Goal: Task Accomplishment & Management: Use online tool/utility

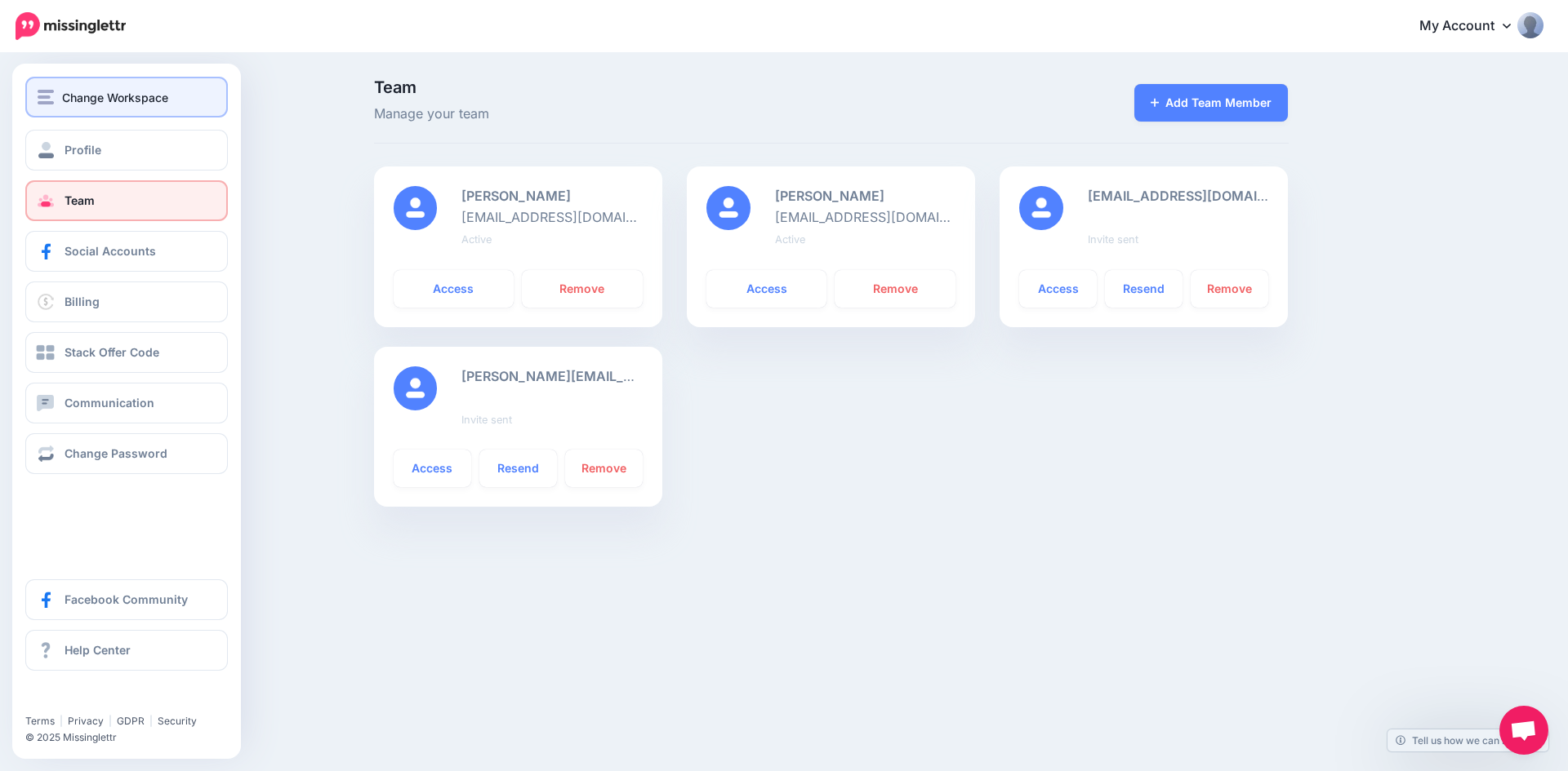
click at [68, 89] on span "Change Workspace" at bounding box center [114, 97] width 106 height 19
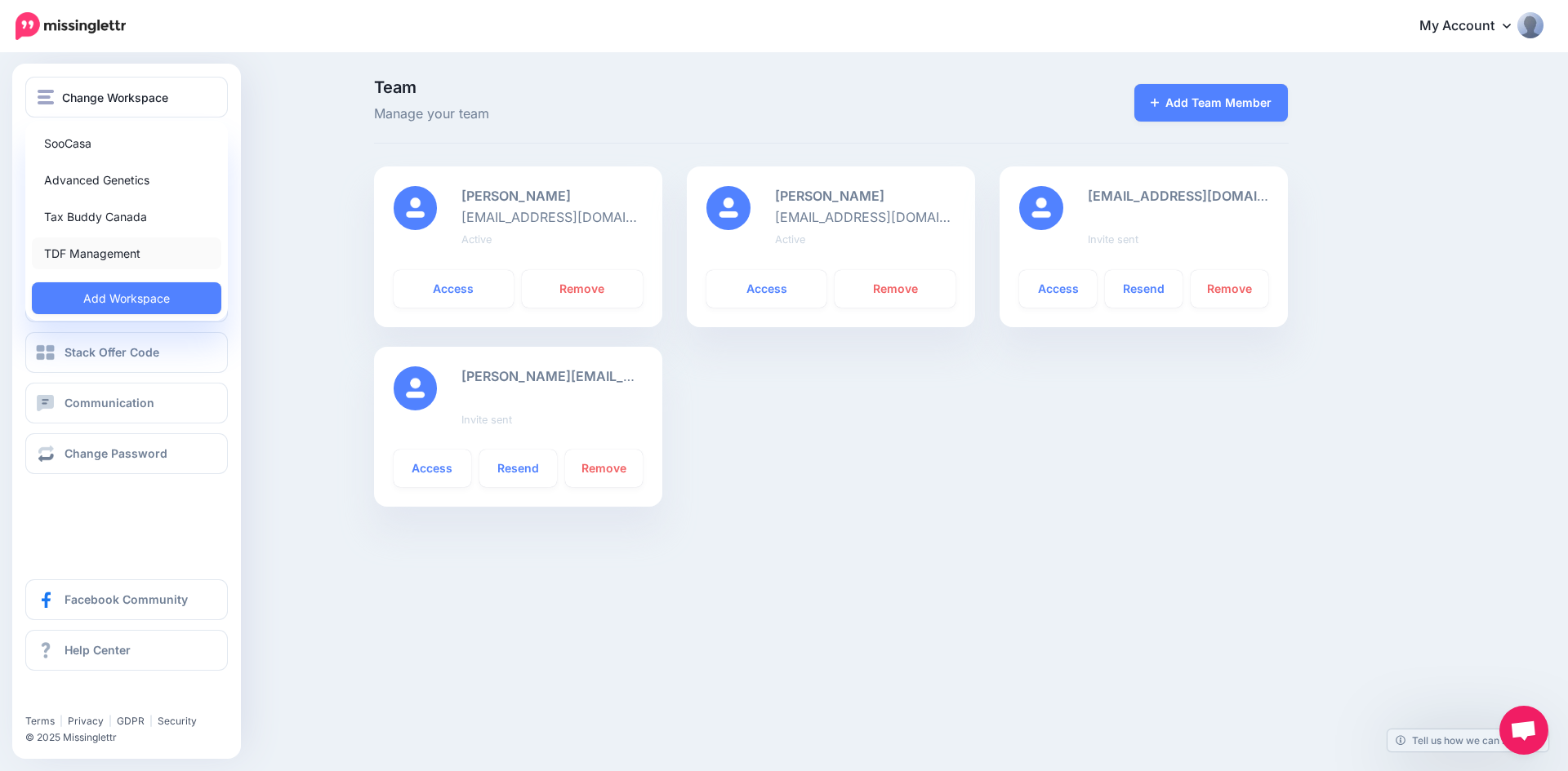
click at [107, 254] on link "TDF Management" at bounding box center [126, 253] width 190 height 32
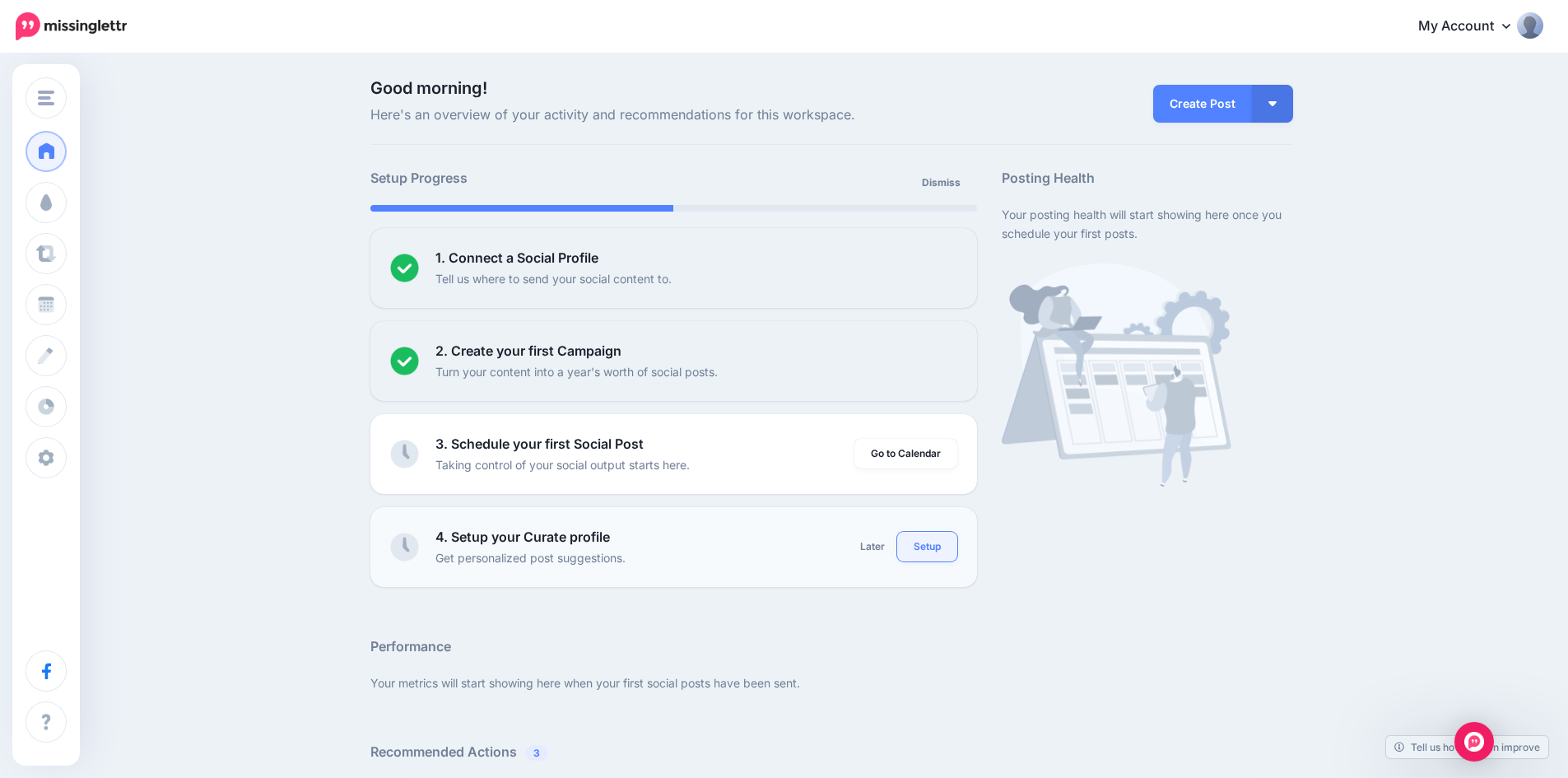
click at [930, 554] on link "Setup" at bounding box center [928, 547] width 60 height 29
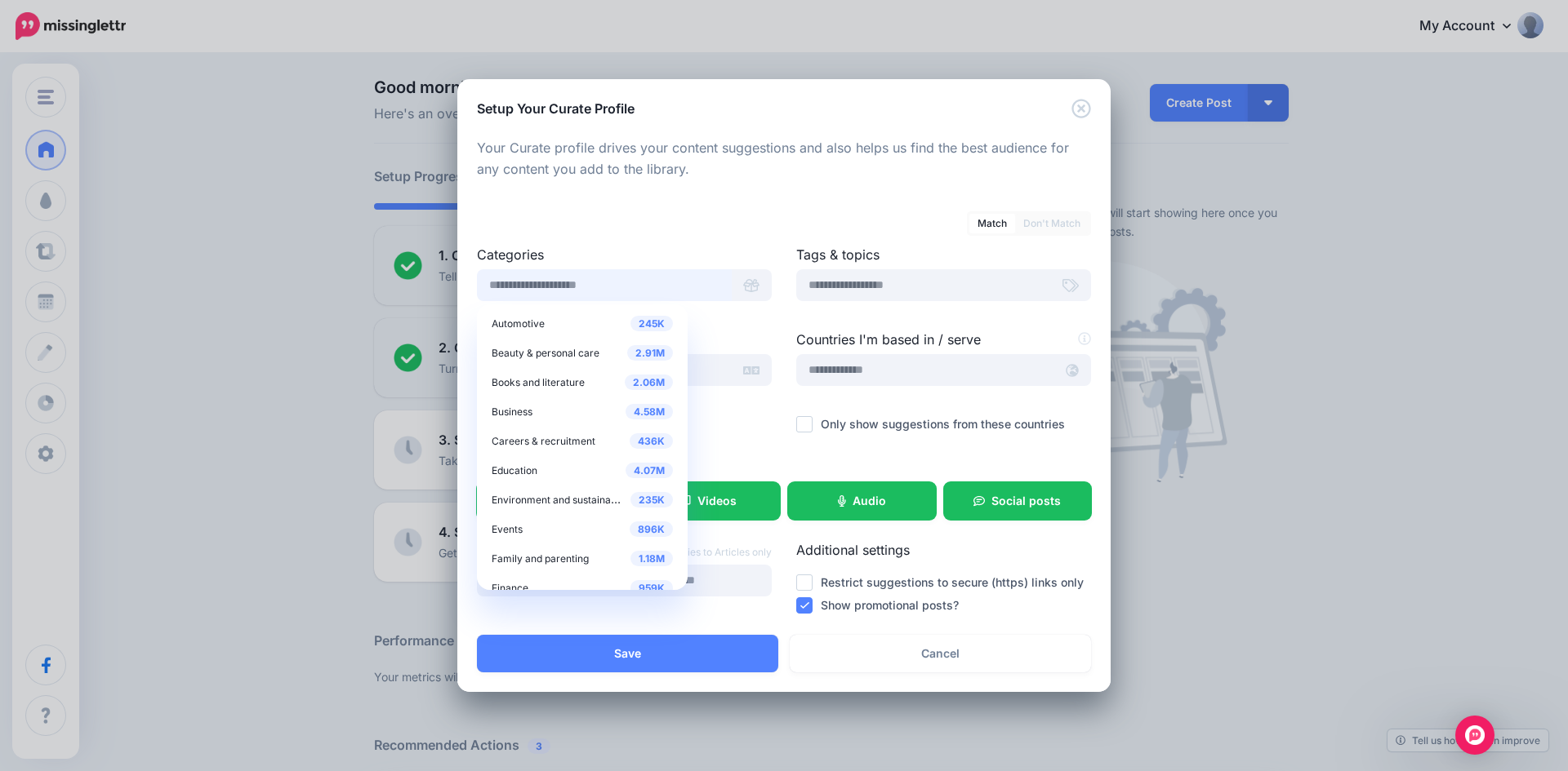
click at [650, 286] on input "text" at bounding box center [604, 285] width 254 height 32
click at [539, 504] on div "959K Finance" at bounding box center [582, 506] width 182 height 20
click at [552, 455] on span "Tax planning" at bounding box center [529, 452] width 59 height 12
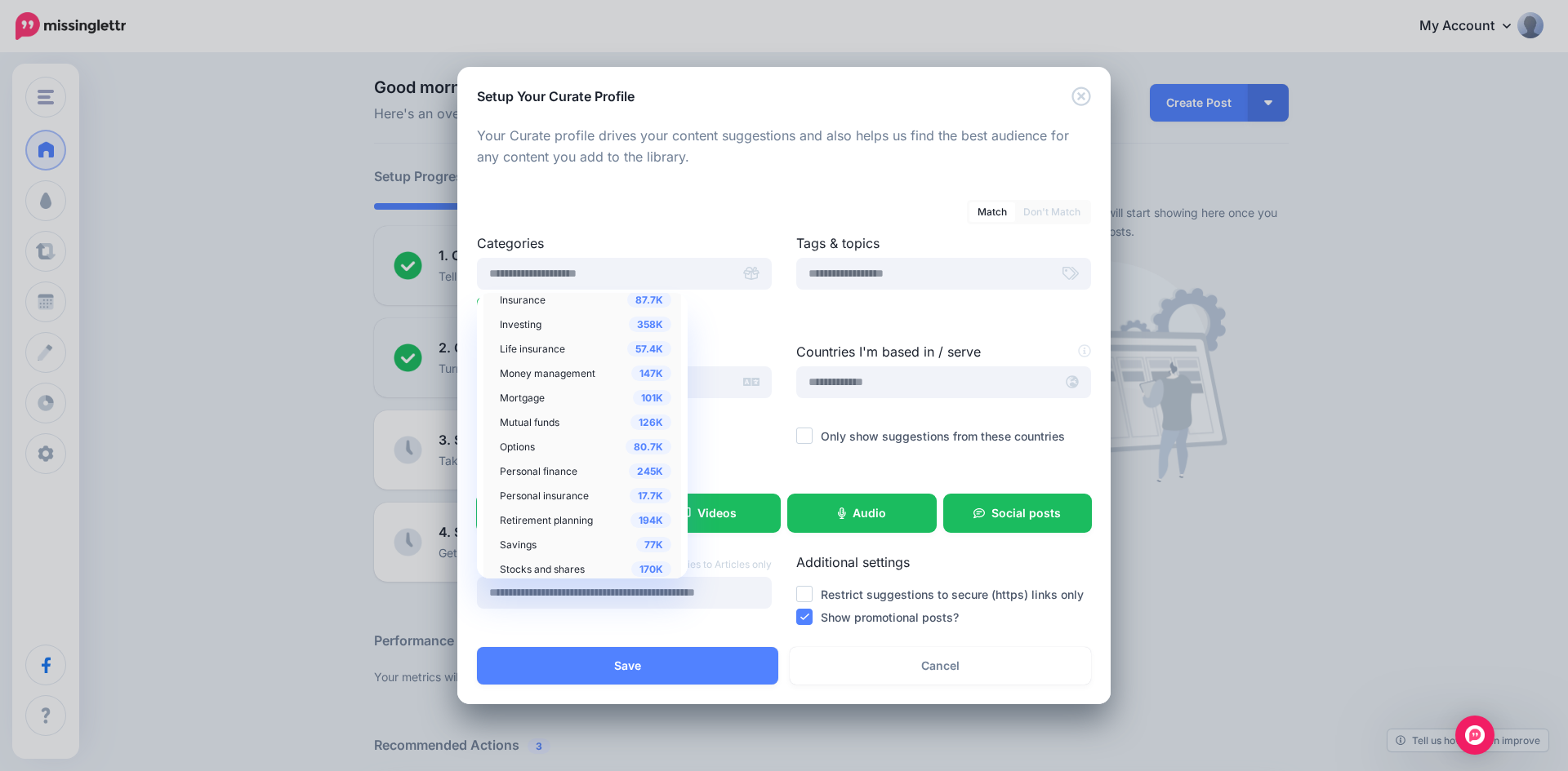
scroll to position [653, 0]
click at [572, 480] on span "Personal finance" at bounding box center [538, 481] width 77 height 12
click at [570, 465] on span "Money management" at bounding box center [547, 465] width 95 height 12
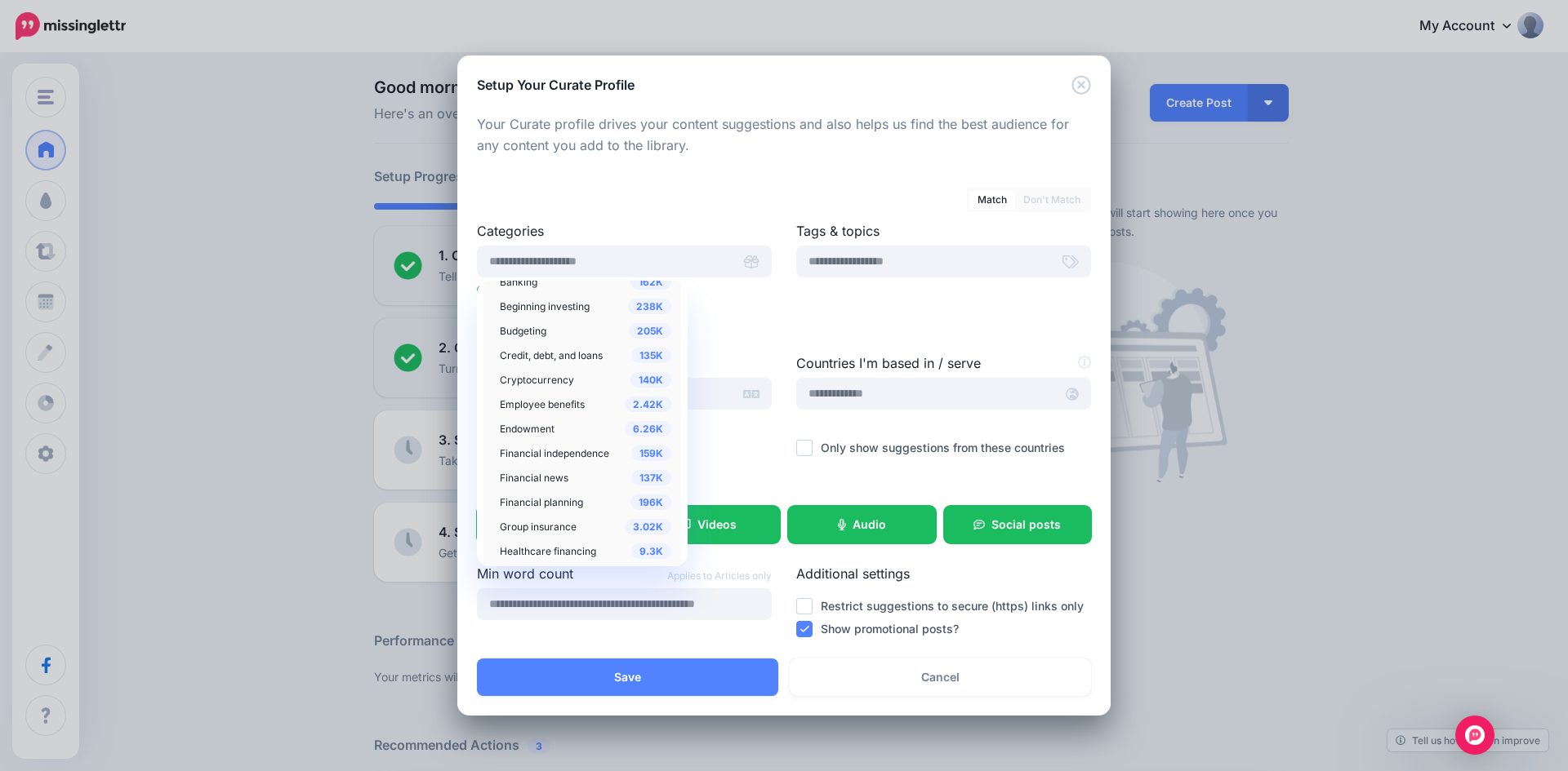
scroll to position [245, 0]
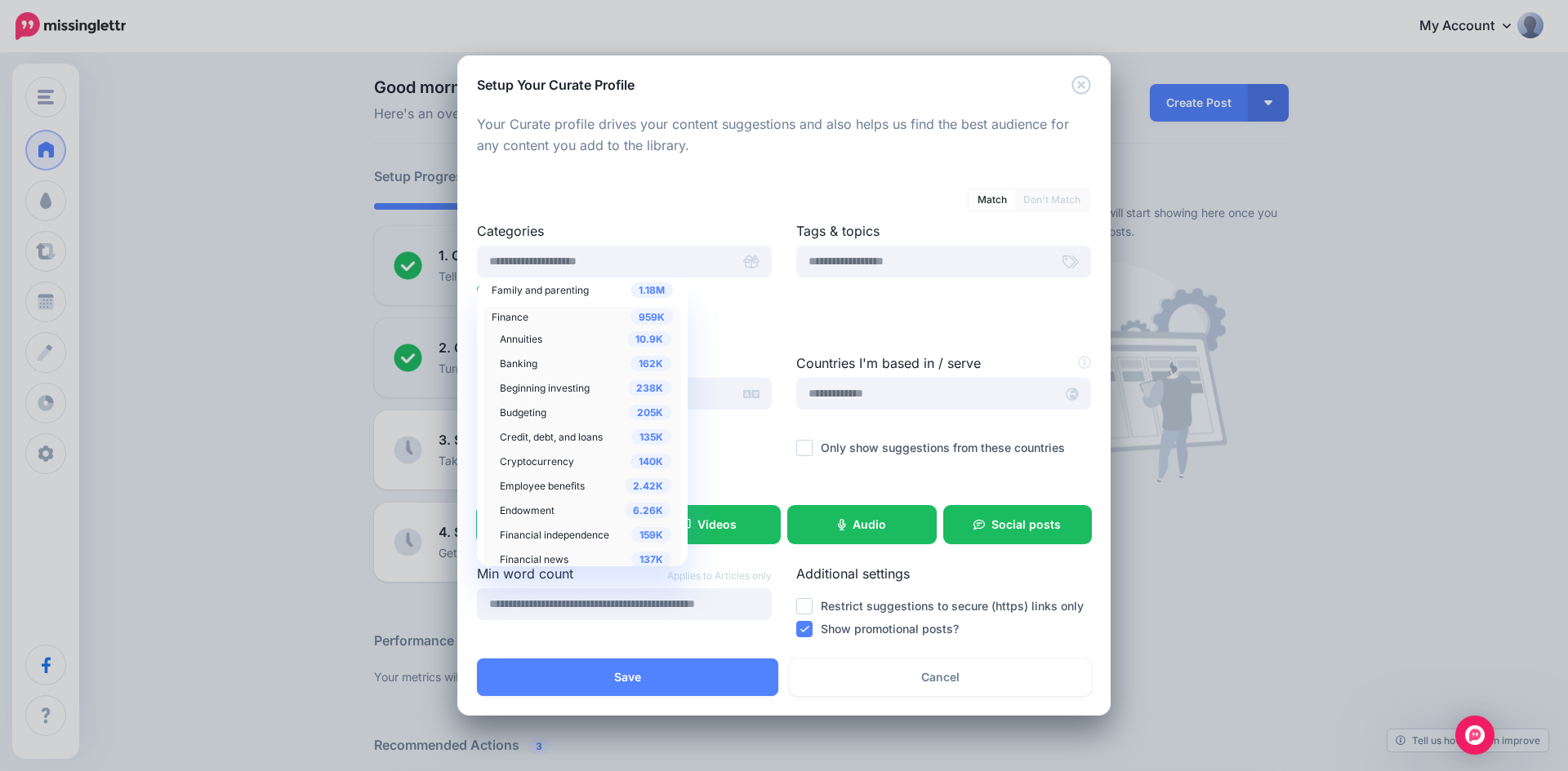
click at [742, 340] on div at bounding box center [624, 343] width 294 height 20
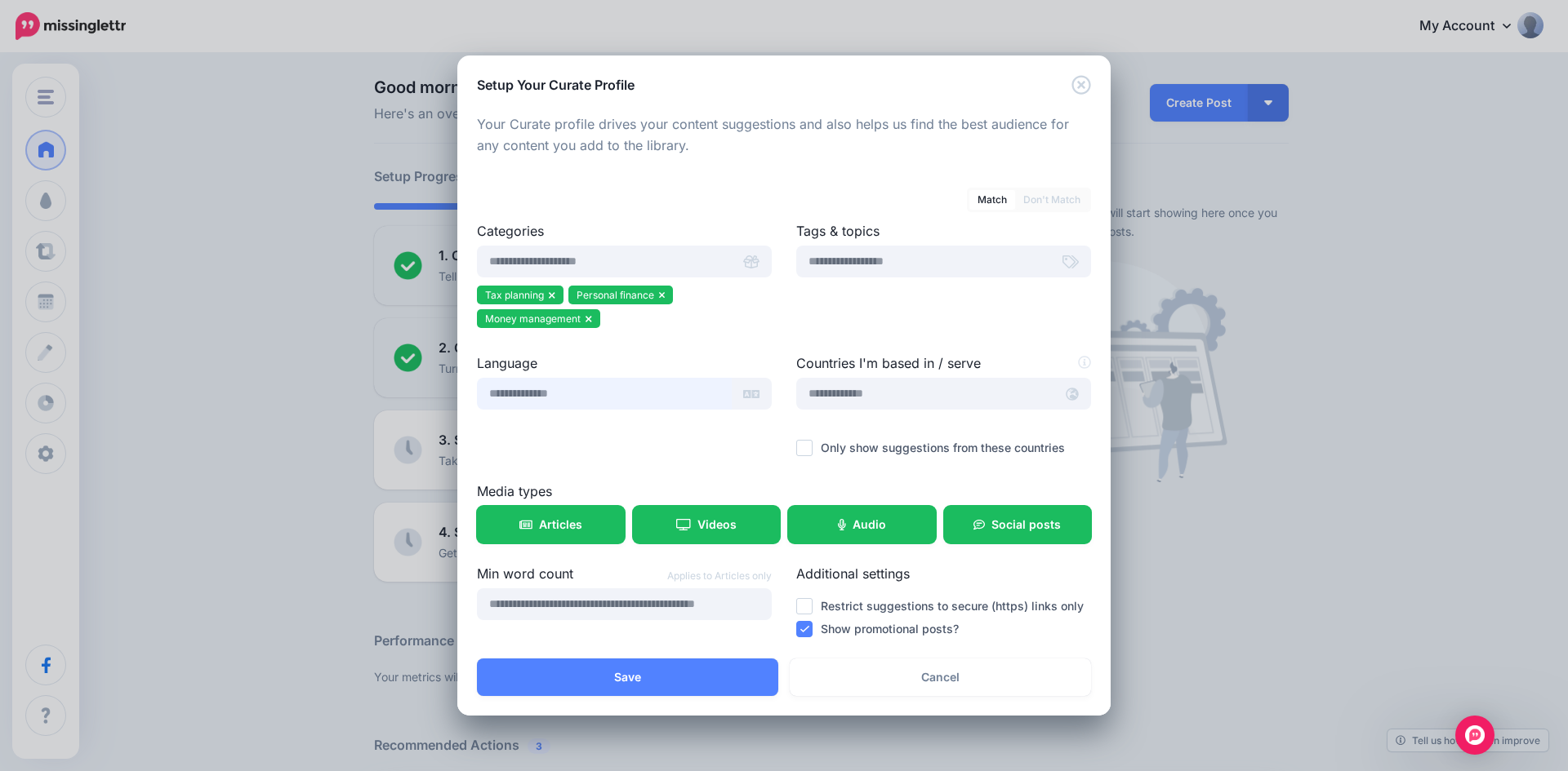
click at [696, 396] on input "text" at bounding box center [604, 393] width 254 height 32
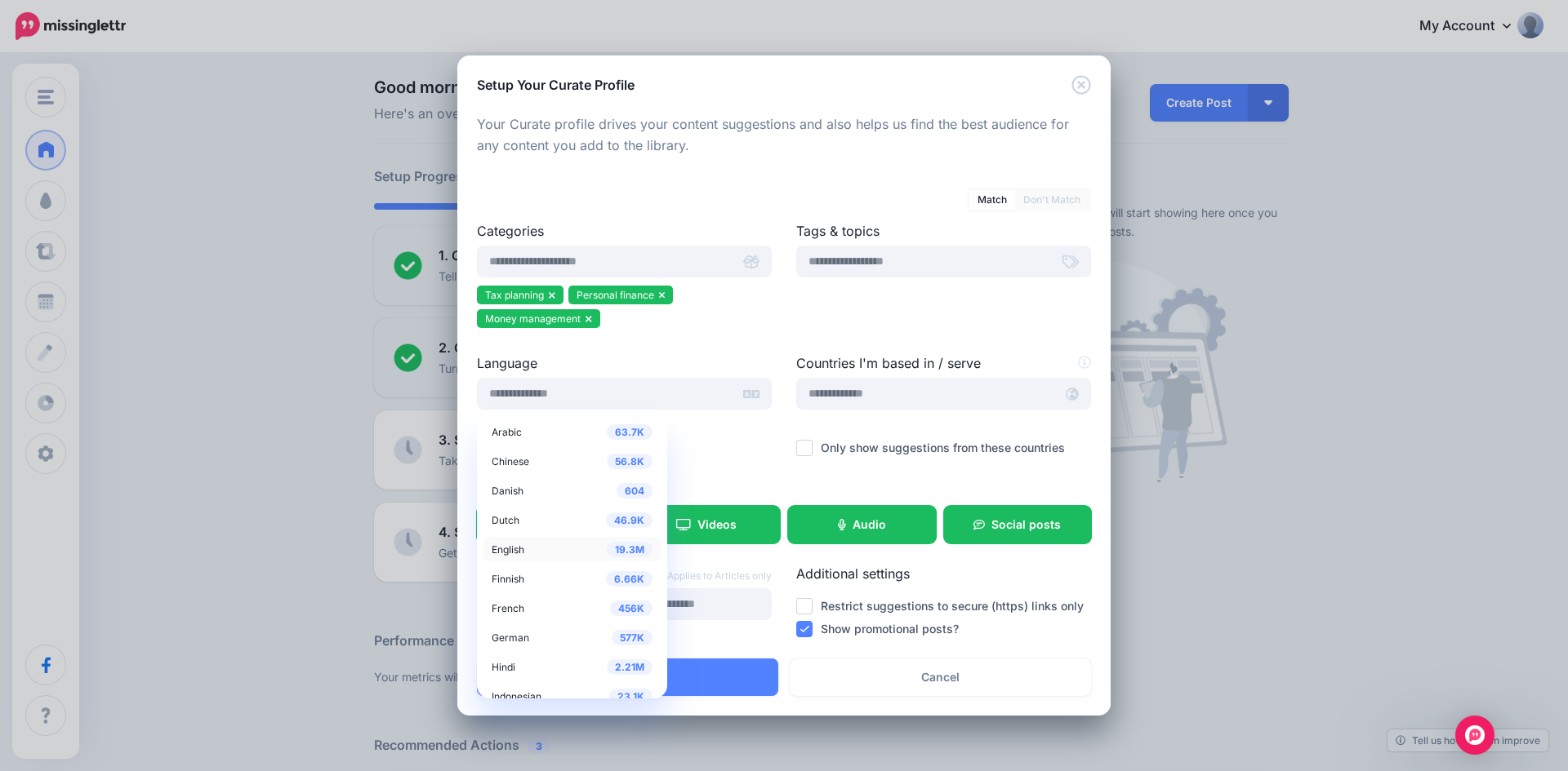
click at [514, 554] on span "English" at bounding box center [508, 549] width 33 height 12
click at [887, 397] on input "text" at bounding box center [925, 393] width 258 height 32
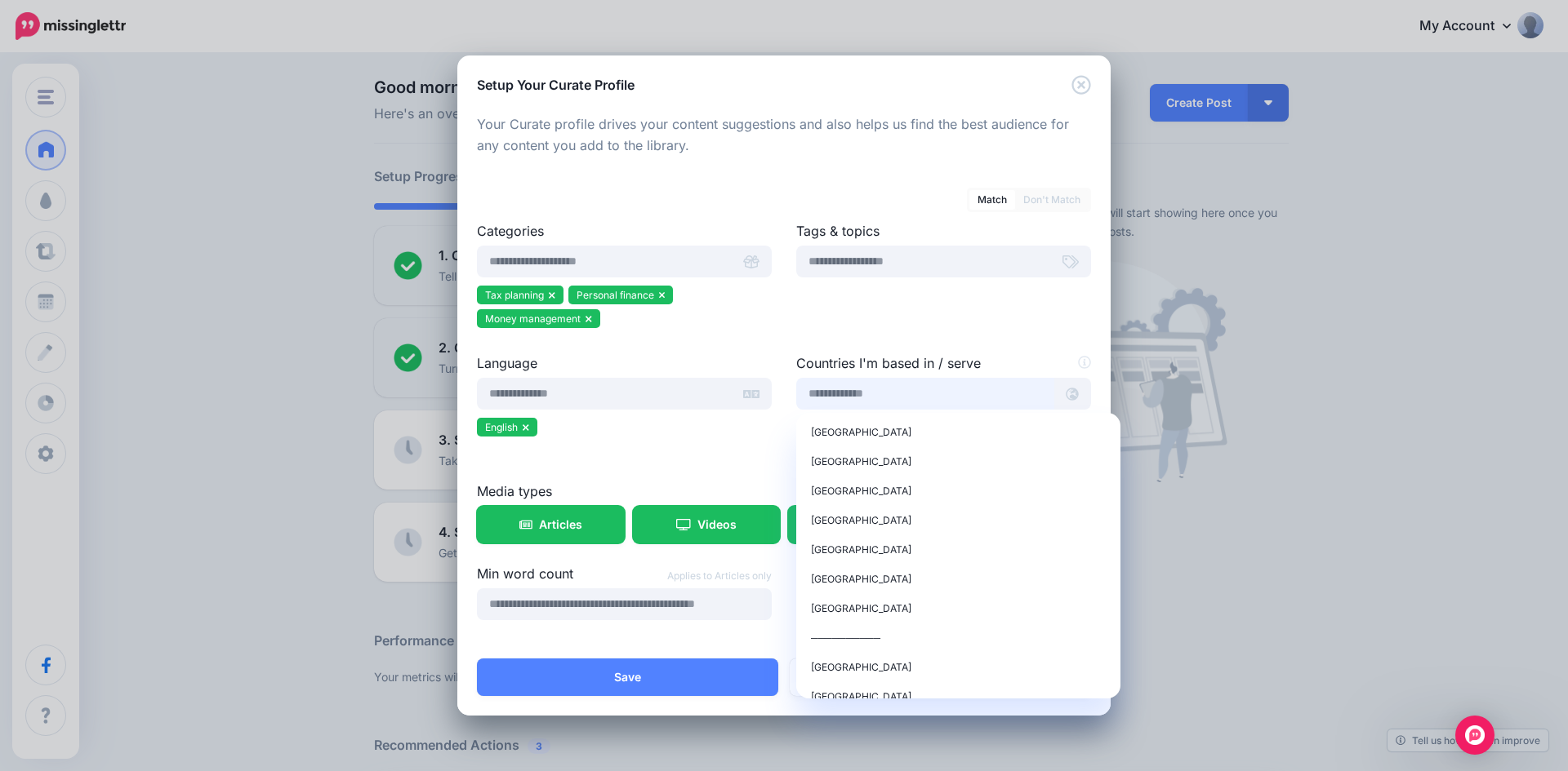
type input "******"
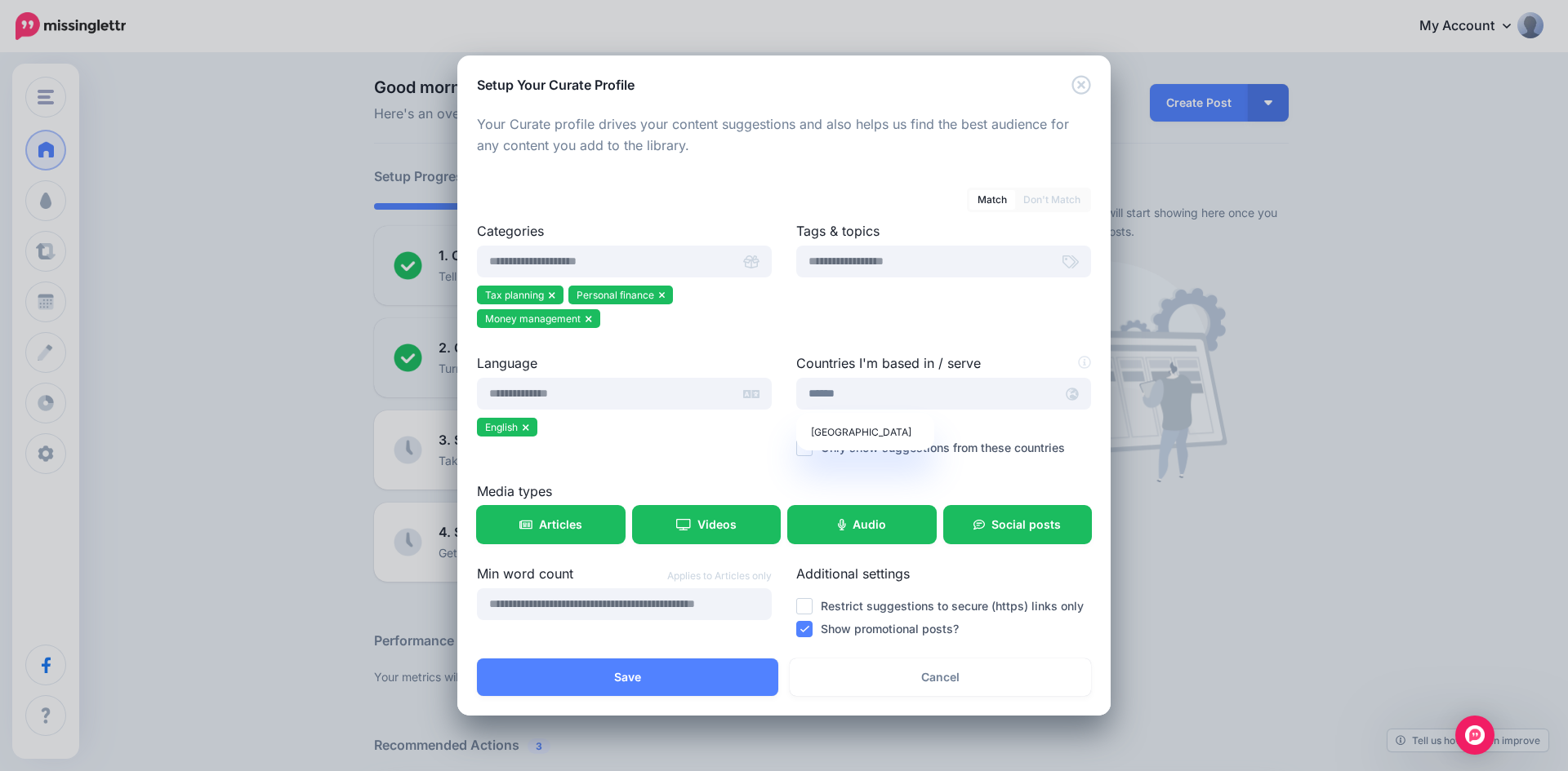
click at [858, 303] on div at bounding box center [943, 296] width 294 height 20
click at [870, 271] on input "text" at bounding box center [923, 262] width 254 height 32
type input "*"
type input "**********"
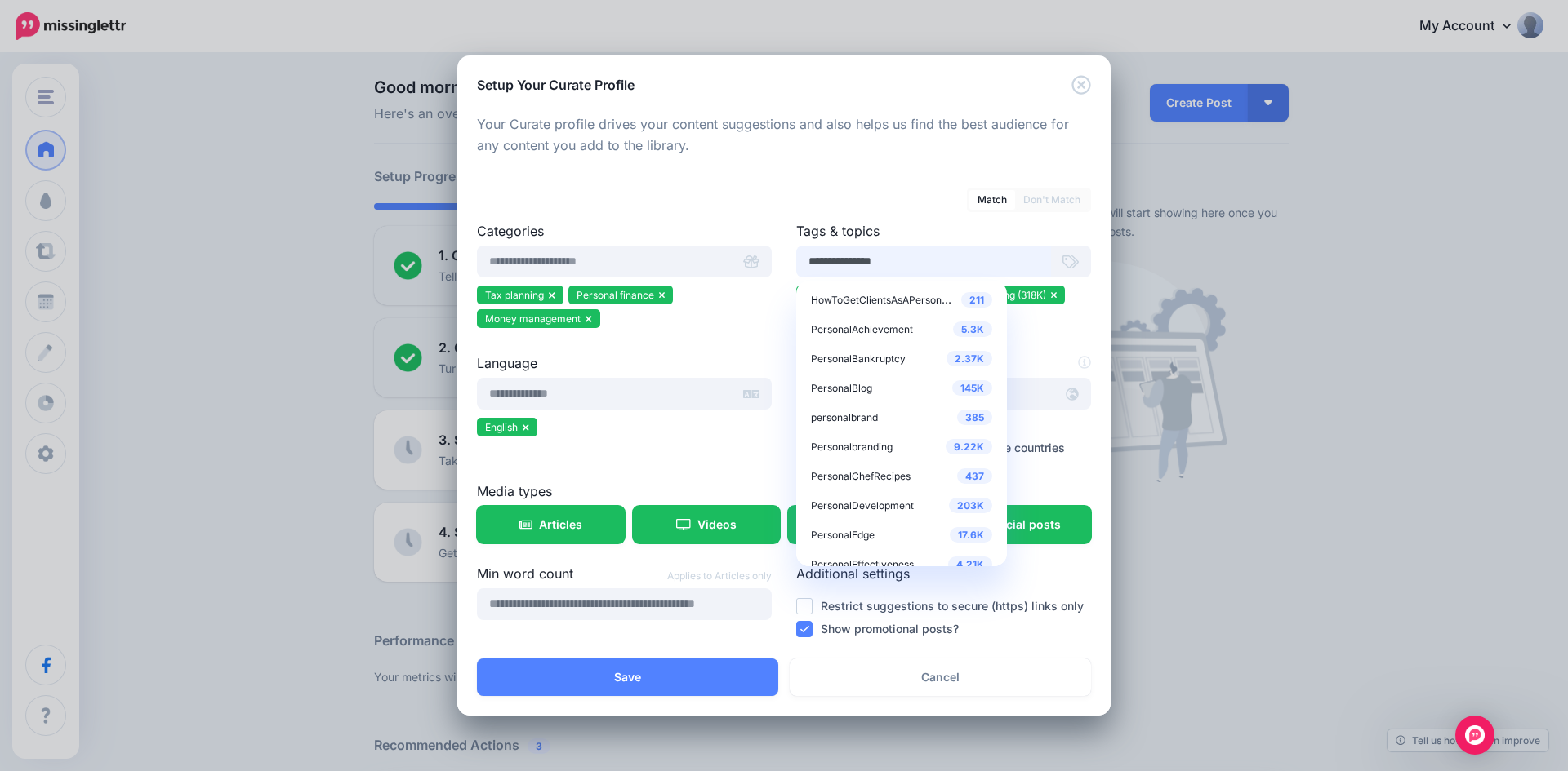
type input "**********"
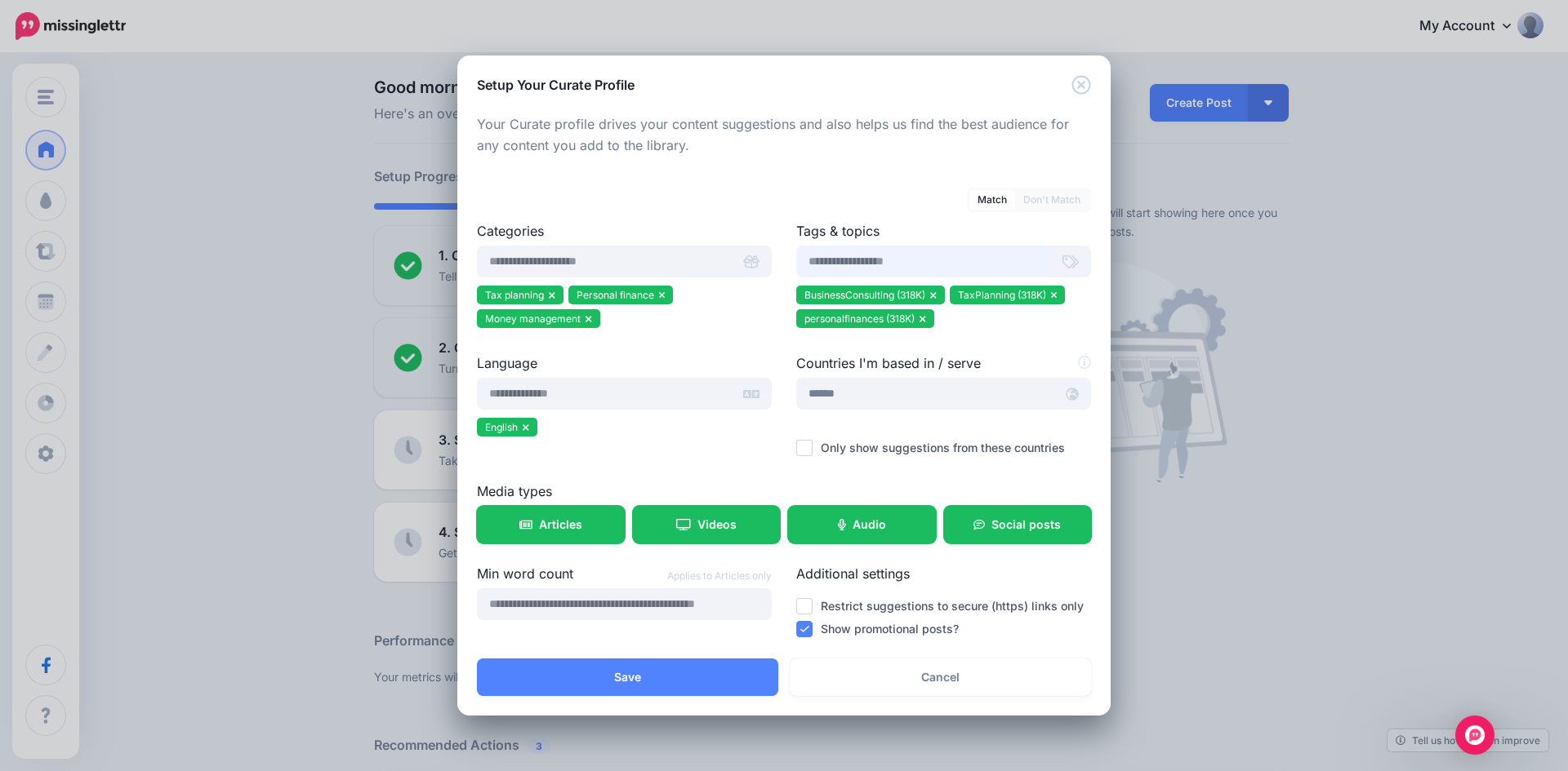
click at [804, 448] on ins at bounding box center [804, 448] width 16 height 16
click at [685, 684] on button "Save" at bounding box center [628, 677] width 302 height 37
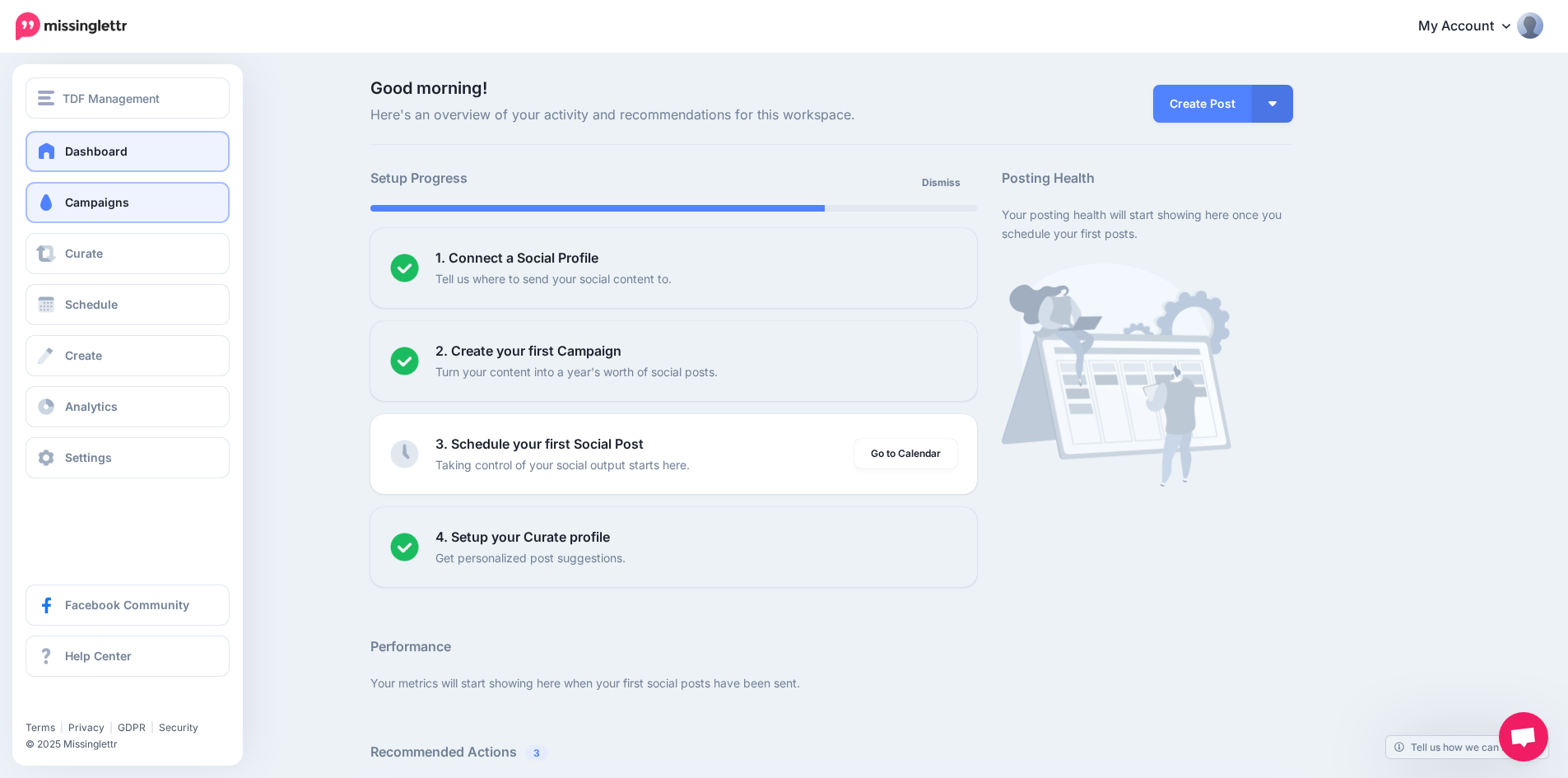
click at [114, 207] on span "Campaigns" at bounding box center [97, 202] width 64 height 14
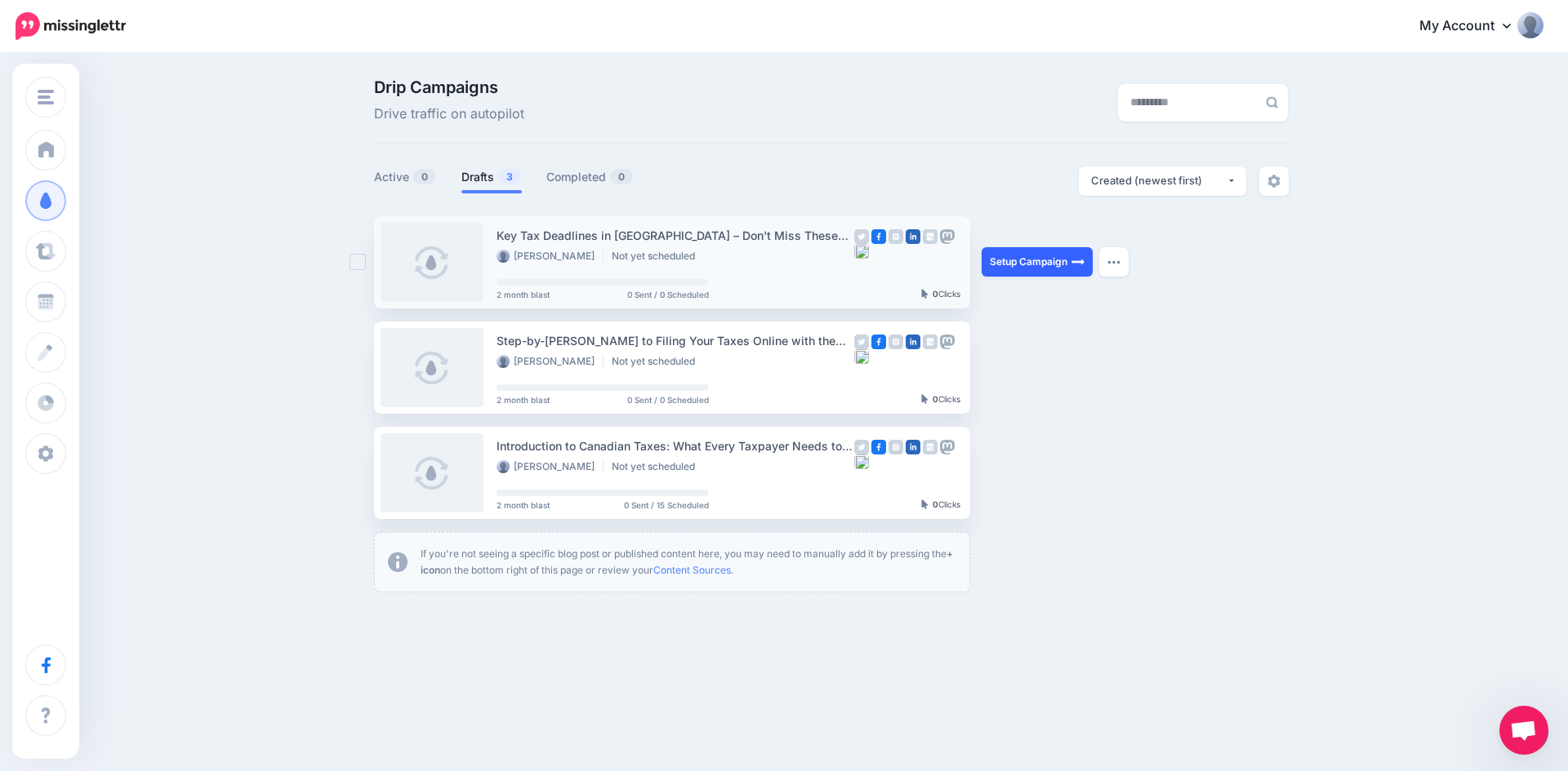
click at [1038, 265] on link "Setup Campaign" at bounding box center [1037, 262] width 111 height 29
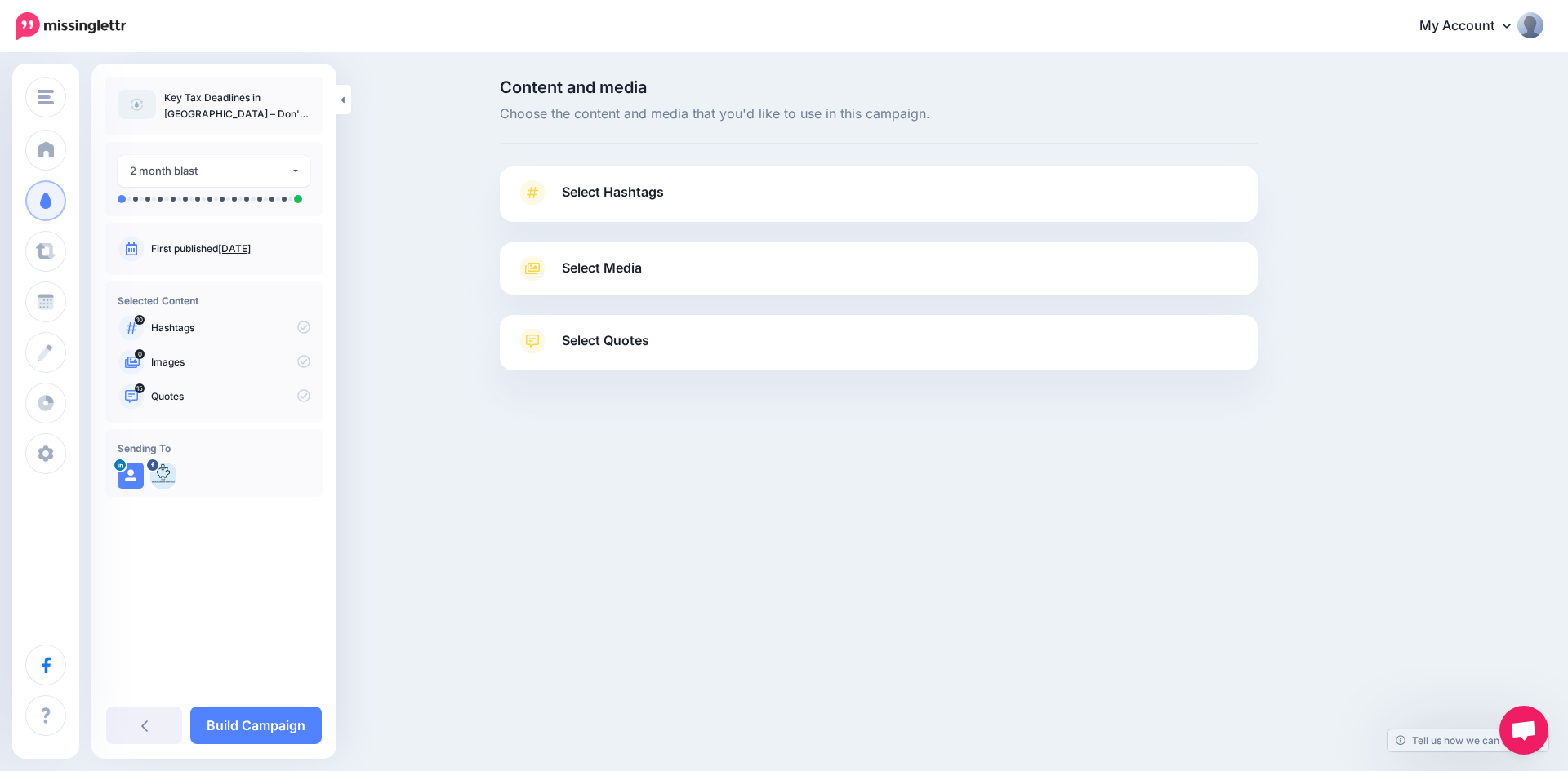
click at [603, 191] on span "Select Hashtags" at bounding box center [612, 193] width 102 height 22
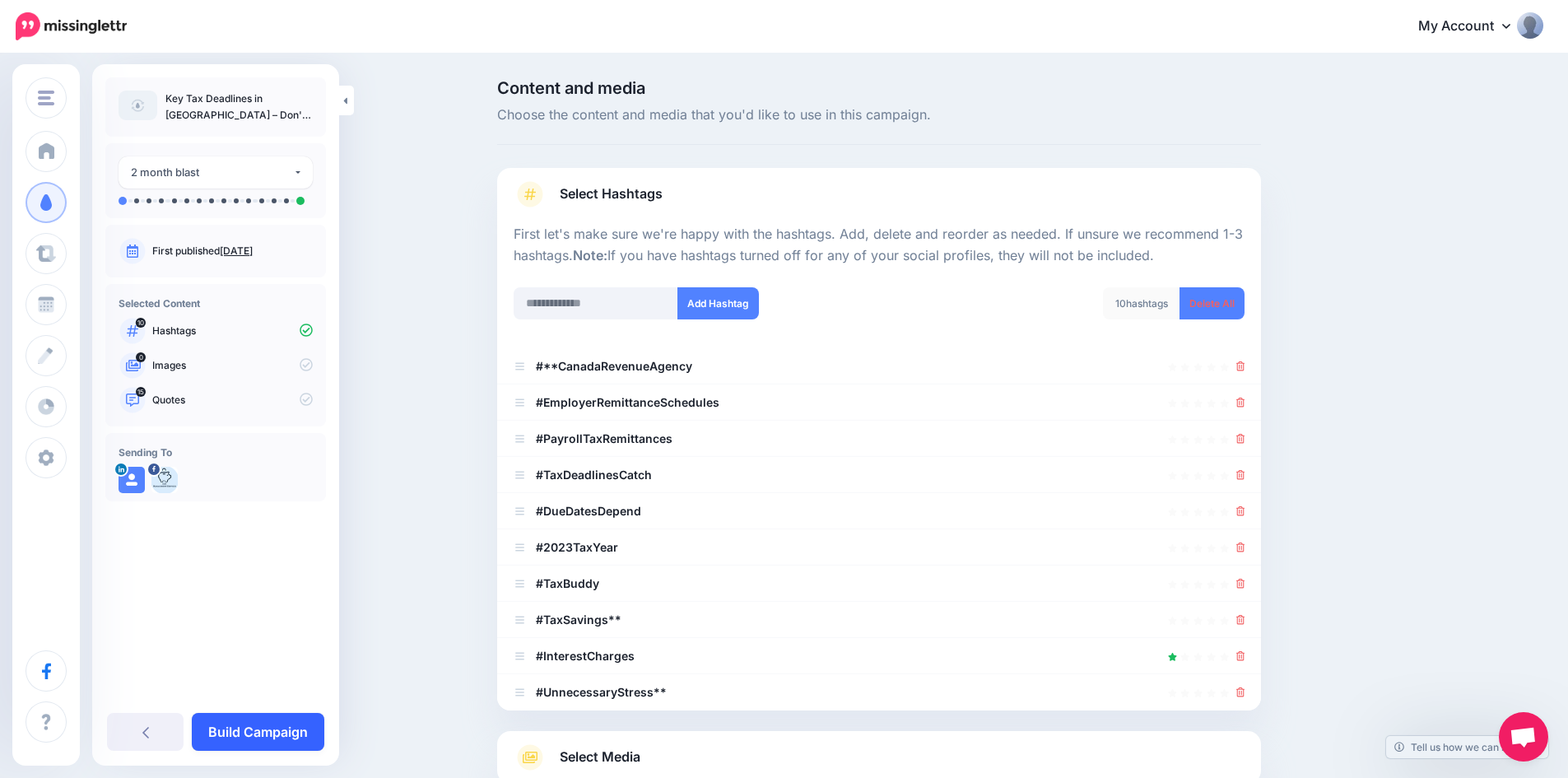
click at [263, 732] on link "Build Campaign" at bounding box center [257, 731] width 133 height 38
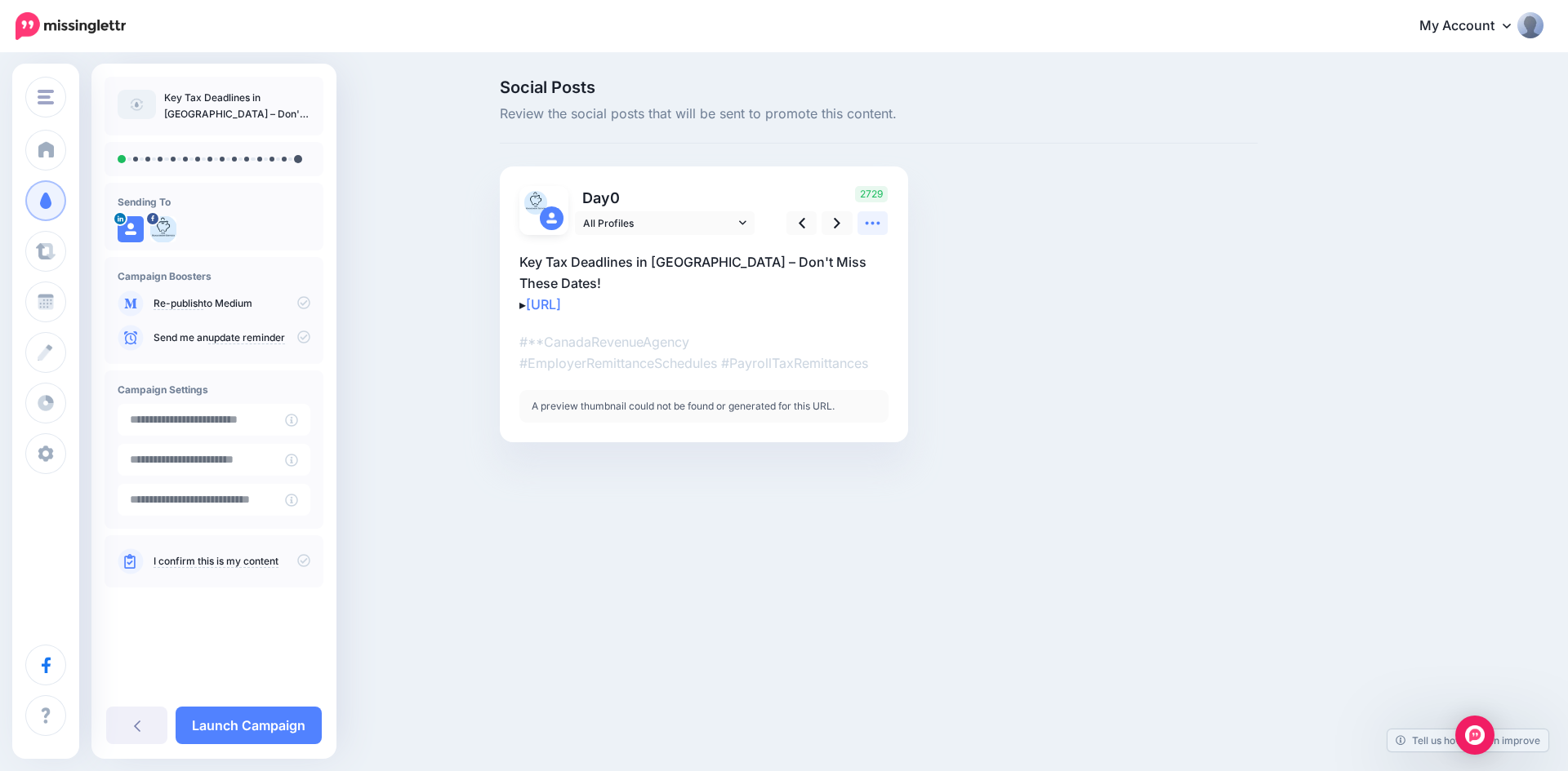
click at [868, 226] on icon at bounding box center [872, 222] width 17 height 17
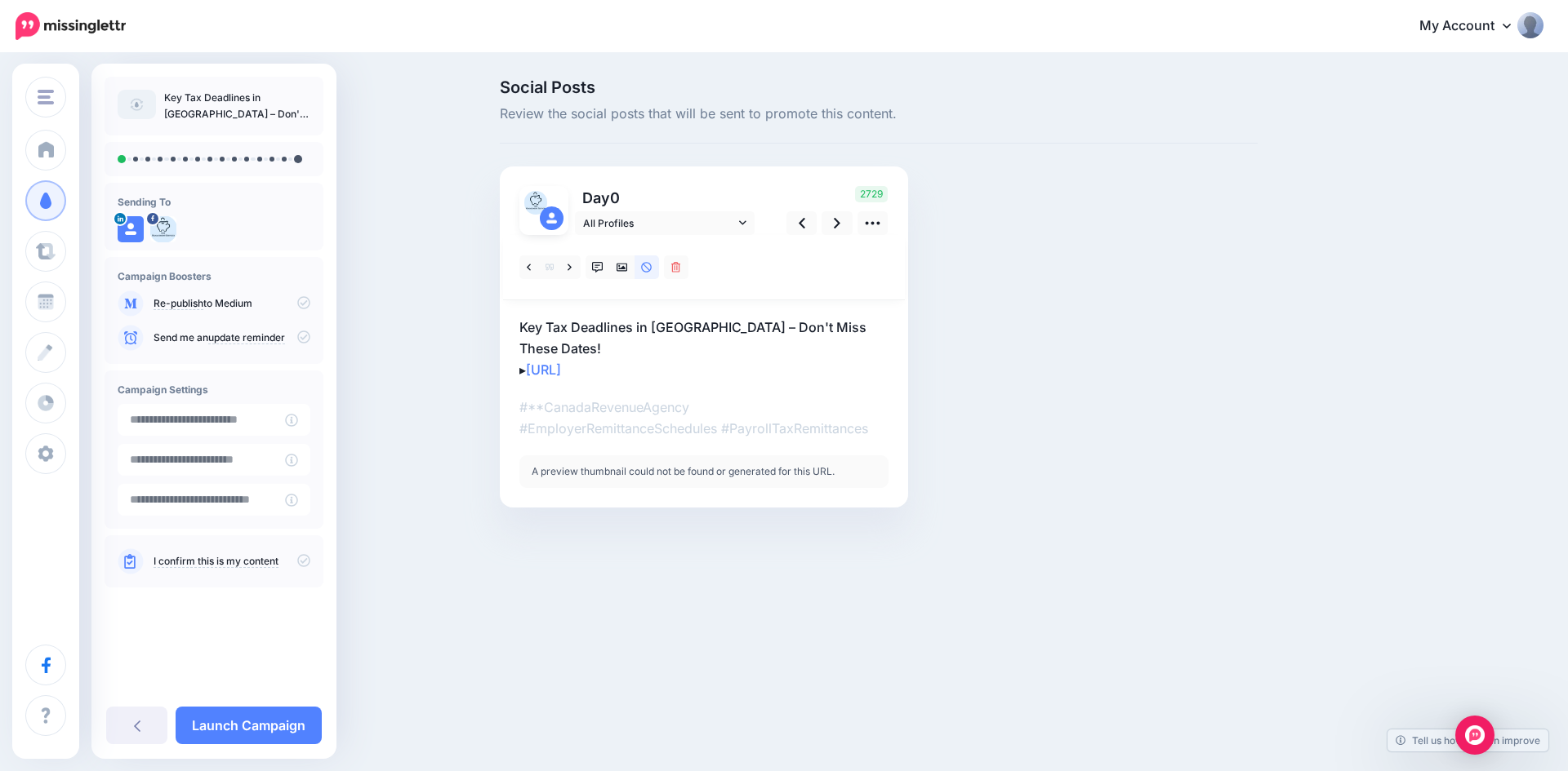
click at [859, 399] on p "#**CanadaRevenueAgency #EmployerRemittanceSchedules #PayrollTaxRemittances" at bounding box center [704, 418] width 369 height 43
click at [742, 222] on icon at bounding box center [742, 222] width 7 height 12
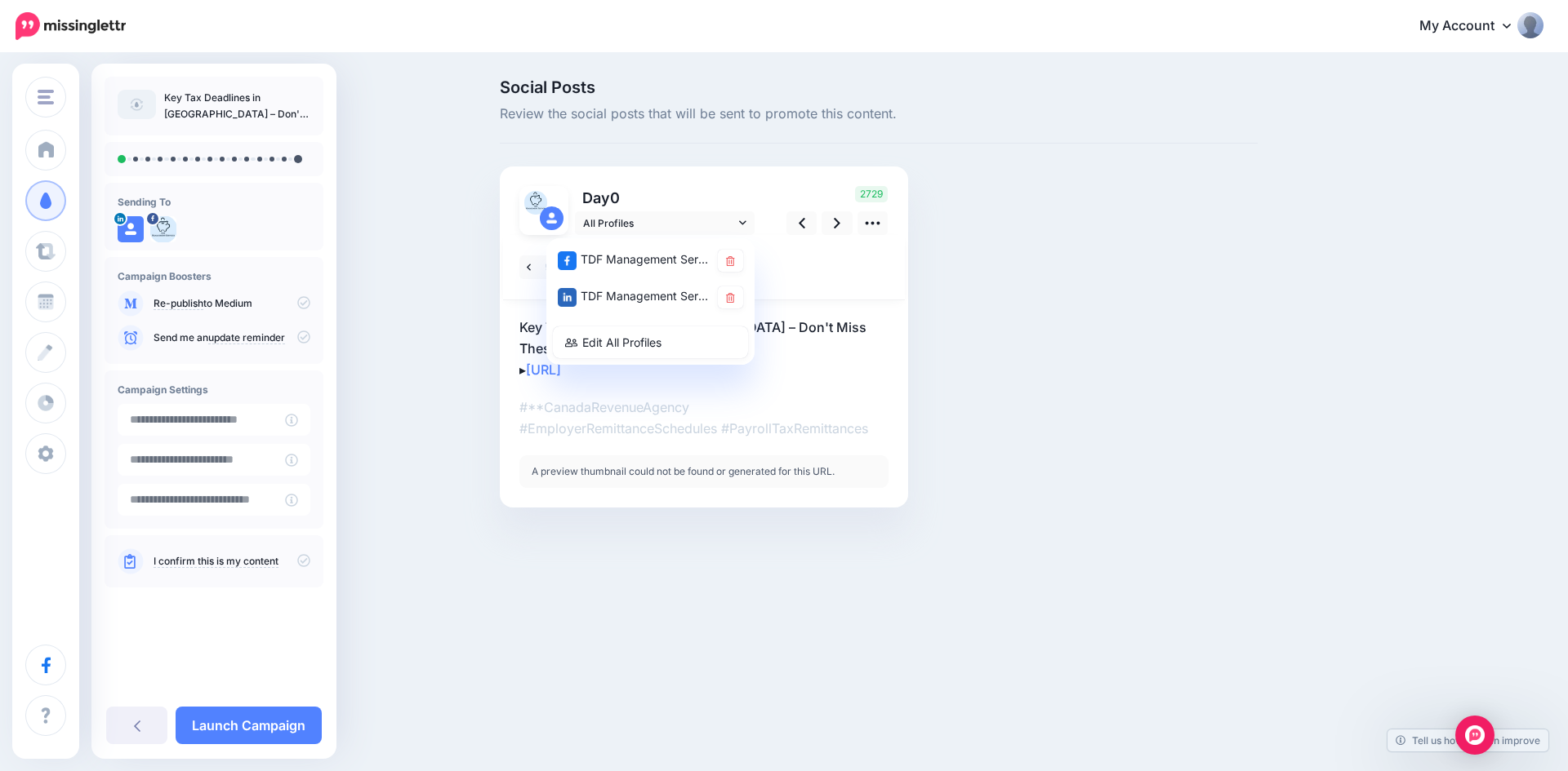
click at [719, 171] on div "Day 0 All Profiles" at bounding box center [703, 337] width 408 height 341
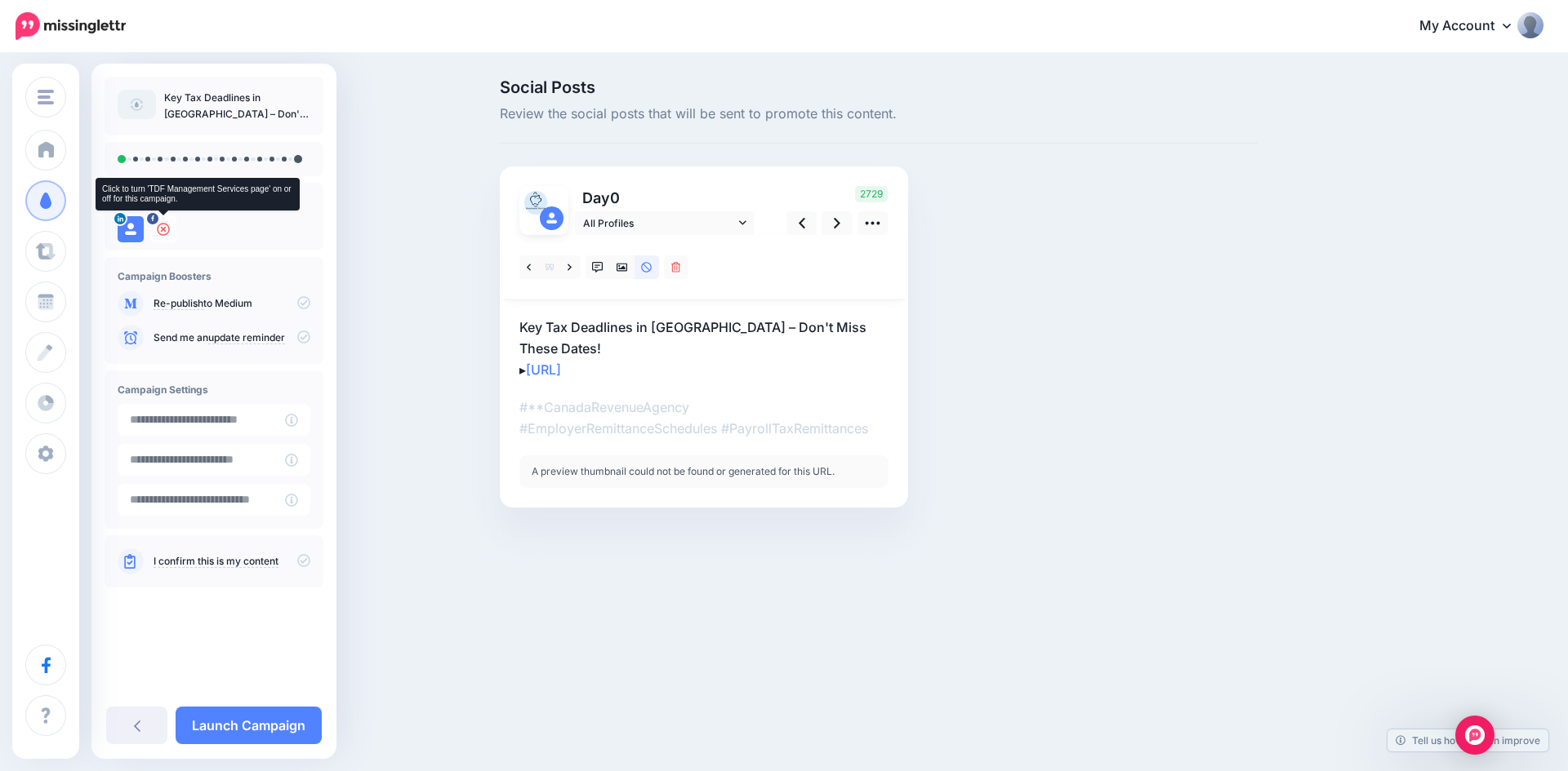
click at [163, 224] on icon at bounding box center [164, 229] width 13 height 13
click at [163, 224] on img at bounding box center [163, 229] width 26 height 26
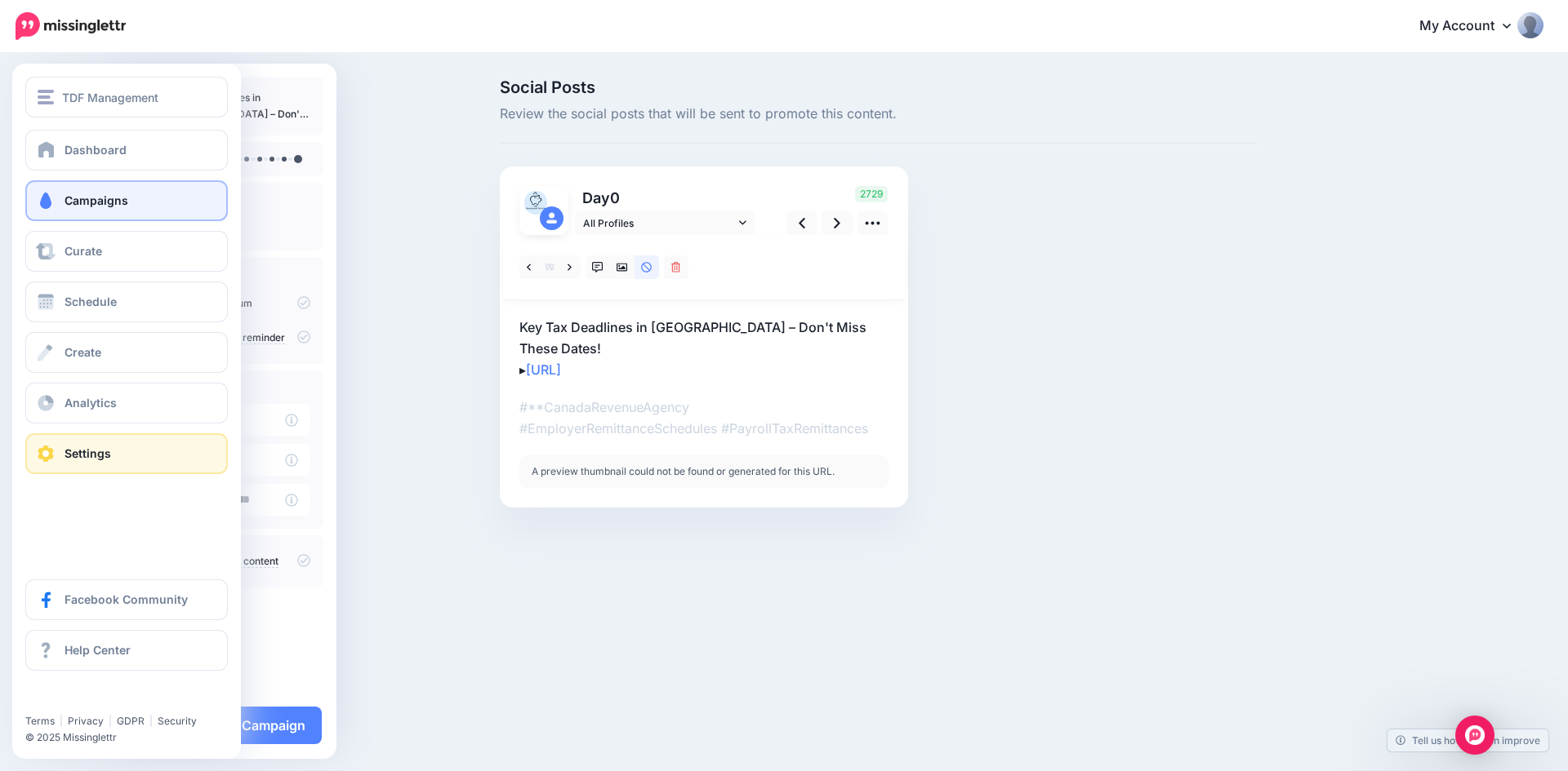
click at [64, 447] on link "Settings" at bounding box center [126, 453] width 203 height 41
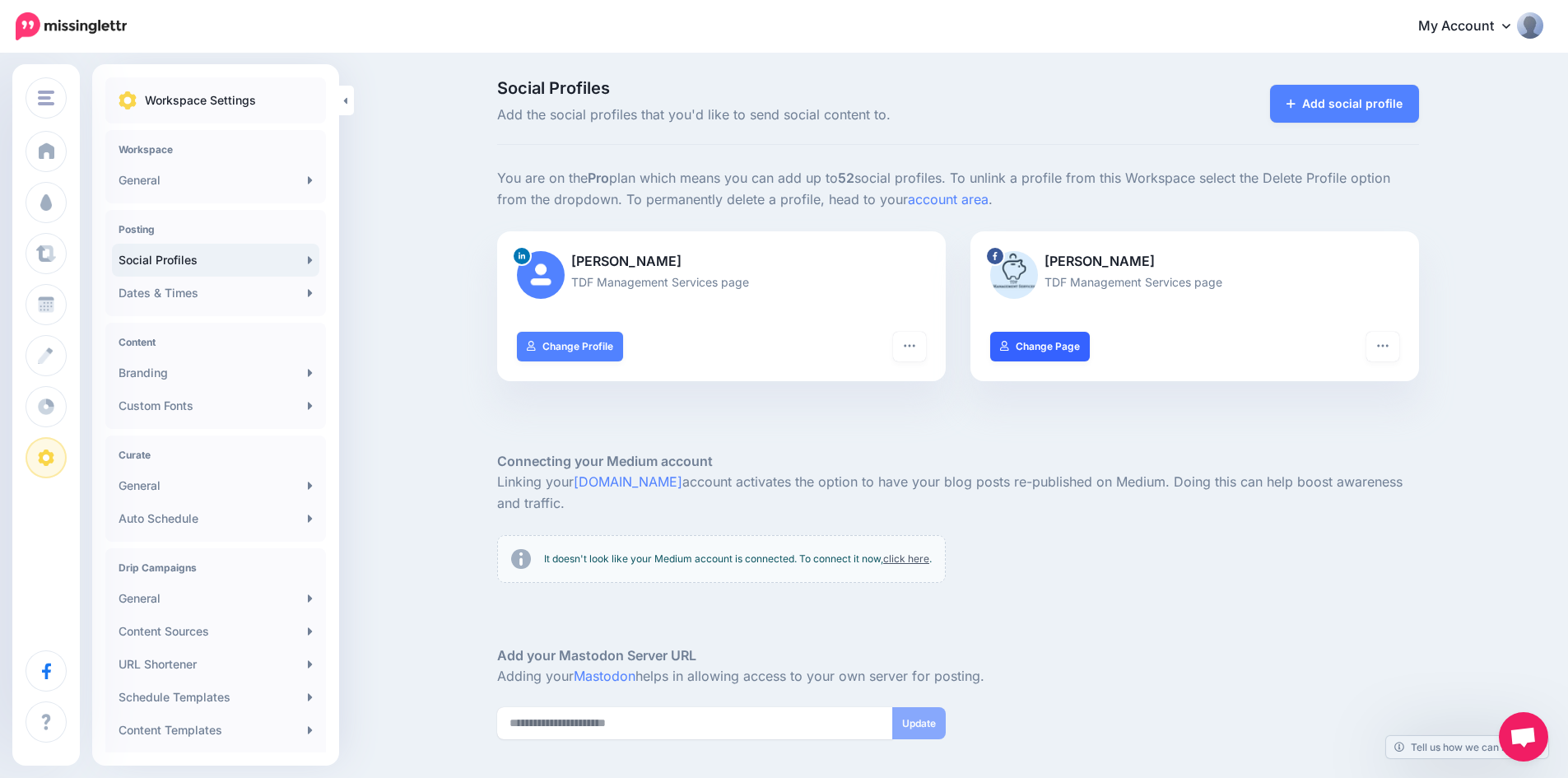
click at [1054, 346] on link "Change Page" at bounding box center [1040, 346] width 100 height 29
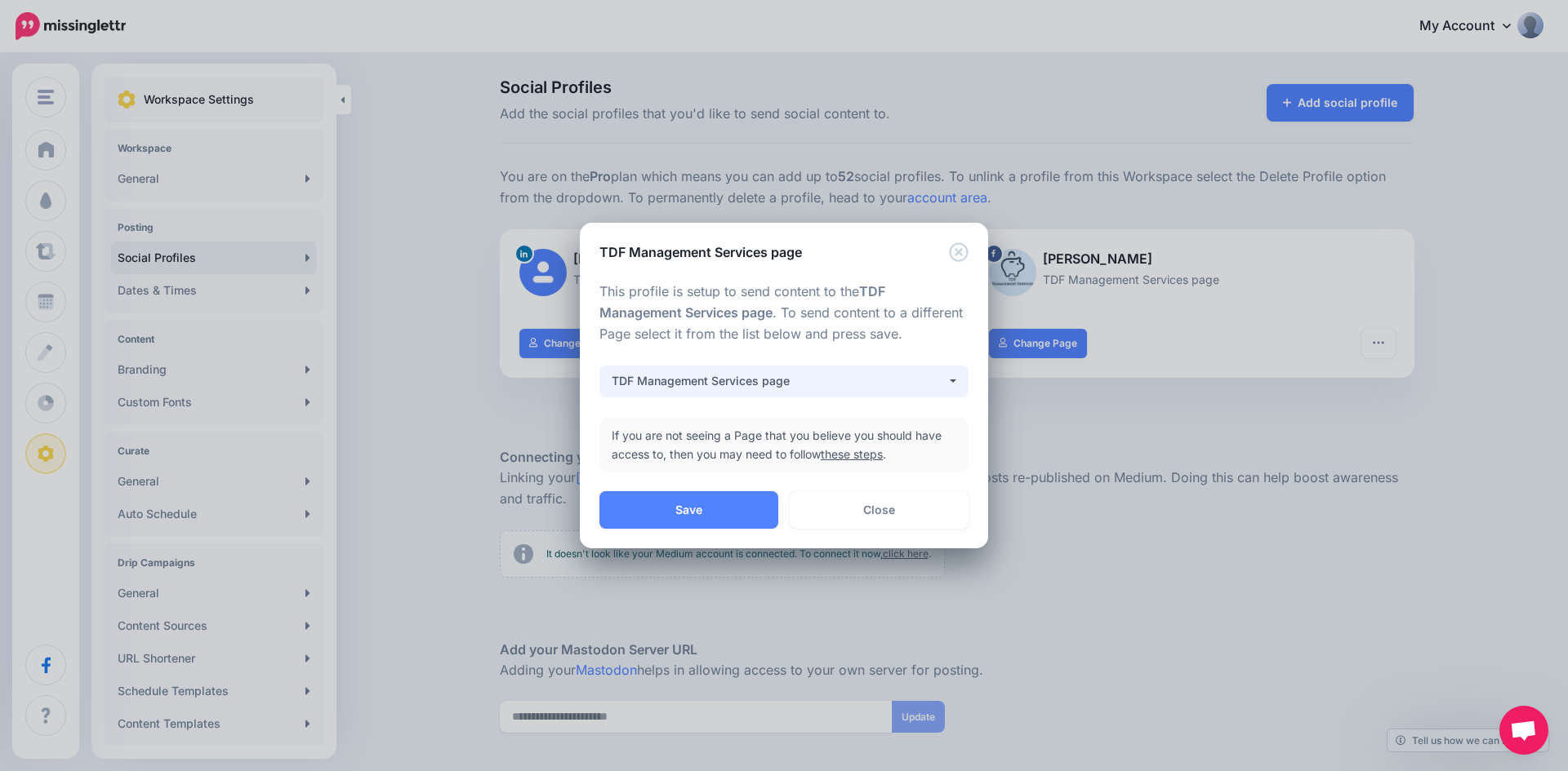
click at [949, 376] on button "TDF Management Services page" at bounding box center [784, 381] width 369 height 32
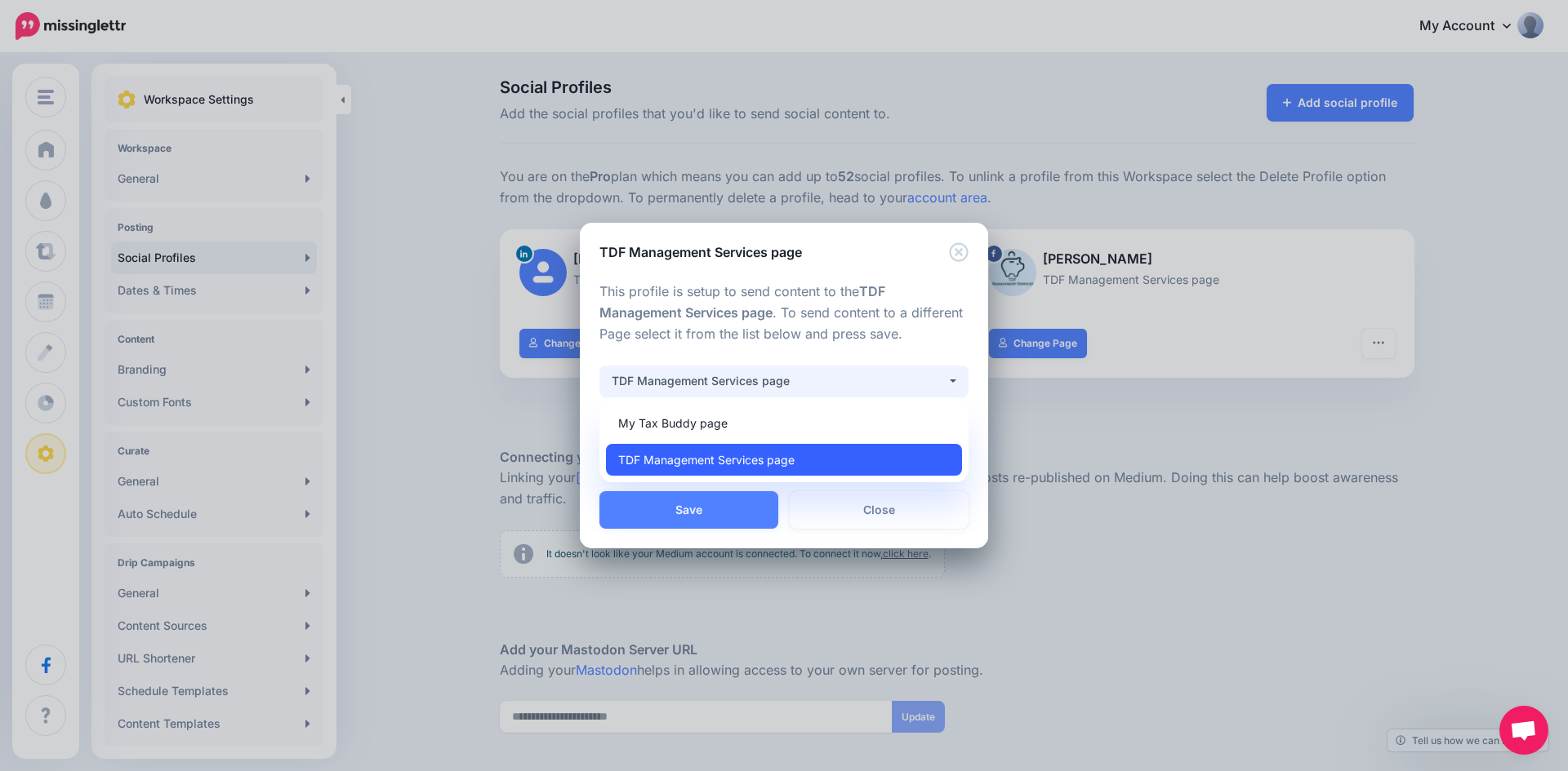
click at [710, 455] on span "TDF Management Services page" at bounding box center [706, 460] width 176 height 20
select select "**********"
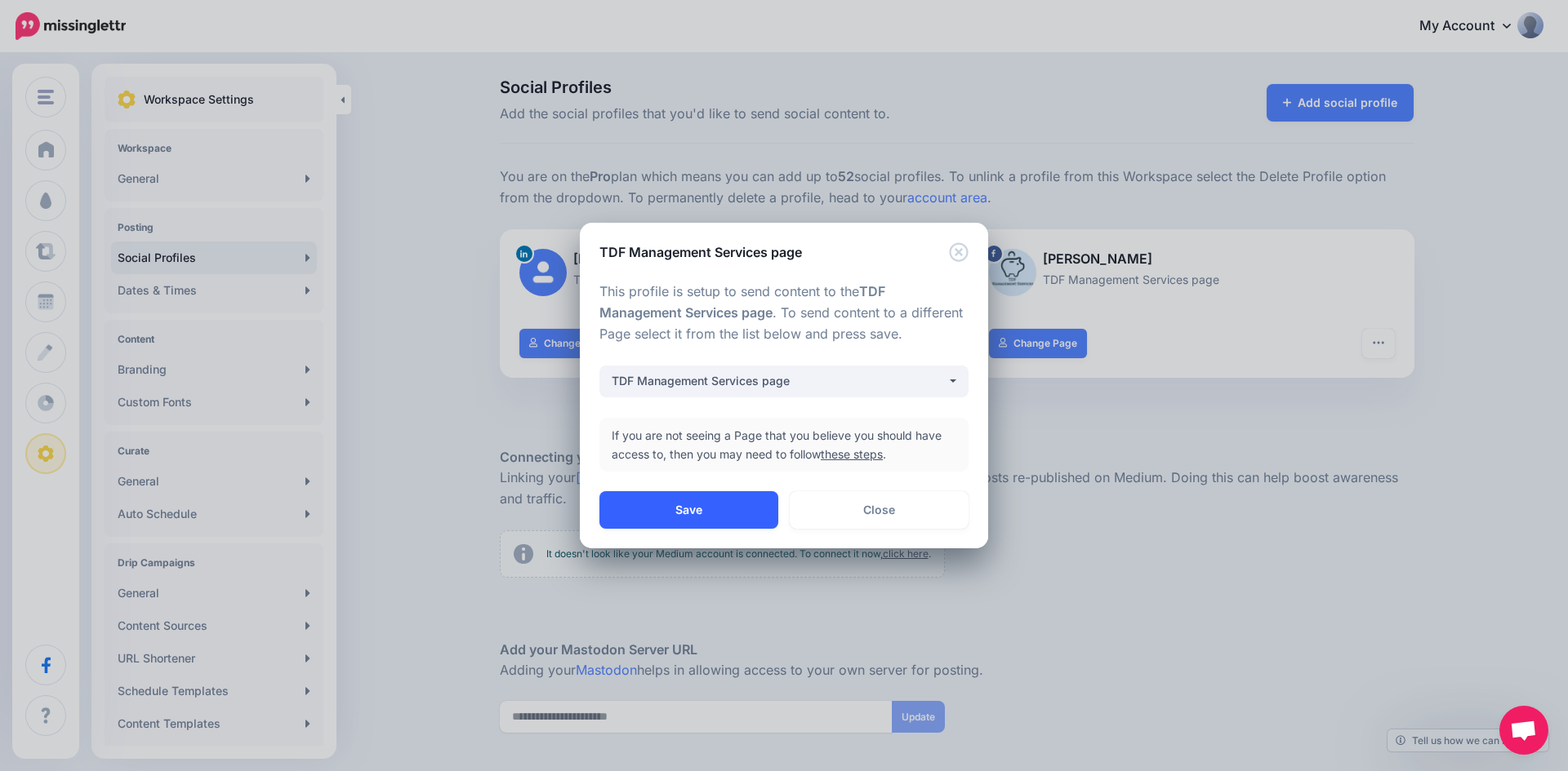
click at [707, 511] on button "Save" at bounding box center [689, 509] width 179 height 37
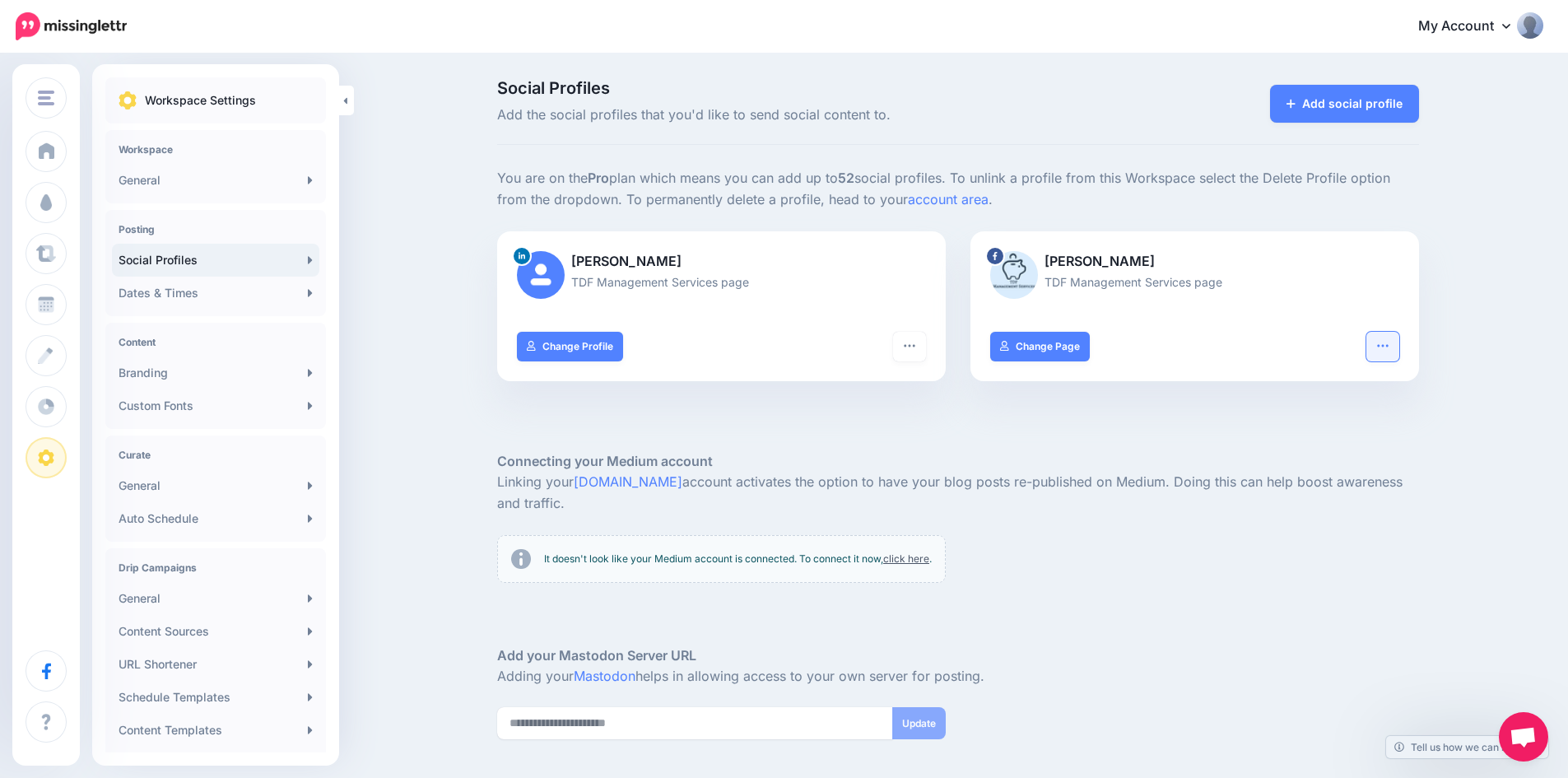
click at [1397, 348] on button "button" at bounding box center [1383, 346] width 33 height 29
click at [916, 352] on icon "button" at bounding box center [909, 345] width 13 height 13
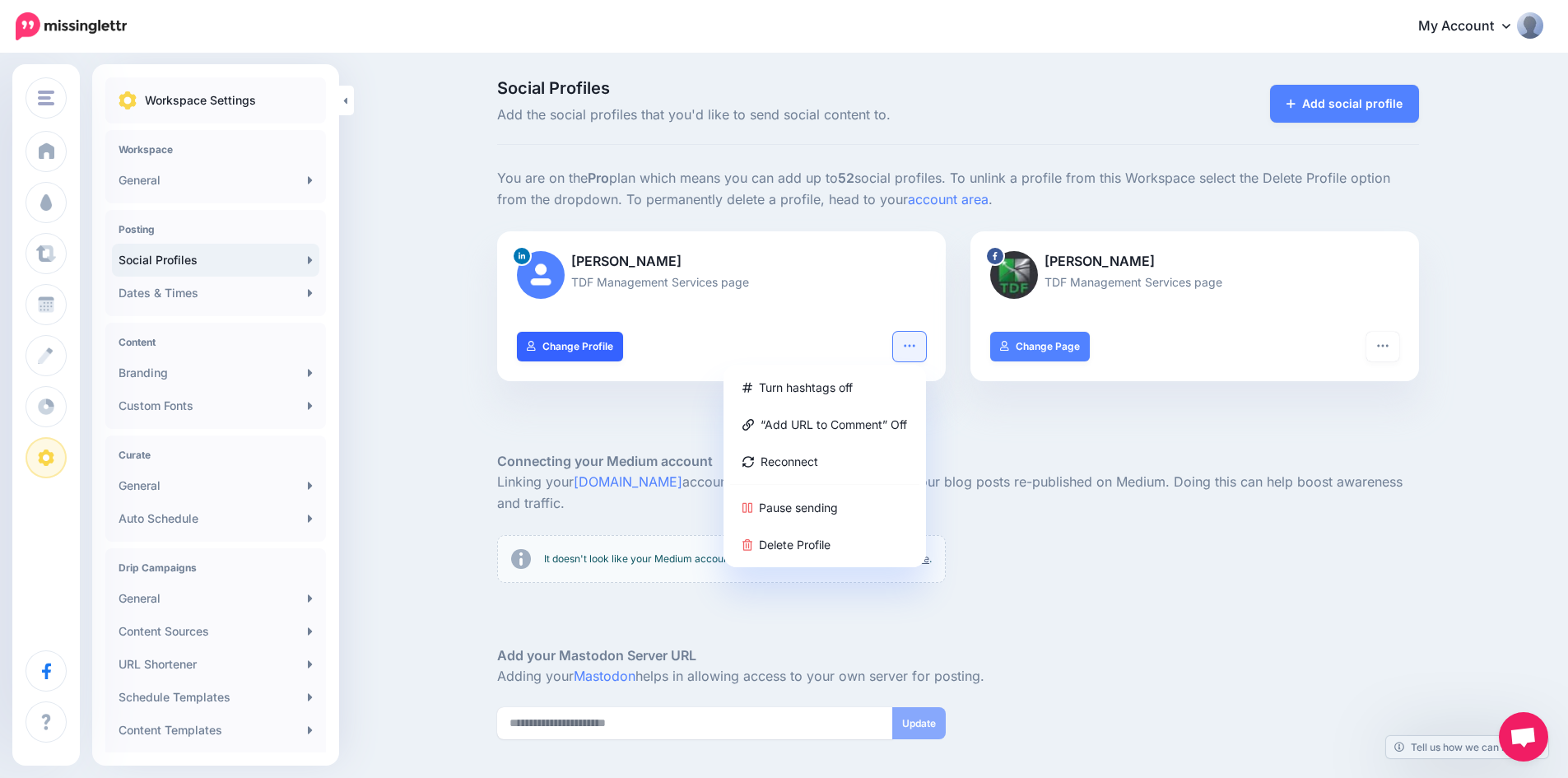
click at [587, 345] on link "Change Profile" at bounding box center [570, 346] width 106 height 29
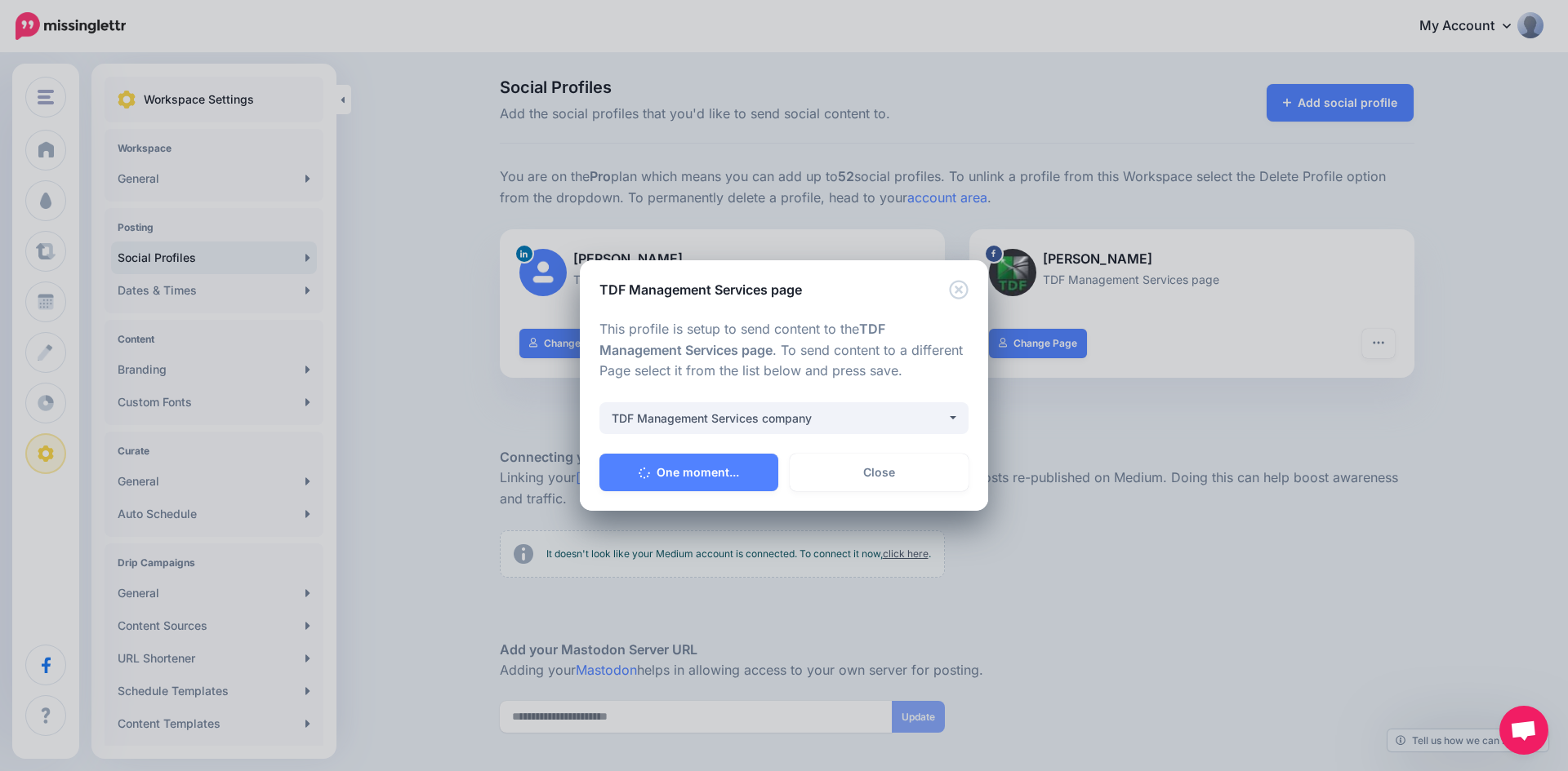
click at [940, 383] on div at bounding box center [784, 392] width 369 height 20
click at [951, 410] on button "TDF Management Services company" at bounding box center [784, 418] width 369 height 32
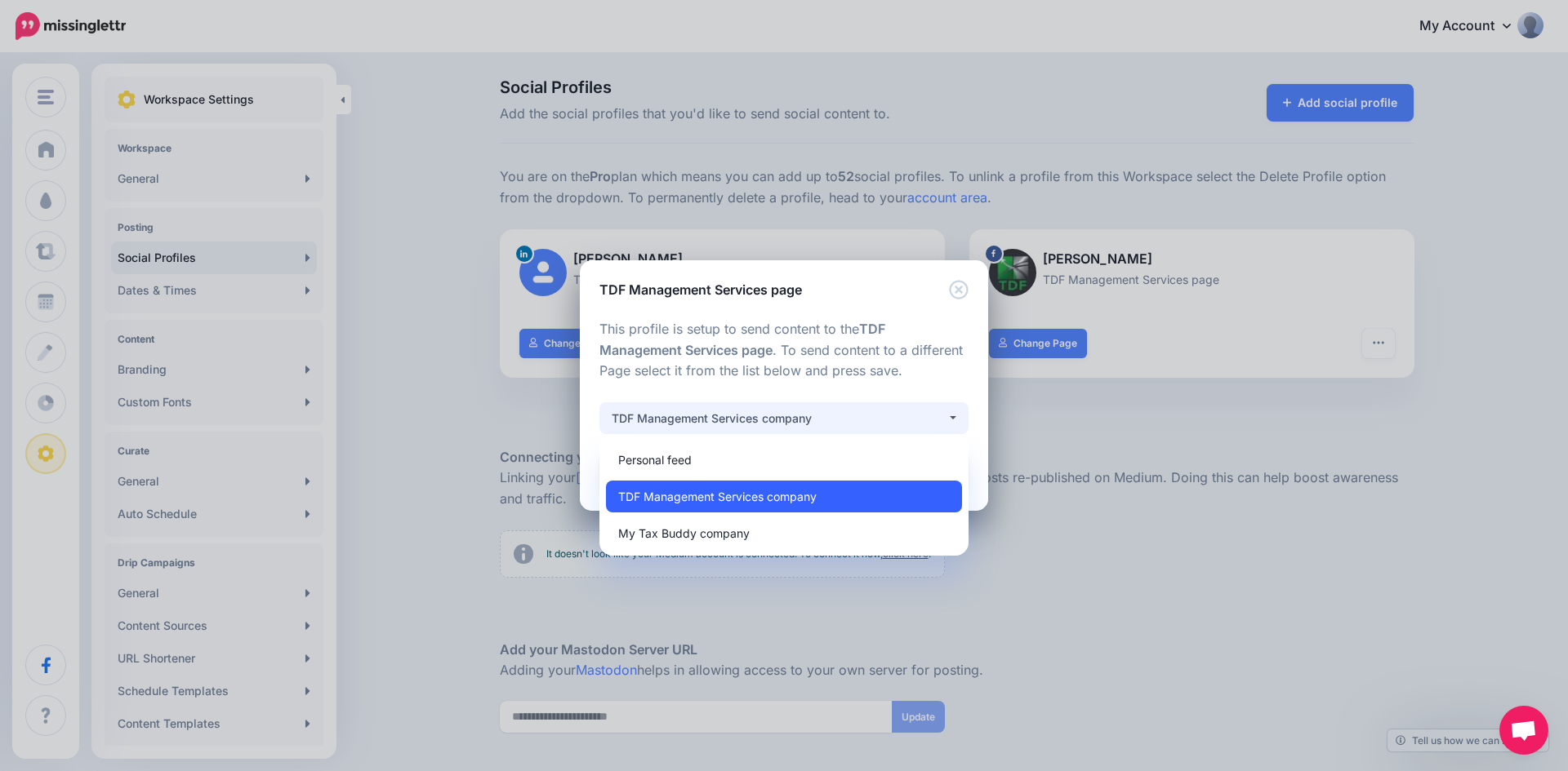
click at [774, 496] on span "TDF Management Services company" at bounding box center [717, 498] width 198 height 20
select select "**********"
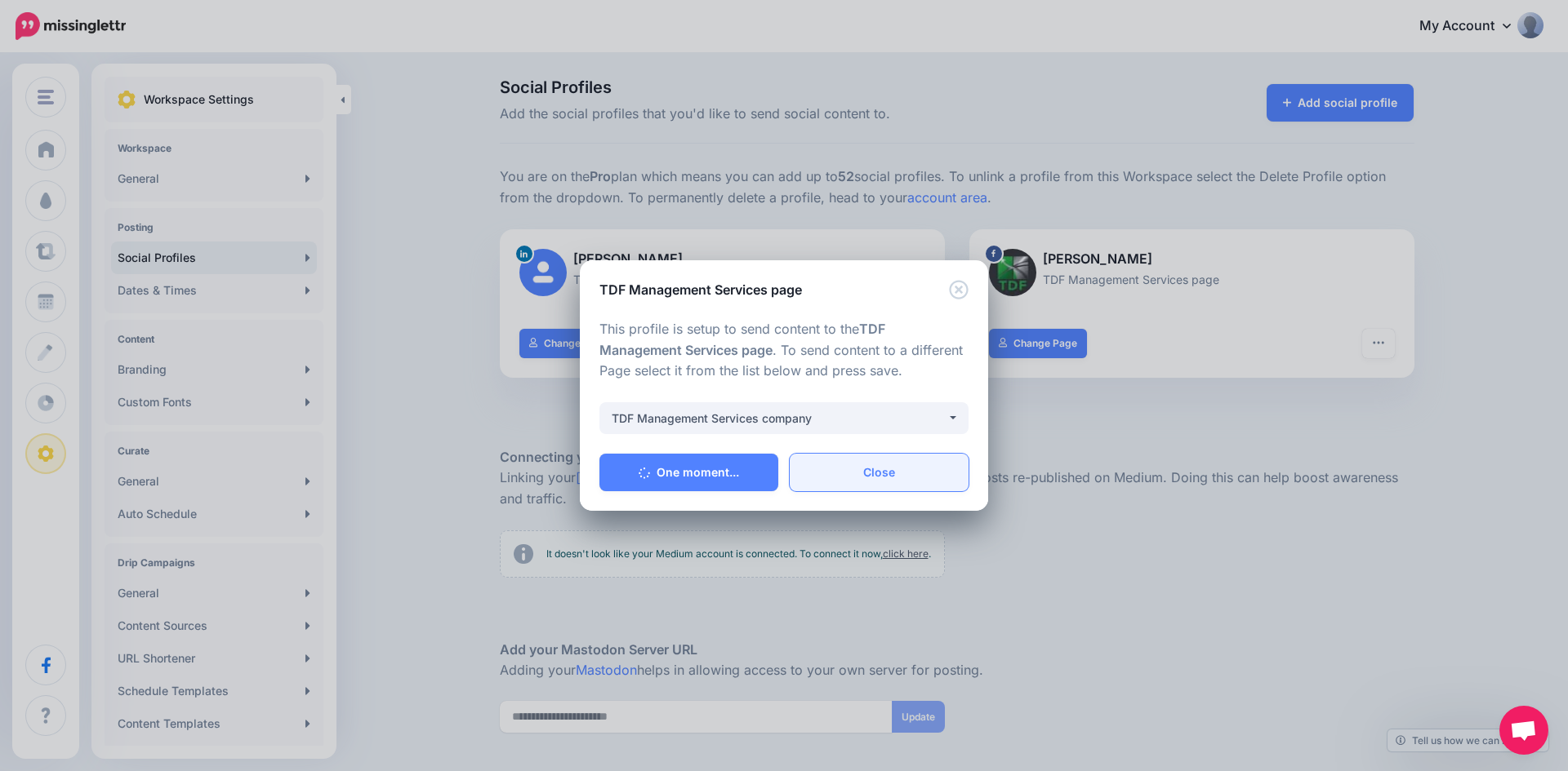
click at [845, 474] on link "Close" at bounding box center [878, 472] width 179 height 37
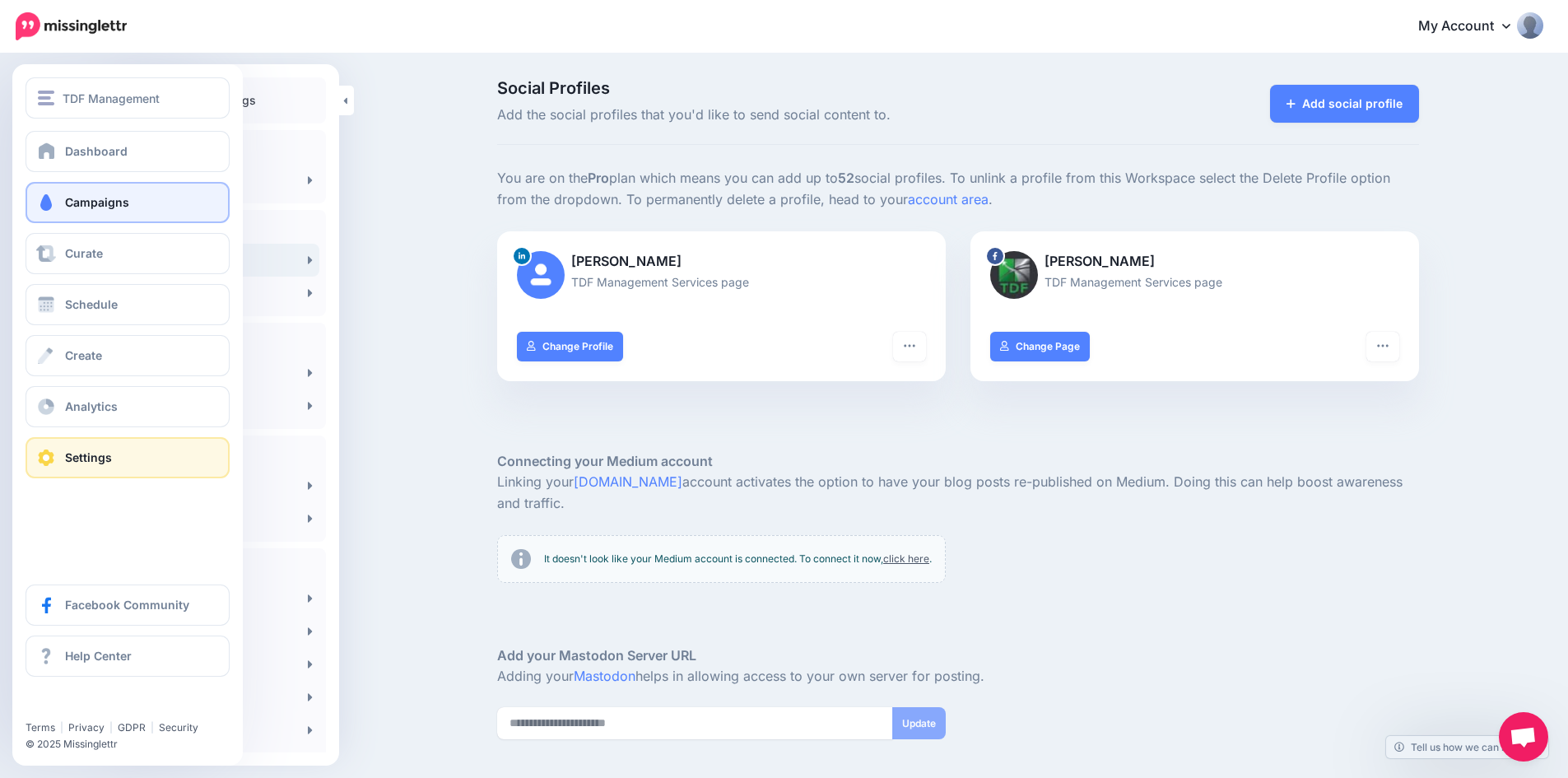
click at [77, 192] on link "Campaigns" at bounding box center [127, 203] width 204 height 41
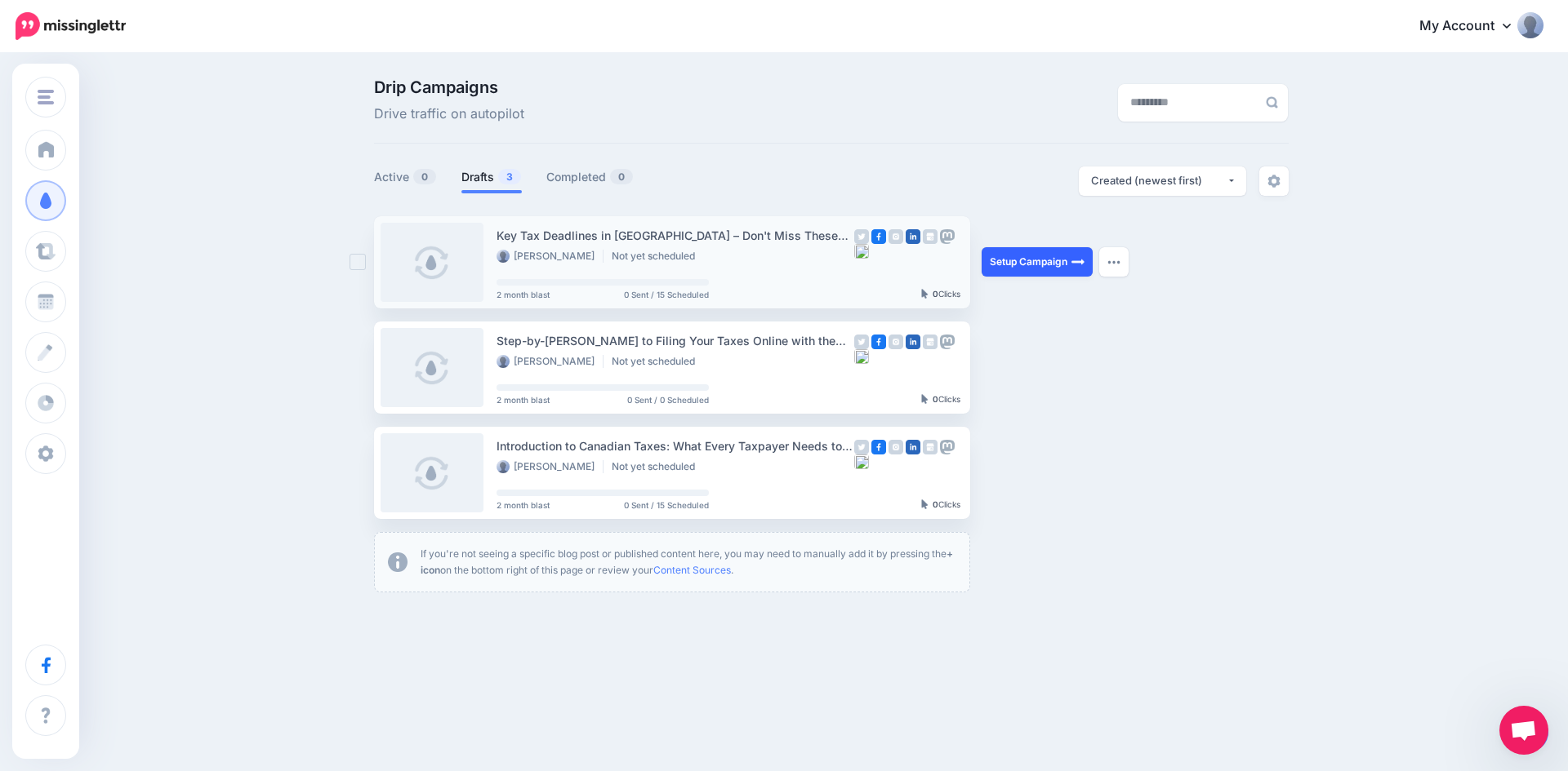
click at [1046, 267] on link "Setup Campaign" at bounding box center [1037, 262] width 111 height 29
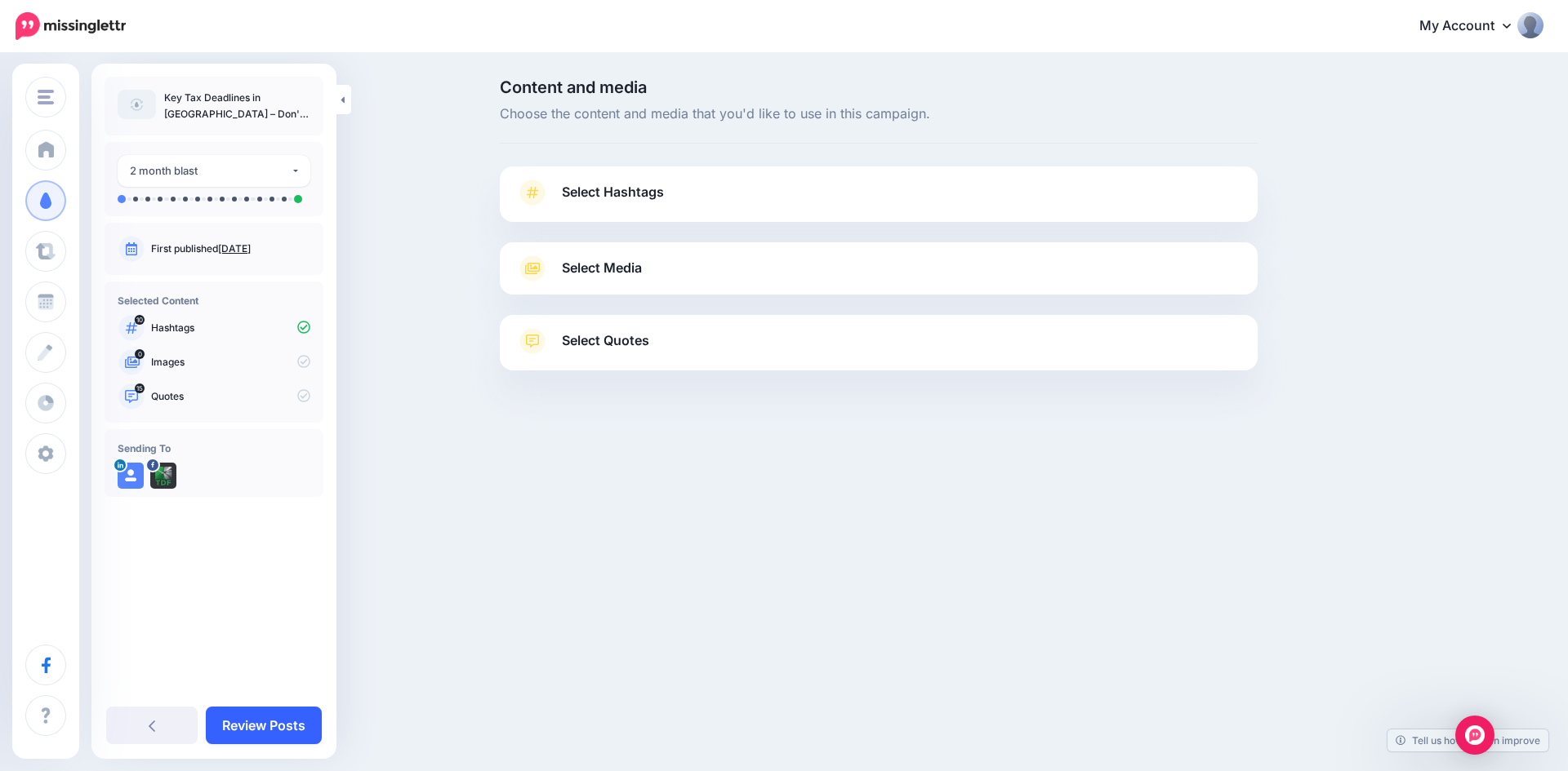
click at [274, 718] on link "Review Posts" at bounding box center [264, 725] width 116 height 37
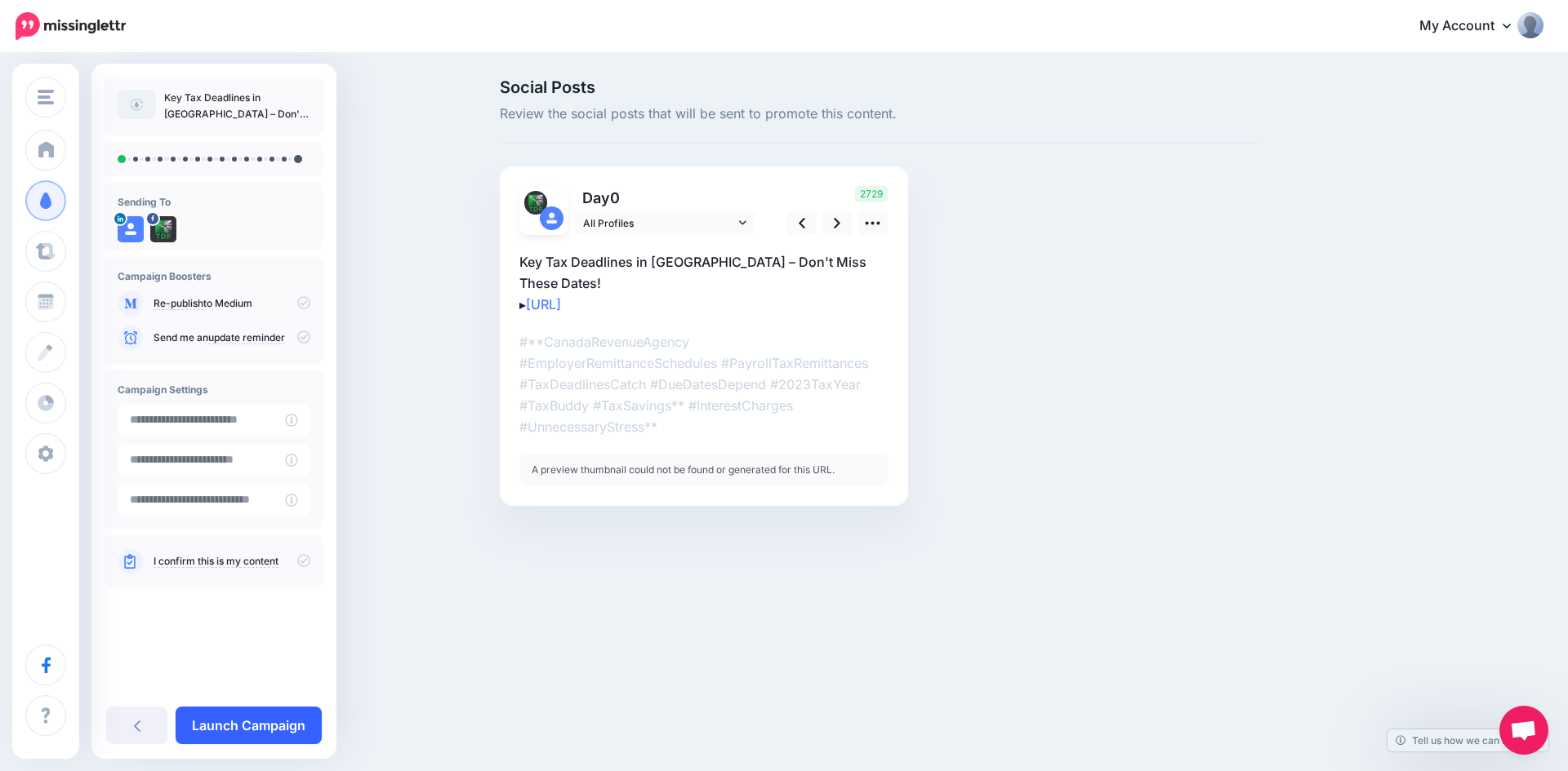
click at [270, 727] on link "Launch Campaign" at bounding box center [248, 725] width 146 height 37
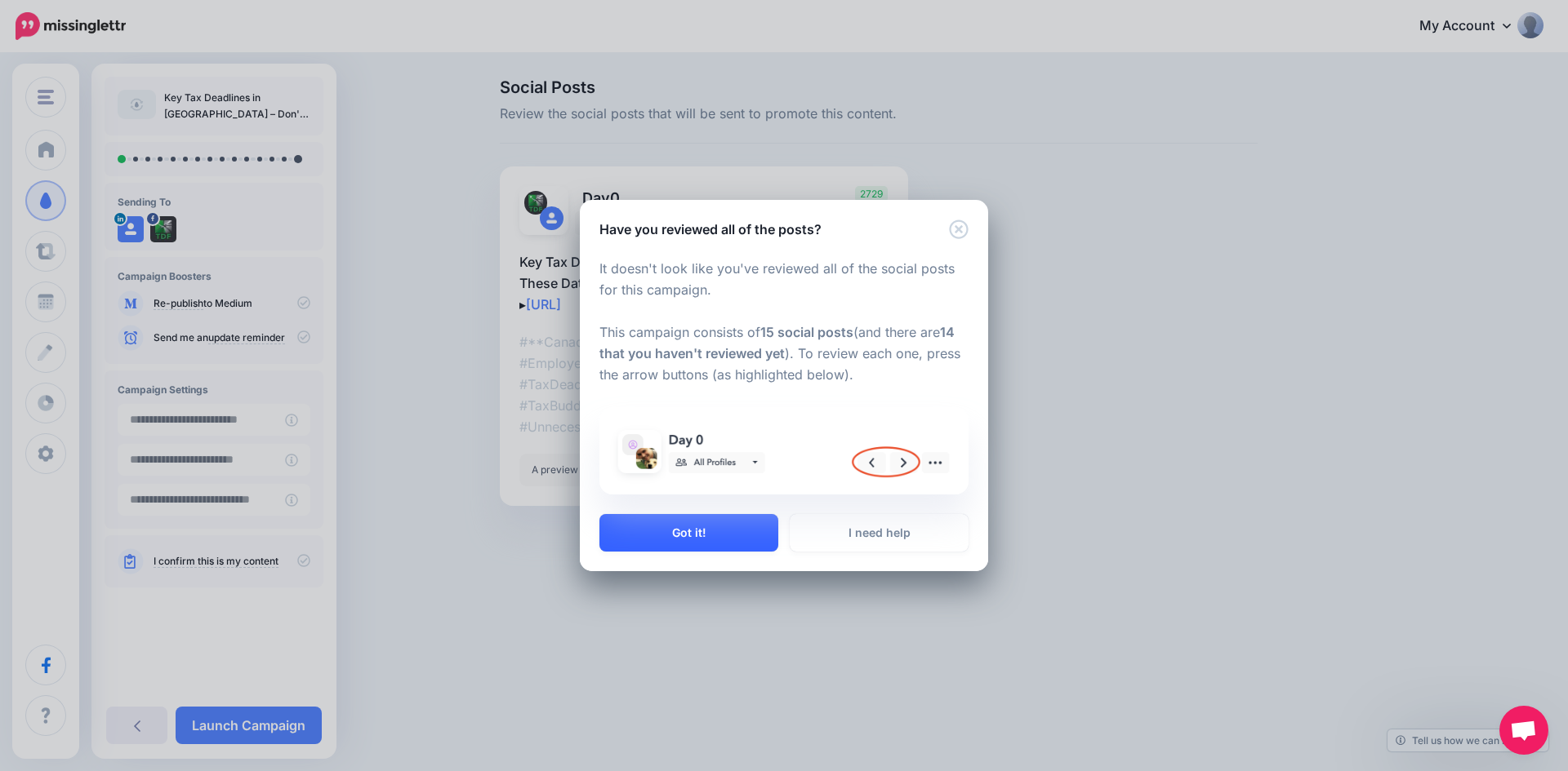
click at [693, 536] on button "Got it!" at bounding box center [689, 532] width 179 height 37
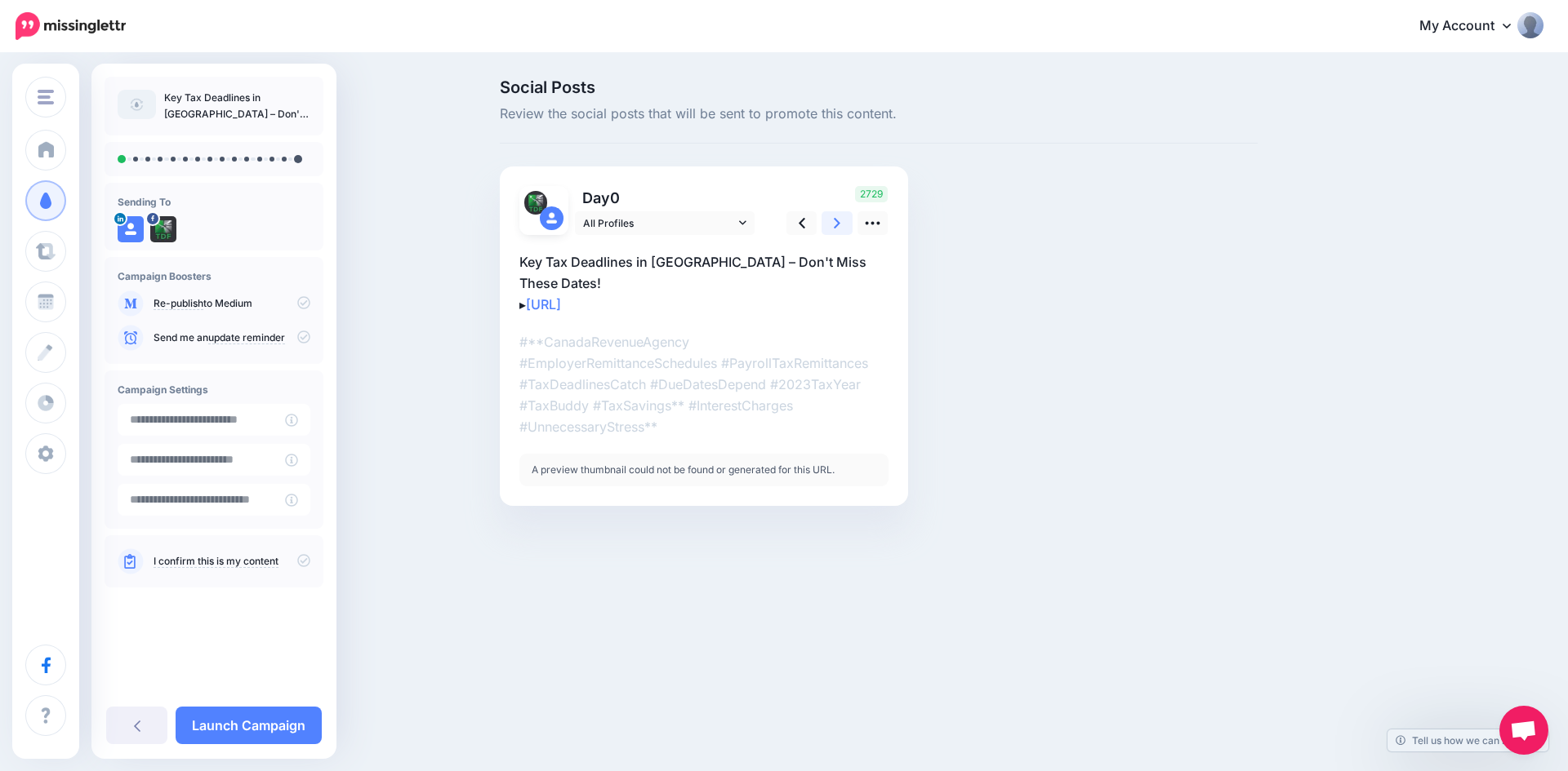
click at [838, 233] on link at bounding box center [837, 223] width 31 height 24
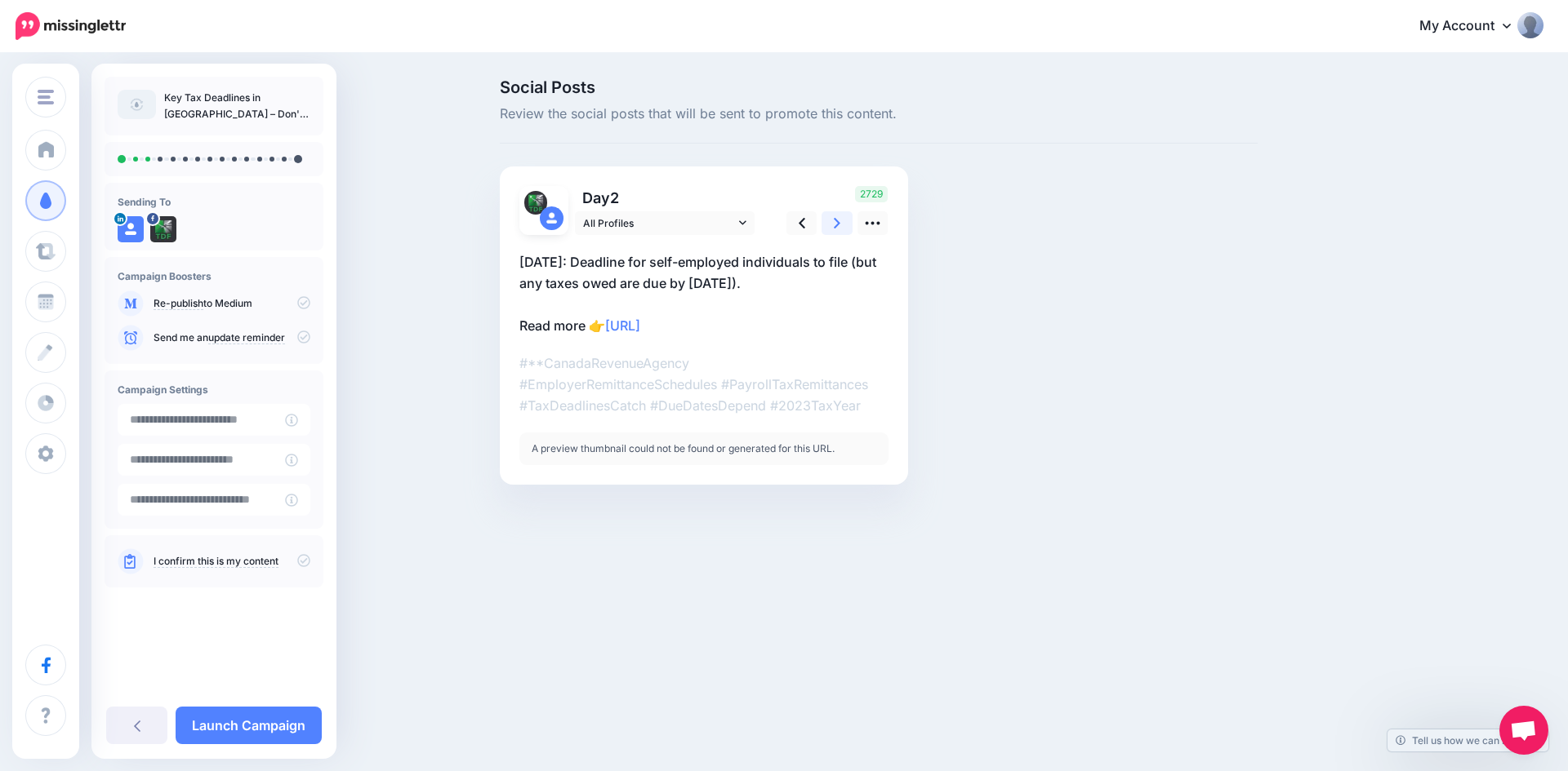
click at [838, 233] on link at bounding box center [837, 223] width 31 height 24
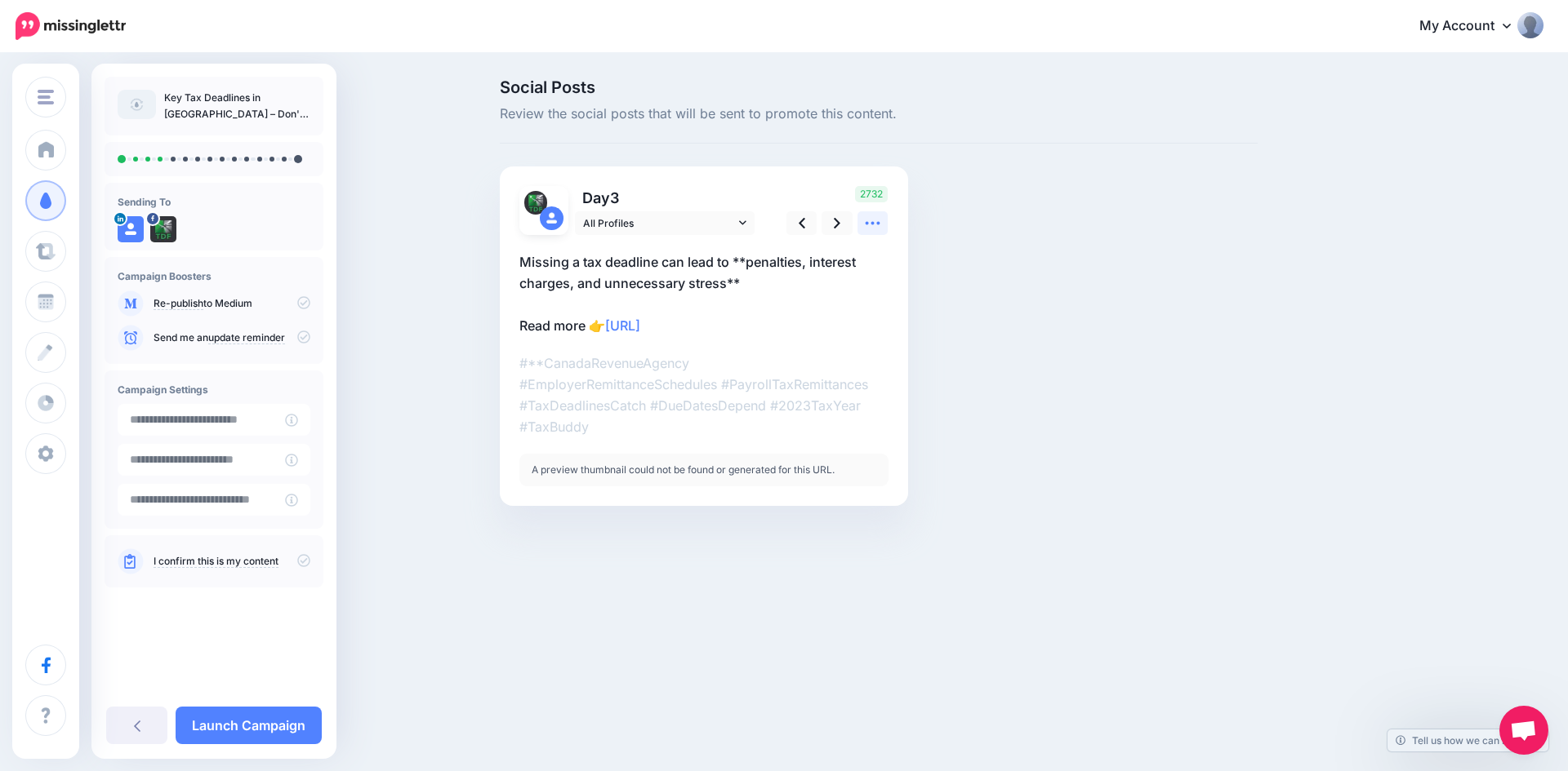
click at [872, 214] on icon at bounding box center [872, 222] width 17 height 17
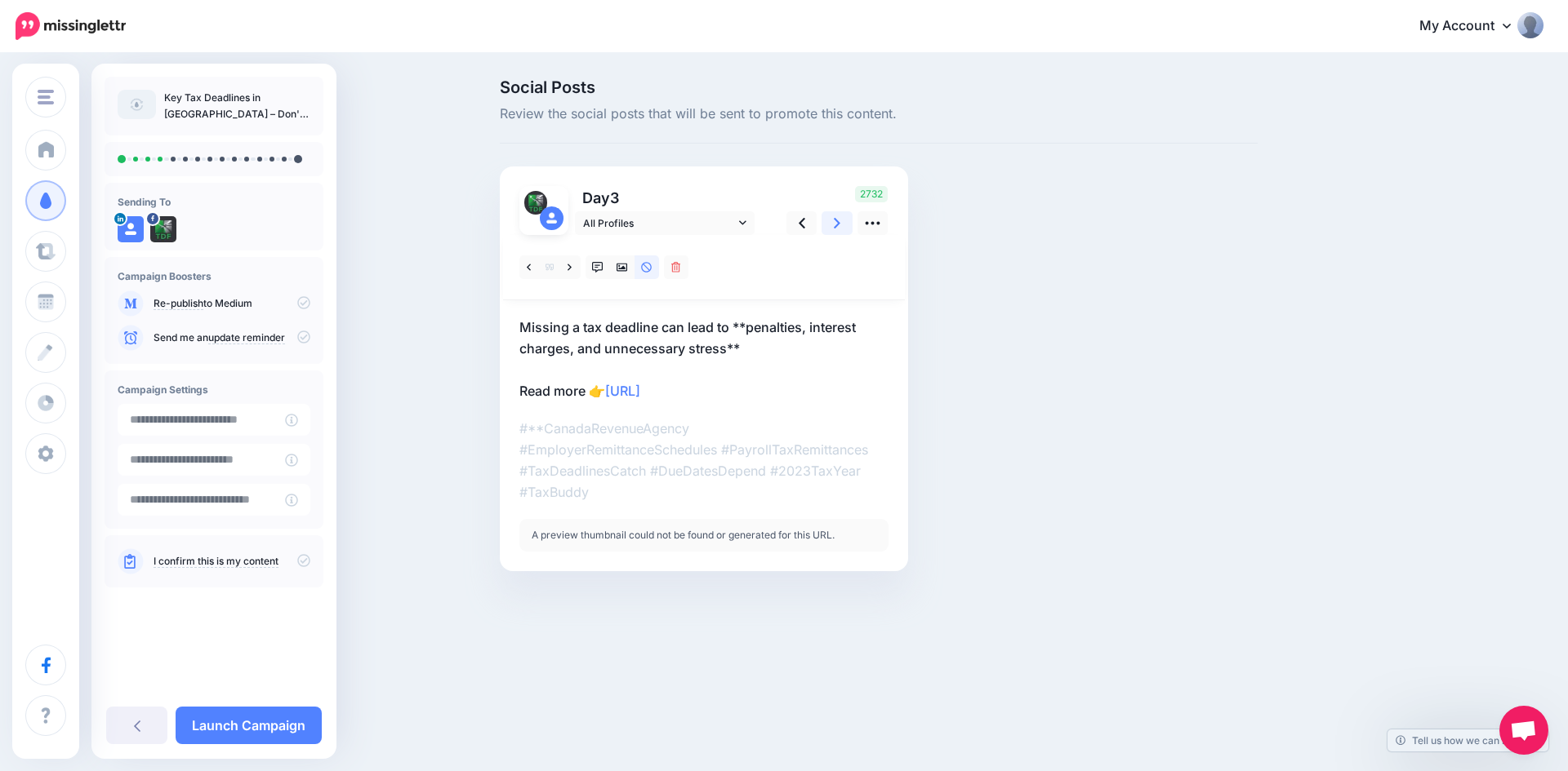
click at [839, 222] on icon at bounding box center [837, 222] width 6 height 17
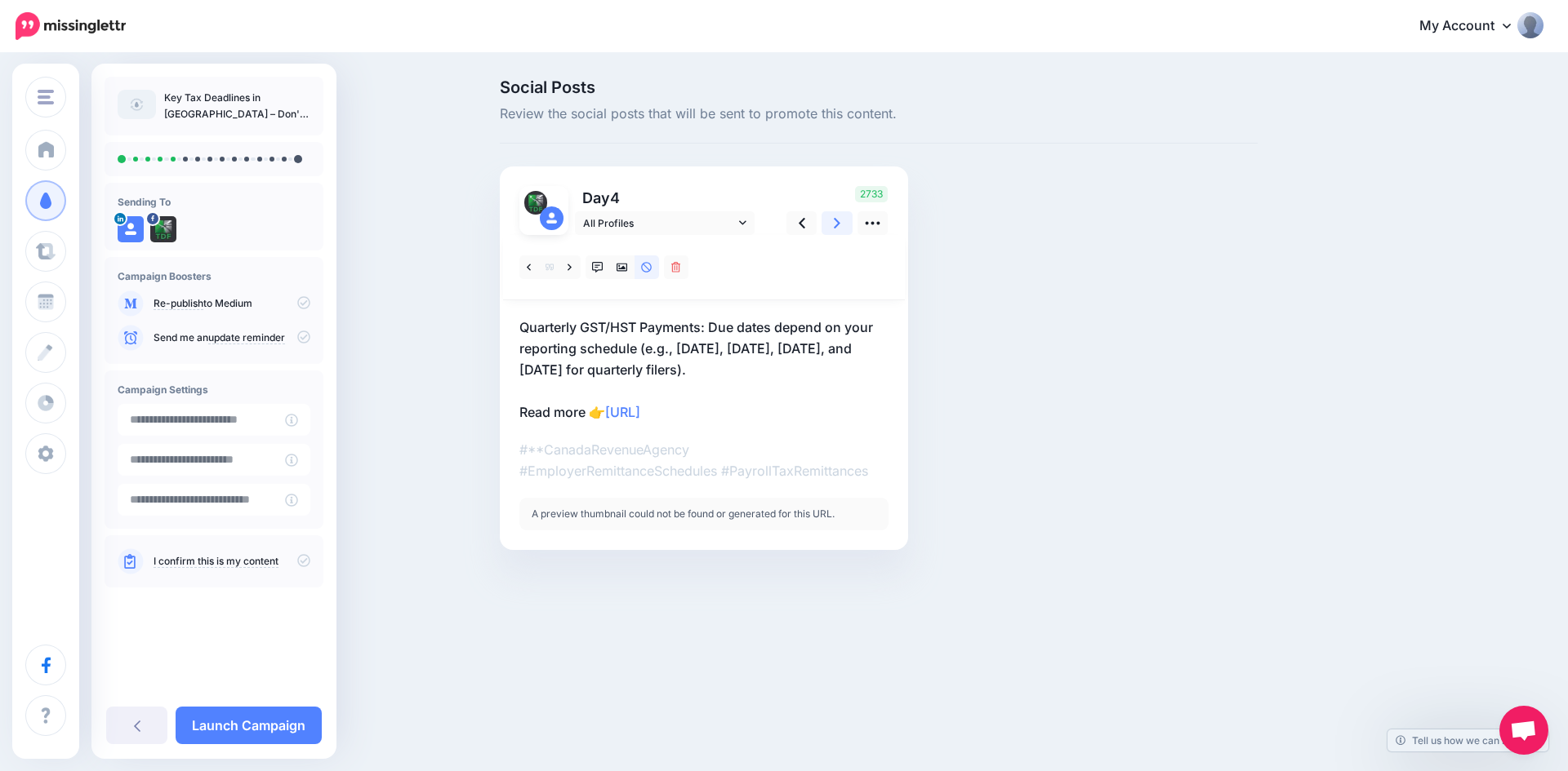
click at [839, 222] on icon at bounding box center [837, 222] width 6 height 17
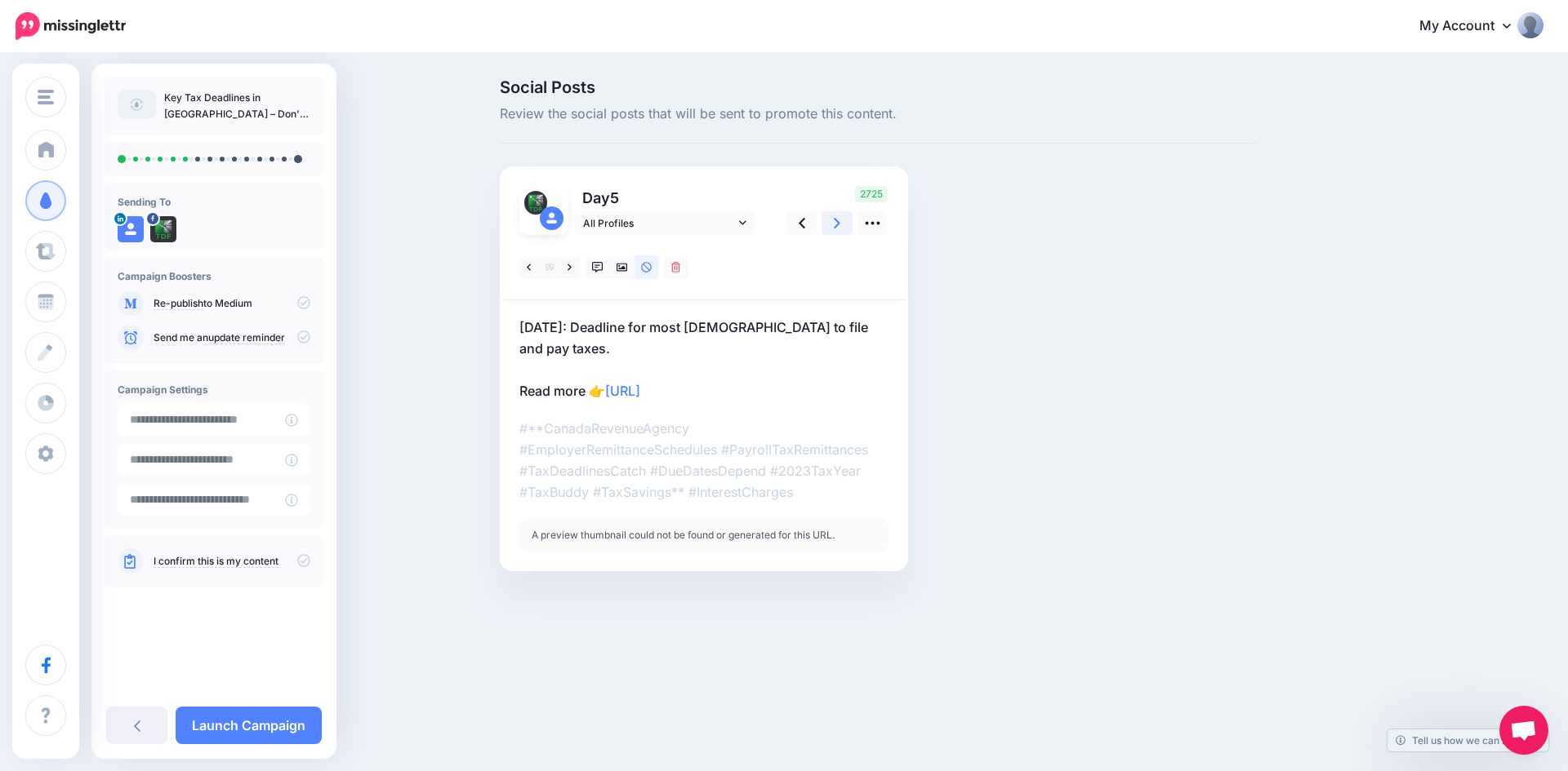
click at [839, 222] on icon at bounding box center [837, 222] width 6 height 17
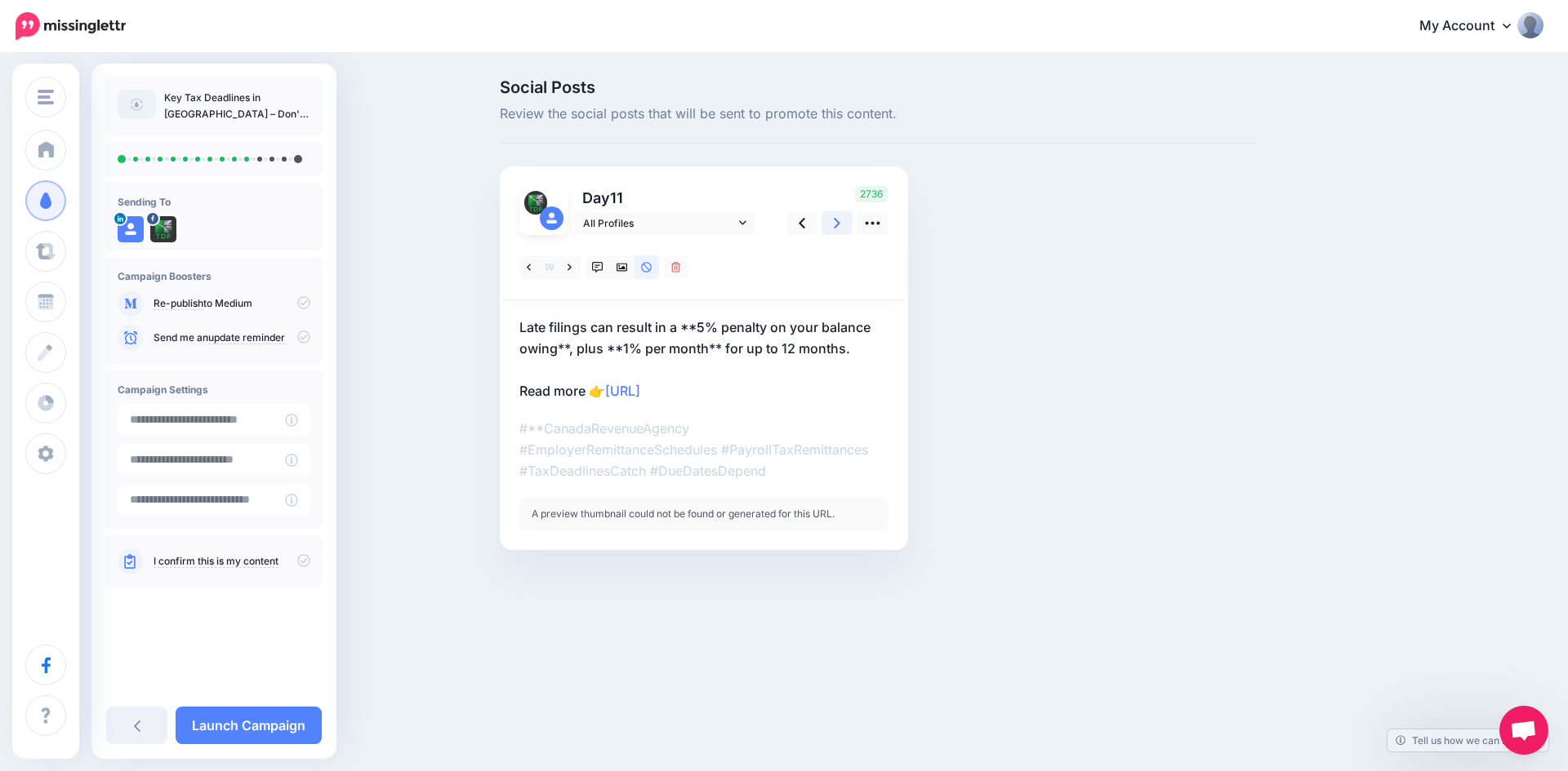
click at [839, 222] on icon at bounding box center [837, 222] width 6 height 17
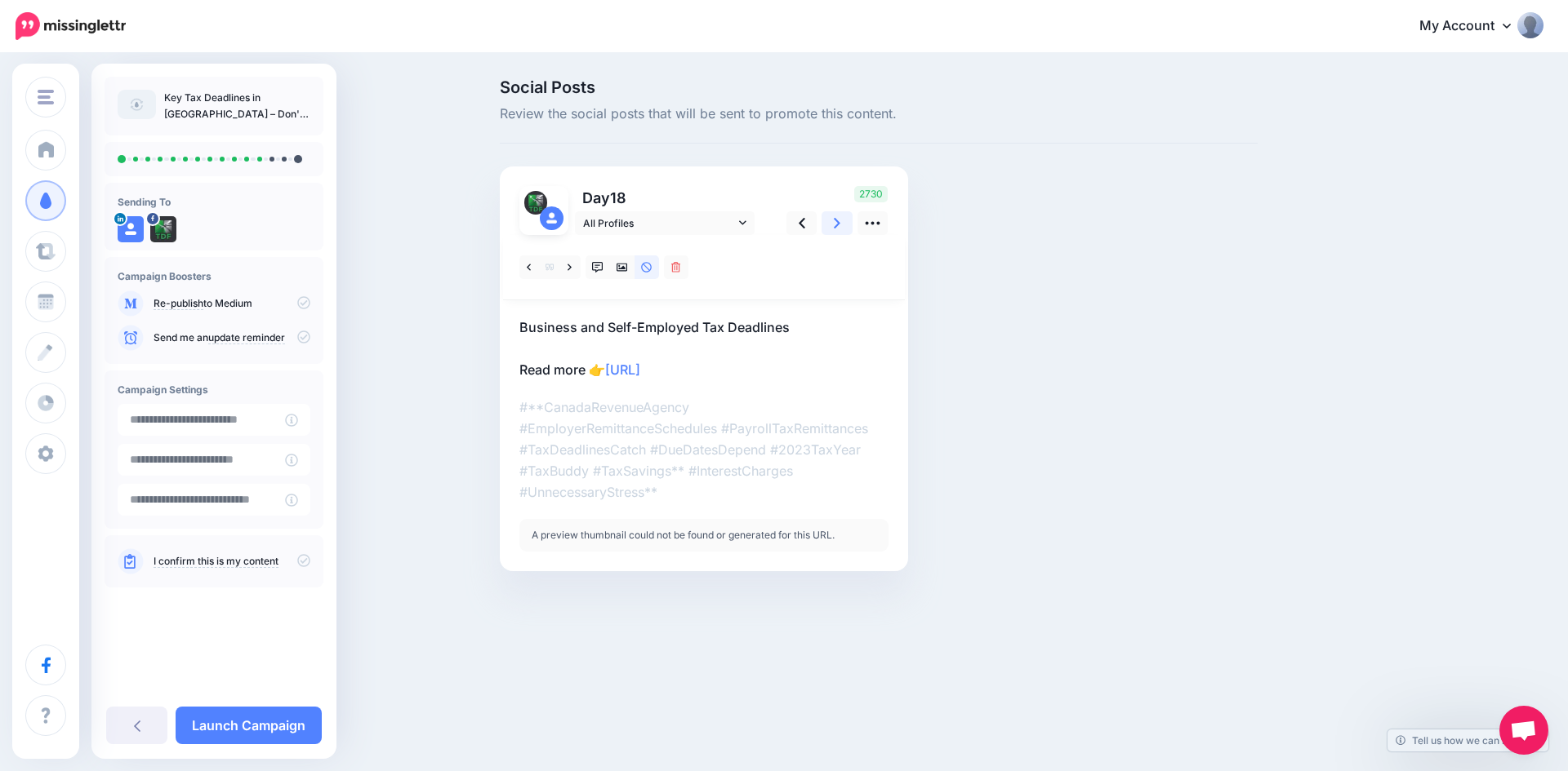
click at [839, 222] on icon at bounding box center [837, 222] width 6 height 17
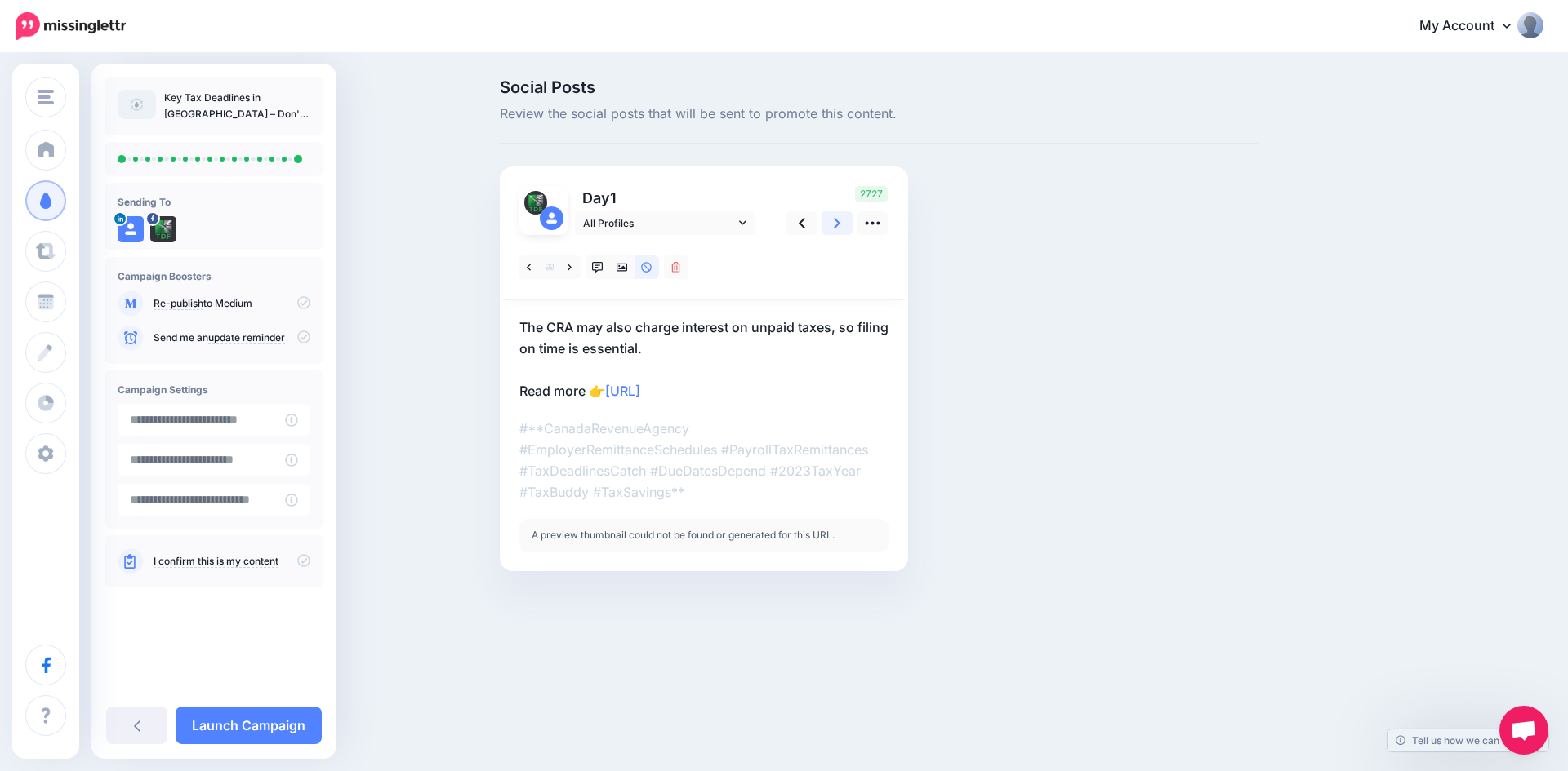
click at [839, 222] on icon at bounding box center [837, 222] width 6 height 17
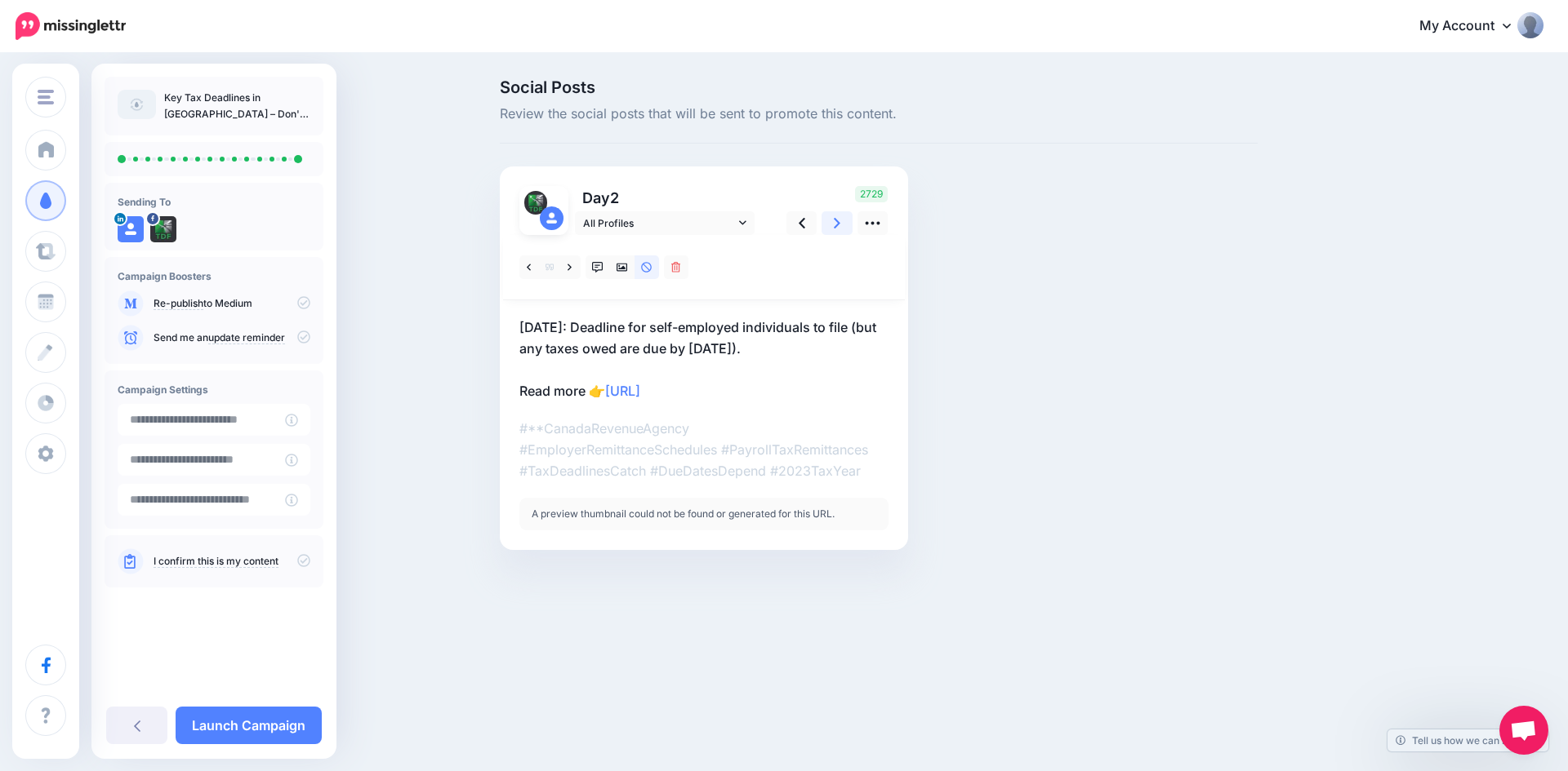
click at [839, 222] on icon at bounding box center [837, 222] width 6 height 17
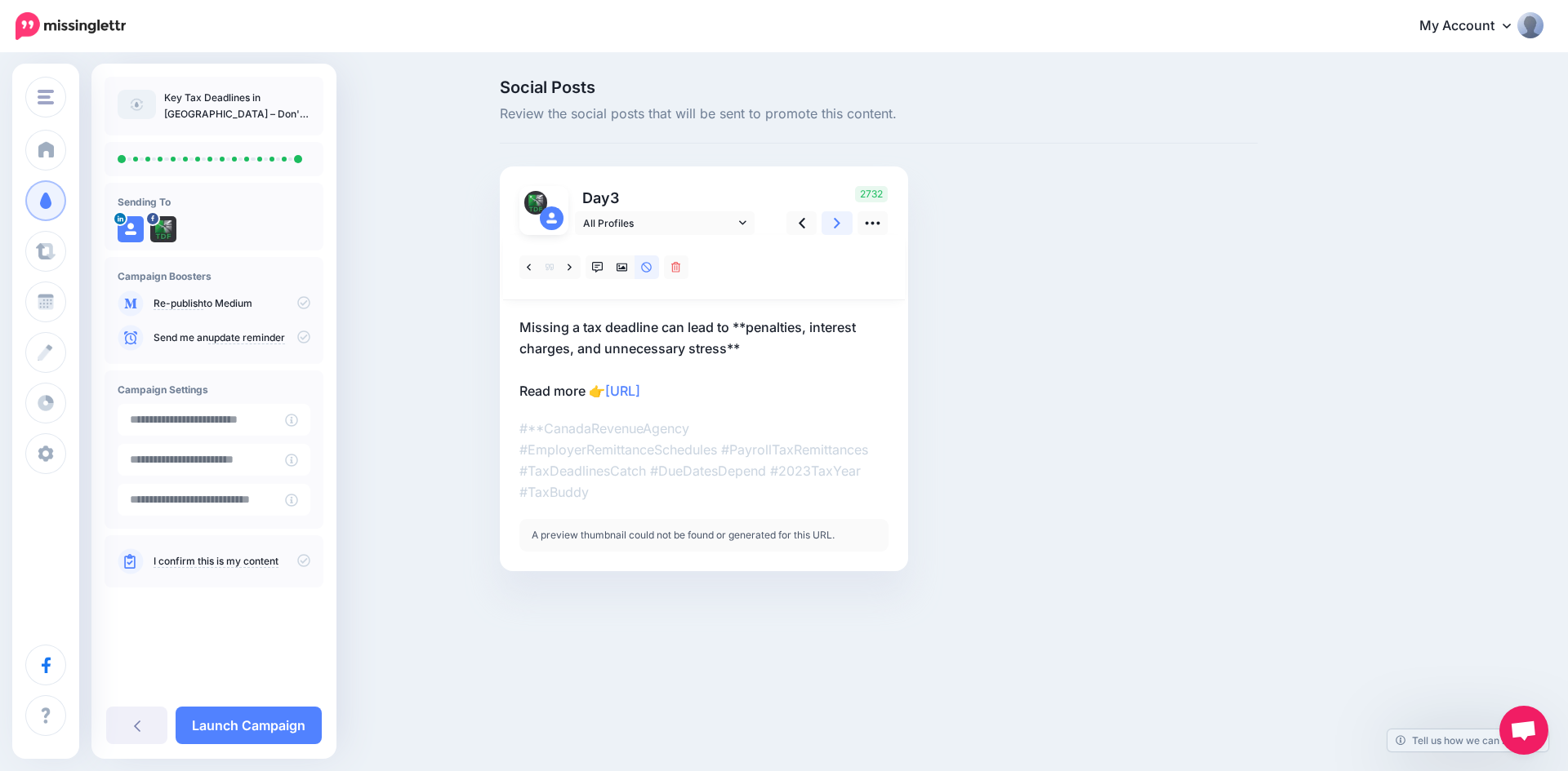
click at [839, 222] on icon at bounding box center [837, 222] width 6 height 17
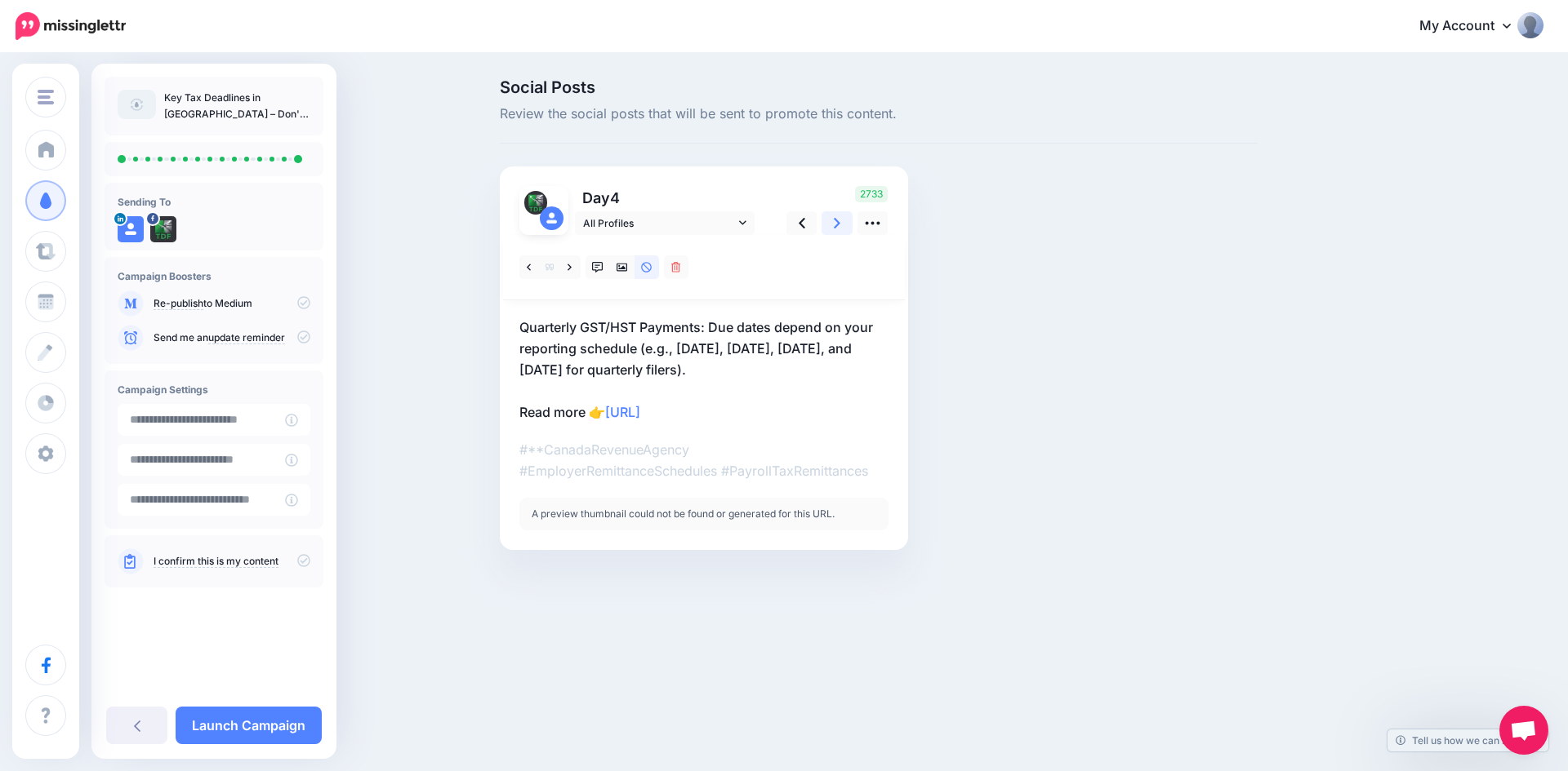
click at [839, 222] on icon at bounding box center [837, 222] width 6 height 17
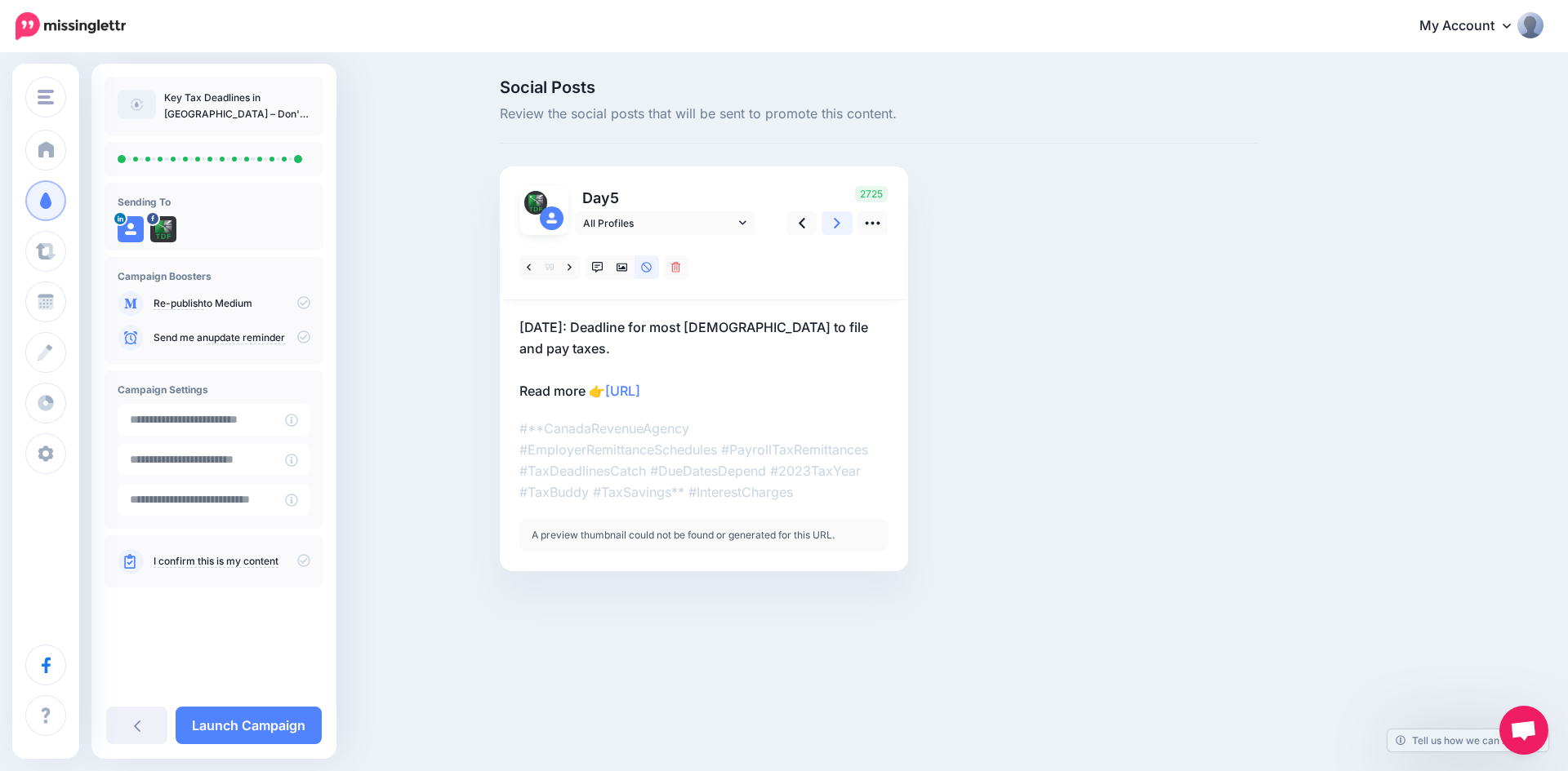
click at [839, 222] on icon at bounding box center [837, 222] width 6 height 17
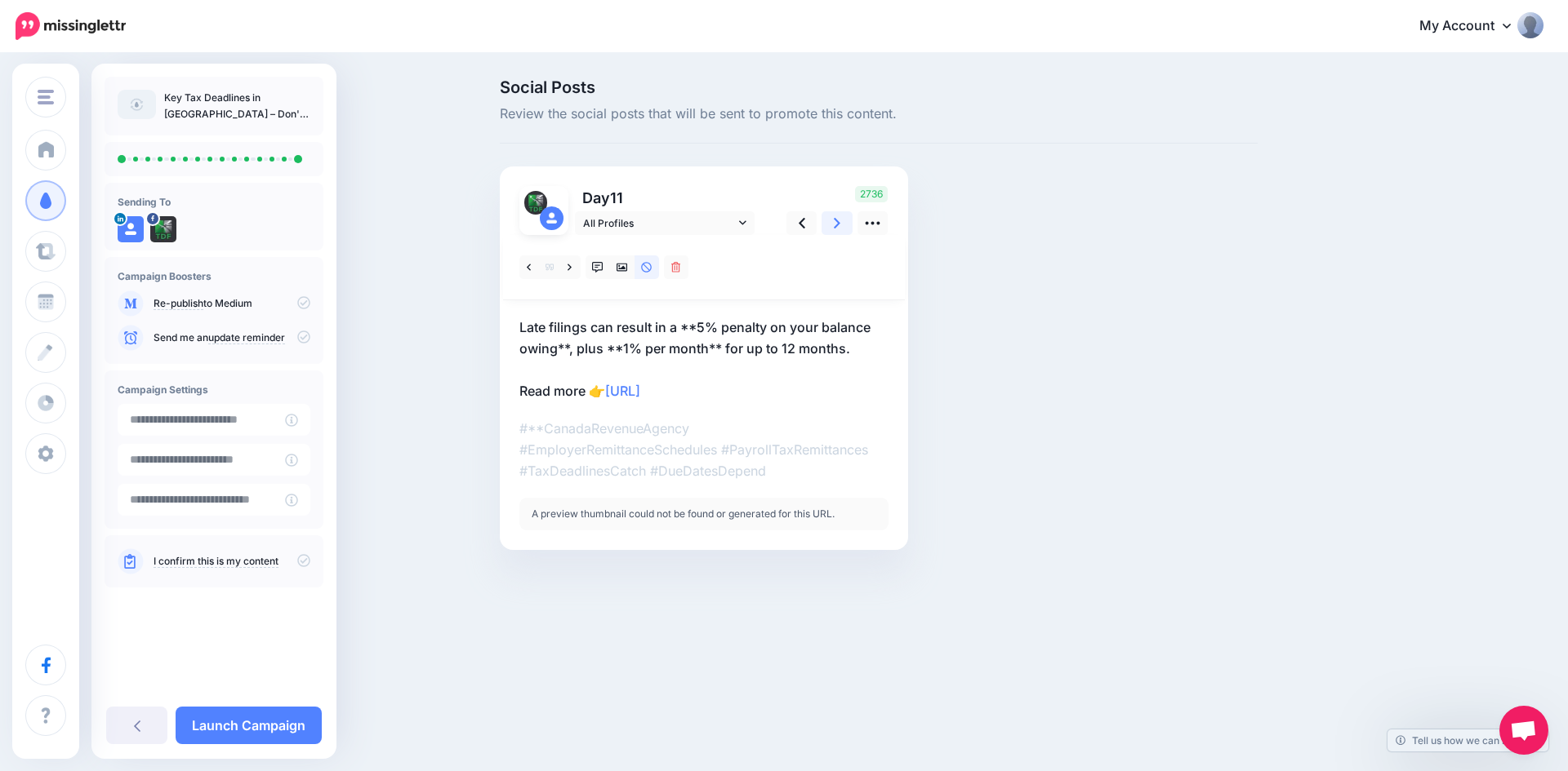
click at [839, 222] on icon at bounding box center [837, 222] width 6 height 17
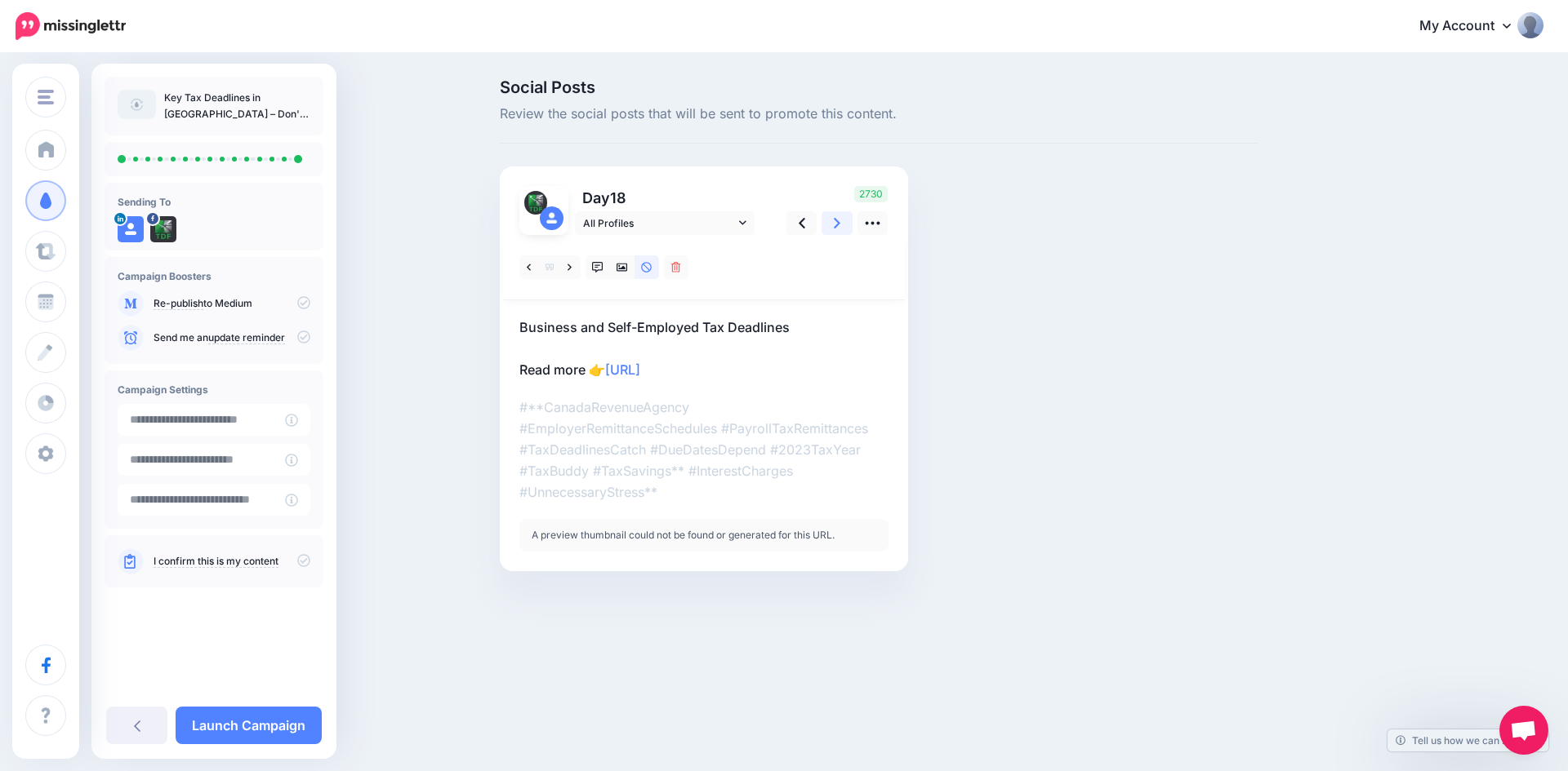
click at [839, 222] on icon at bounding box center [837, 222] width 6 height 17
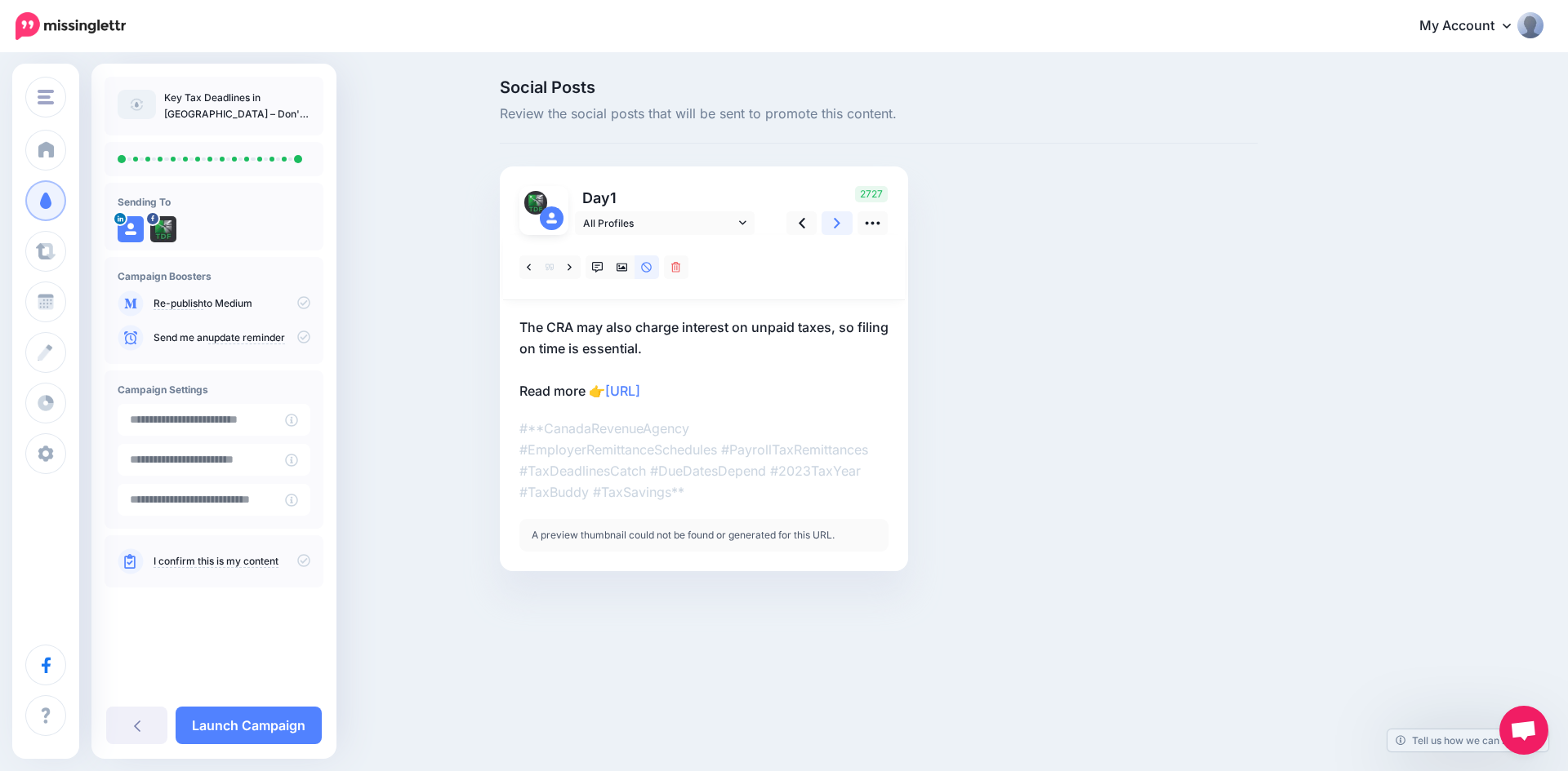
click at [839, 222] on icon at bounding box center [837, 222] width 6 height 17
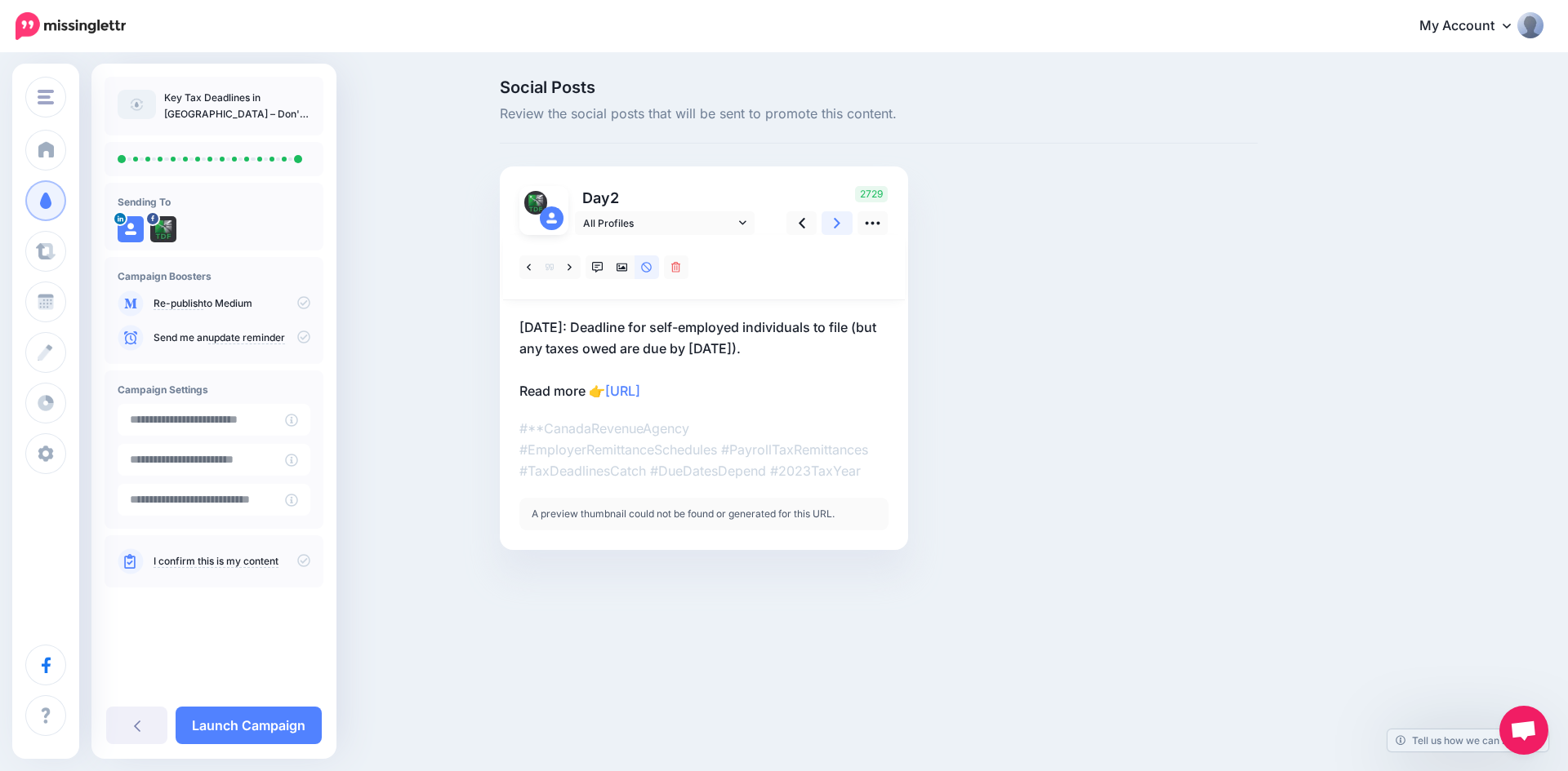
click at [839, 222] on icon at bounding box center [837, 222] width 6 height 17
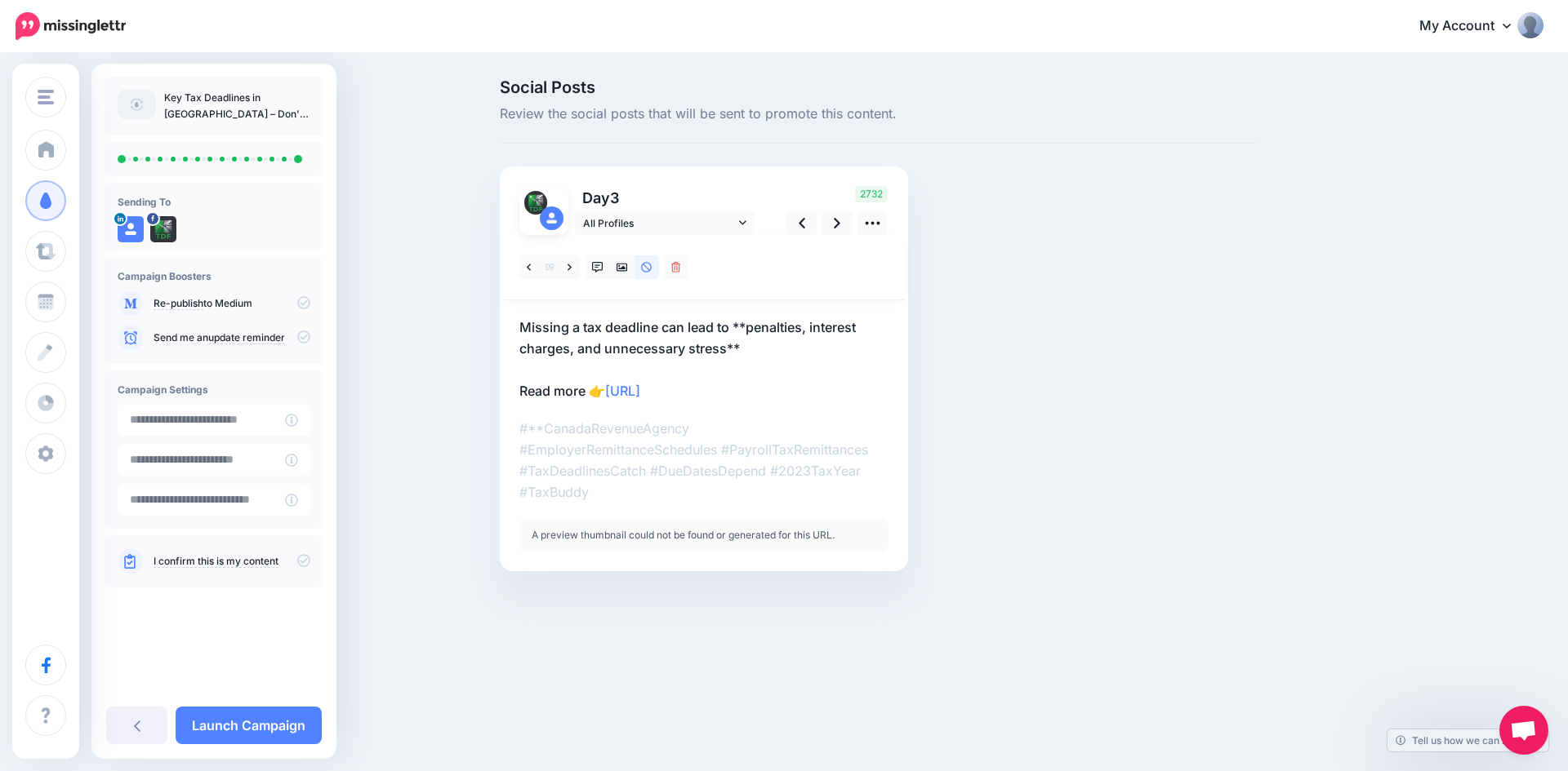
click at [355, 337] on div "Social Posts Review the social posts that will be sent to promote this content.…" at bounding box center [784, 350] width 1568 height 590
click at [132, 727] on link at bounding box center [136, 725] width 61 height 37
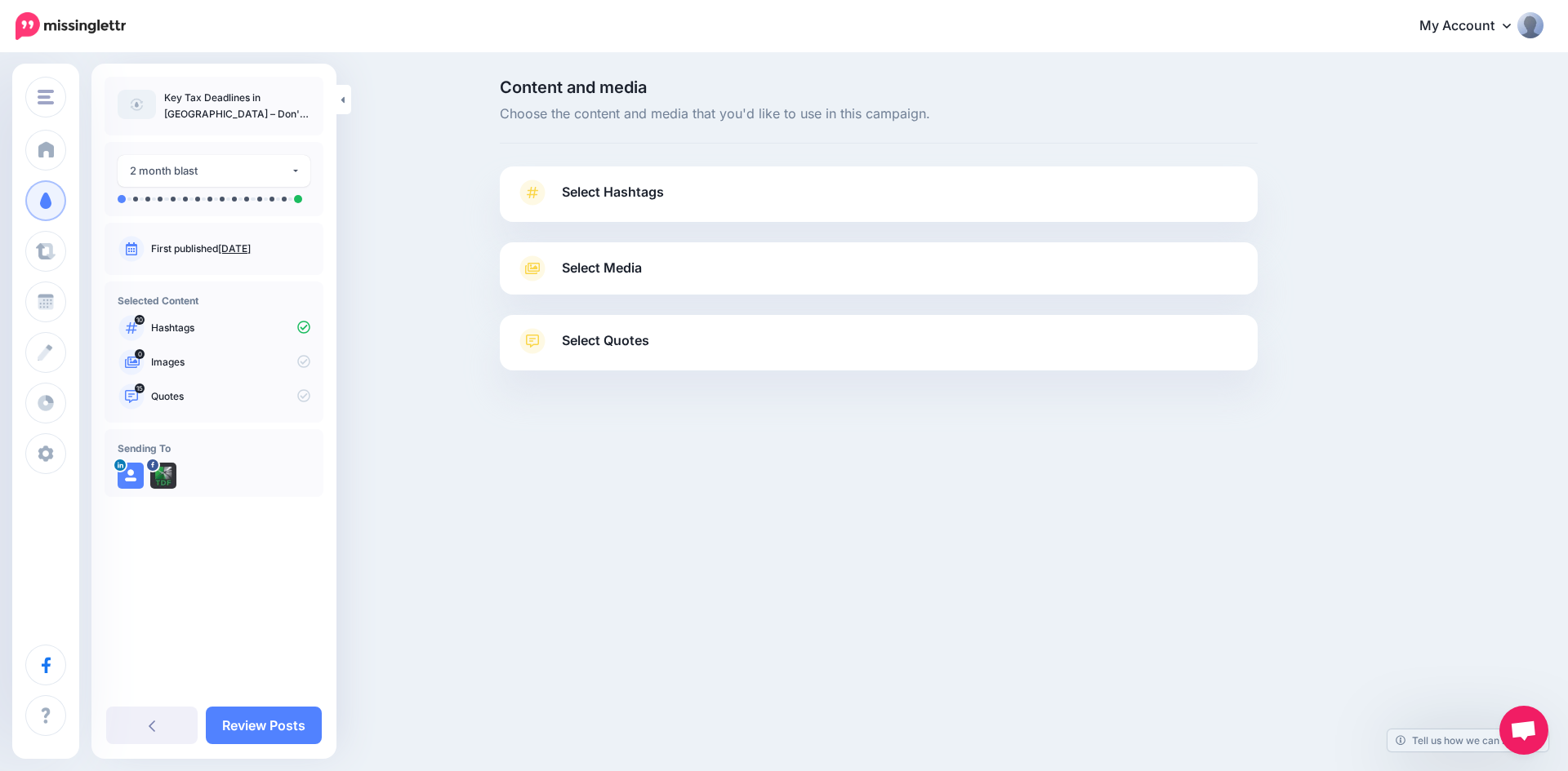
click at [1220, 270] on link "Select Media" at bounding box center [878, 268] width 725 height 26
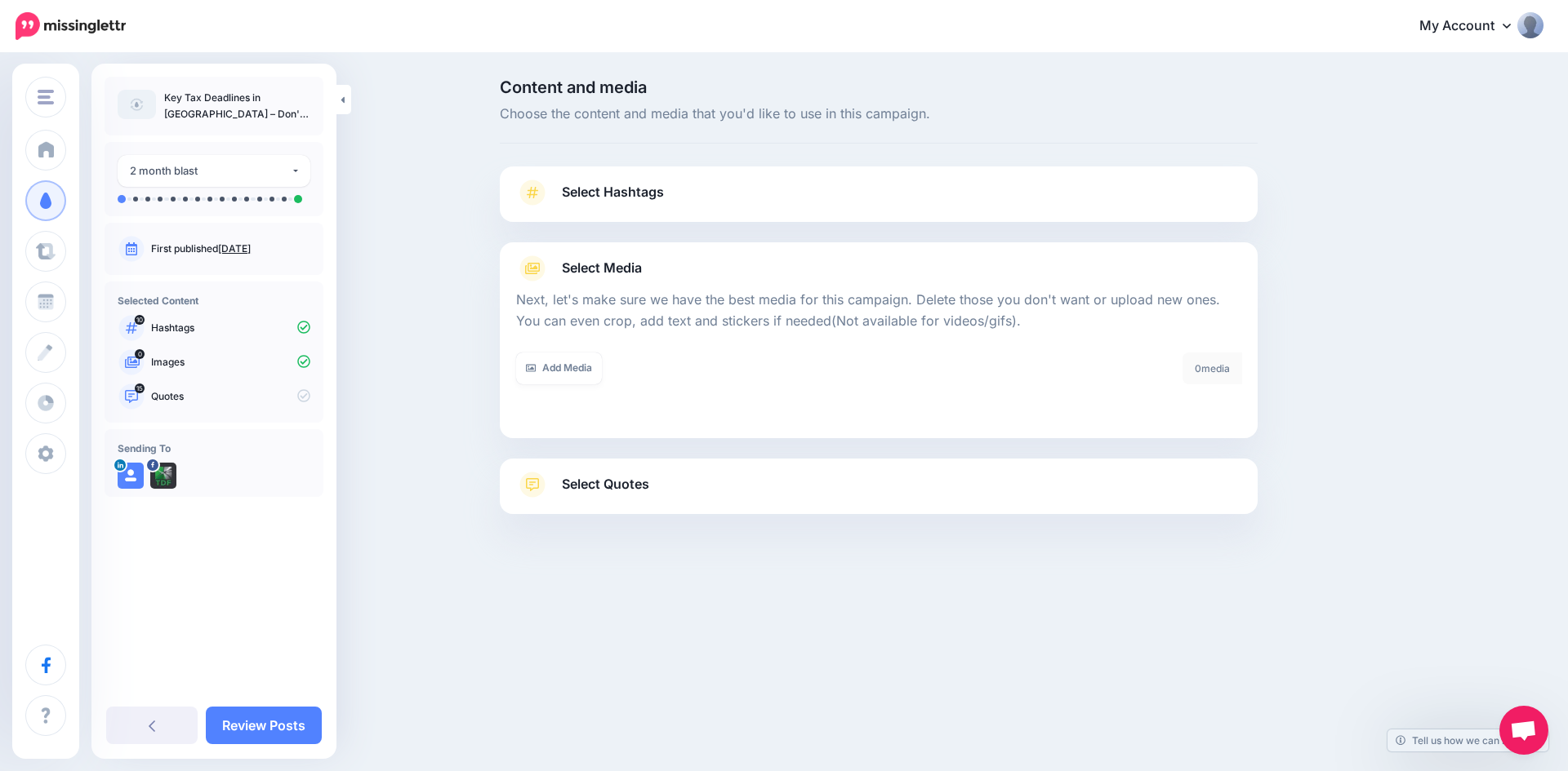
click at [157, 361] on p "Images" at bounding box center [230, 362] width 159 height 15
click at [551, 368] on link "Add Media" at bounding box center [559, 368] width 85 height 32
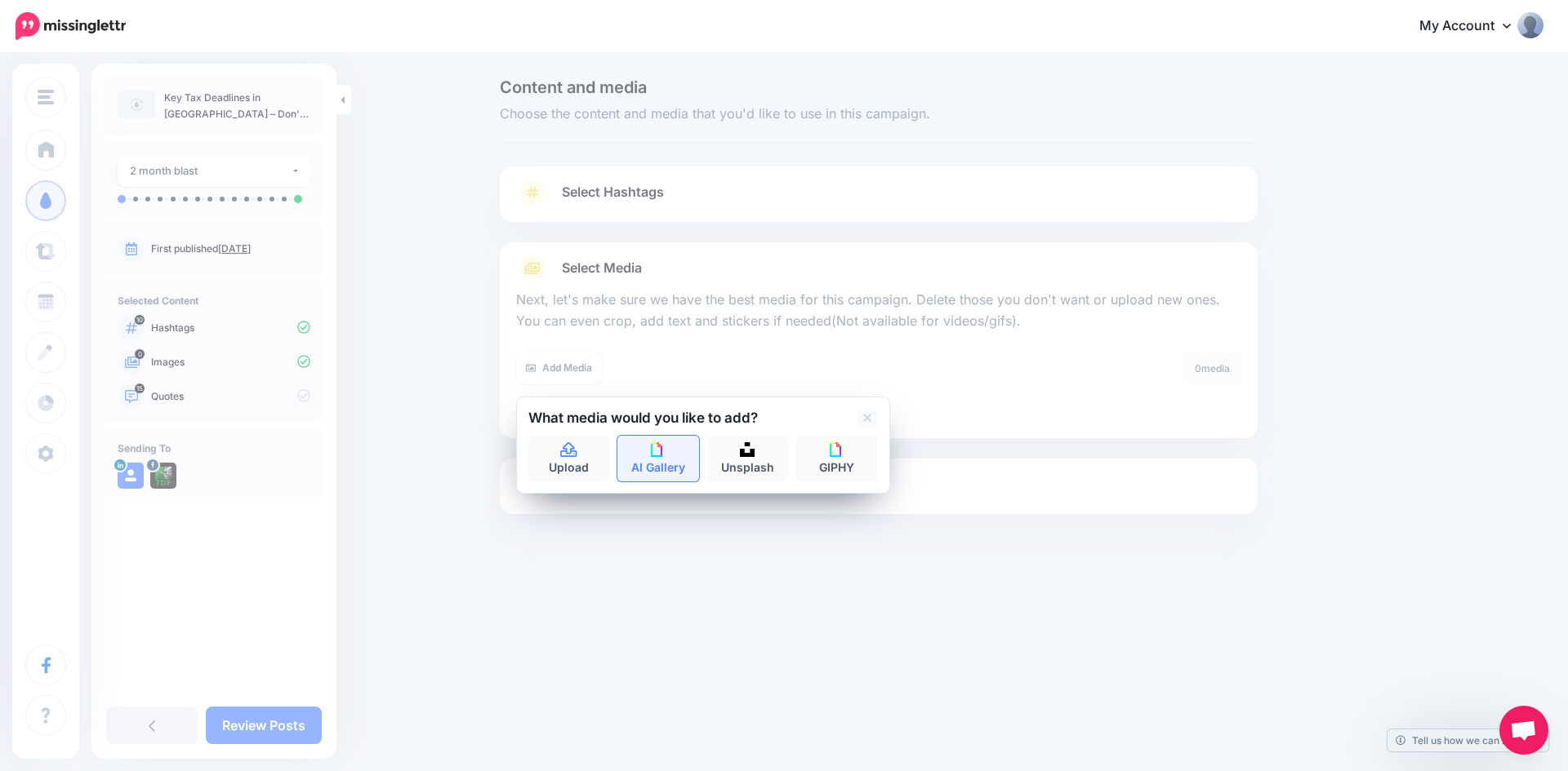
click at [663, 460] on link "AI Gallery" at bounding box center [659, 459] width 82 height 45
click at [605, 463] on div "No images found. You might want to change the search term and try again." at bounding box center [703, 460] width 350 height 49
click at [554, 419] on link at bounding box center [563, 418] width 20 height 19
click at [731, 449] on link "Unsplash" at bounding box center [748, 459] width 82 height 45
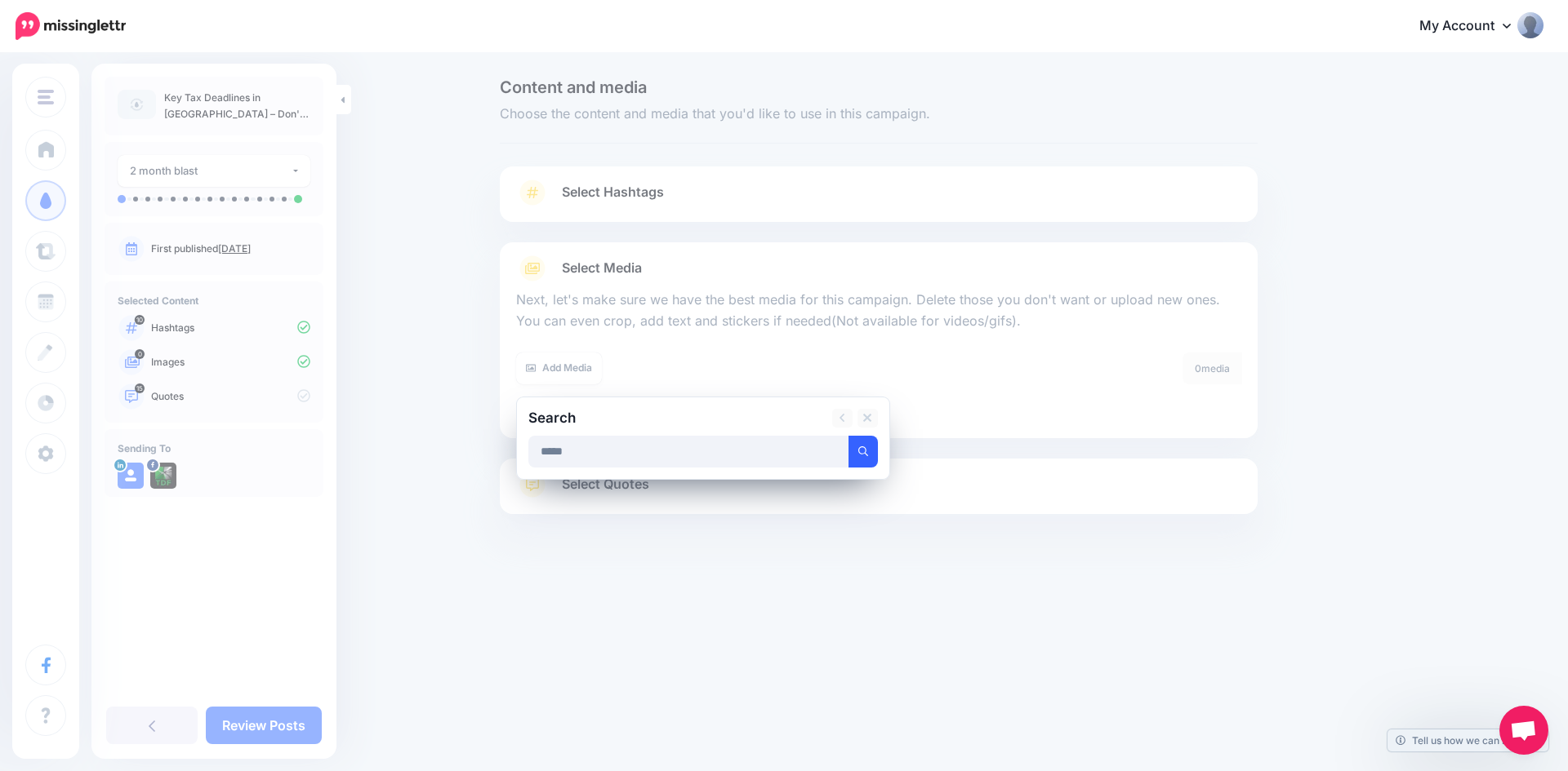
type input "*****"
click at [863, 465] on button "submit" at bounding box center [863, 451] width 29 height 32
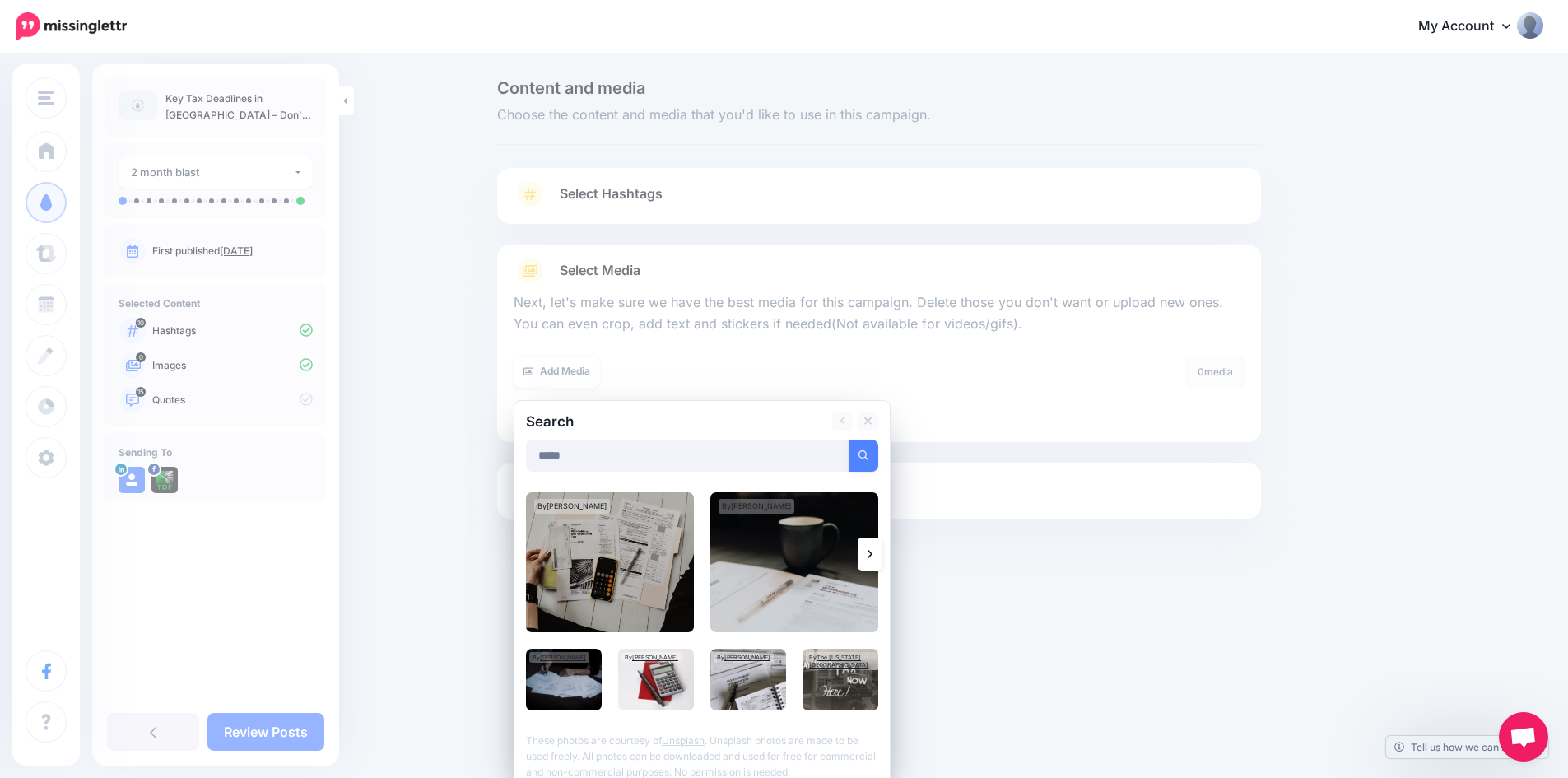
scroll to position [14, 0]
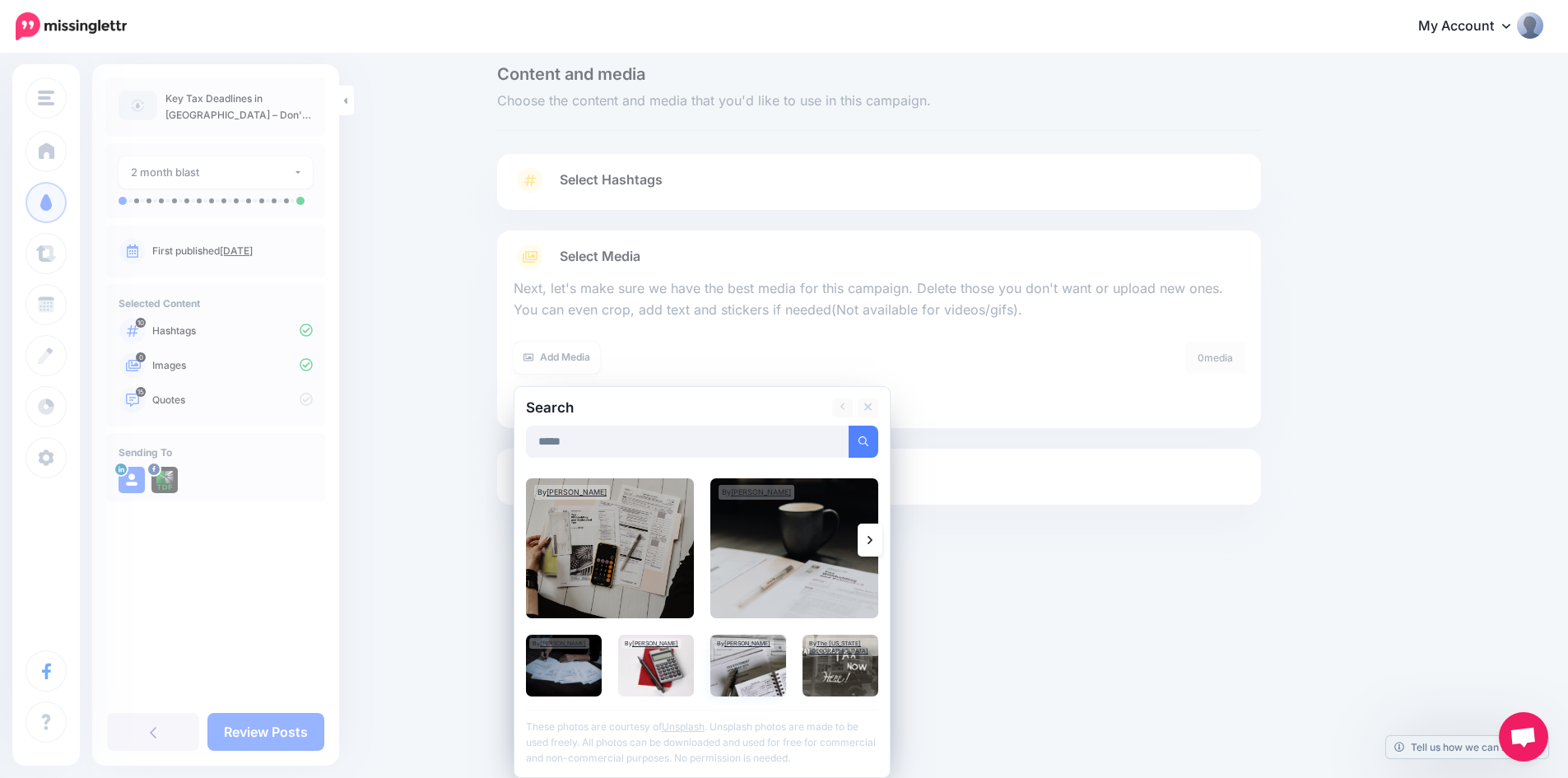
click at [758, 665] on img at bounding box center [748, 665] width 76 height 61
click at [660, 540] on img at bounding box center [609, 548] width 168 height 140
click at [561, 664] on img at bounding box center [563, 665] width 76 height 61
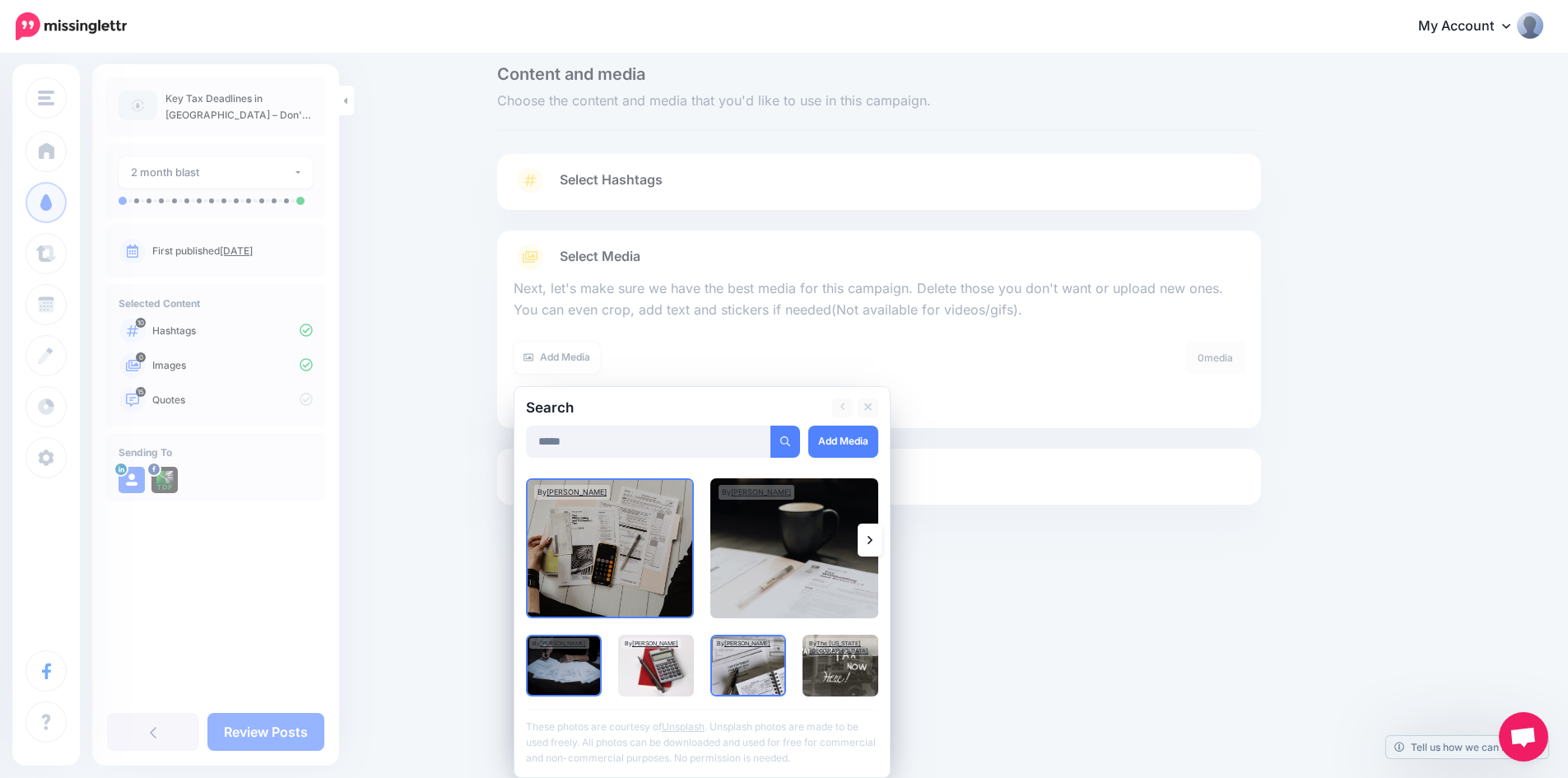
click at [871, 536] on link at bounding box center [870, 541] width 25 height 33
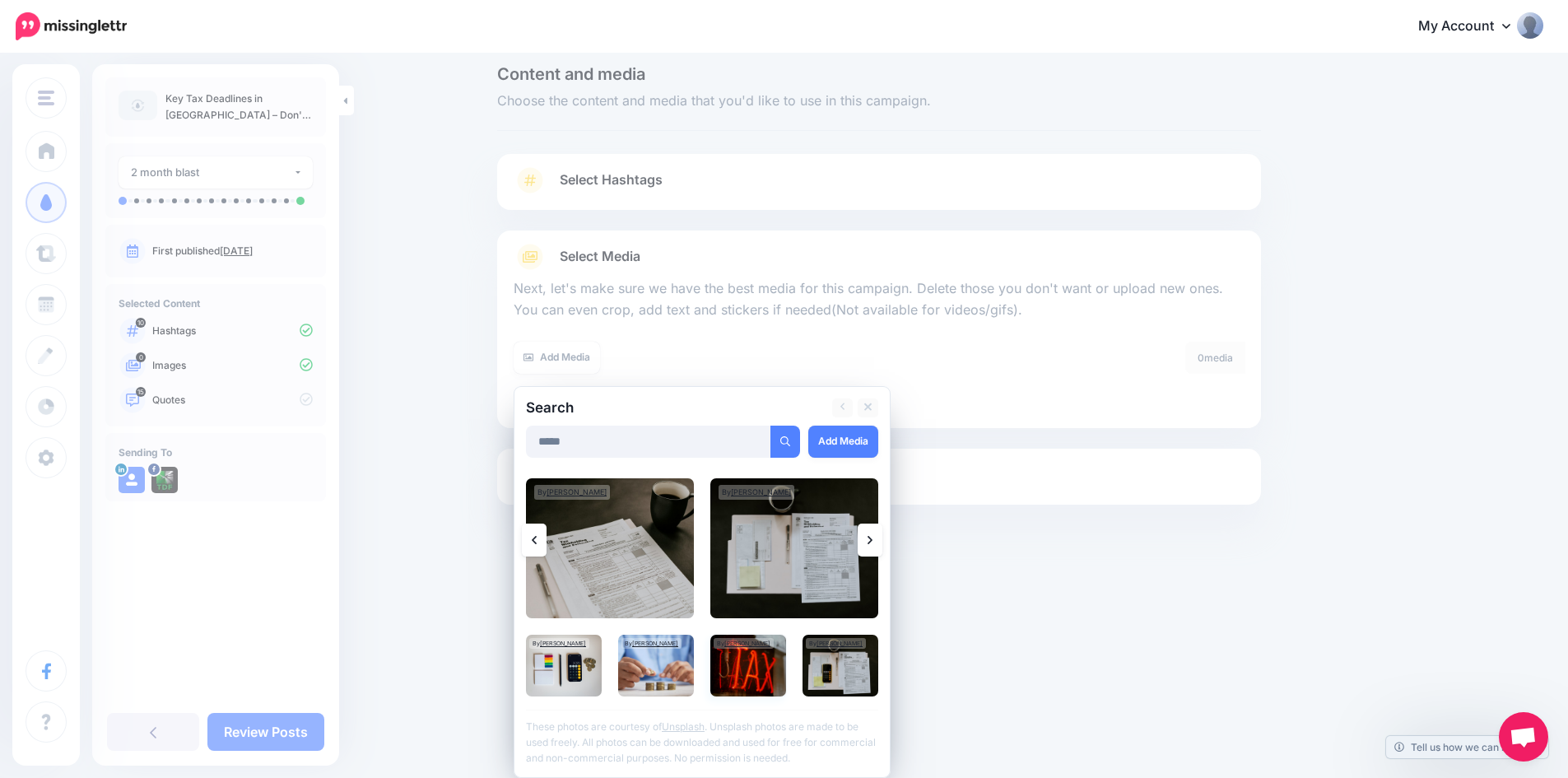
click at [746, 689] on img at bounding box center [748, 665] width 76 height 61
click at [811, 550] on img at bounding box center [794, 548] width 168 height 140
click at [666, 678] on img at bounding box center [656, 665] width 76 height 61
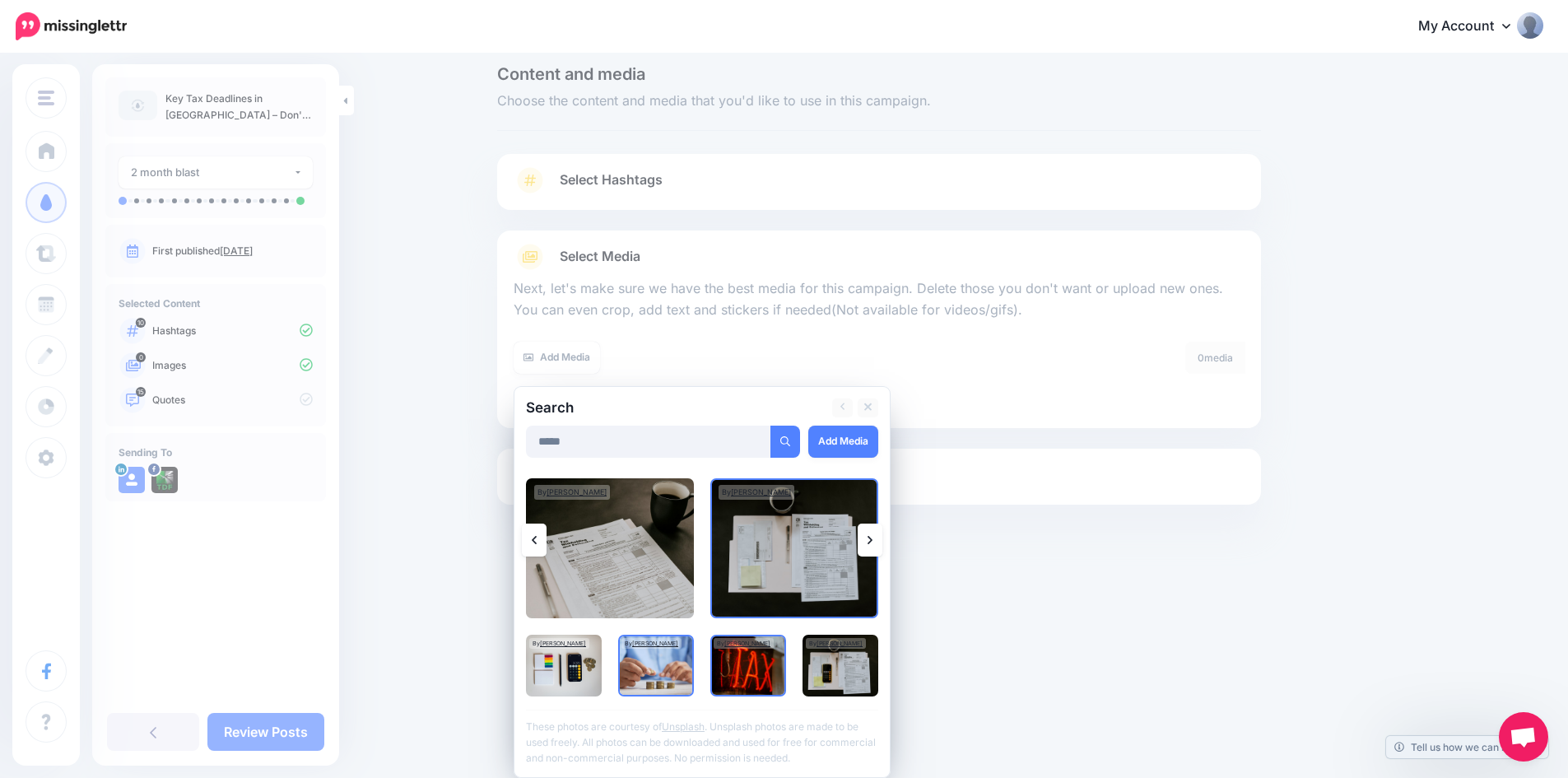
click at [872, 541] on link at bounding box center [870, 541] width 25 height 33
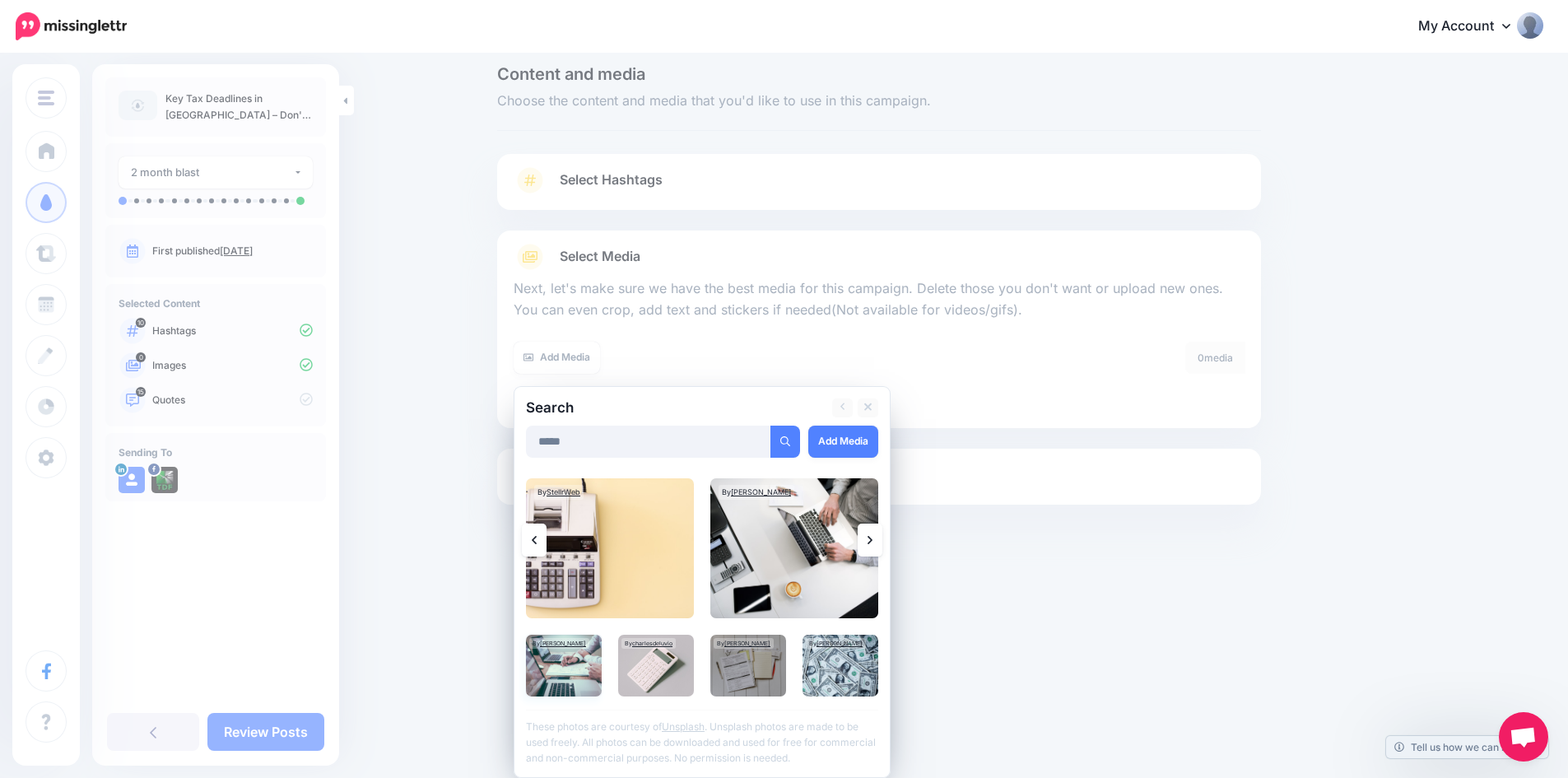
click at [568, 672] on img at bounding box center [563, 665] width 76 height 61
click at [858, 570] on img at bounding box center [794, 548] width 168 height 140
click at [871, 536] on link at bounding box center [870, 541] width 25 height 33
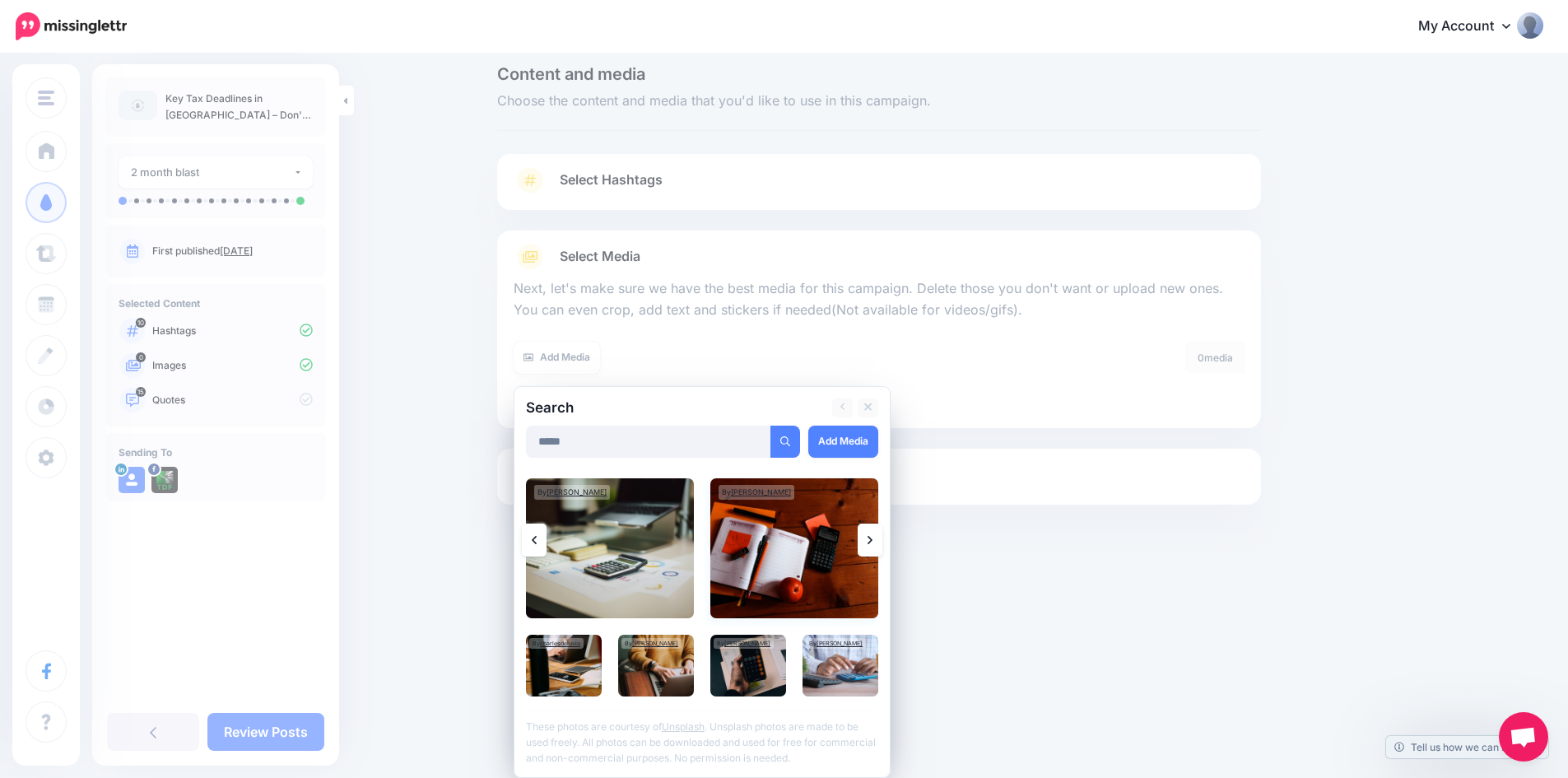
click at [769, 542] on img at bounding box center [794, 548] width 168 height 140
click at [848, 682] on img at bounding box center [840, 665] width 76 height 61
click at [857, 453] on link "Add Media" at bounding box center [844, 442] width 70 height 32
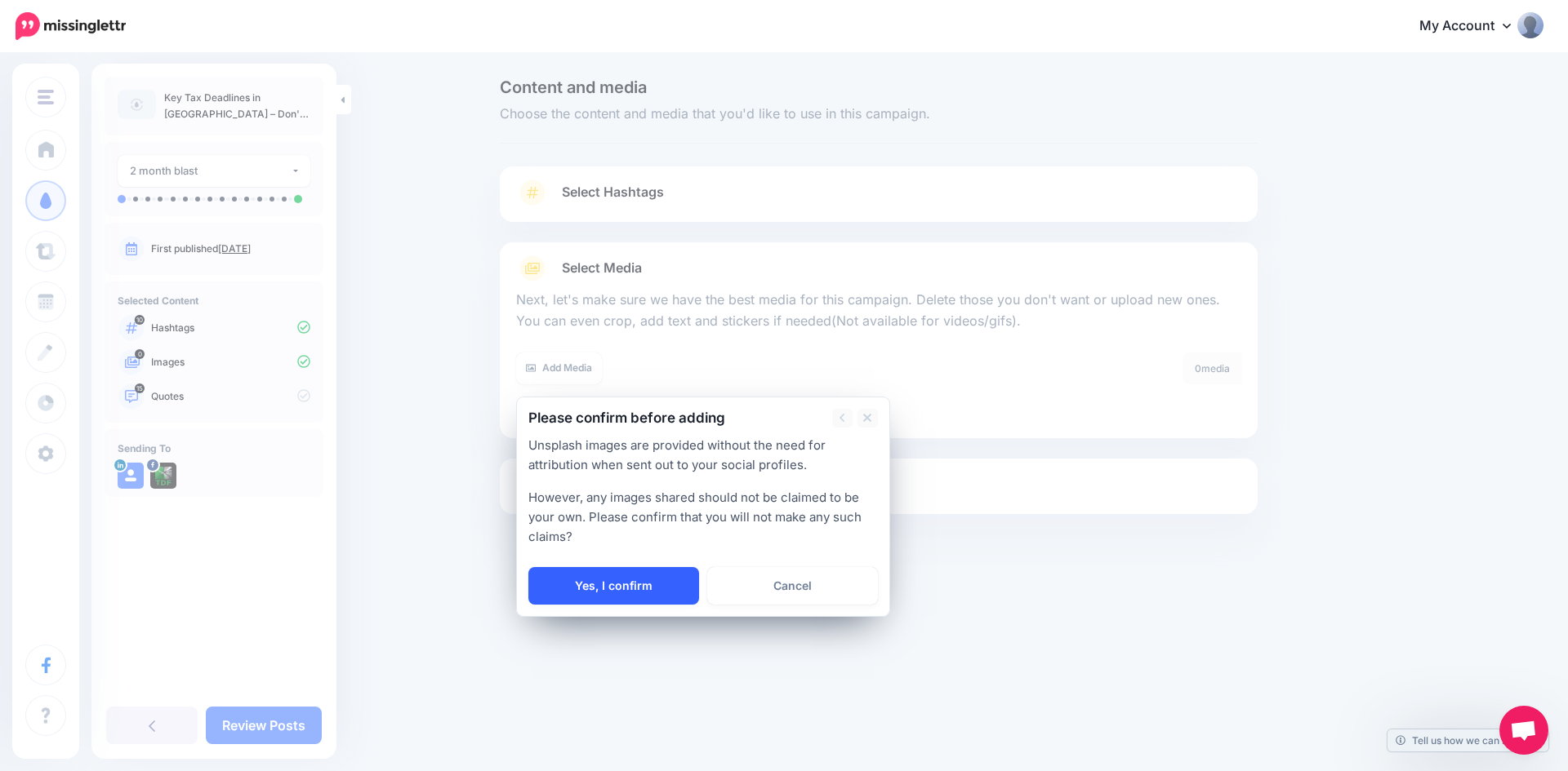
click at [641, 588] on link "Yes, I confirm" at bounding box center [614, 586] width 171 height 37
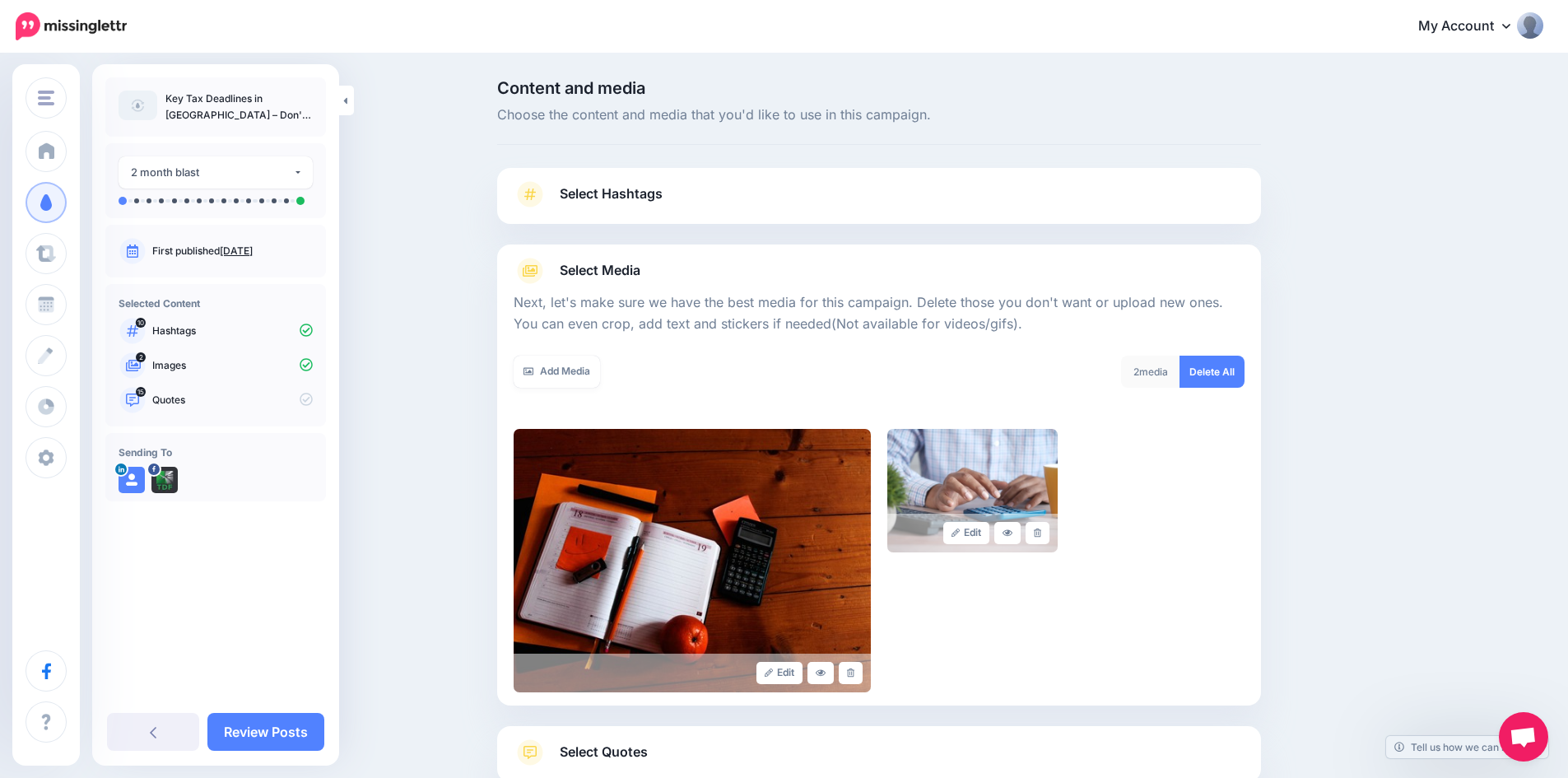
scroll to position [111, 0]
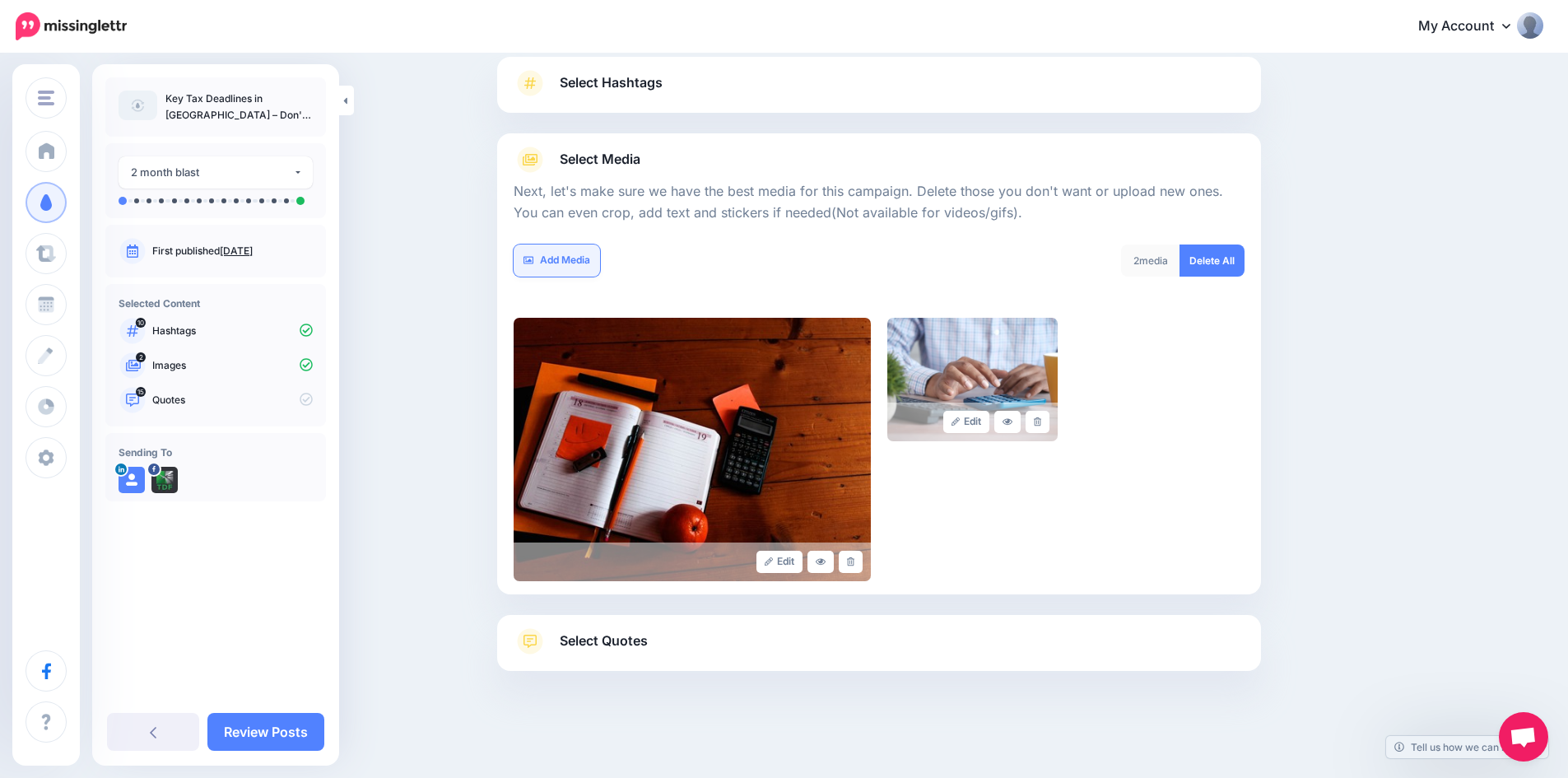
click at [561, 257] on link "Add Media" at bounding box center [557, 260] width 86 height 32
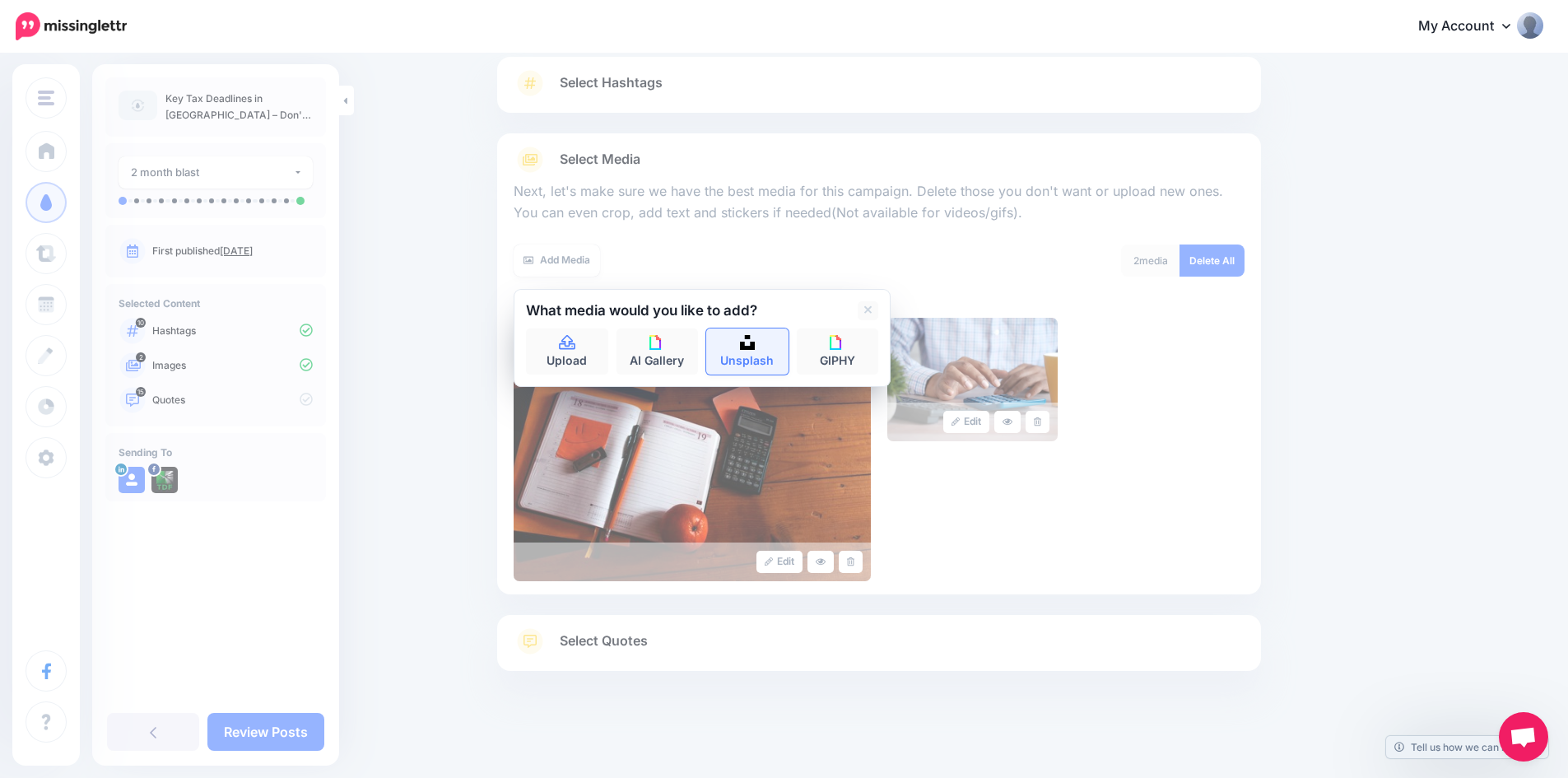
click at [744, 349] on link "Unsplash" at bounding box center [747, 352] width 82 height 46
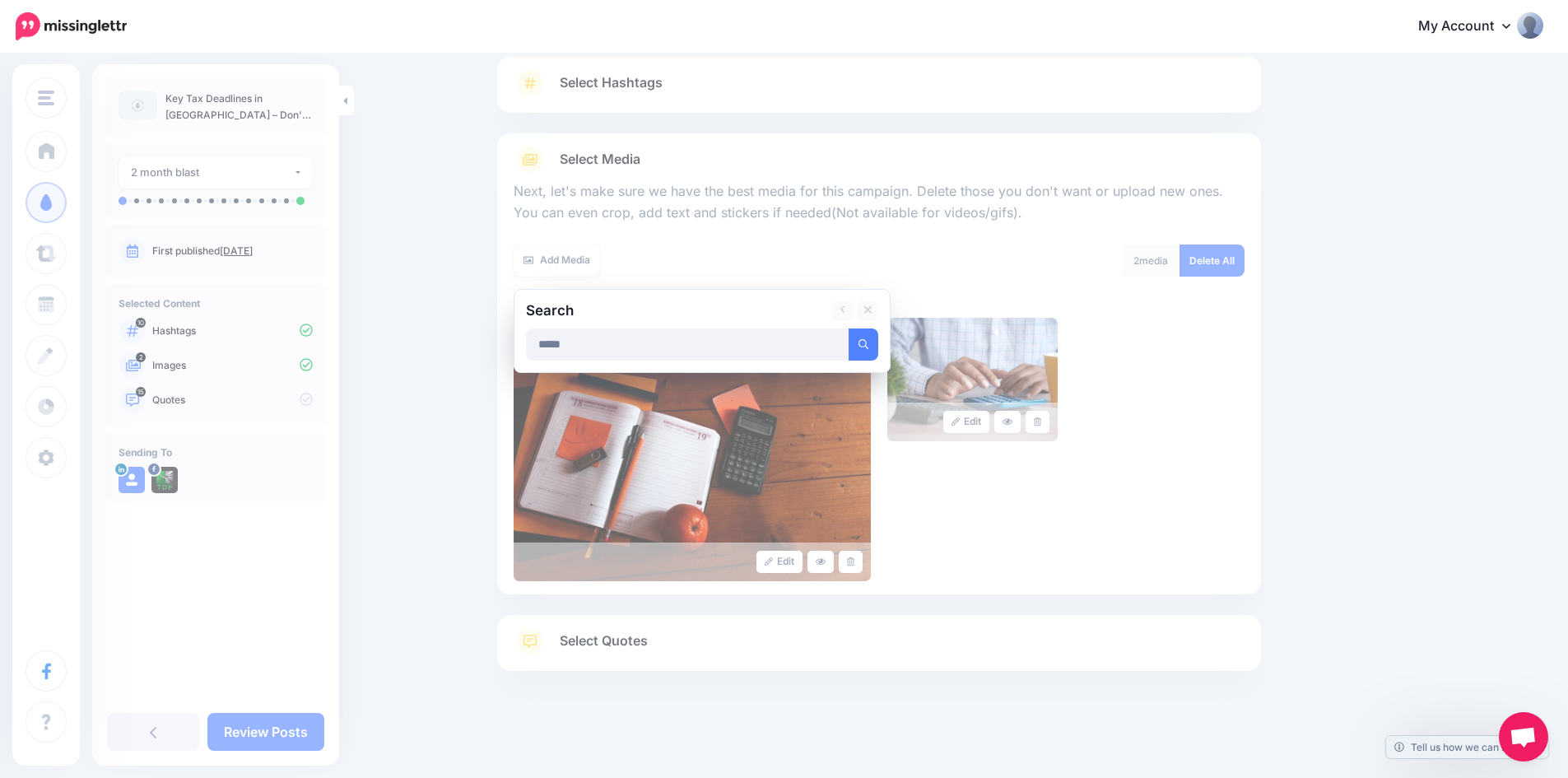
type input "*****"
click at [849, 329] on button "submit" at bounding box center [864, 345] width 29 height 32
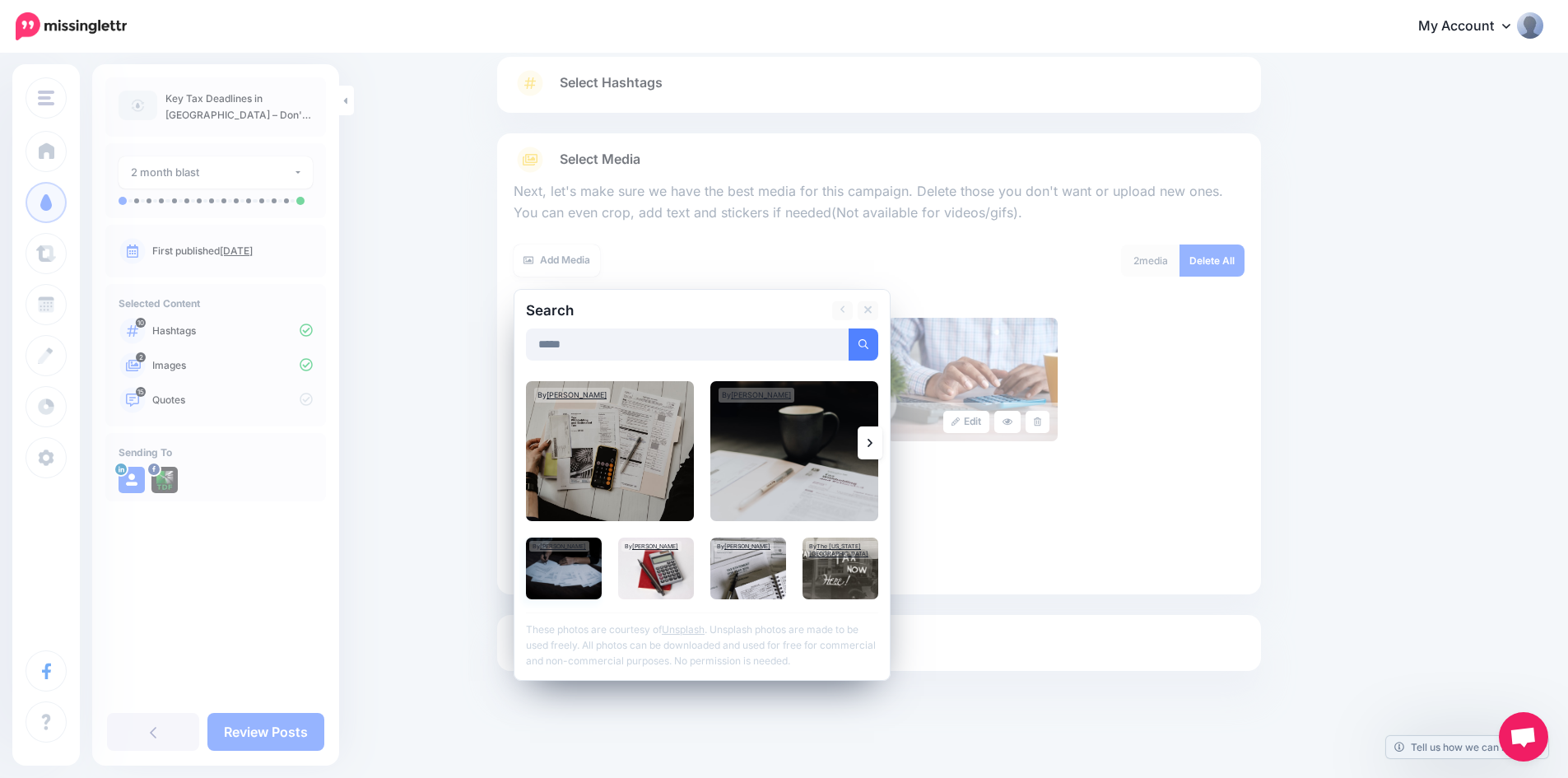
click at [564, 577] on img at bounding box center [563, 568] width 76 height 61
click at [658, 575] on img at bounding box center [656, 568] width 76 height 61
click at [752, 575] on img at bounding box center [748, 568] width 76 height 61
click at [778, 460] on img at bounding box center [794, 451] width 168 height 140
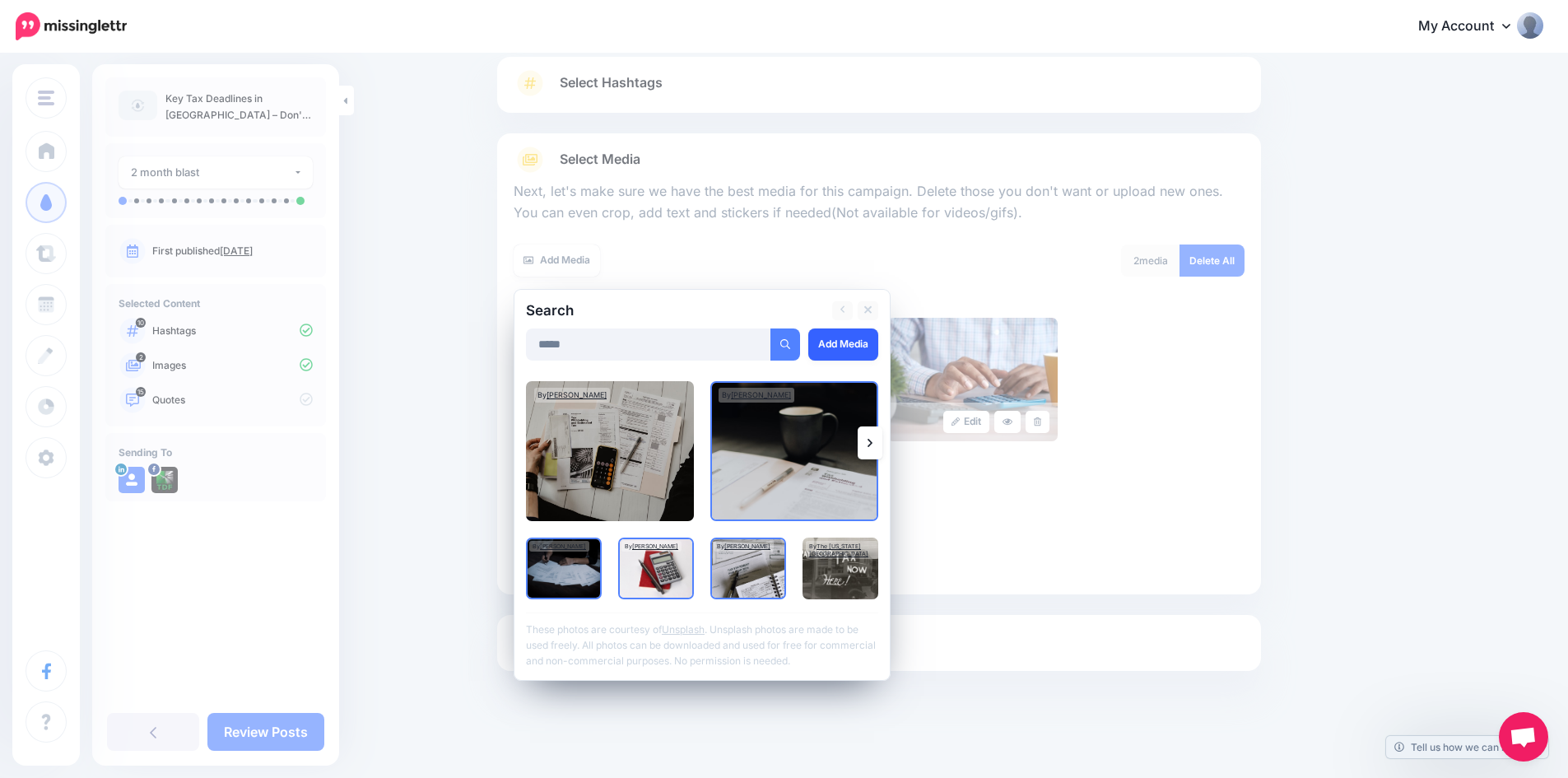
click at [848, 345] on link "Add Media" at bounding box center [844, 345] width 70 height 32
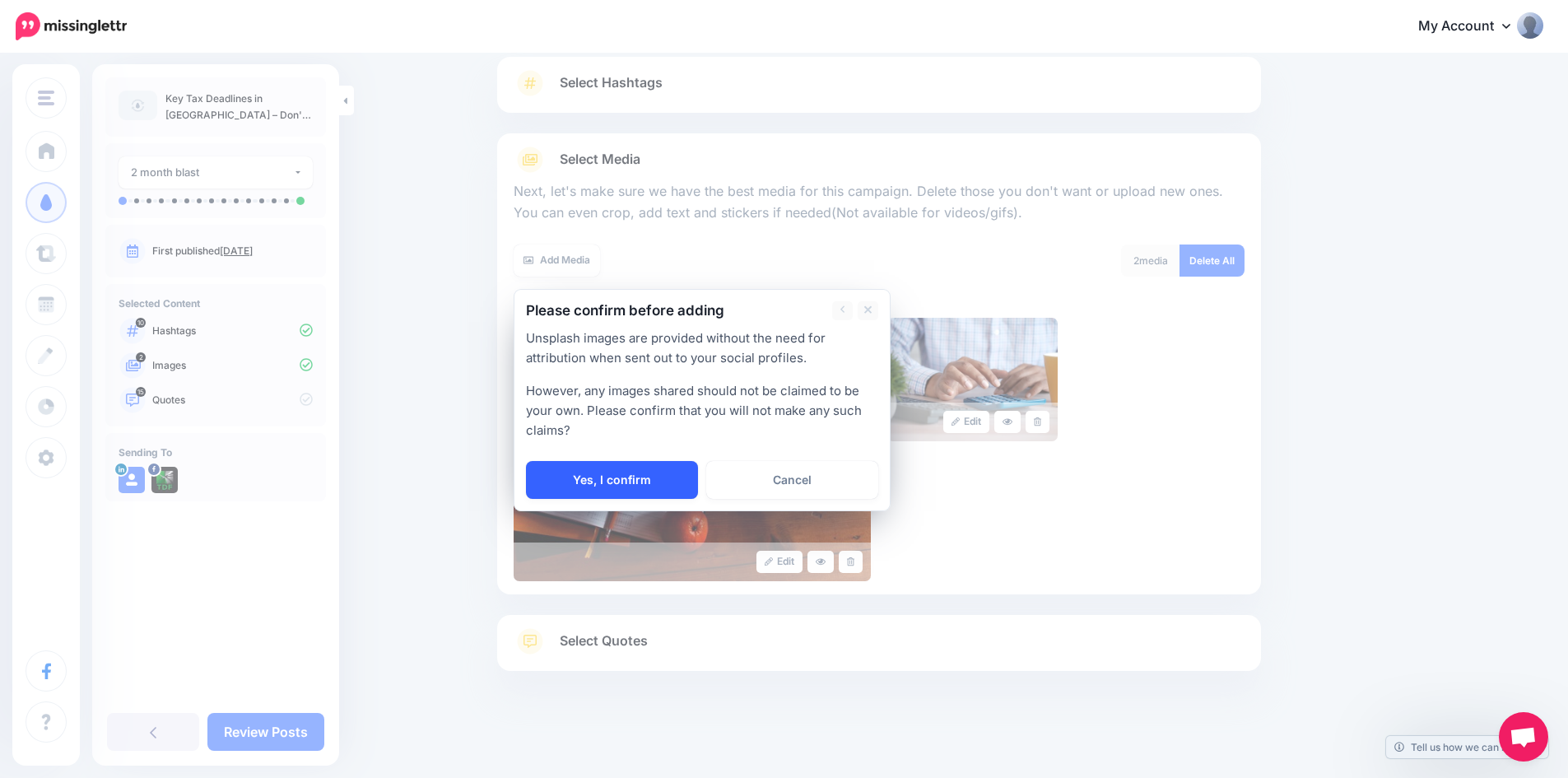
click at [633, 488] on link "Yes, I confirm" at bounding box center [612, 479] width 172 height 38
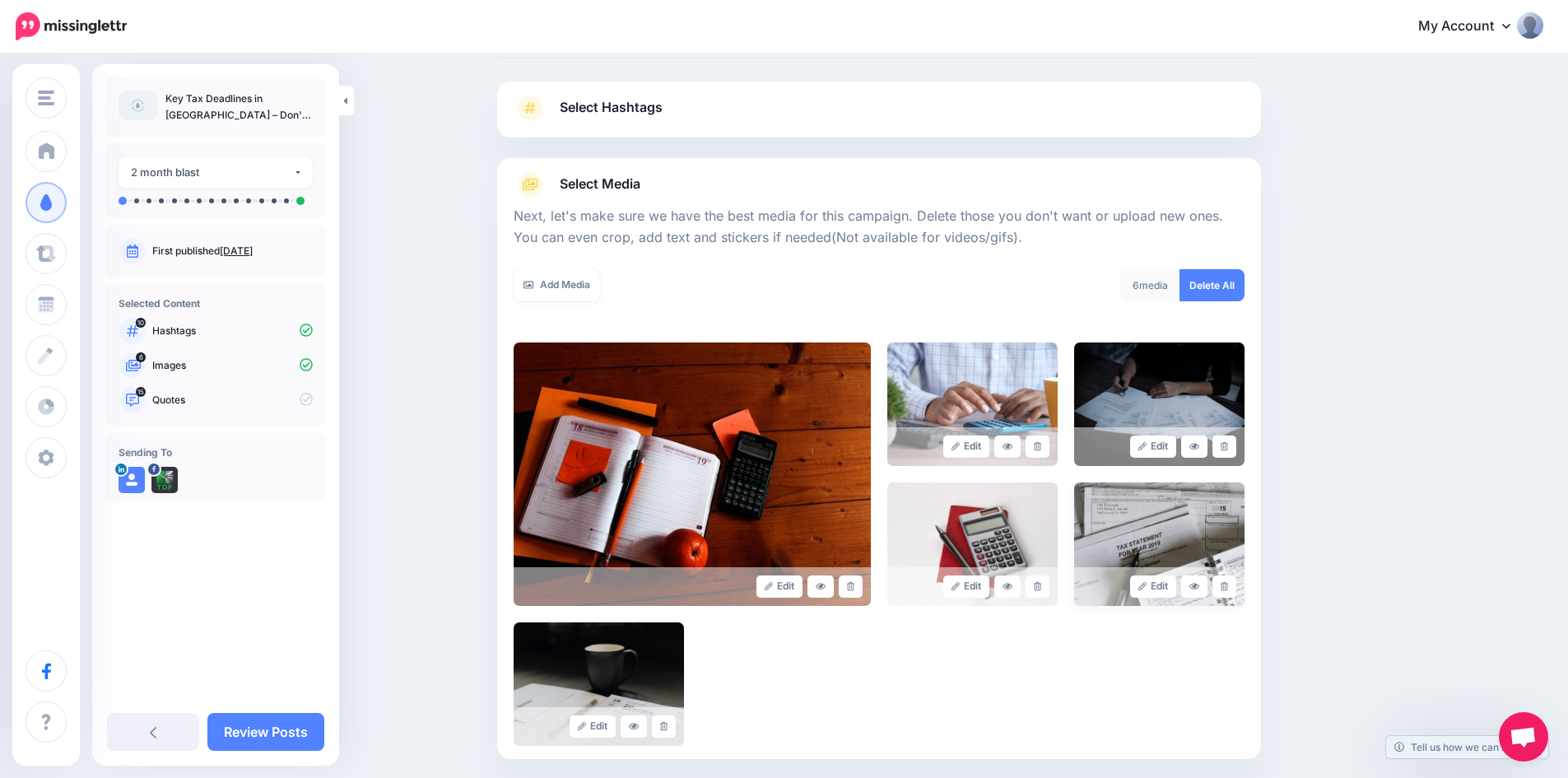
scroll to position [169, 0]
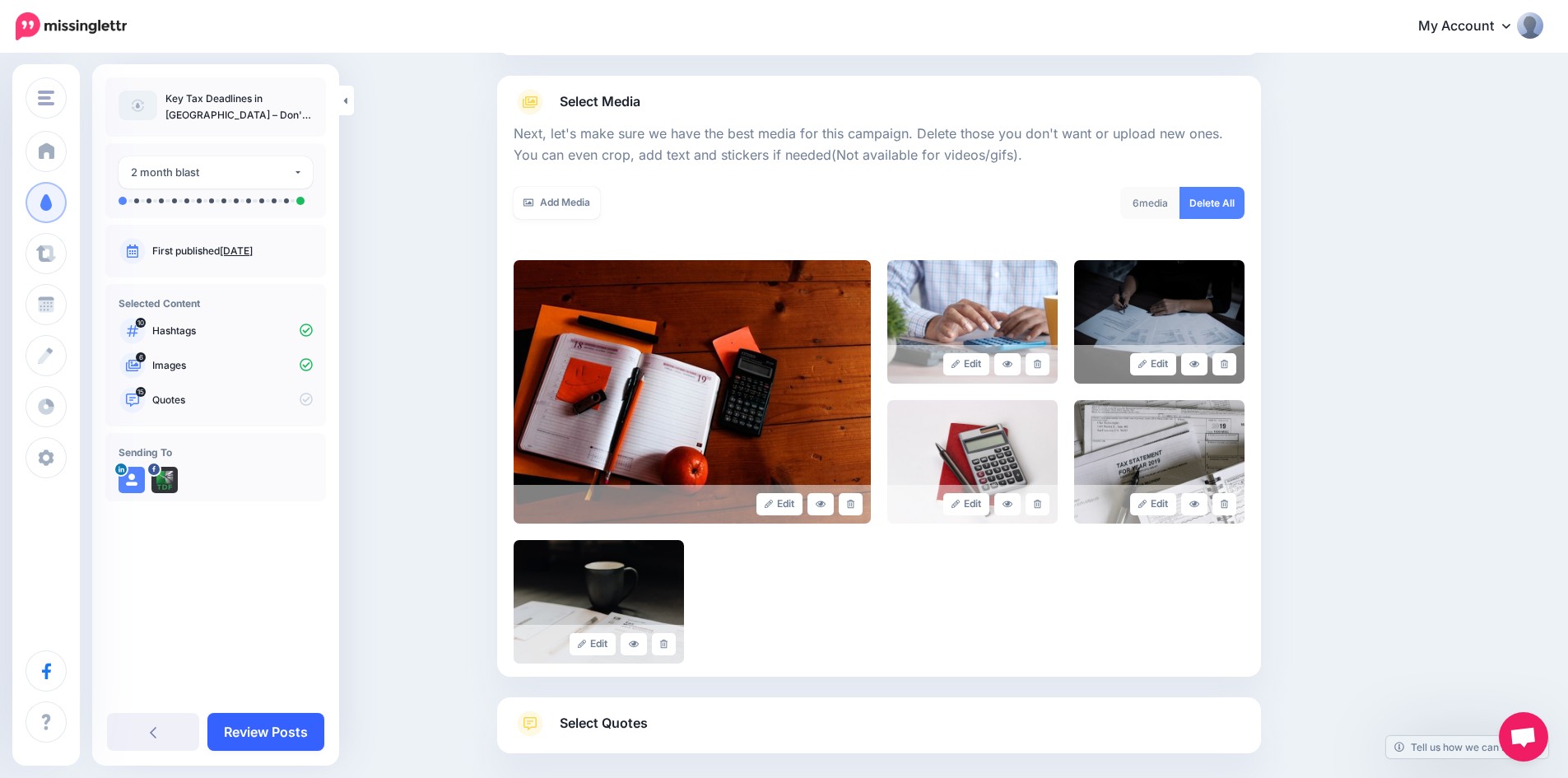
click at [259, 743] on link "Review Posts" at bounding box center [267, 731] width 117 height 38
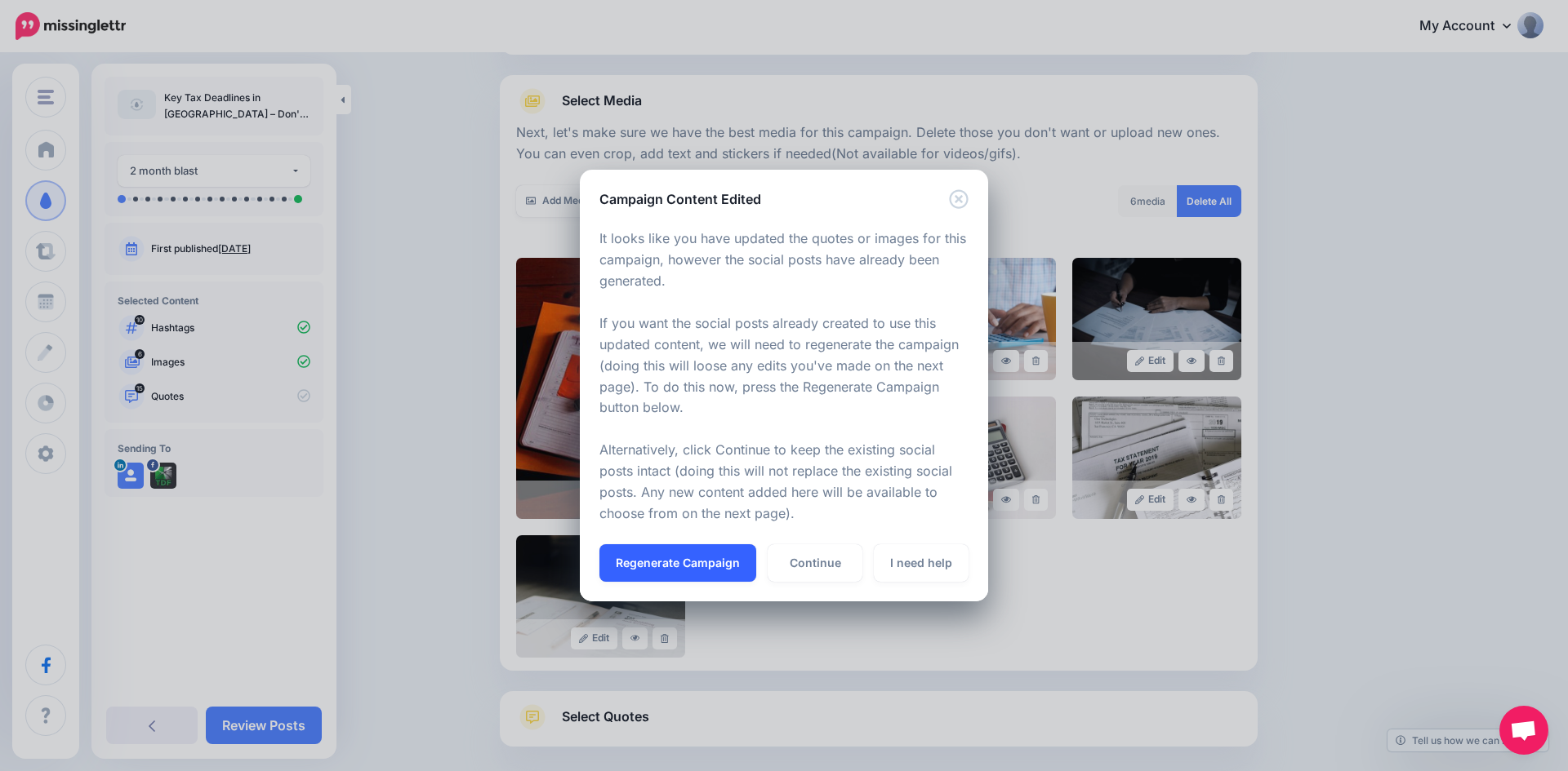
click at [656, 565] on button "Regenerate Campaign" at bounding box center [678, 563] width 157 height 37
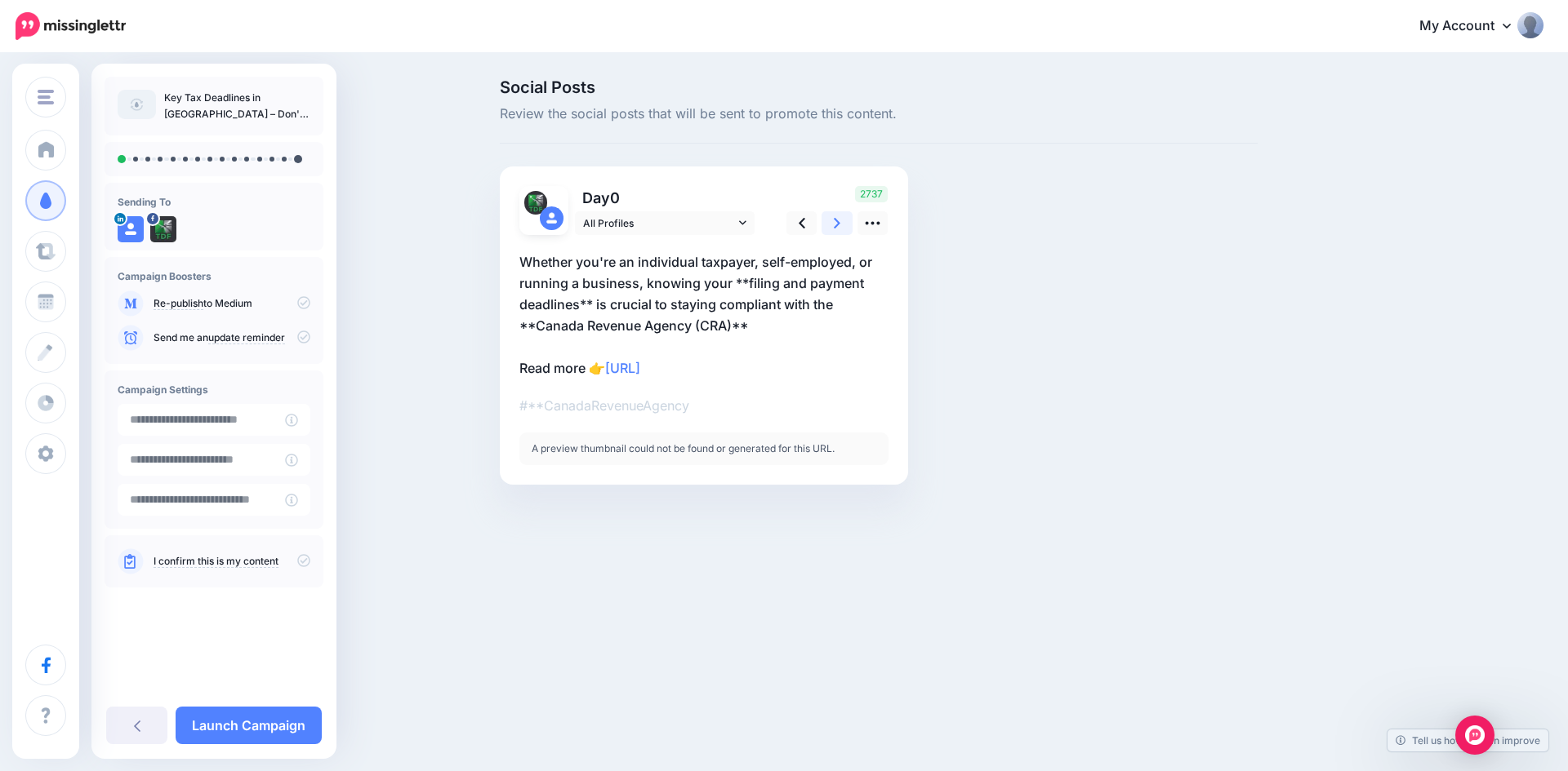
click at [833, 220] on link at bounding box center [837, 223] width 31 height 24
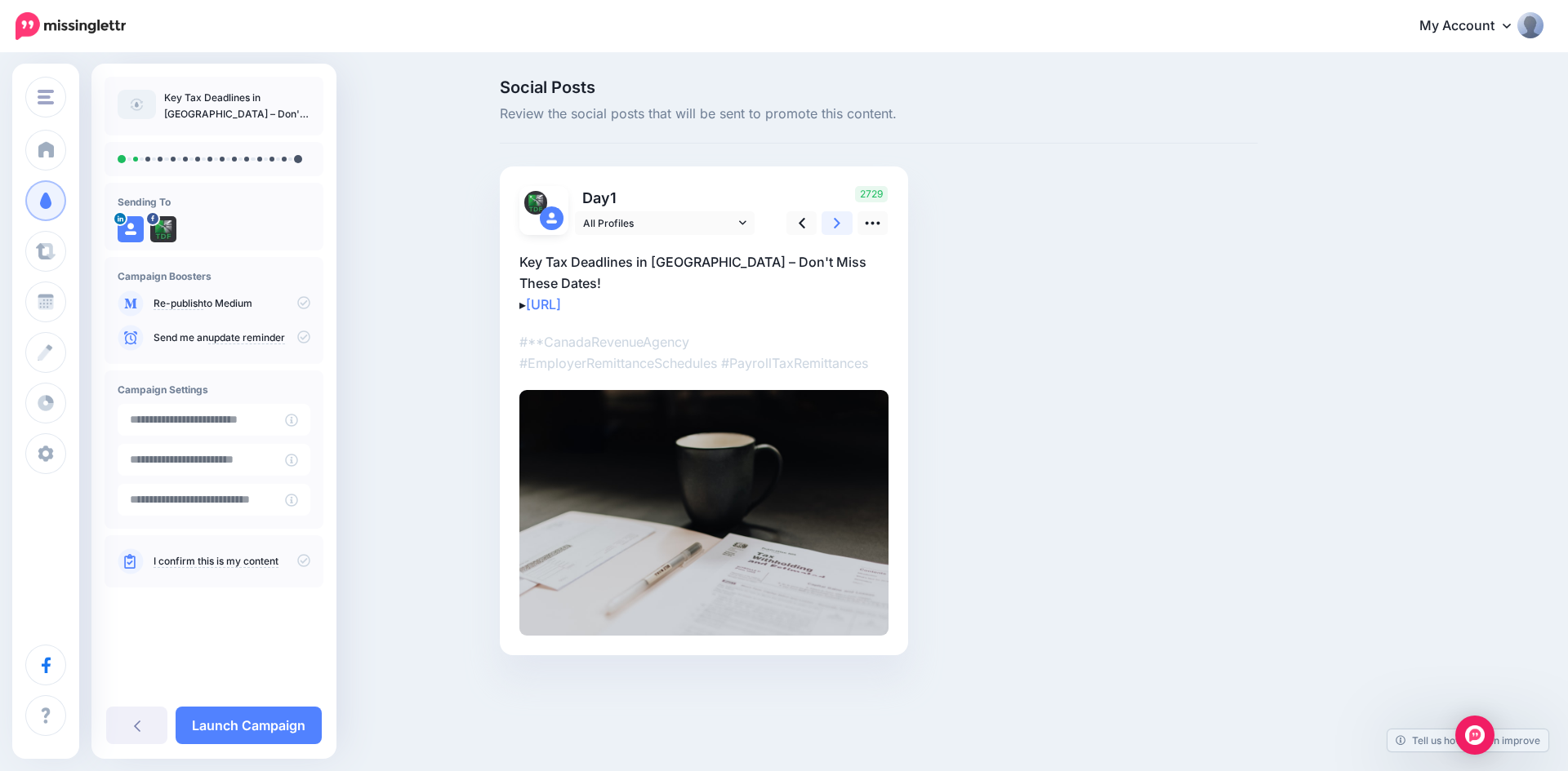
click at [833, 220] on link at bounding box center [837, 223] width 31 height 24
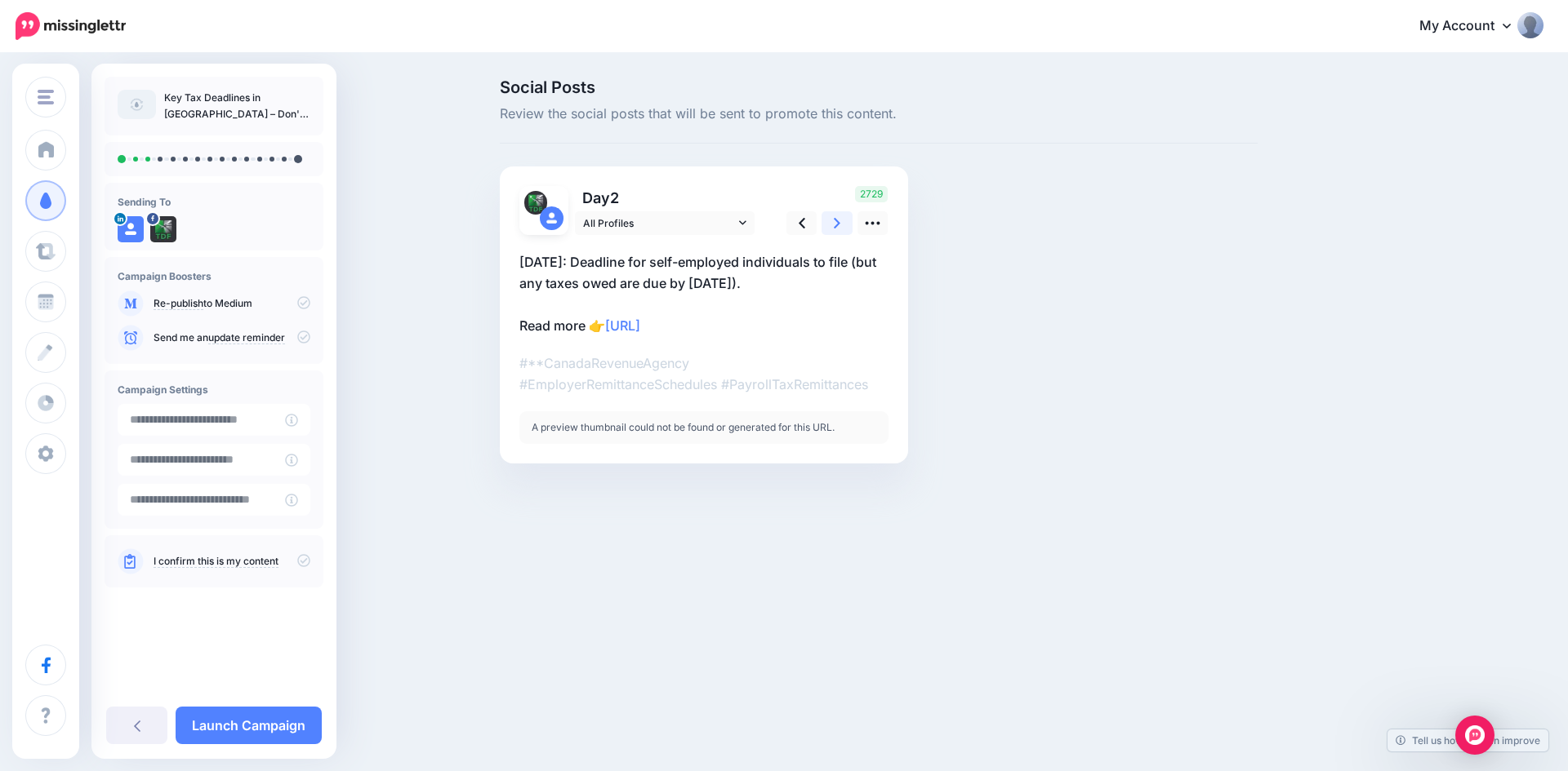
click at [833, 220] on link at bounding box center [837, 223] width 31 height 24
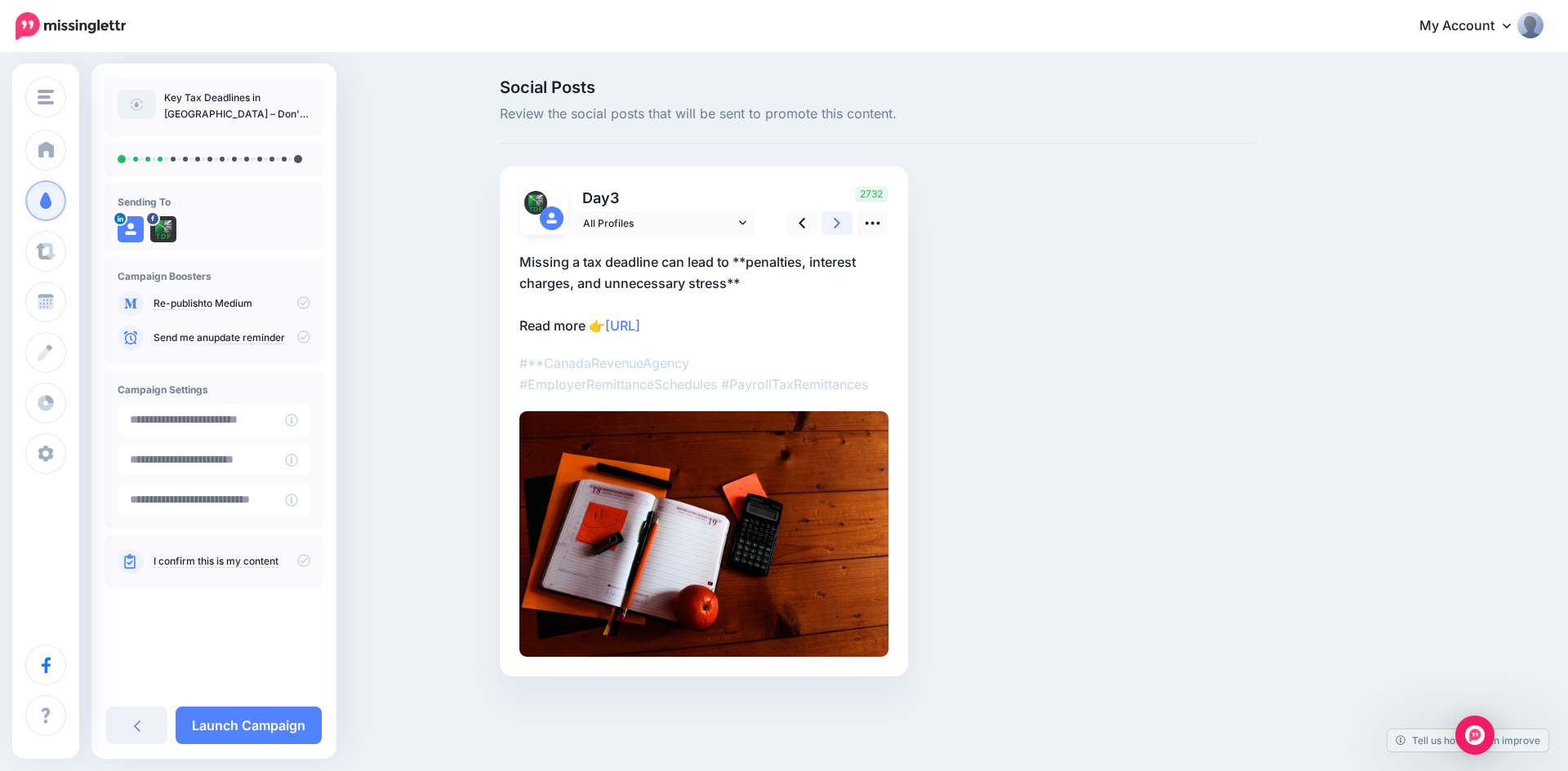
click at [833, 220] on link at bounding box center [837, 223] width 31 height 24
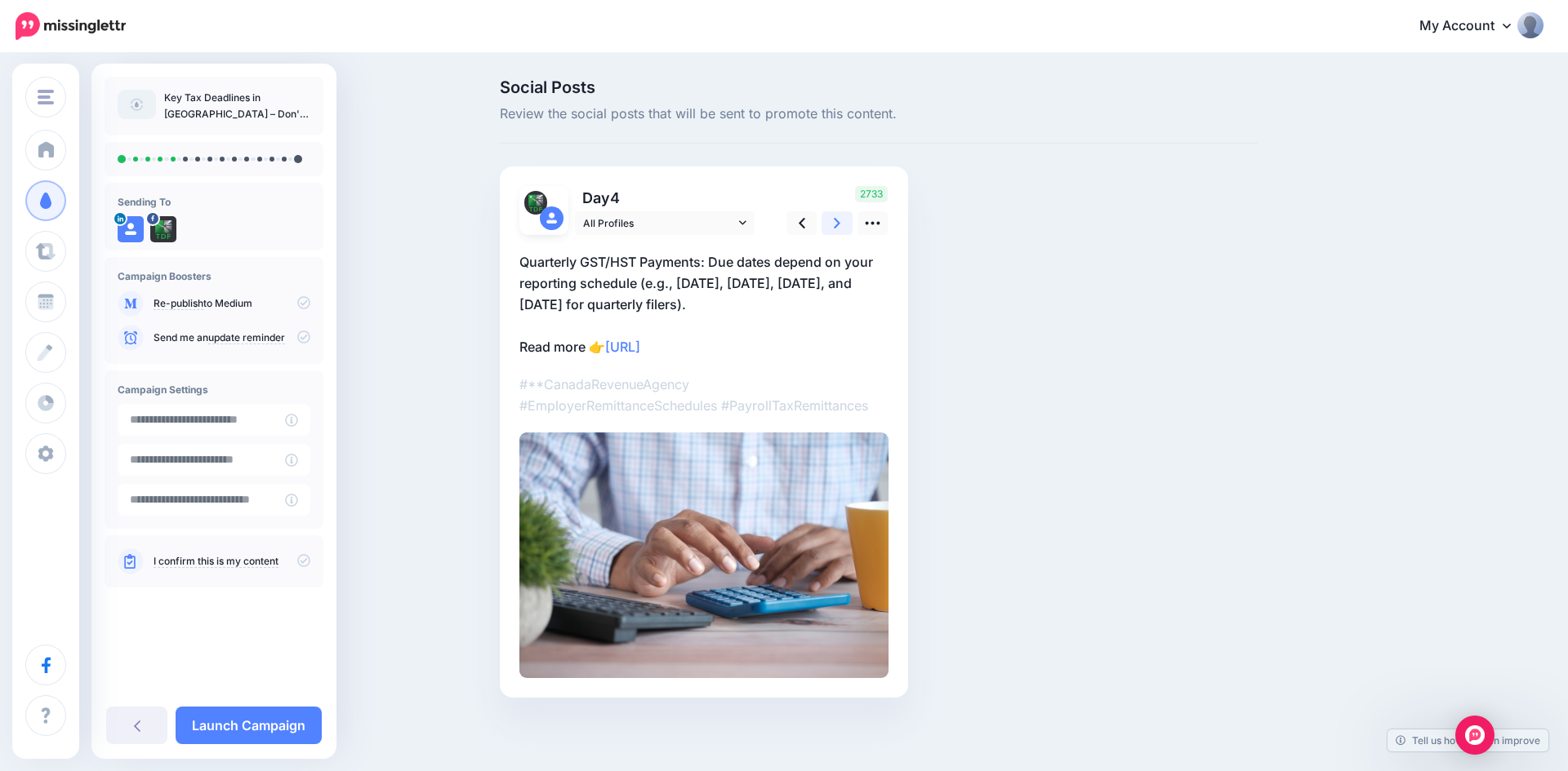
click at [833, 220] on link at bounding box center [837, 223] width 31 height 24
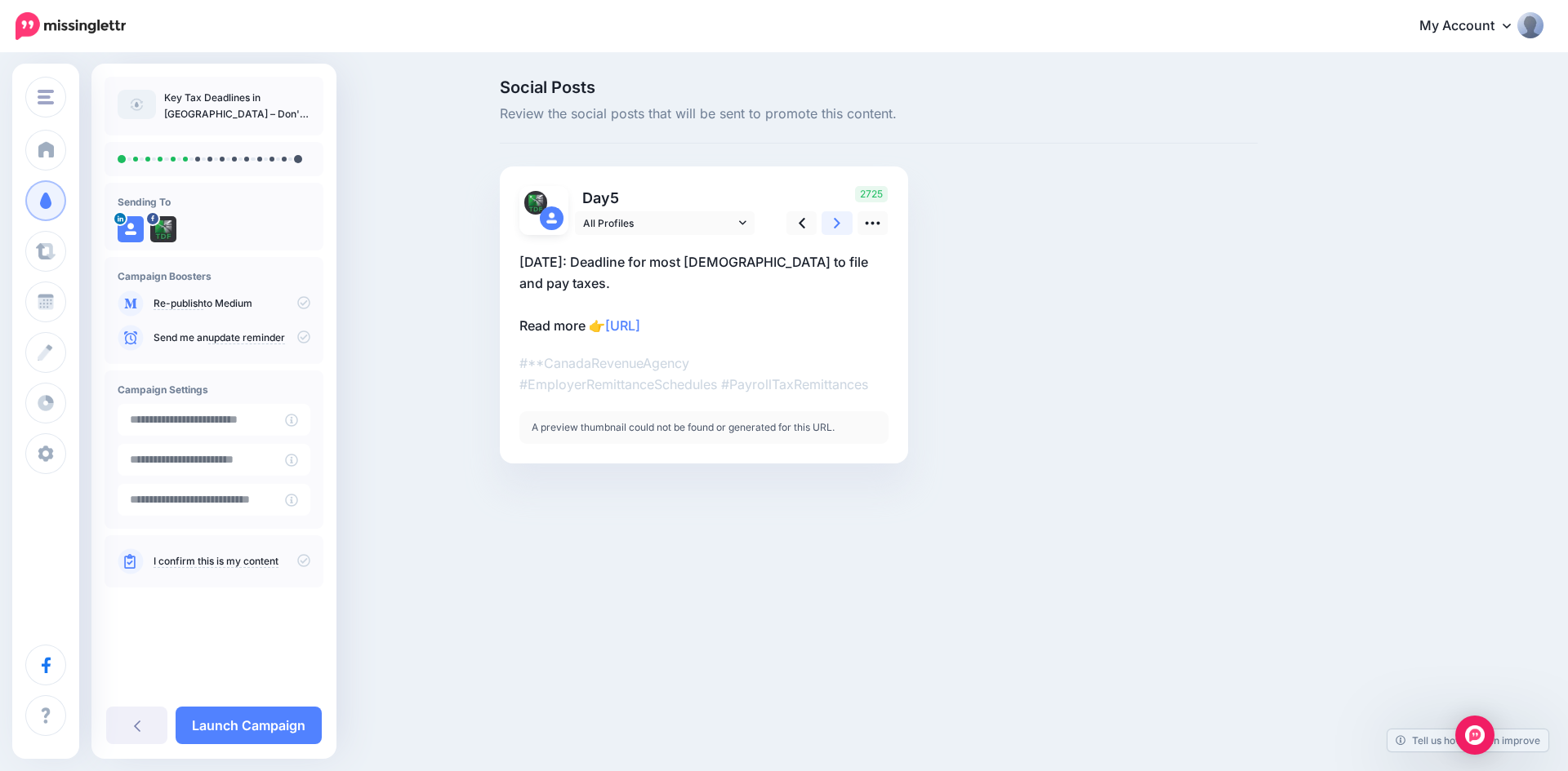
click at [833, 220] on link at bounding box center [837, 223] width 31 height 24
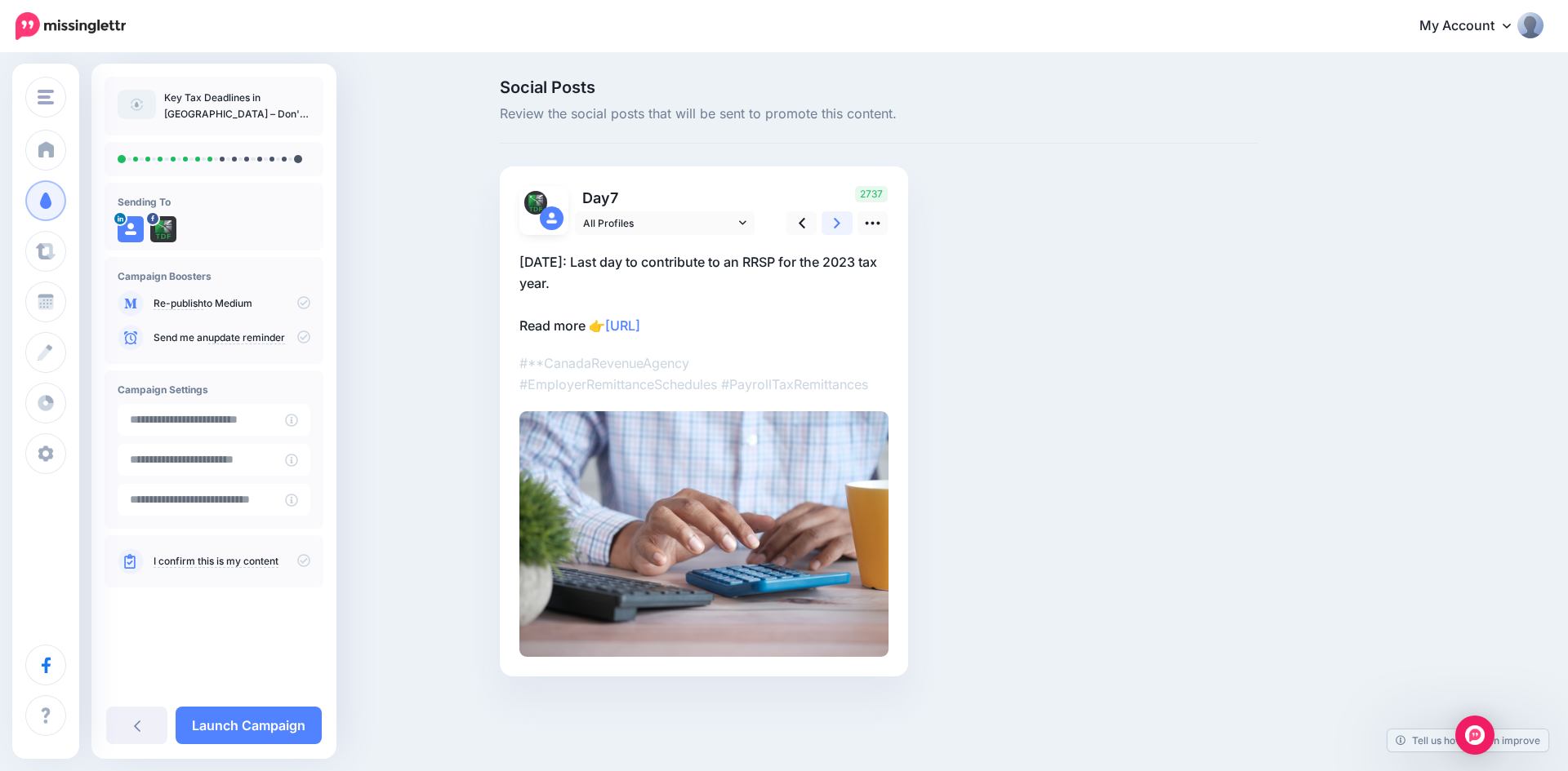
click at [833, 220] on link at bounding box center [837, 223] width 31 height 24
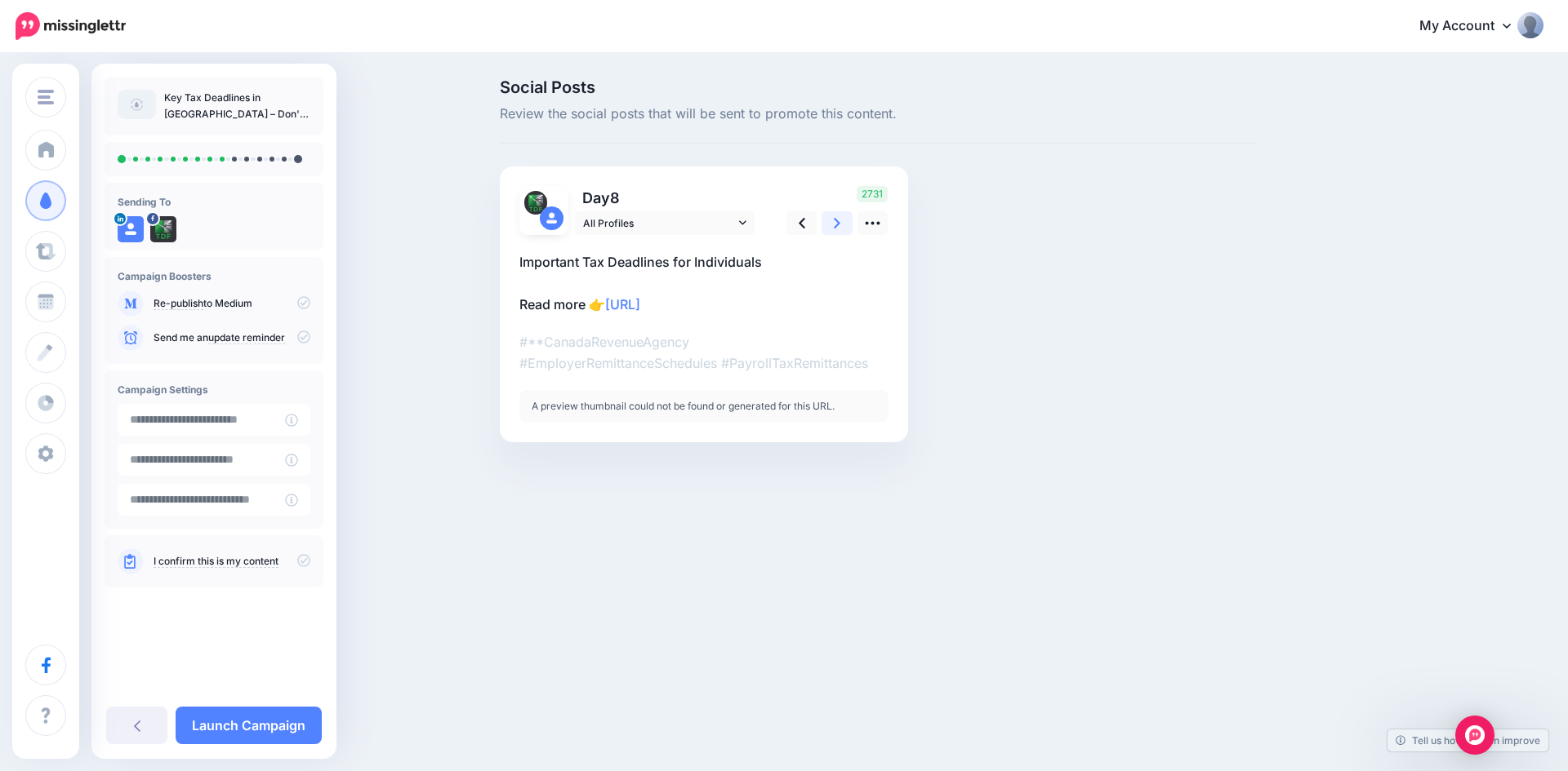
click at [833, 220] on link at bounding box center [837, 223] width 31 height 24
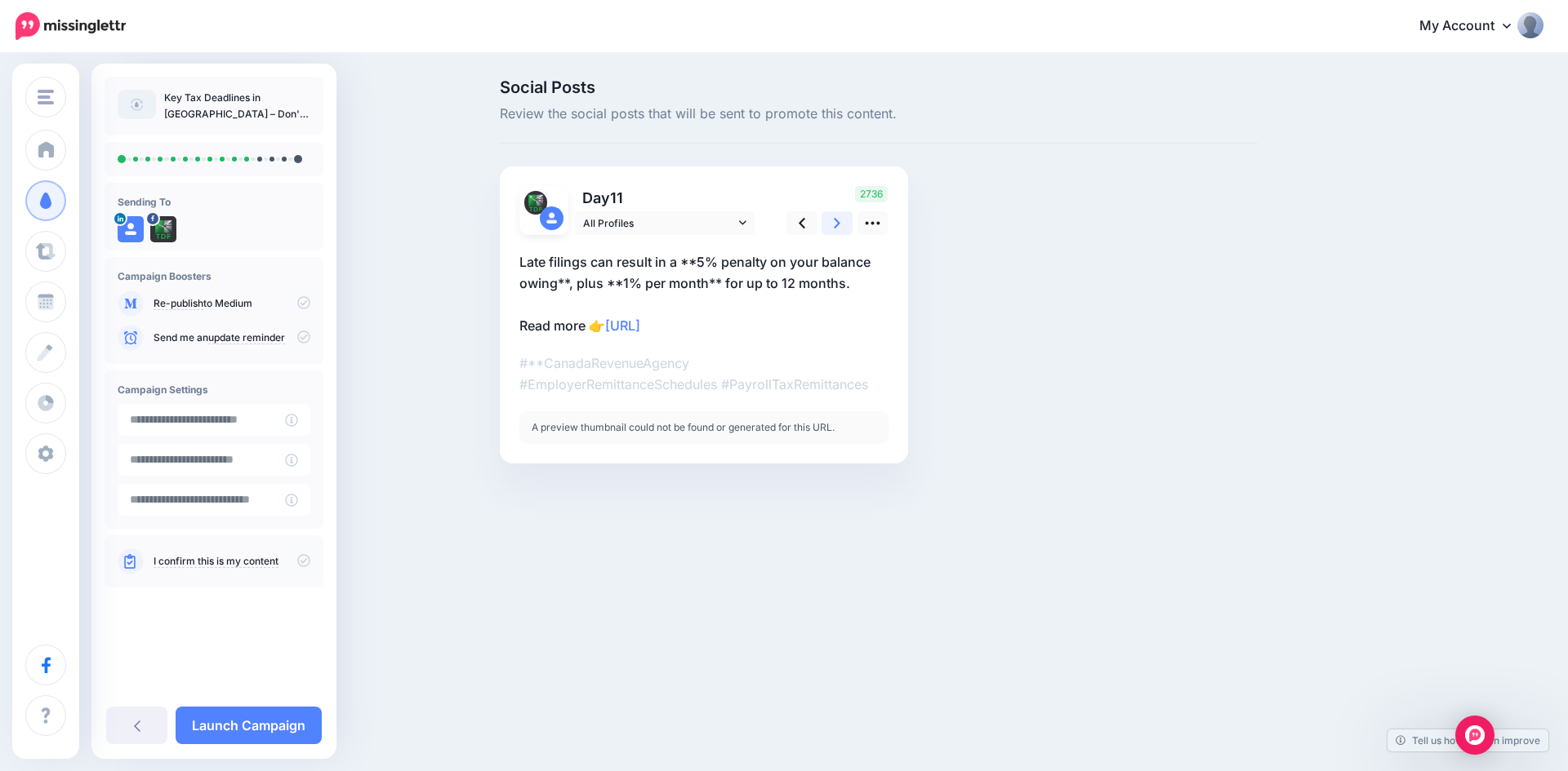
click at [833, 220] on link at bounding box center [837, 223] width 31 height 24
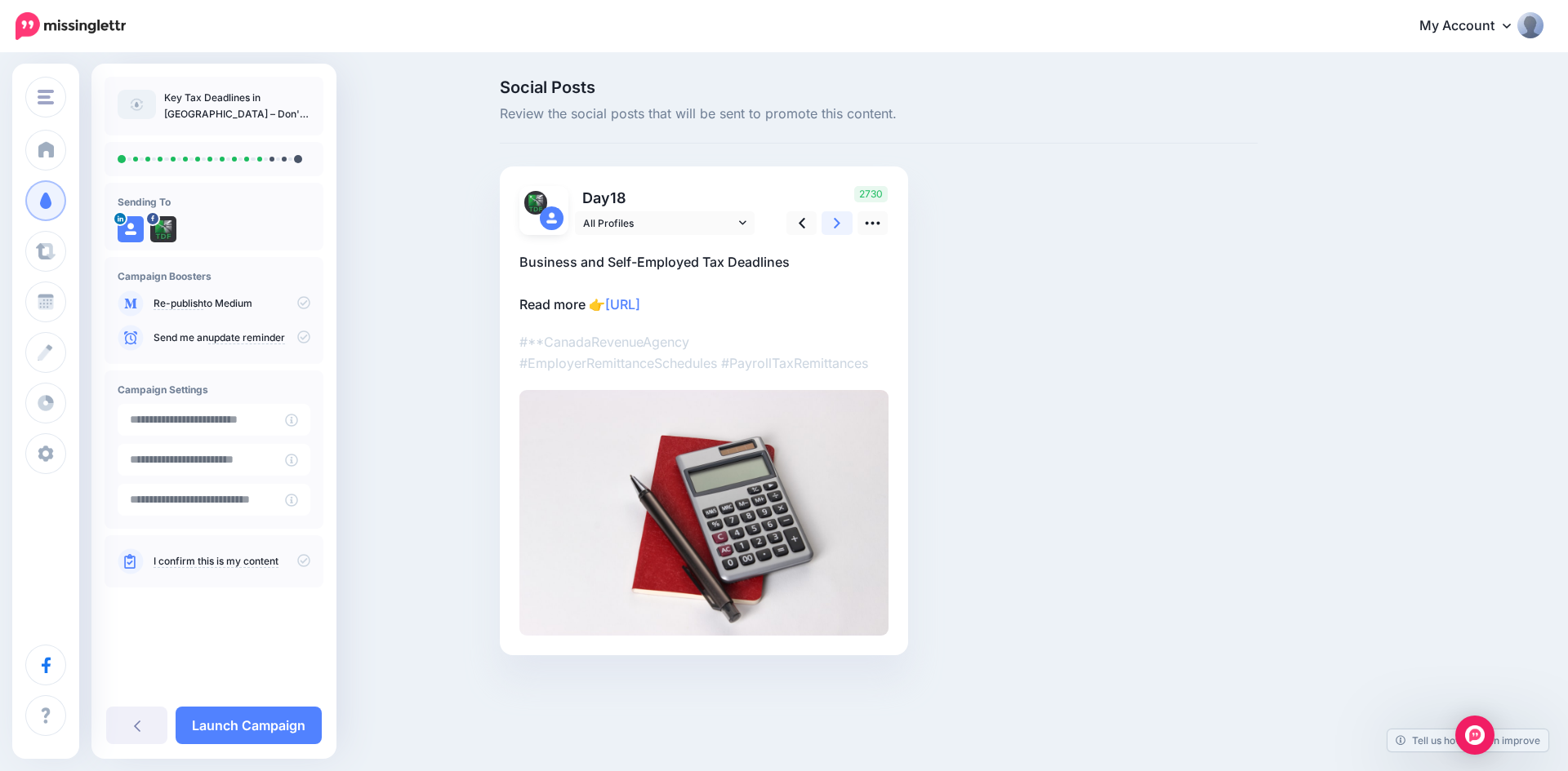
click at [833, 220] on link at bounding box center [837, 223] width 31 height 24
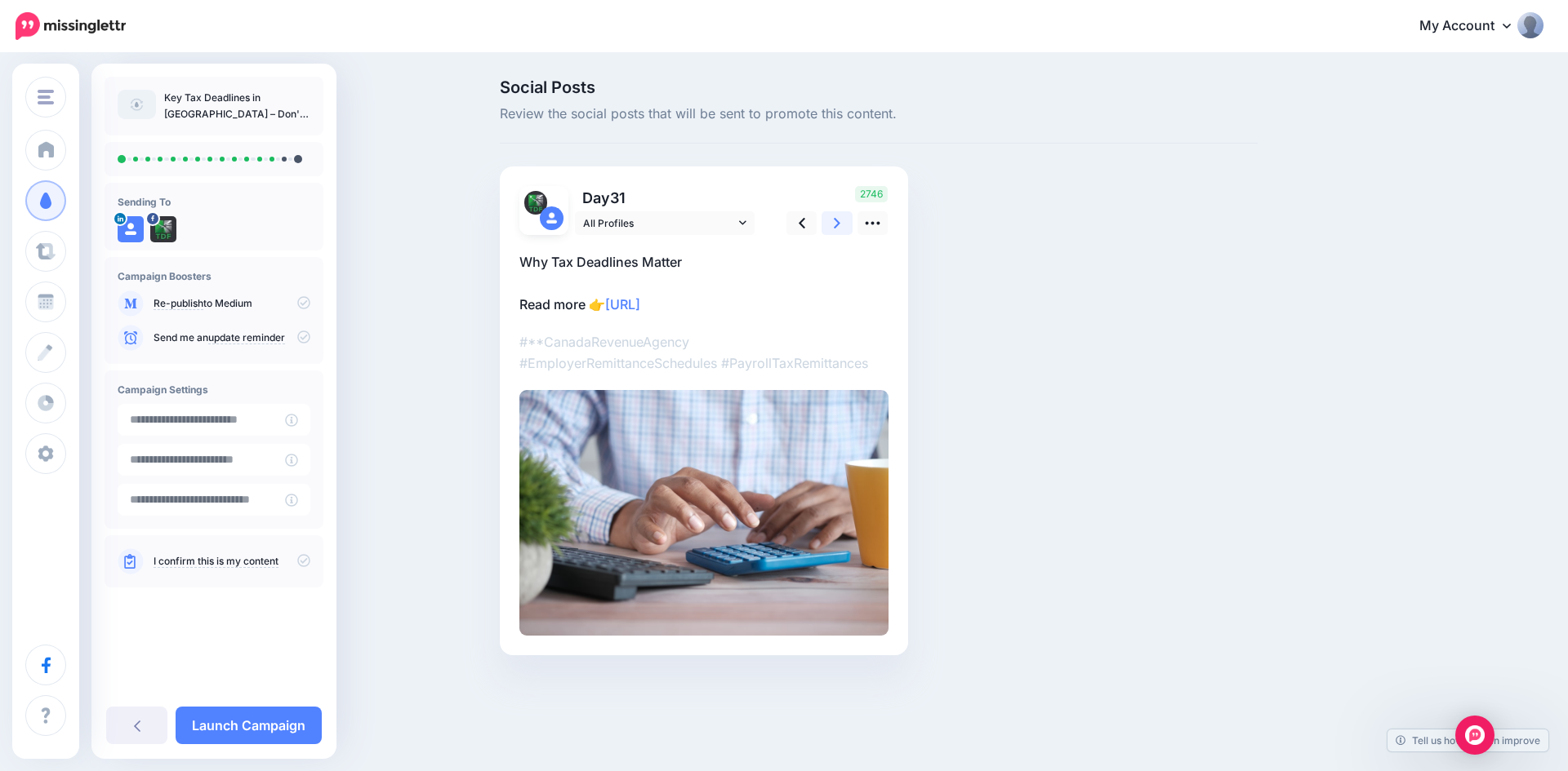
click at [833, 220] on link at bounding box center [837, 223] width 31 height 24
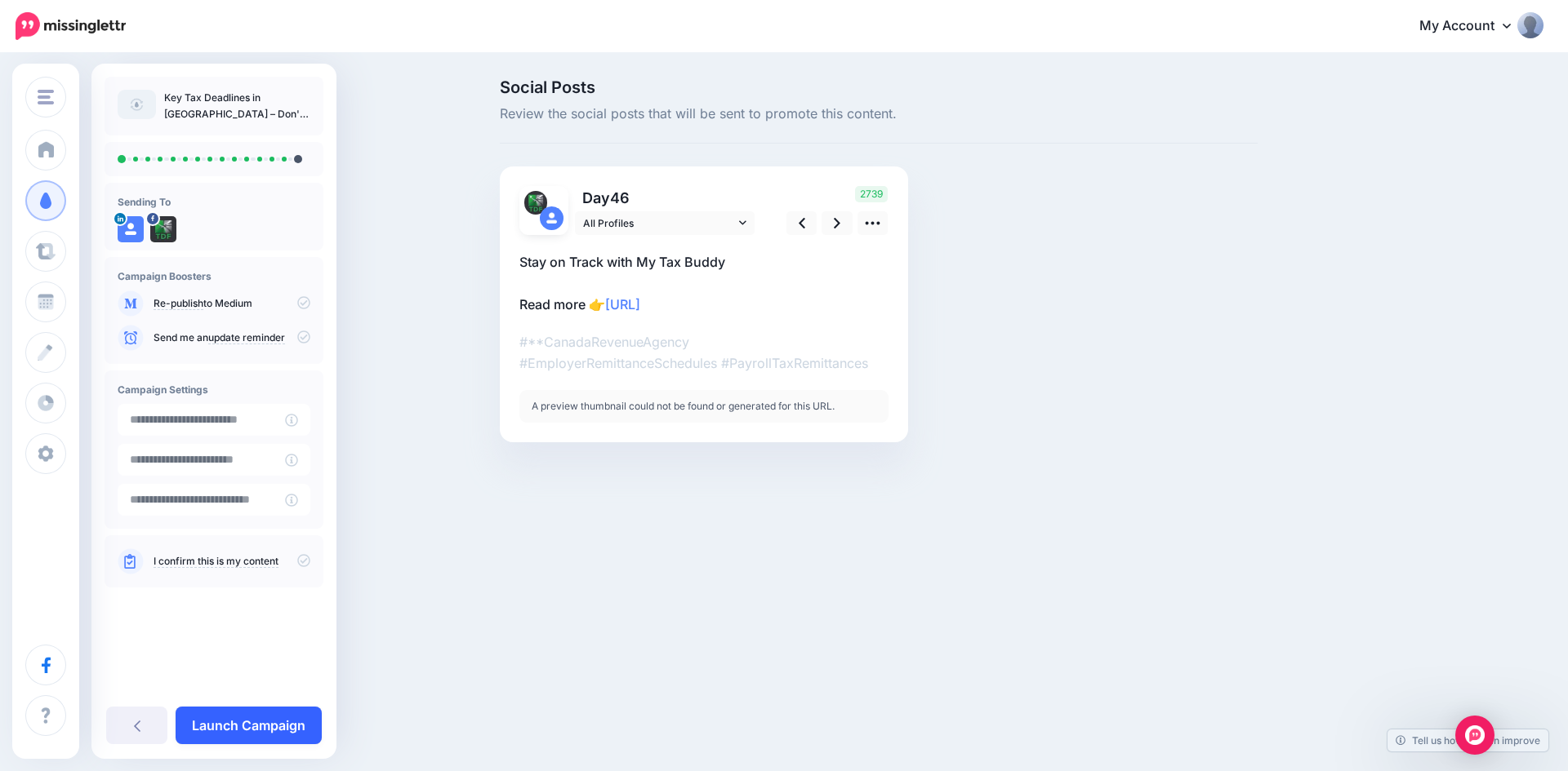
click at [269, 731] on link "Launch Campaign" at bounding box center [248, 725] width 146 height 37
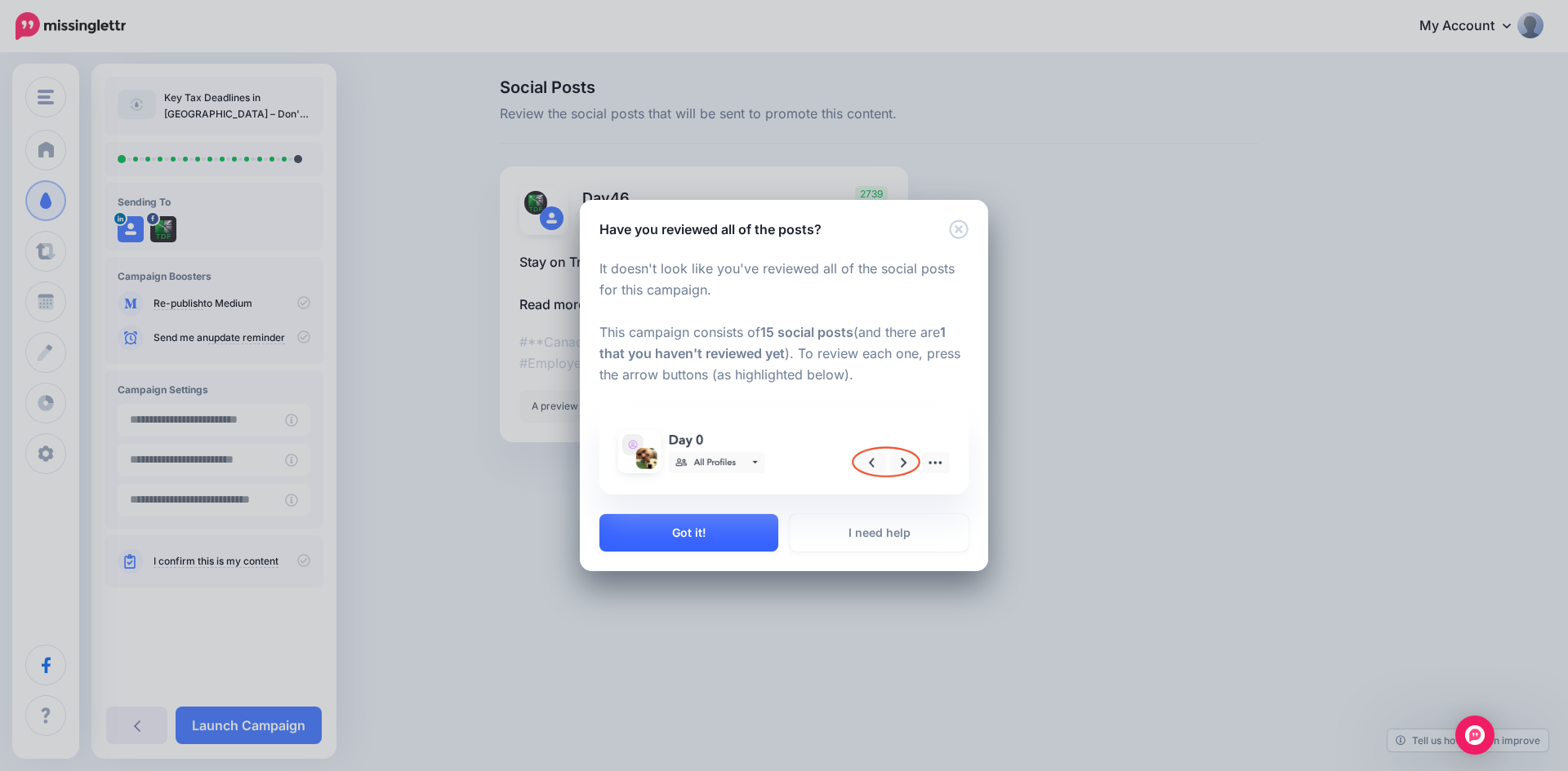
click at [705, 539] on button "Got it!" at bounding box center [689, 532] width 179 height 37
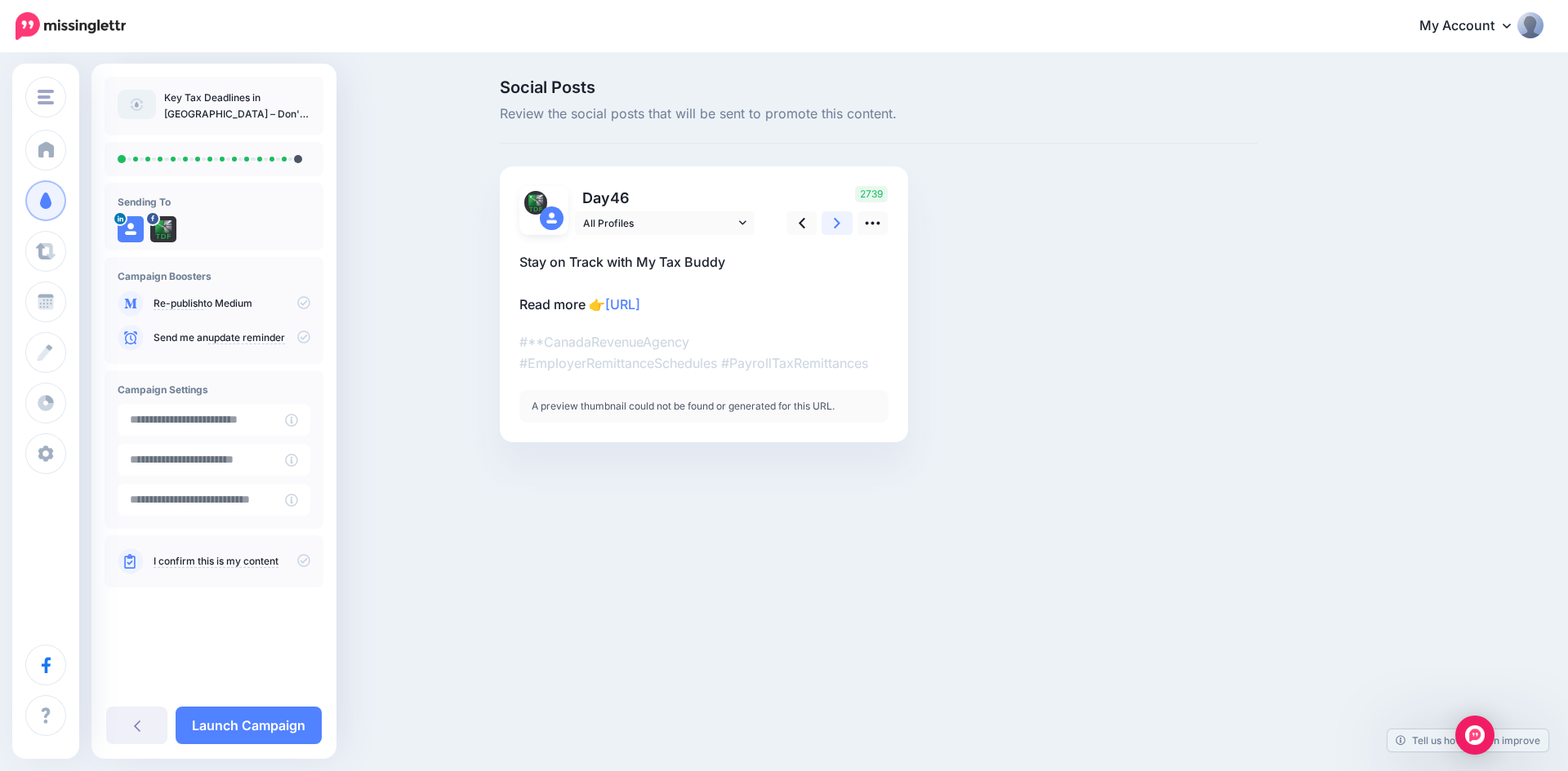
click at [838, 226] on icon at bounding box center [837, 222] width 6 height 17
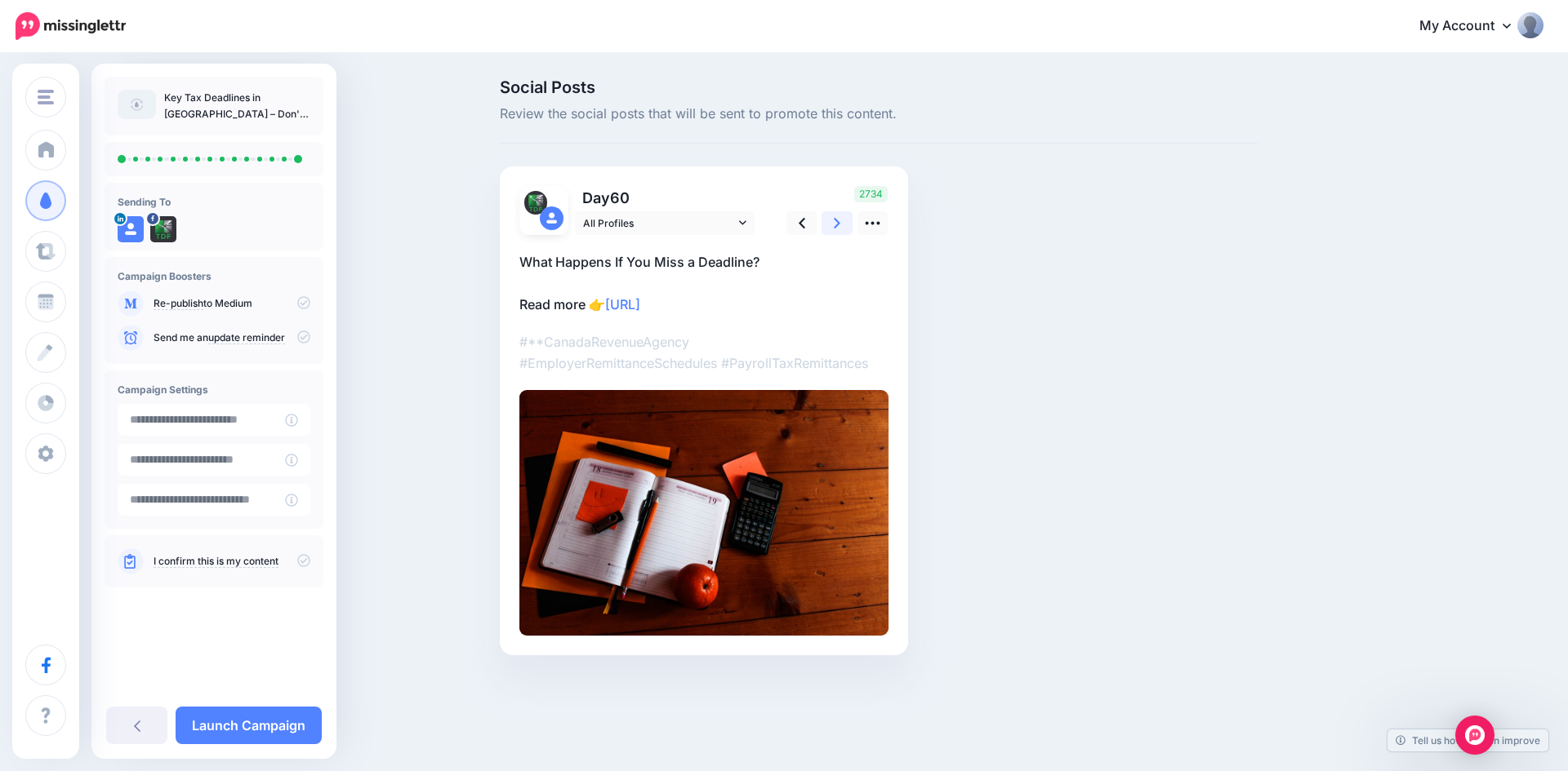
click at [838, 226] on icon at bounding box center [837, 222] width 6 height 17
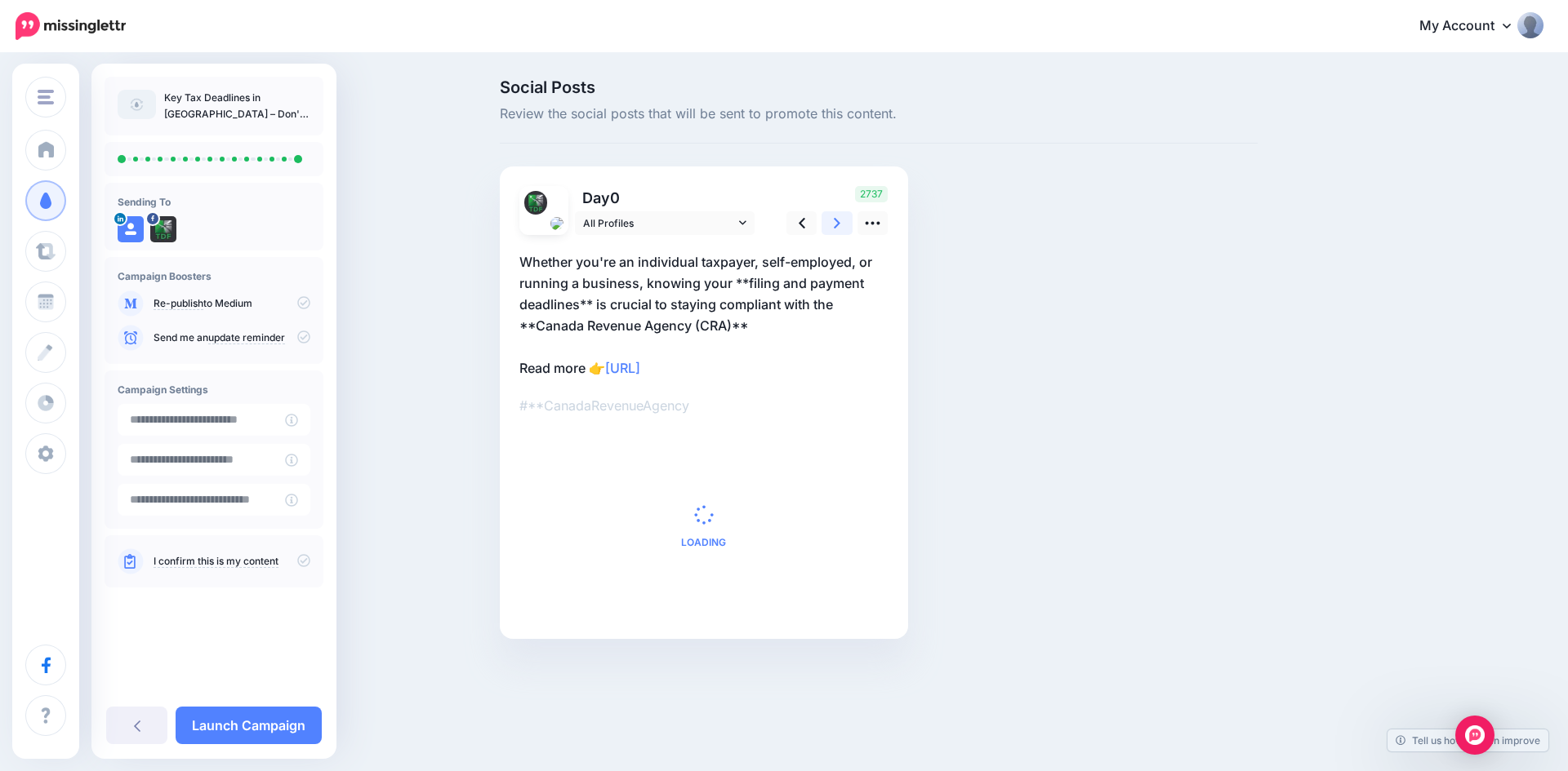
click at [838, 226] on icon at bounding box center [837, 222] width 6 height 17
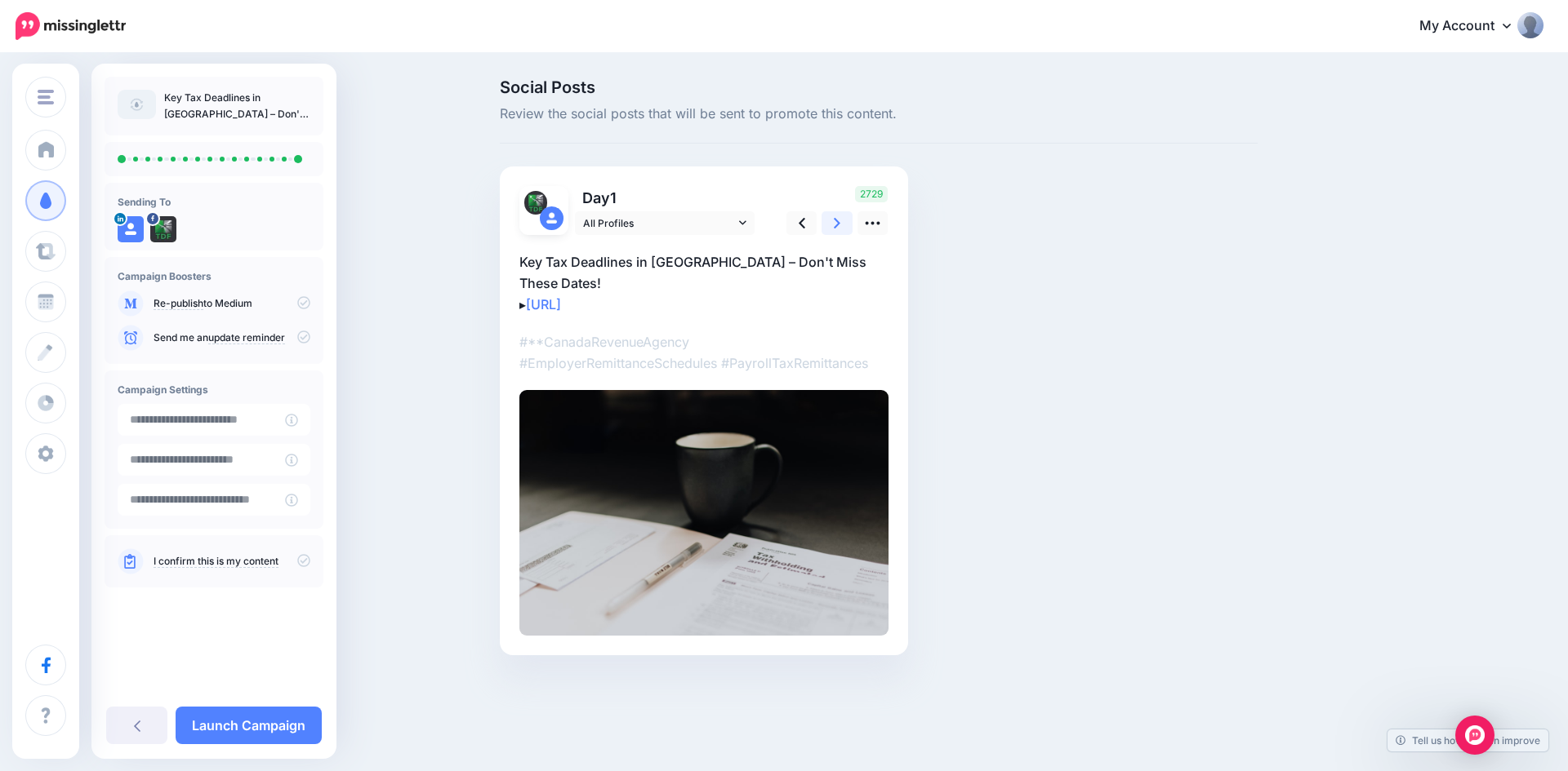
click at [838, 226] on icon at bounding box center [837, 222] width 6 height 17
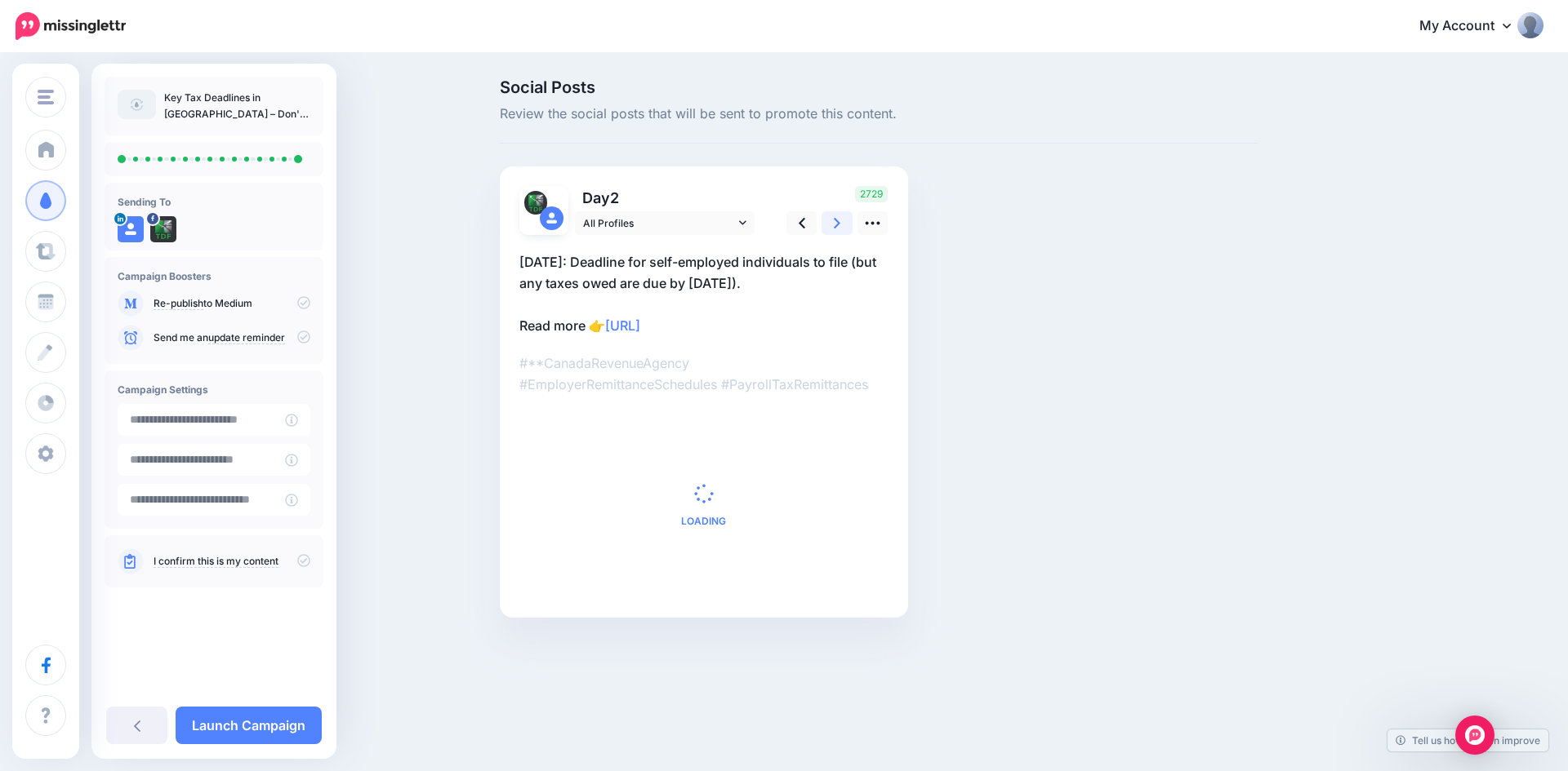
click at [838, 226] on icon at bounding box center [837, 222] width 6 height 17
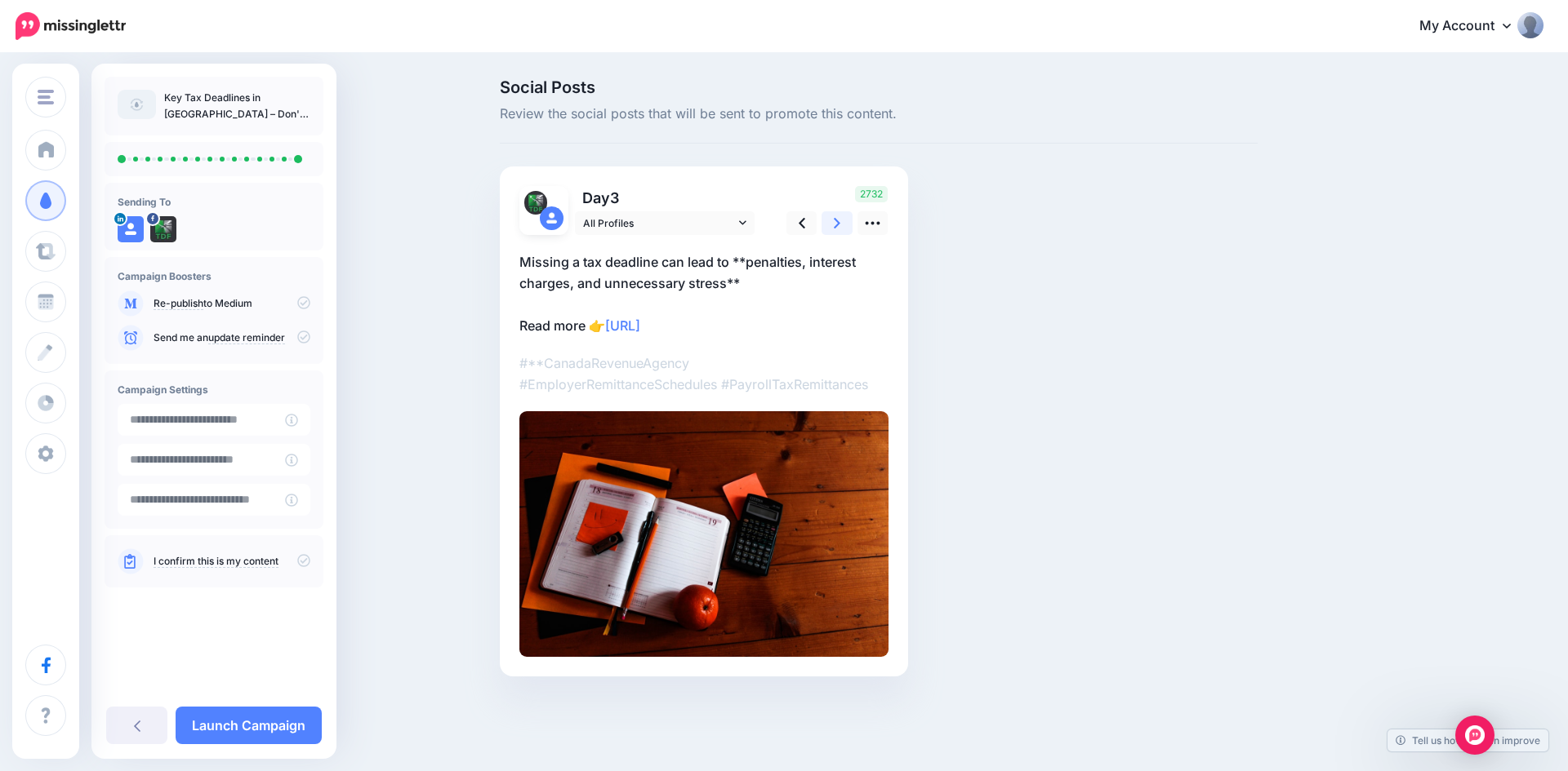
click at [838, 226] on icon at bounding box center [837, 222] width 6 height 17
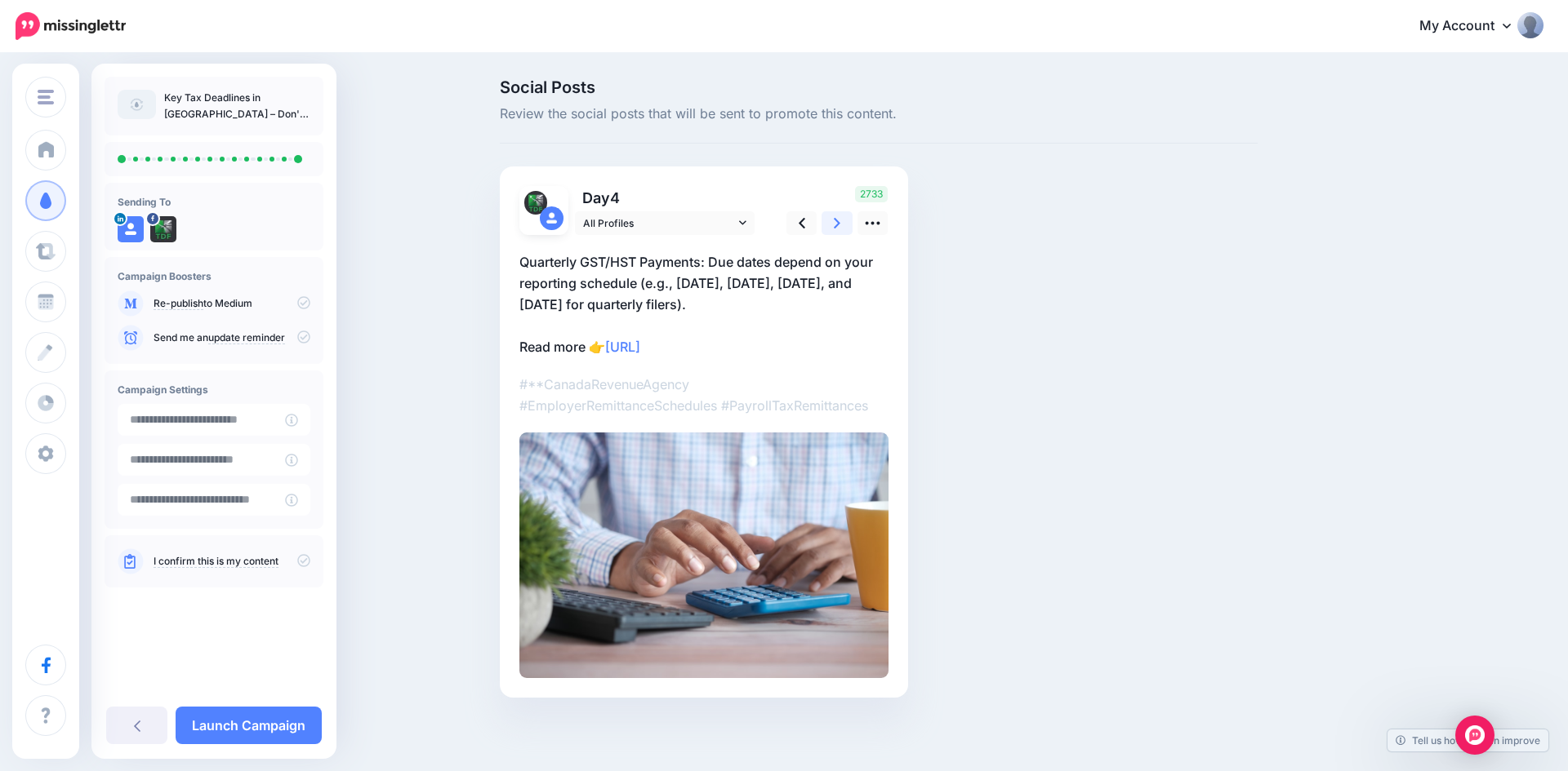
click at [838, 226] on icon at bounding box center [837, 222] width 6 height 17
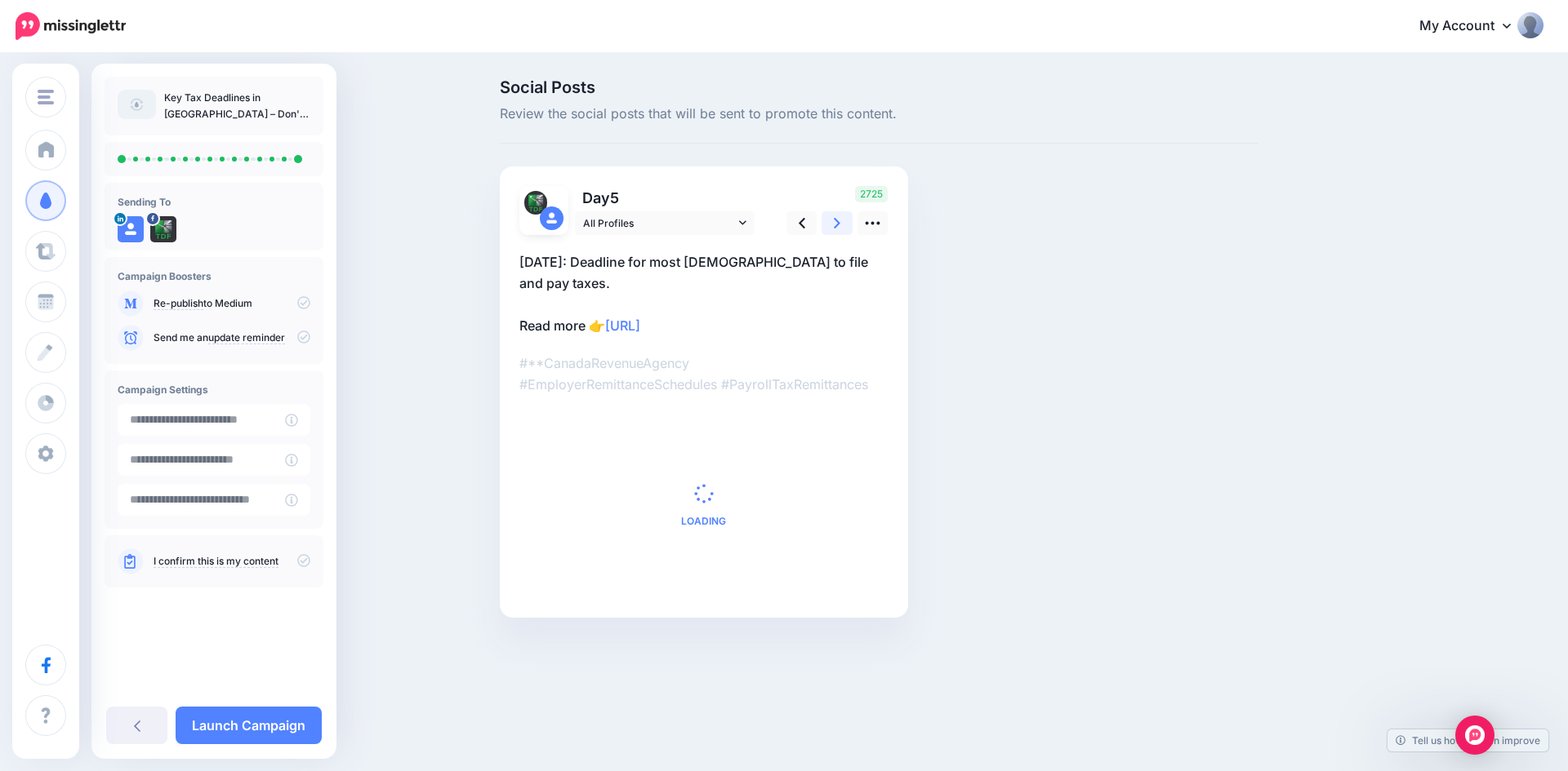
click at [838, 226] on icon at bounding box center [837, 222] width 6 height 17
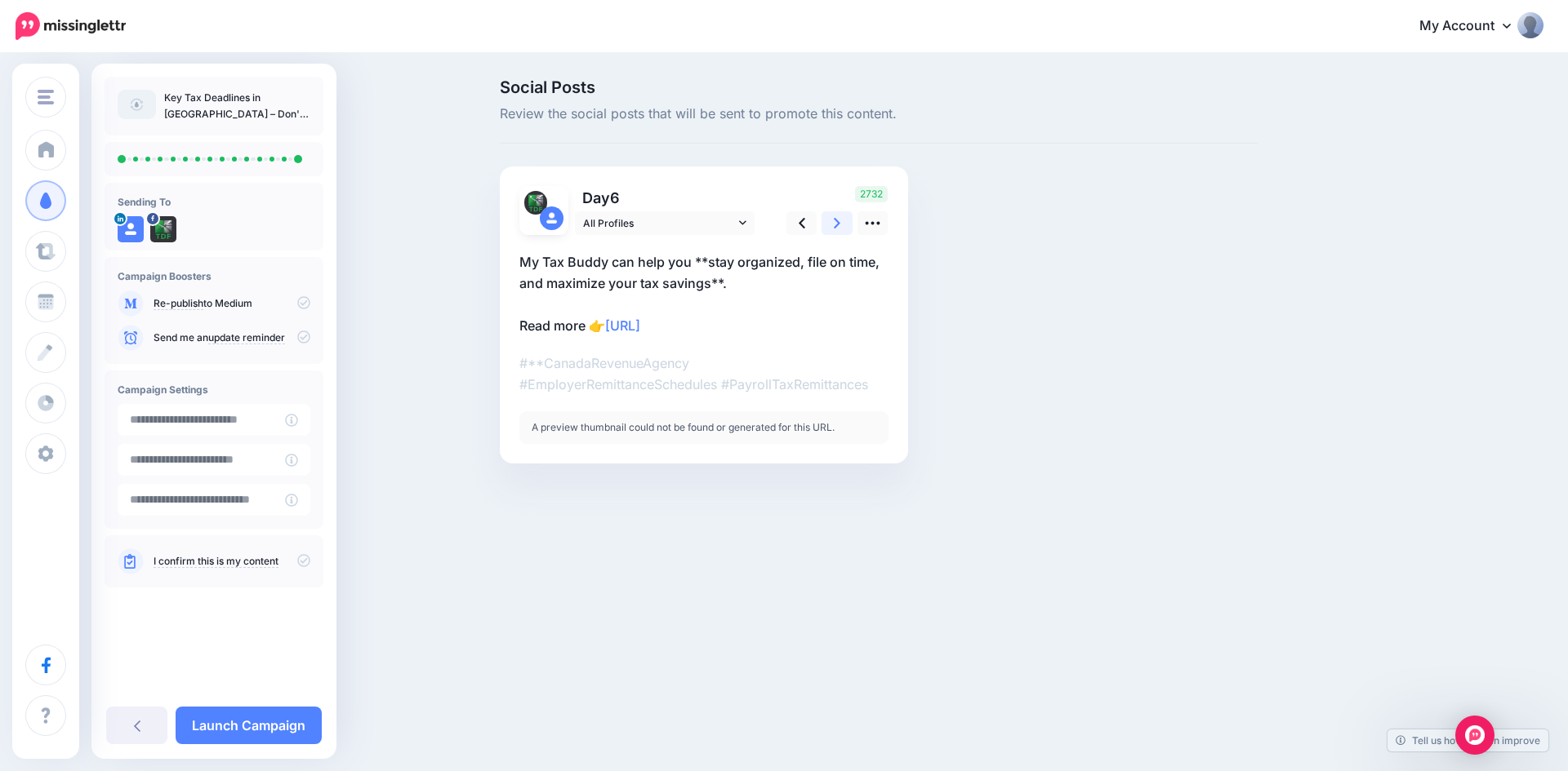
click at [838, 226] on icon at bounding box center [837, 222] width 6 height 17
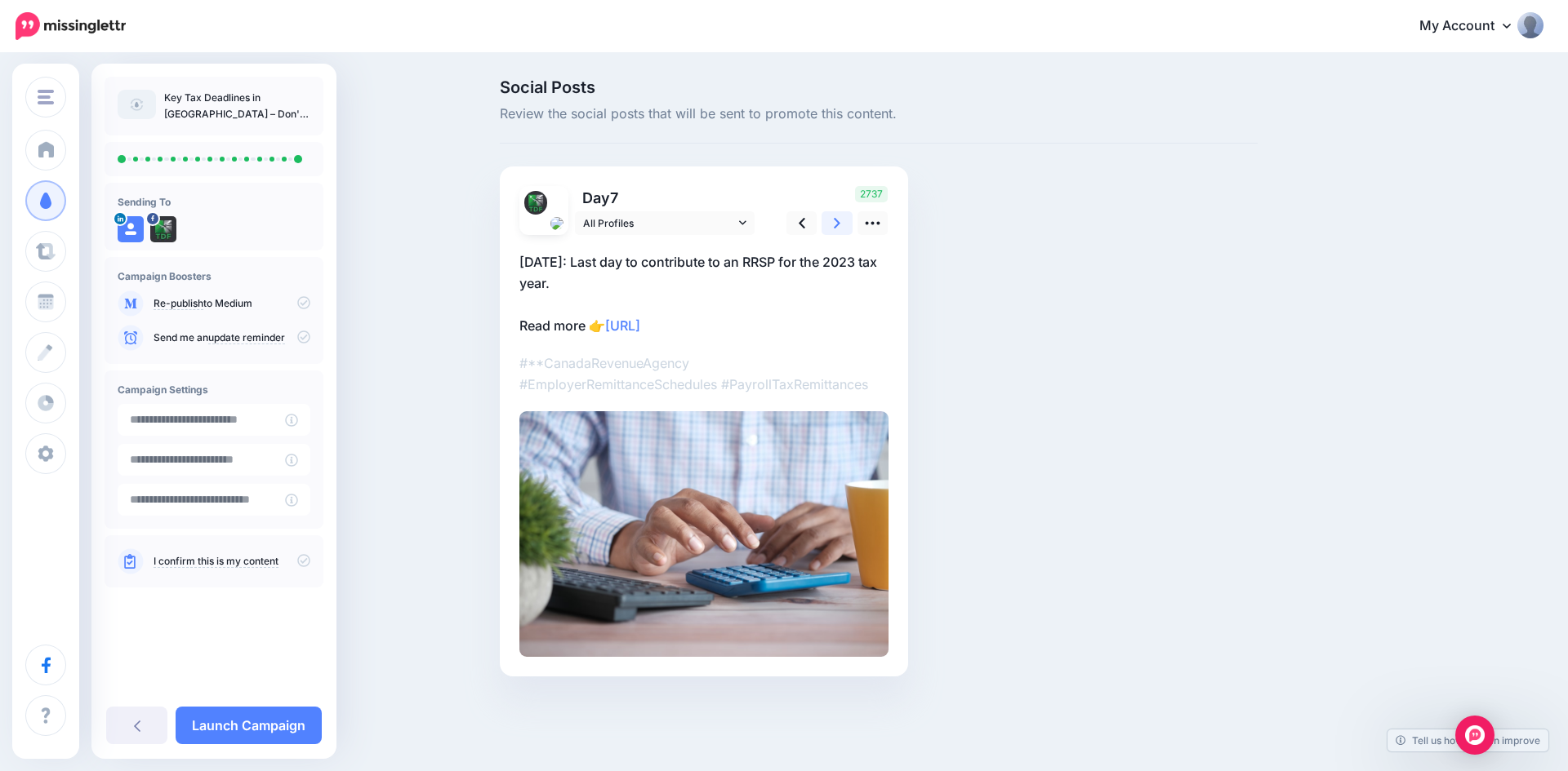
click at [838, 226] on icon at bounding box center [837, 222] width 6 height 17
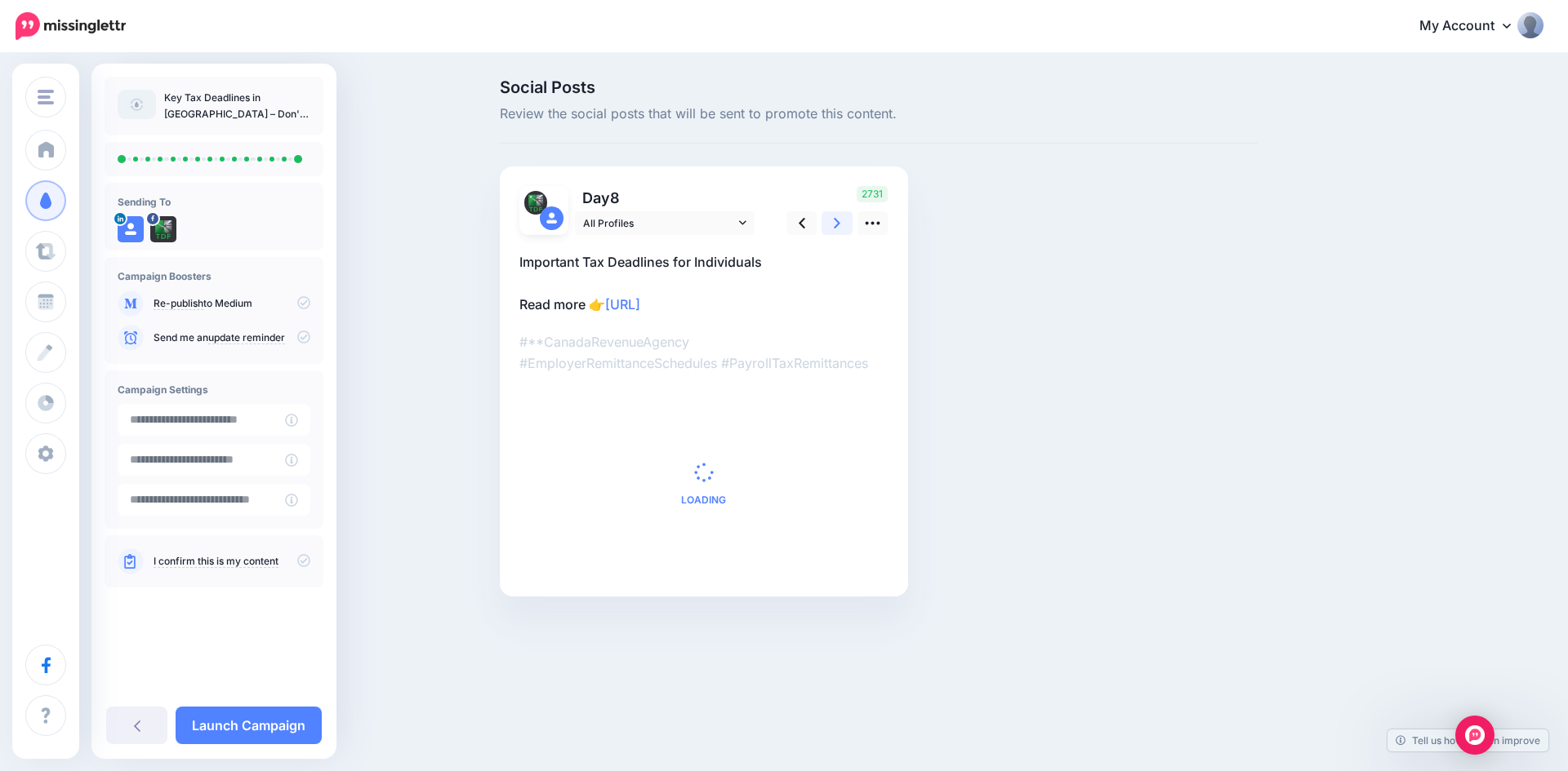
click at [838, 226] on icon at bounding box center [837, 222] width 6 height 17
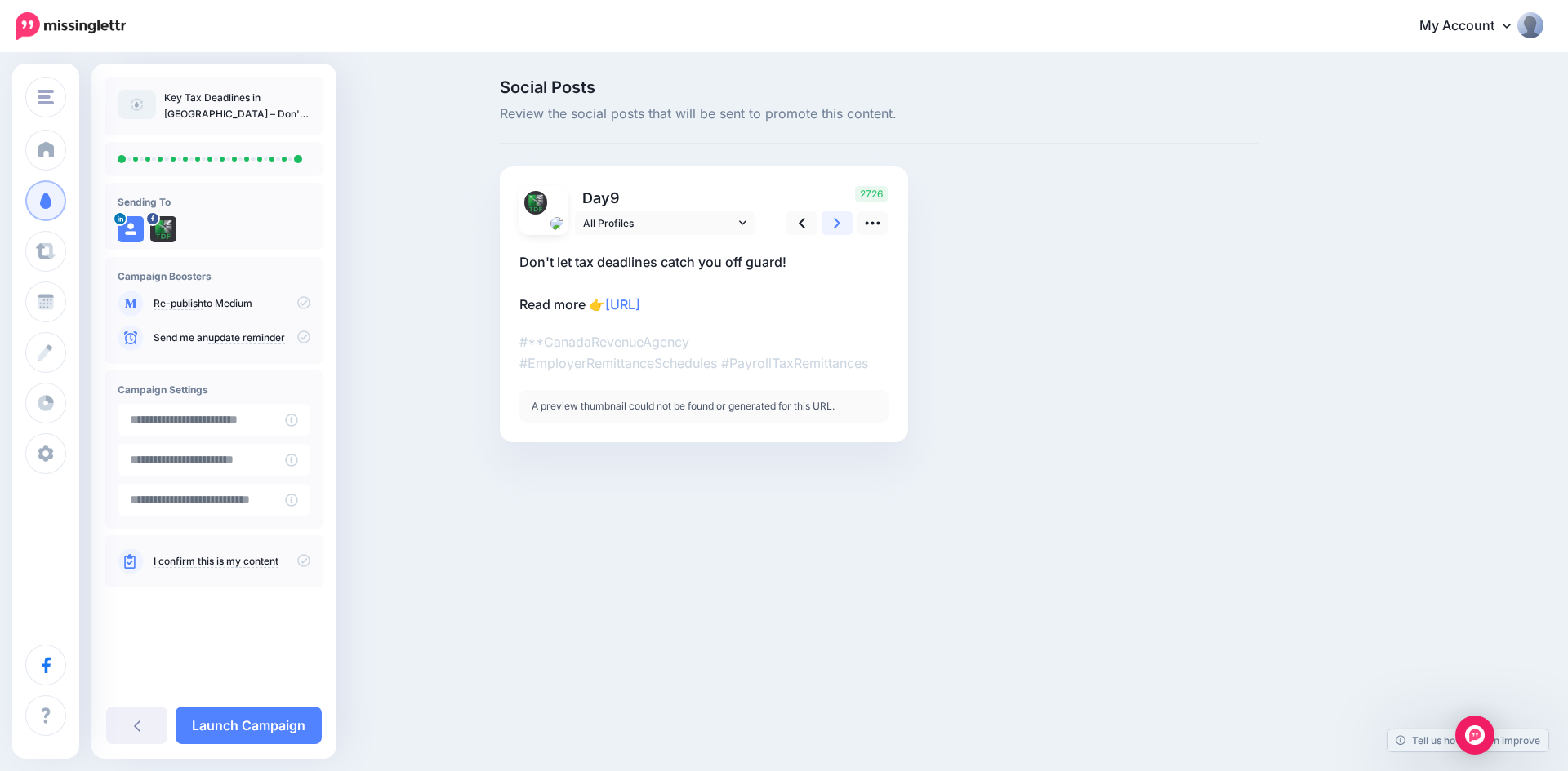
click at [838, 226] on icon at bounding box center [837, 222] width 6 height 17
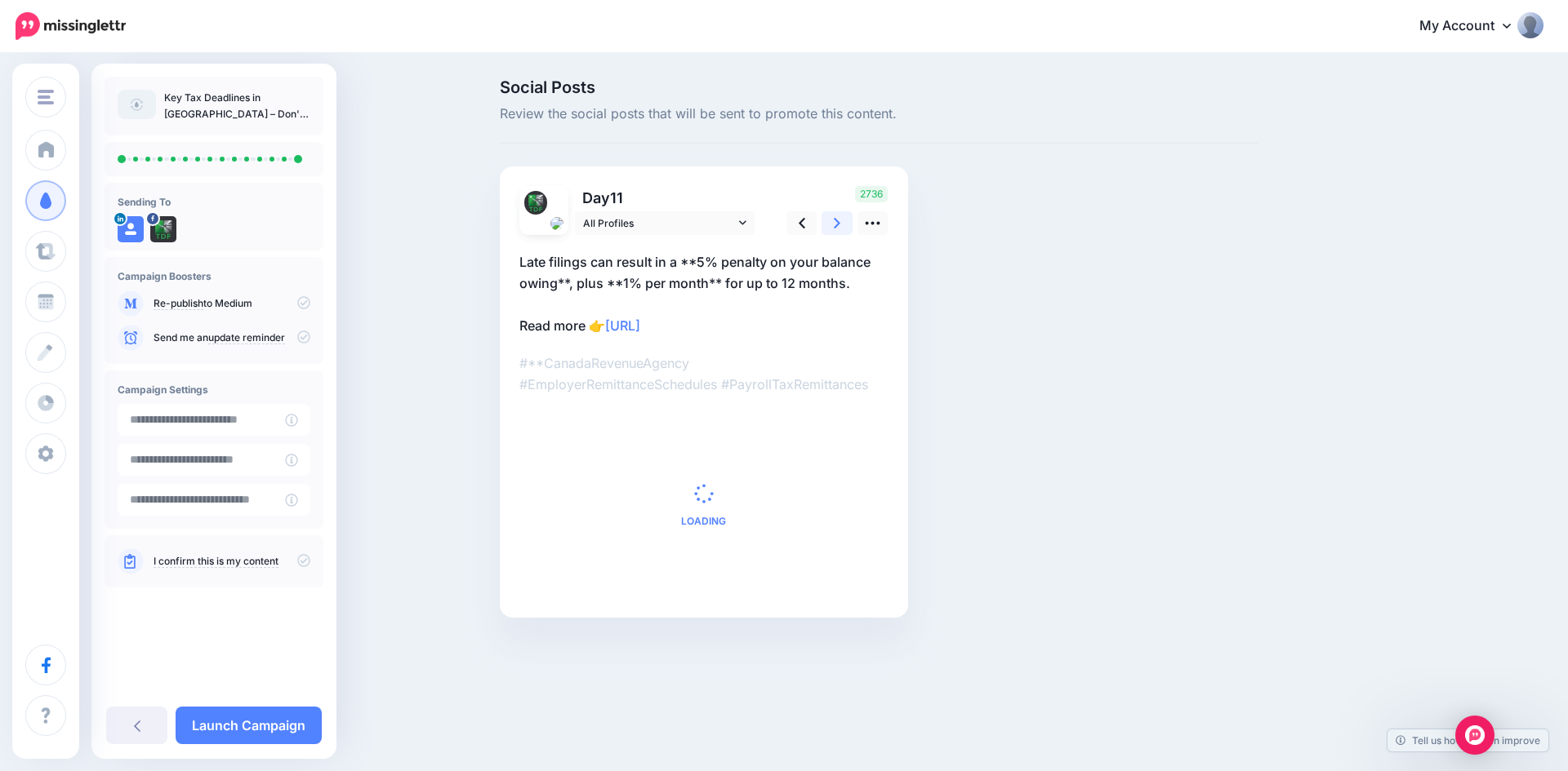
click at [838, 226] on icon at bounding box center [837, 222] width 6 height 17
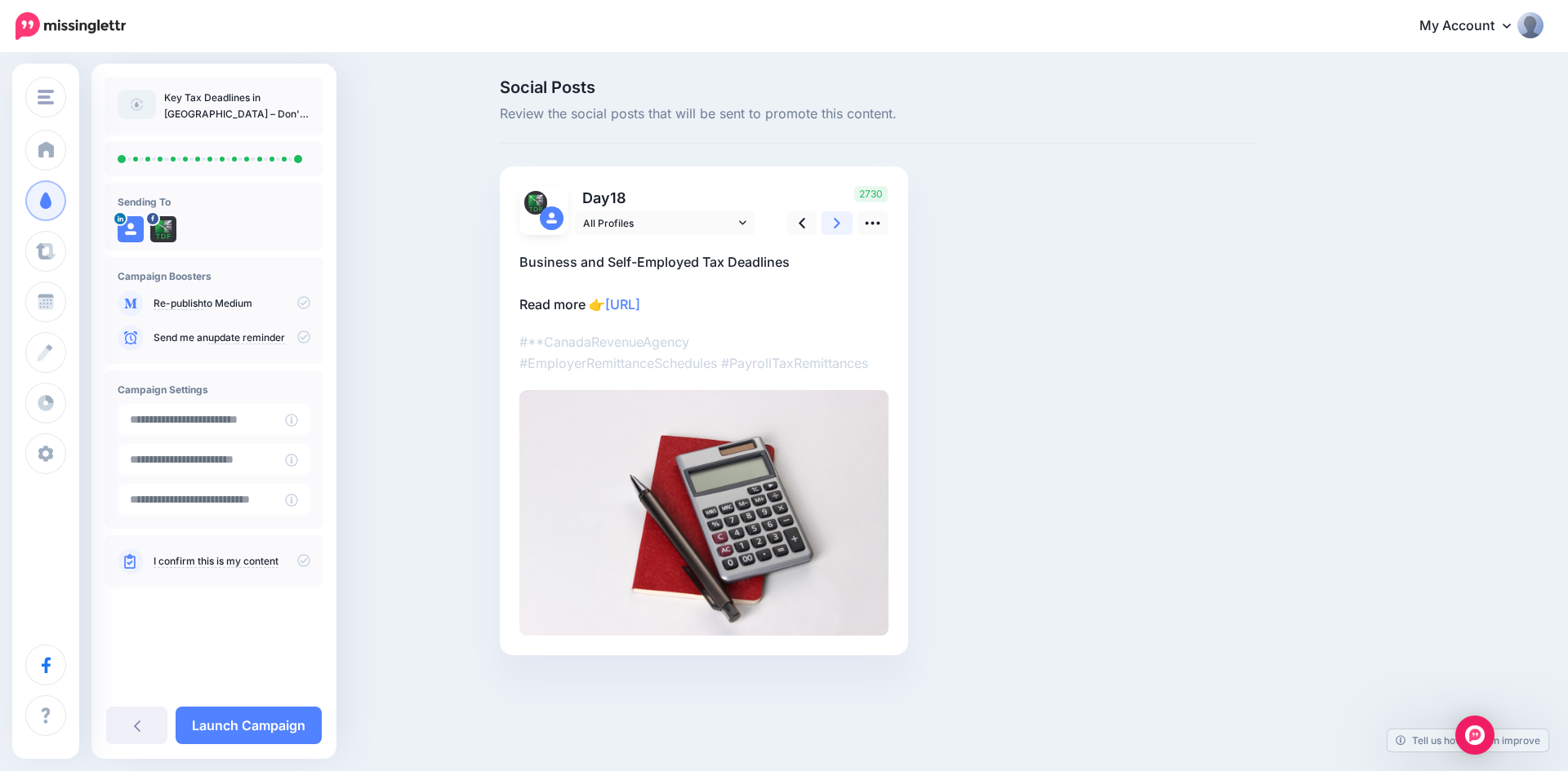
click at [838, 226] on icon at bounding box center [837, 222] width 6 height 17
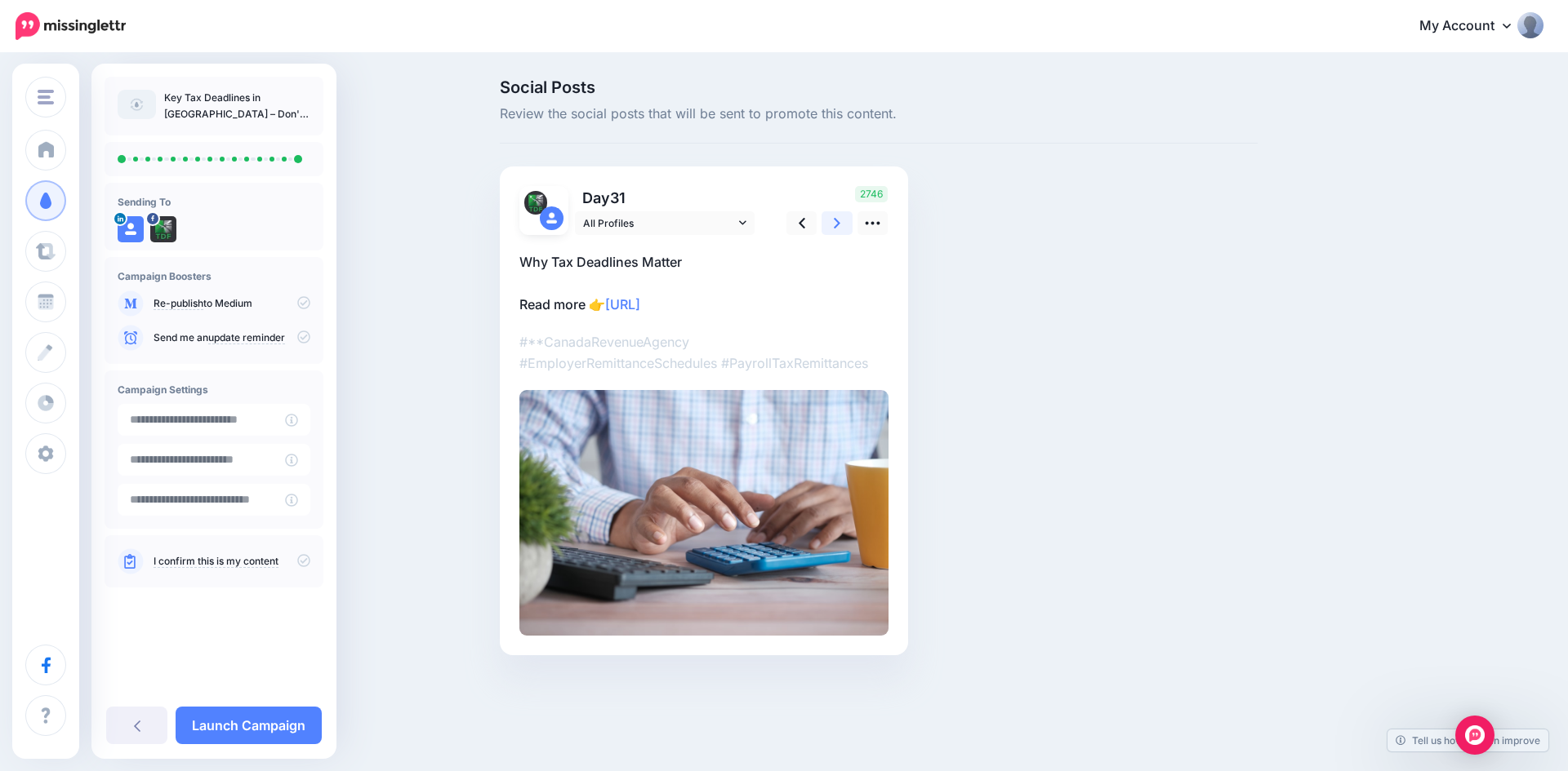
click at [838, 226] on icon at bounding box center [837, 222] width 6 height 17
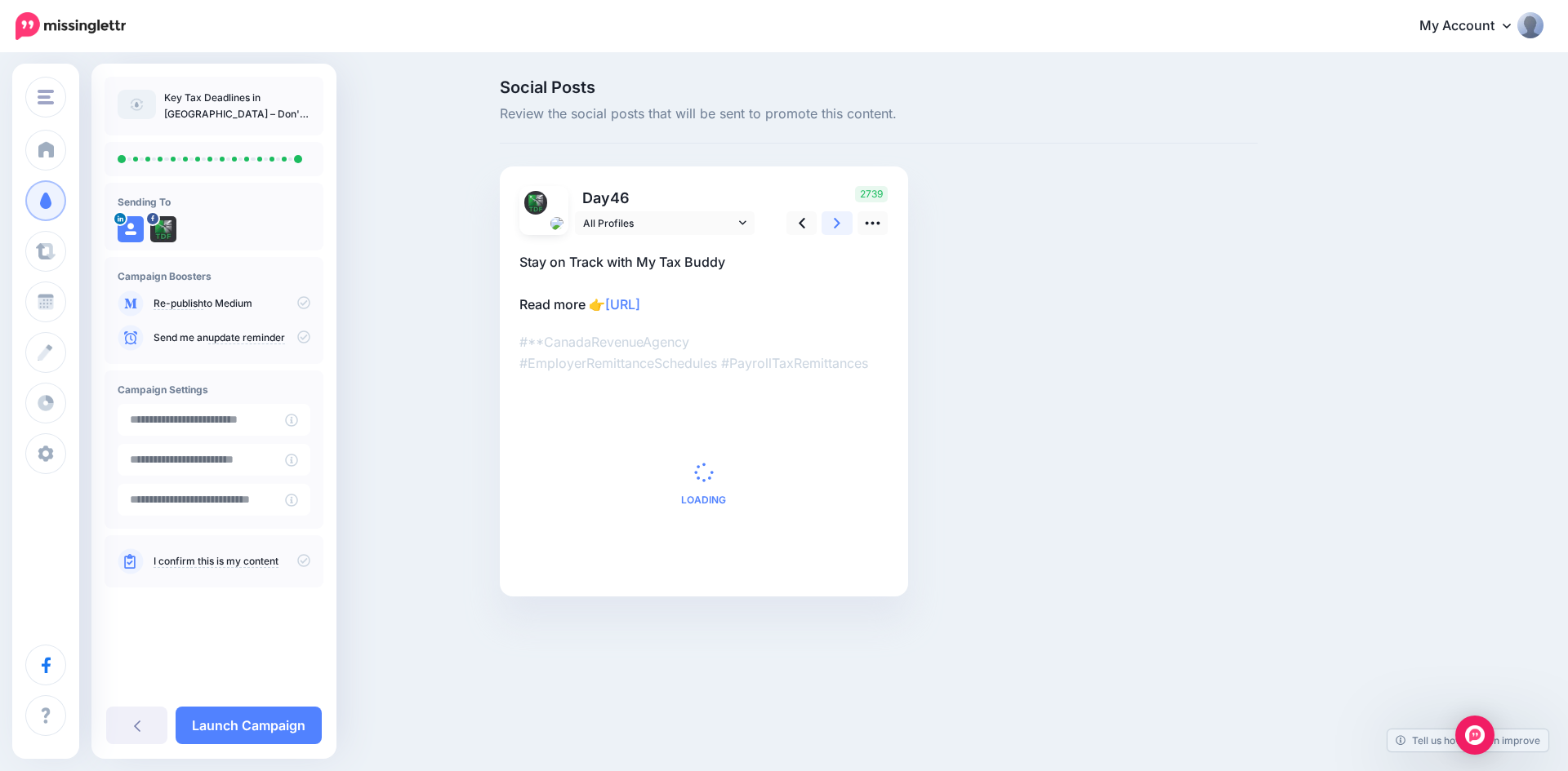
click at [838, 226] on icon at bounding box center [837, 222] width 6 height 17
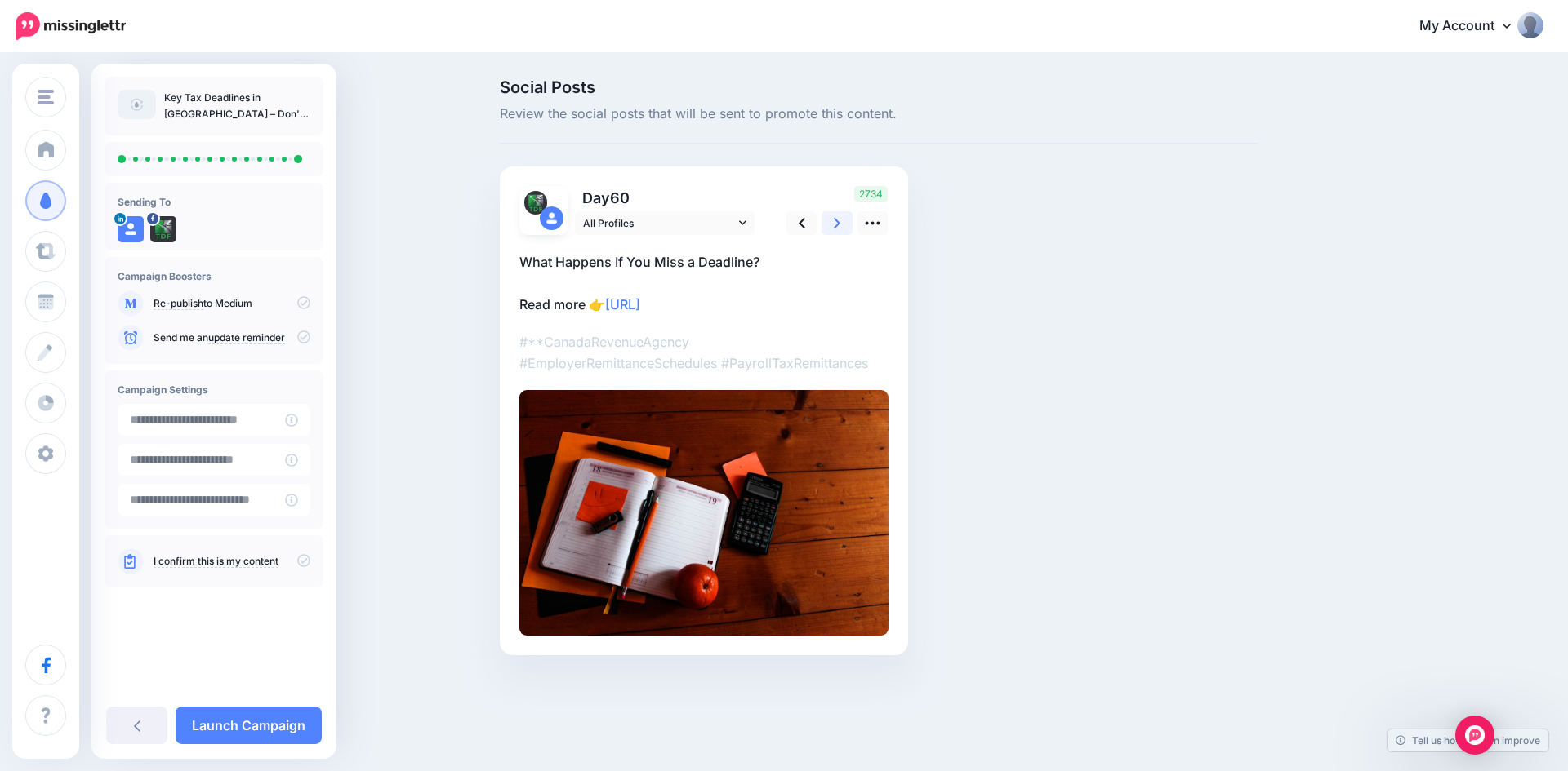
click at [838, 226] on icon at bounding box center [837, 222] width 6 height 17
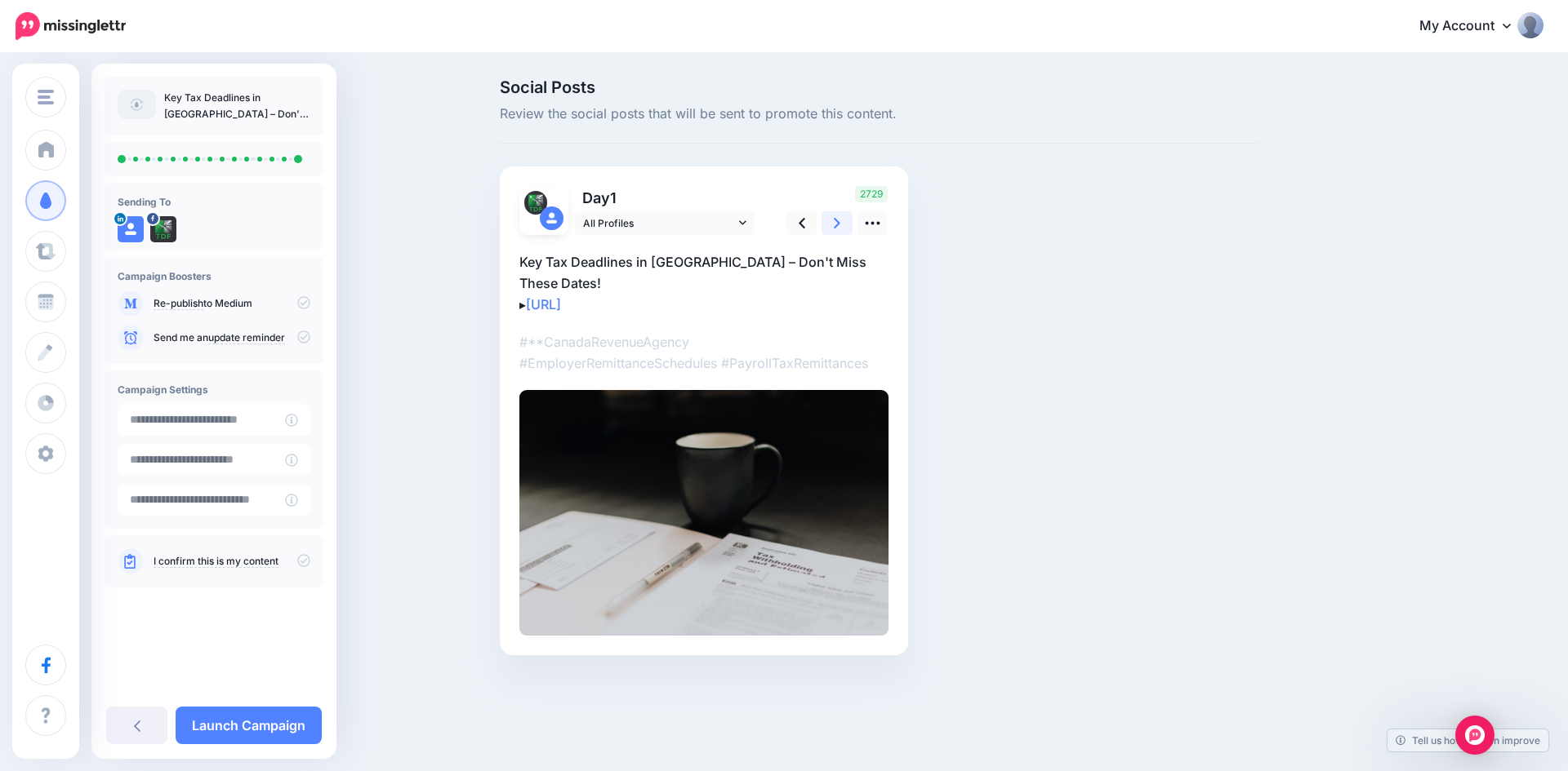
click at [838, 226] on icon at bounding box center [837, 222] width 6 height 17
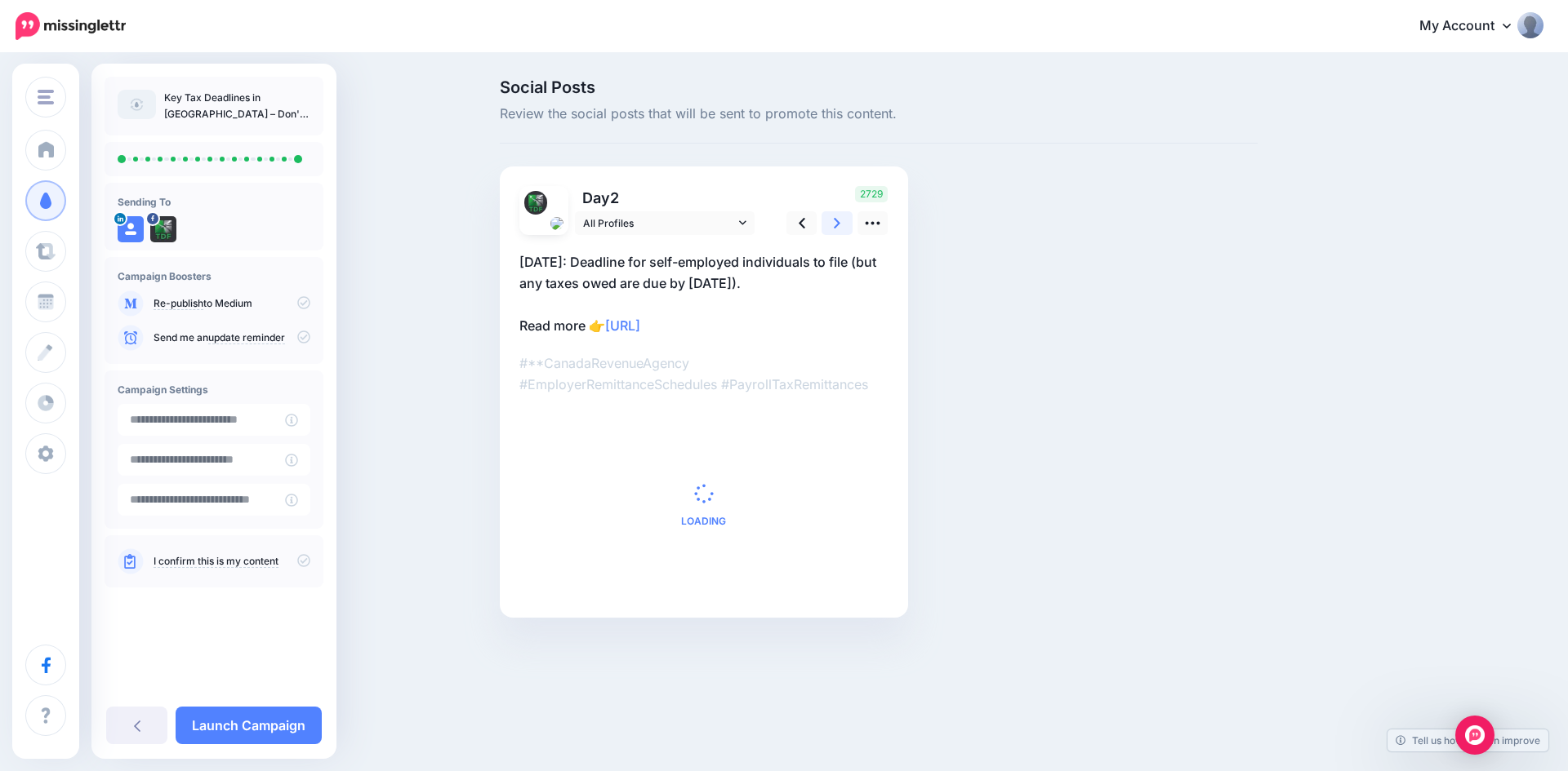
click at [838, 226] on icon at bounding box center [837, 222] width 6 height 17
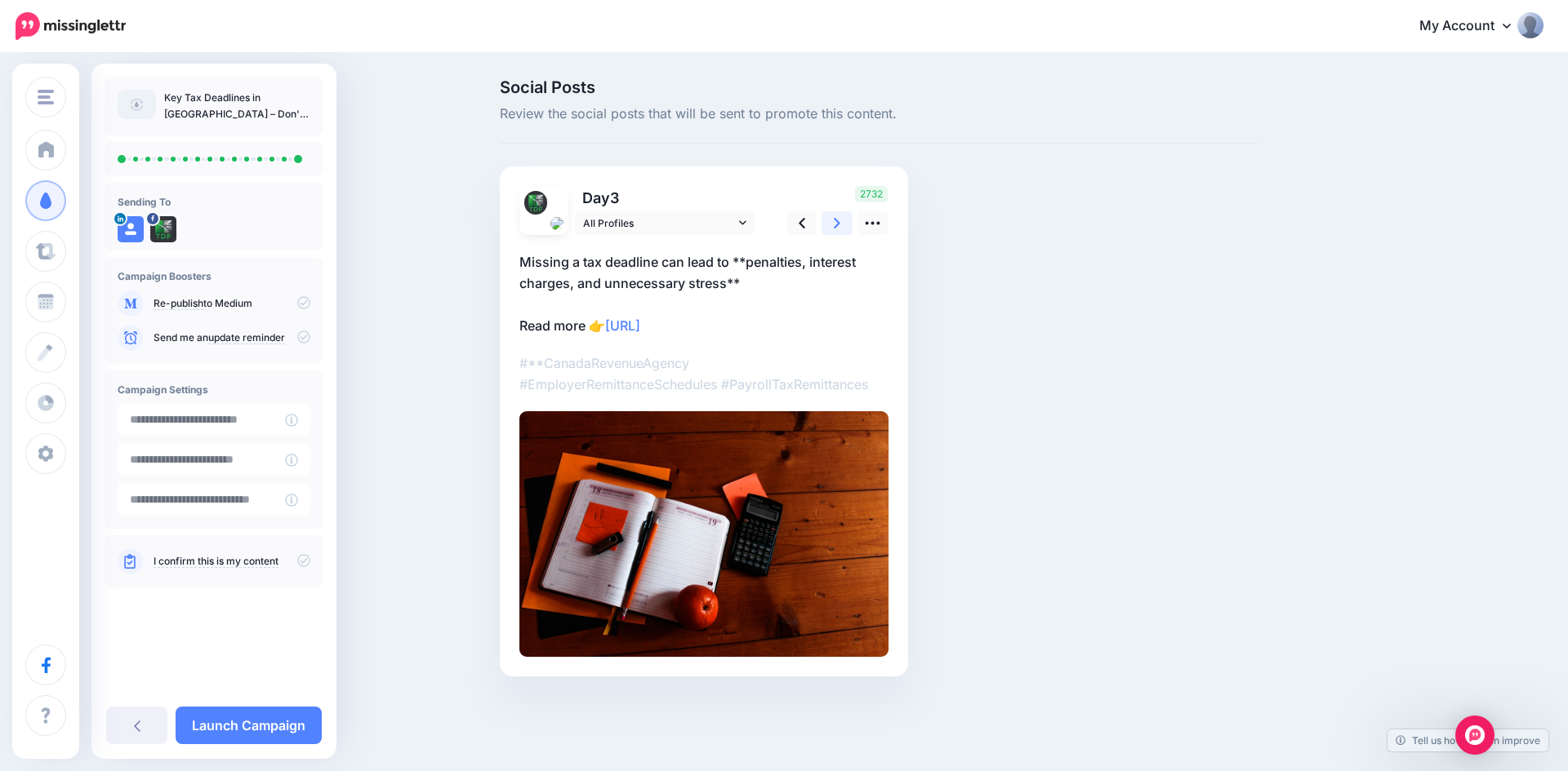
click at [838, 226] on icon at bounding box center [837, 222] width 6 height 17
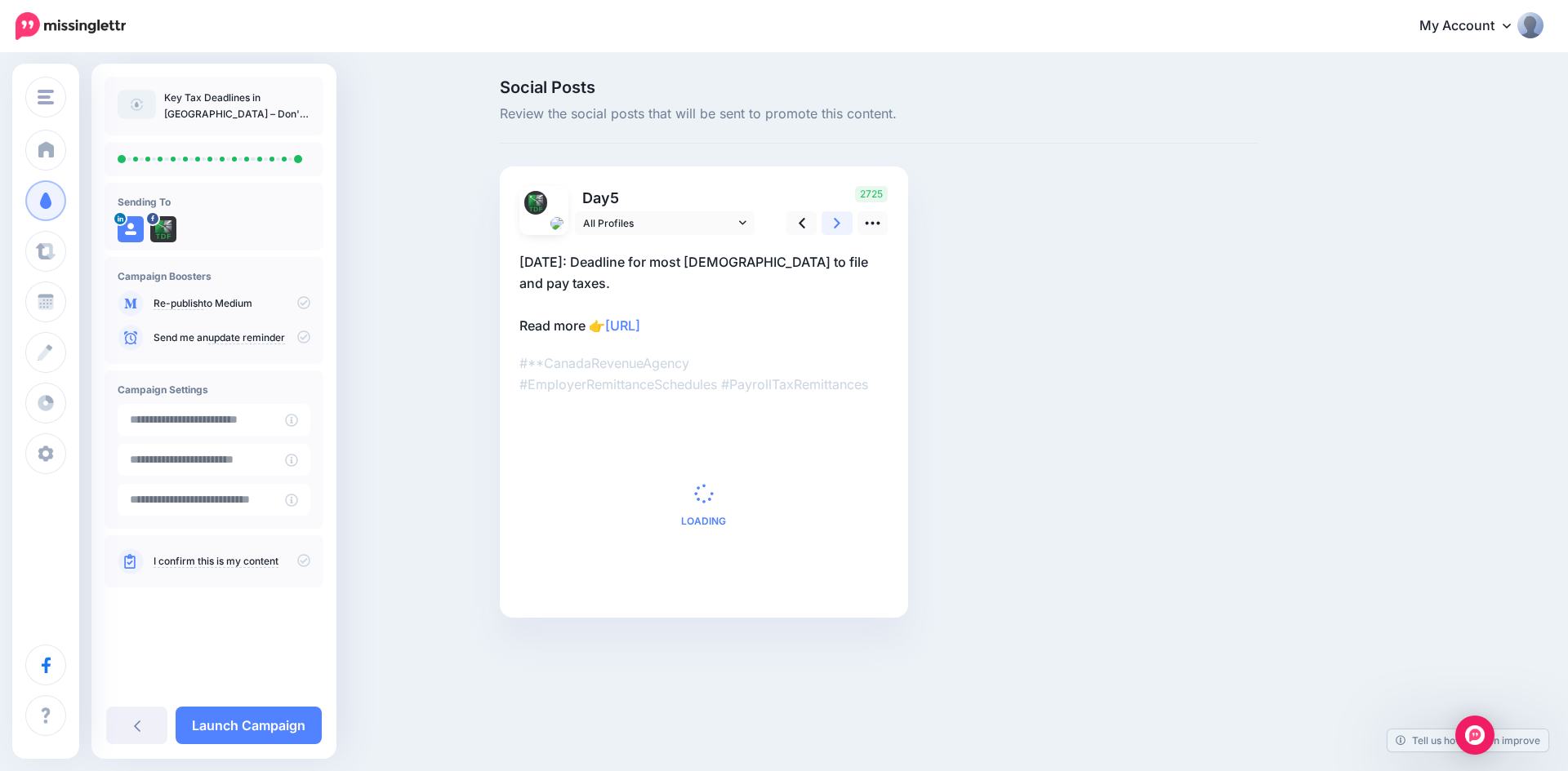
click at [838, 226] on icon at bounding box center [837, 222] width 6 height 17
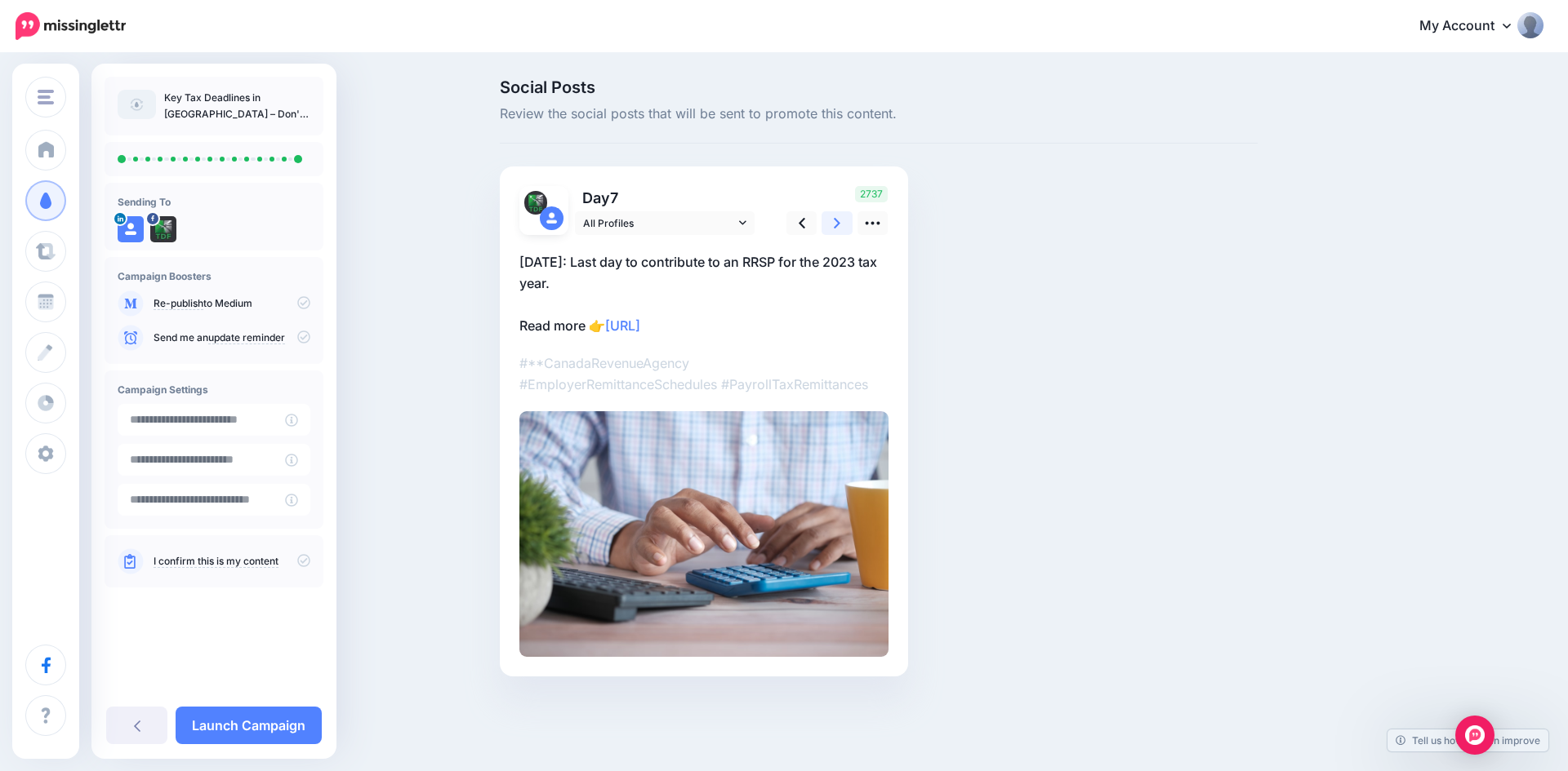
click at [838, 226] on icon at bounding box center [837, 222] width 6 height 17
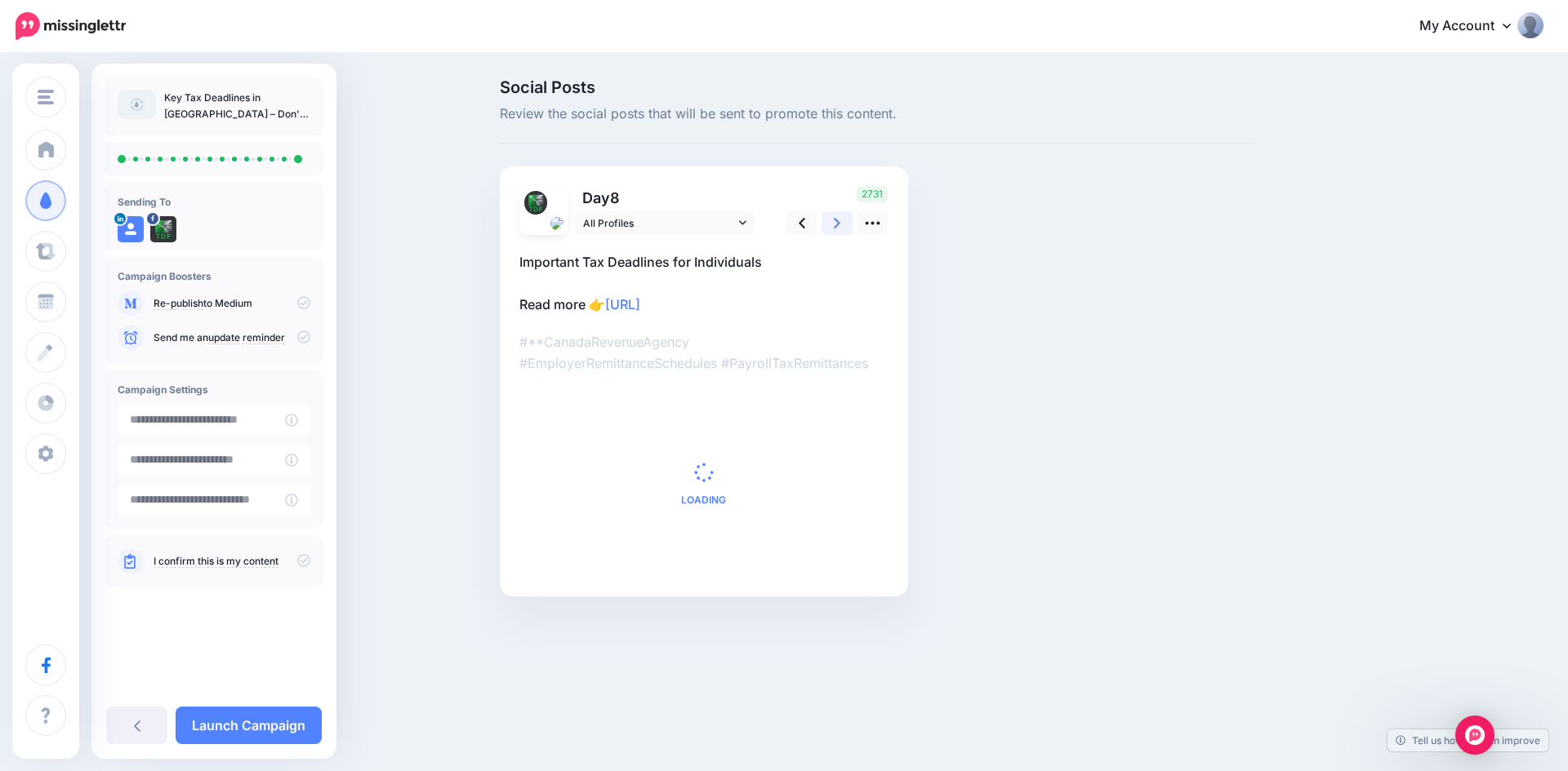
click at [838, 226] on icon at bounding box center [837, 222] width 6 height 17
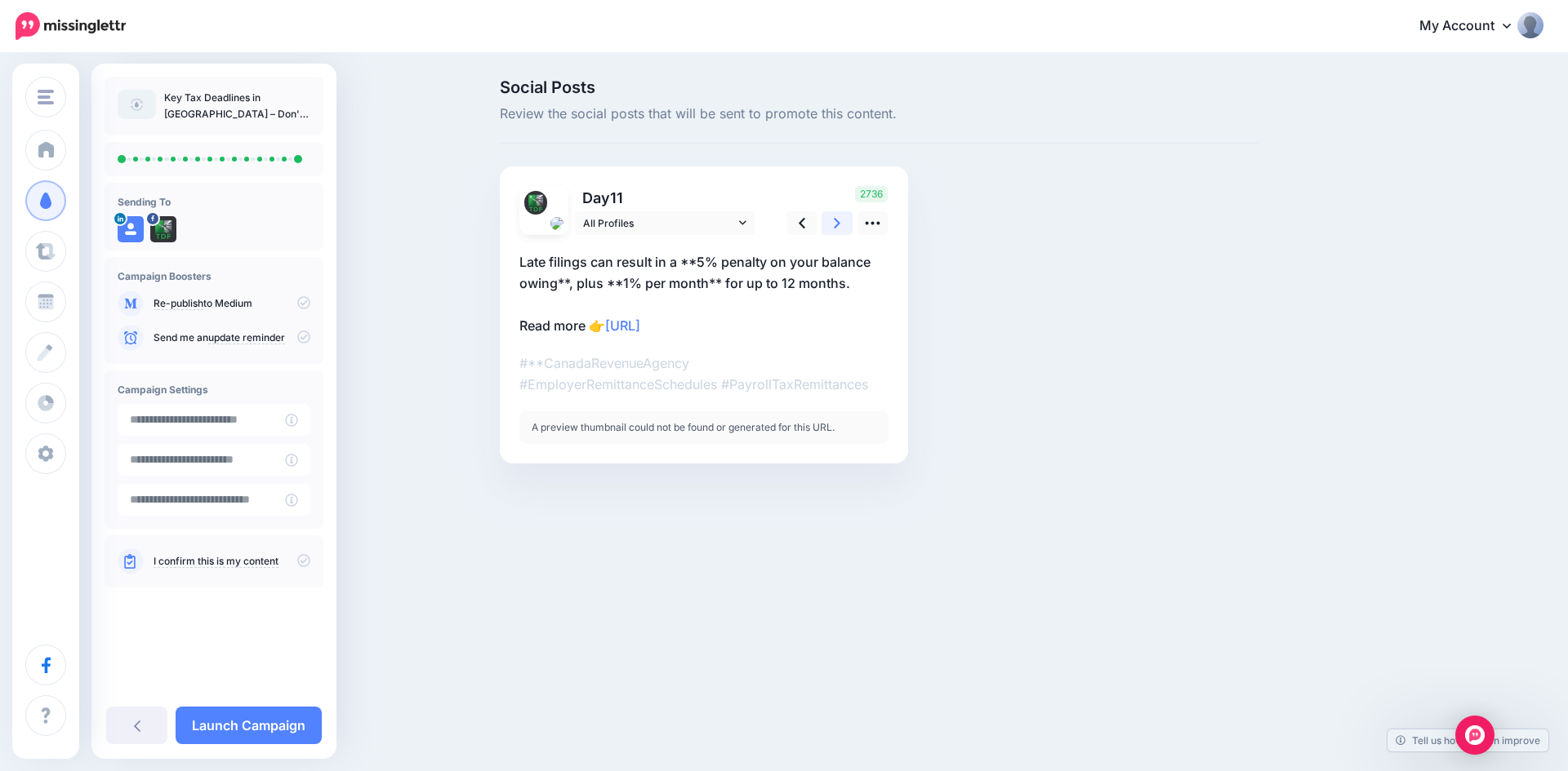
click at [838, 226] on icon at bounding box center [837, 222] width 6 height 17
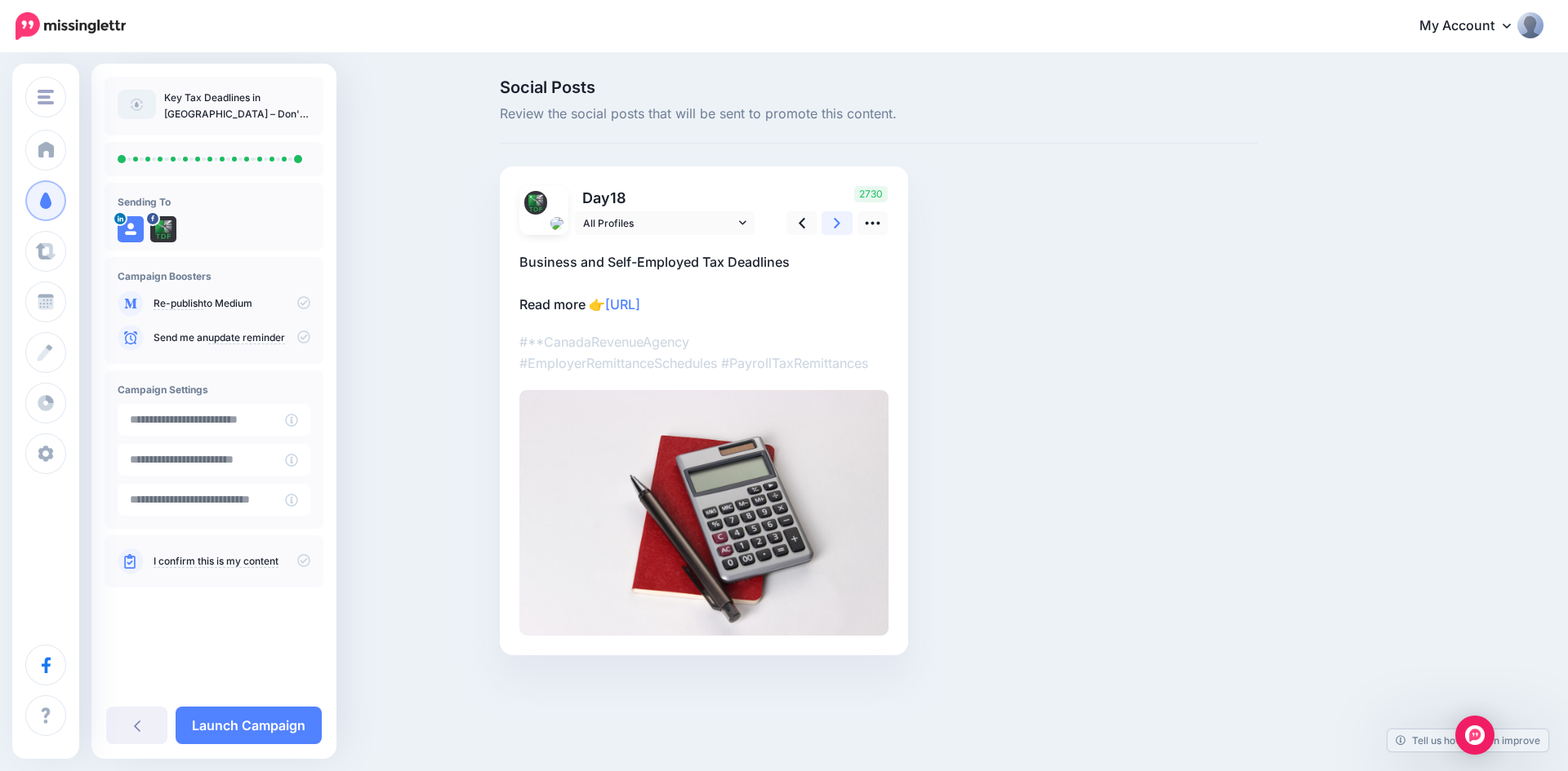
click at [838, 226] on icon at bounding box center [837, 222] width 6 height 17
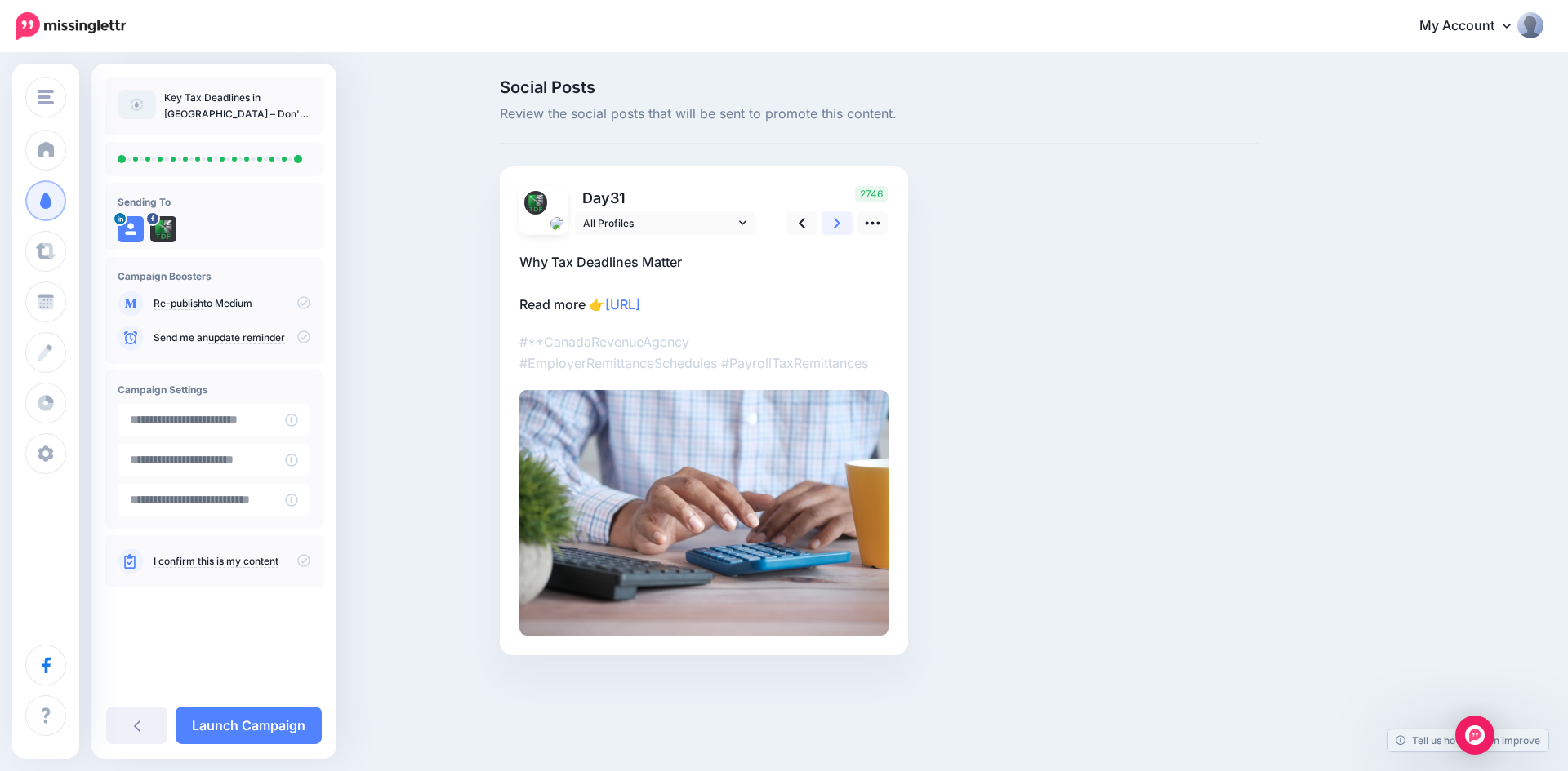
click at [838, 226] on icon at bounding box center [837, 222] width 6 height 17
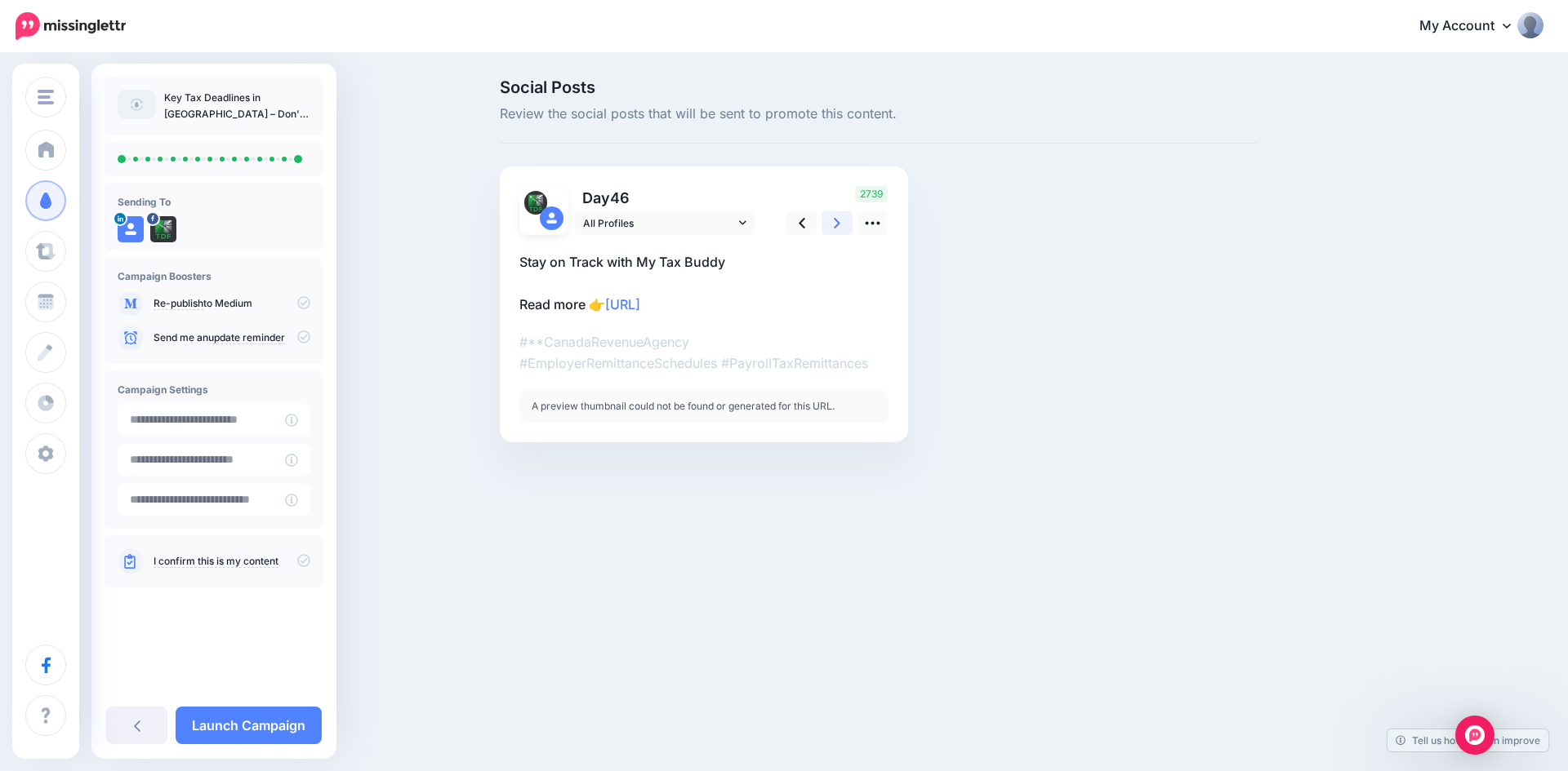
click at [838, 226] on icon at bounding box center [837, 222] width 6 height 17
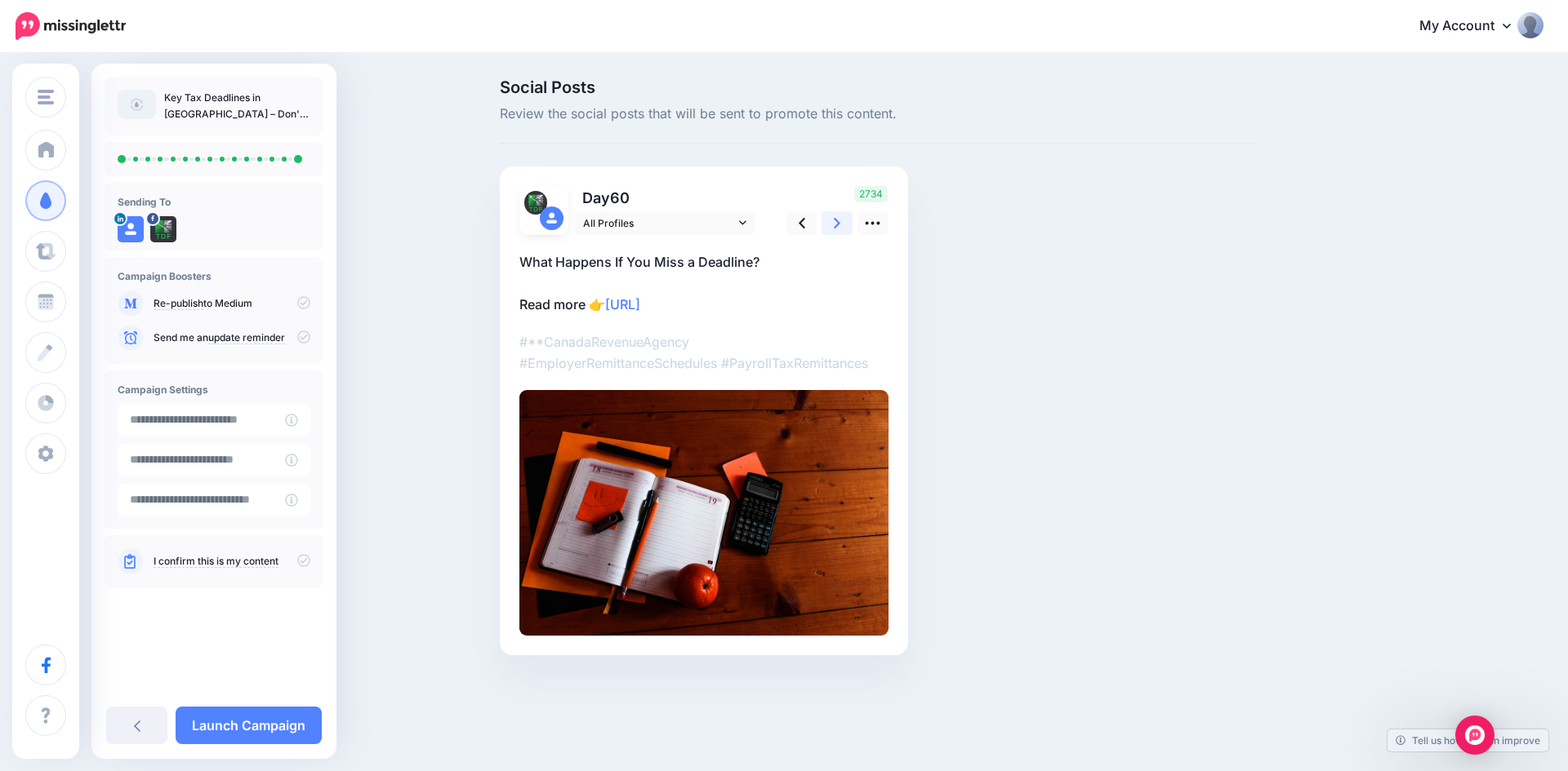
click at [838, 226] on icon at bounding box center [837, 222] width 6 height 17
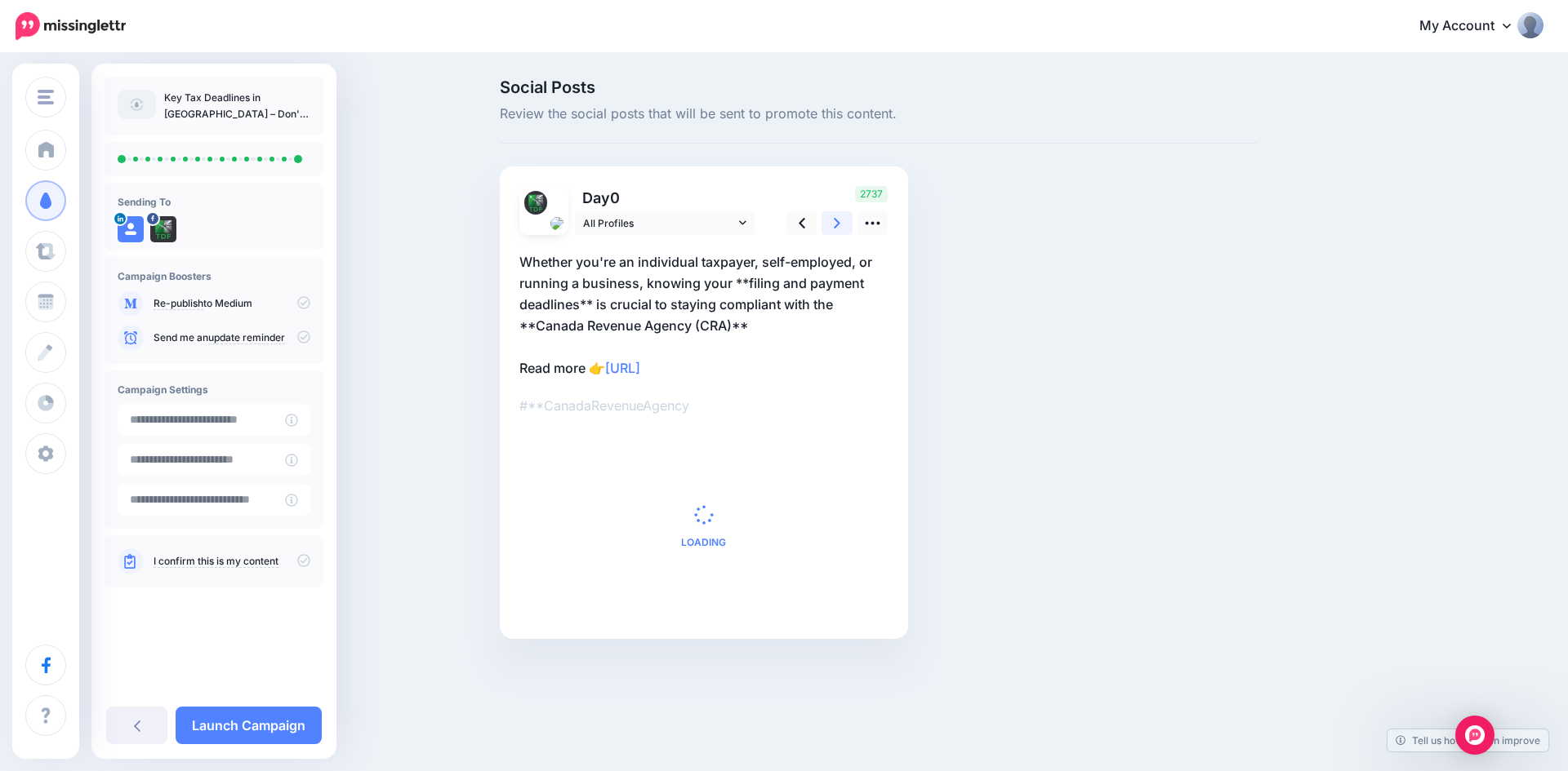
click at [838, 226] on icon at bounding box center [837, 222] width 6 height 17
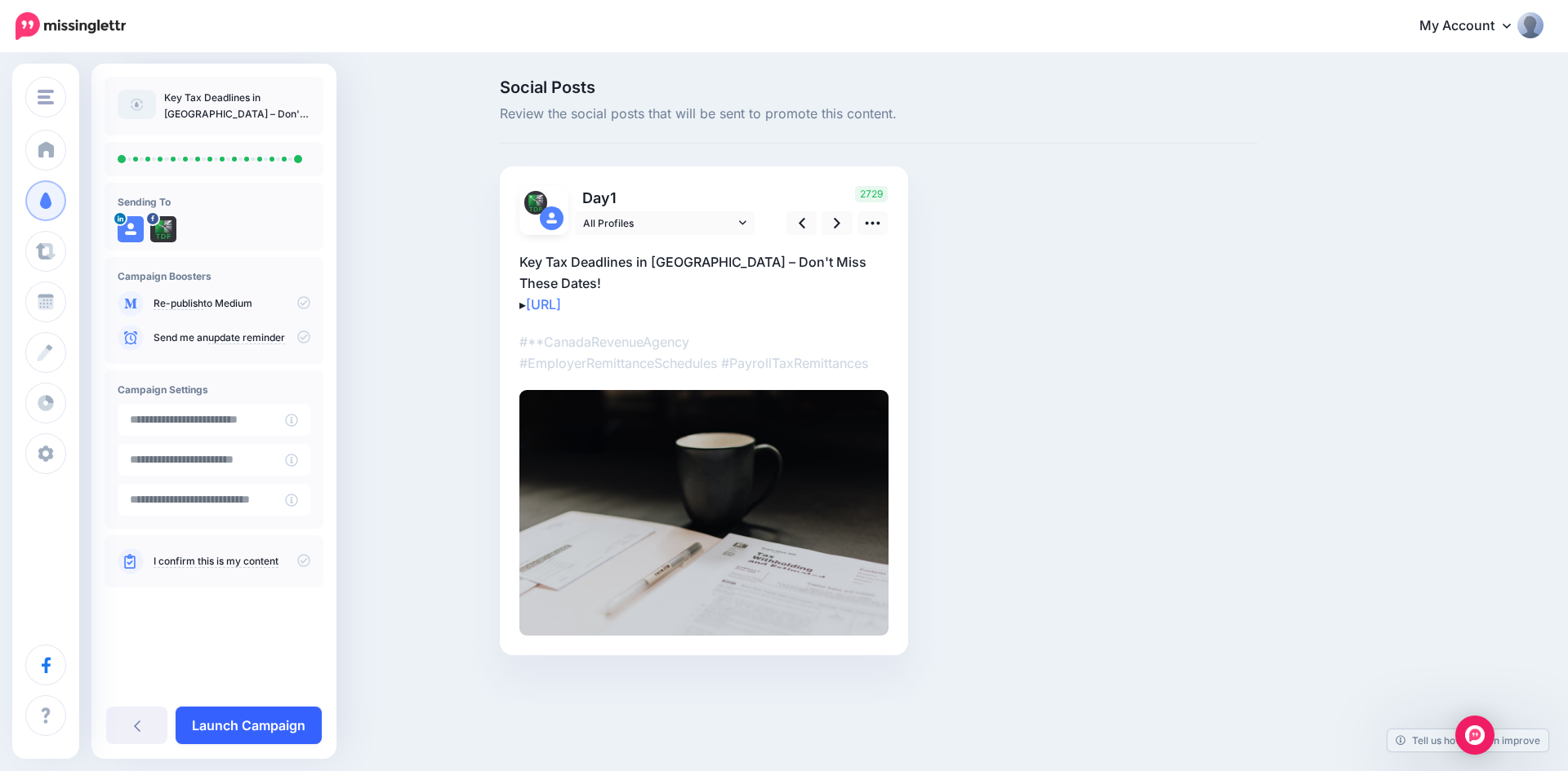
click at [261, 739] on link "Launch Campaign" at bounding box center [248, 725] width 146 height 37
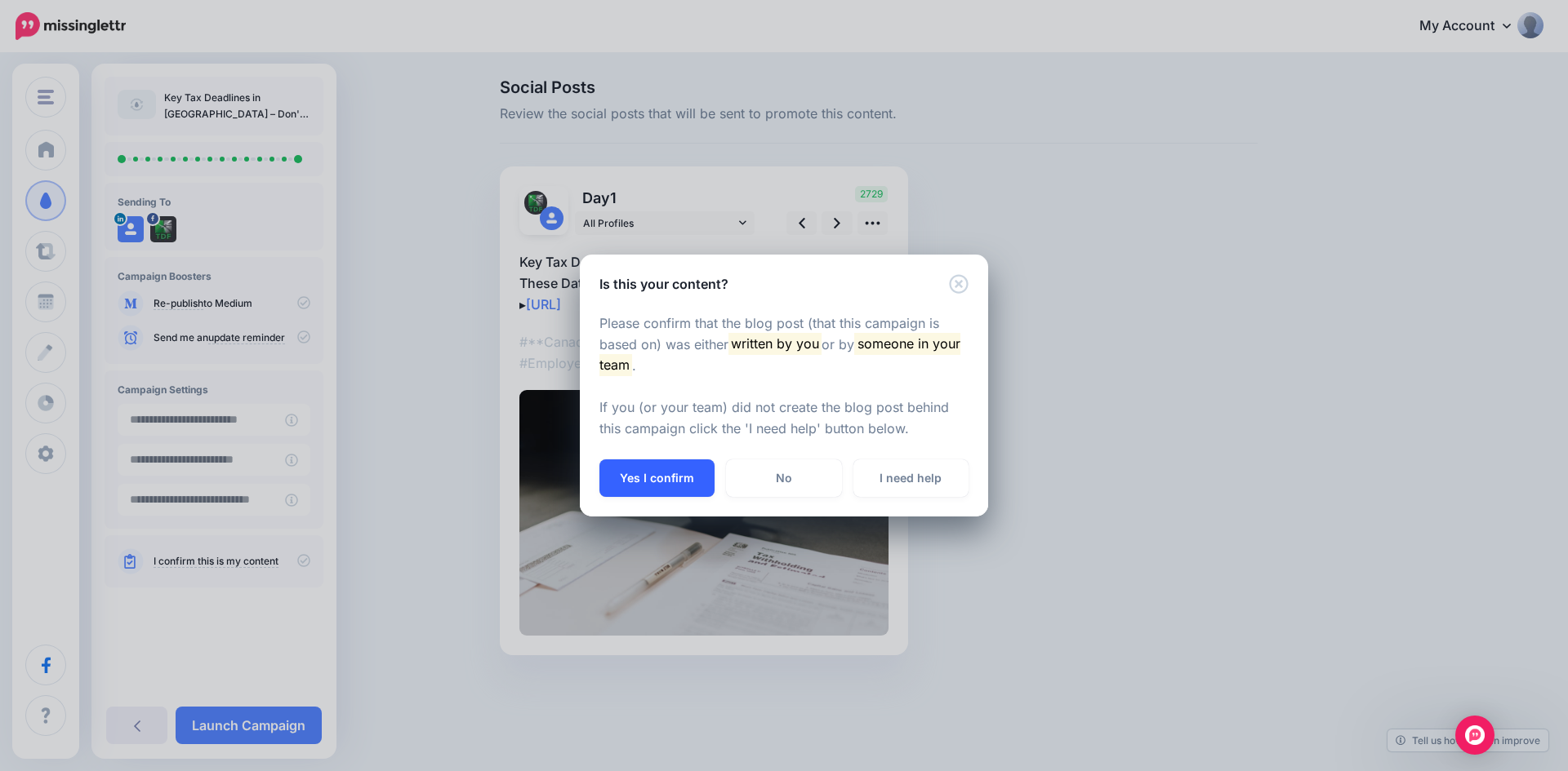
click at [651, 470] on button "Yes I confirm" at bounding box center [657, 478] width 115 height 37
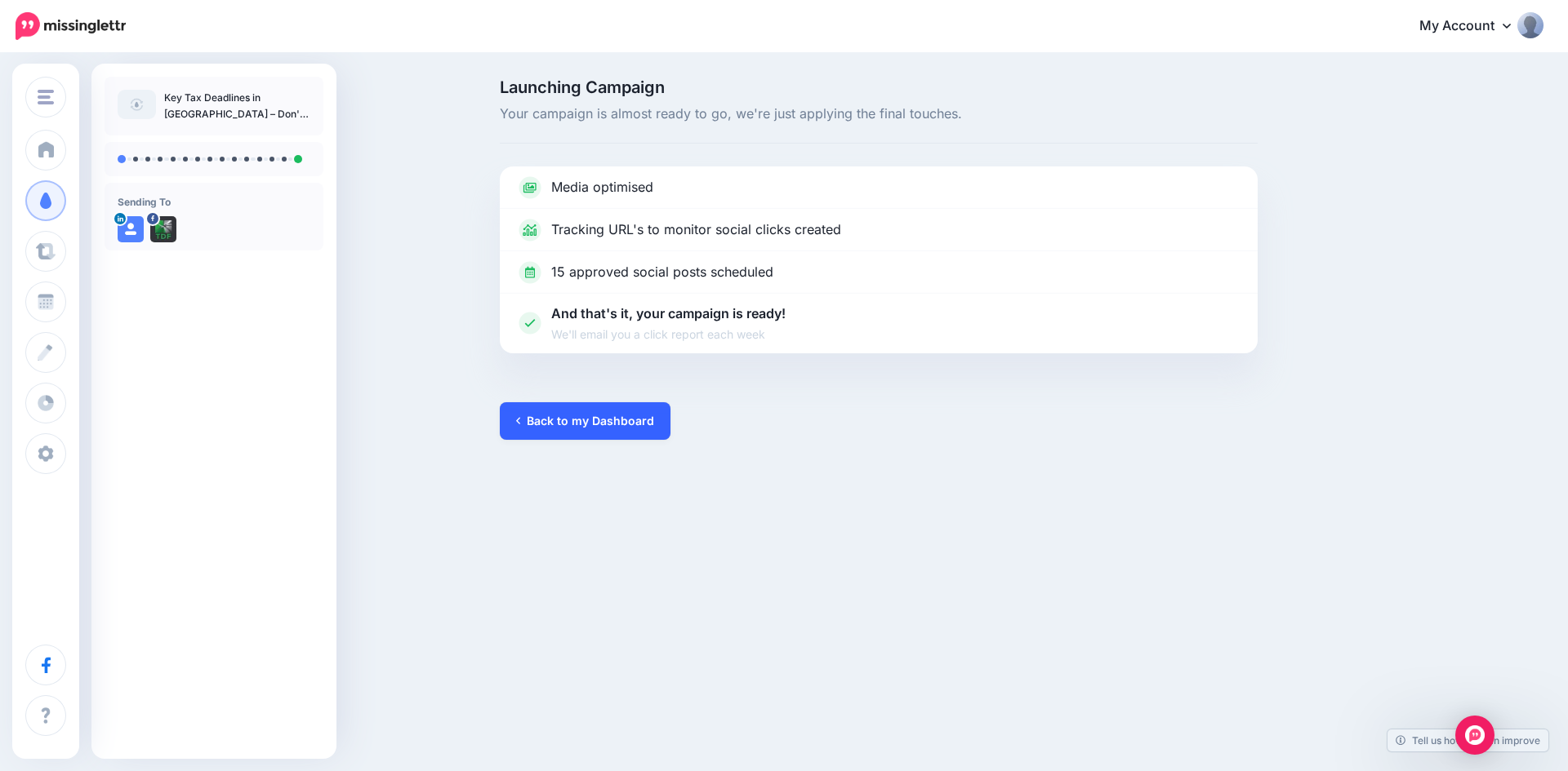
click at [541, 424] on link "Back to my Dashboard" at bounding box center [585, 420] width 171 height 37
